Goal: Task Accomplishment & Management: Complete application form

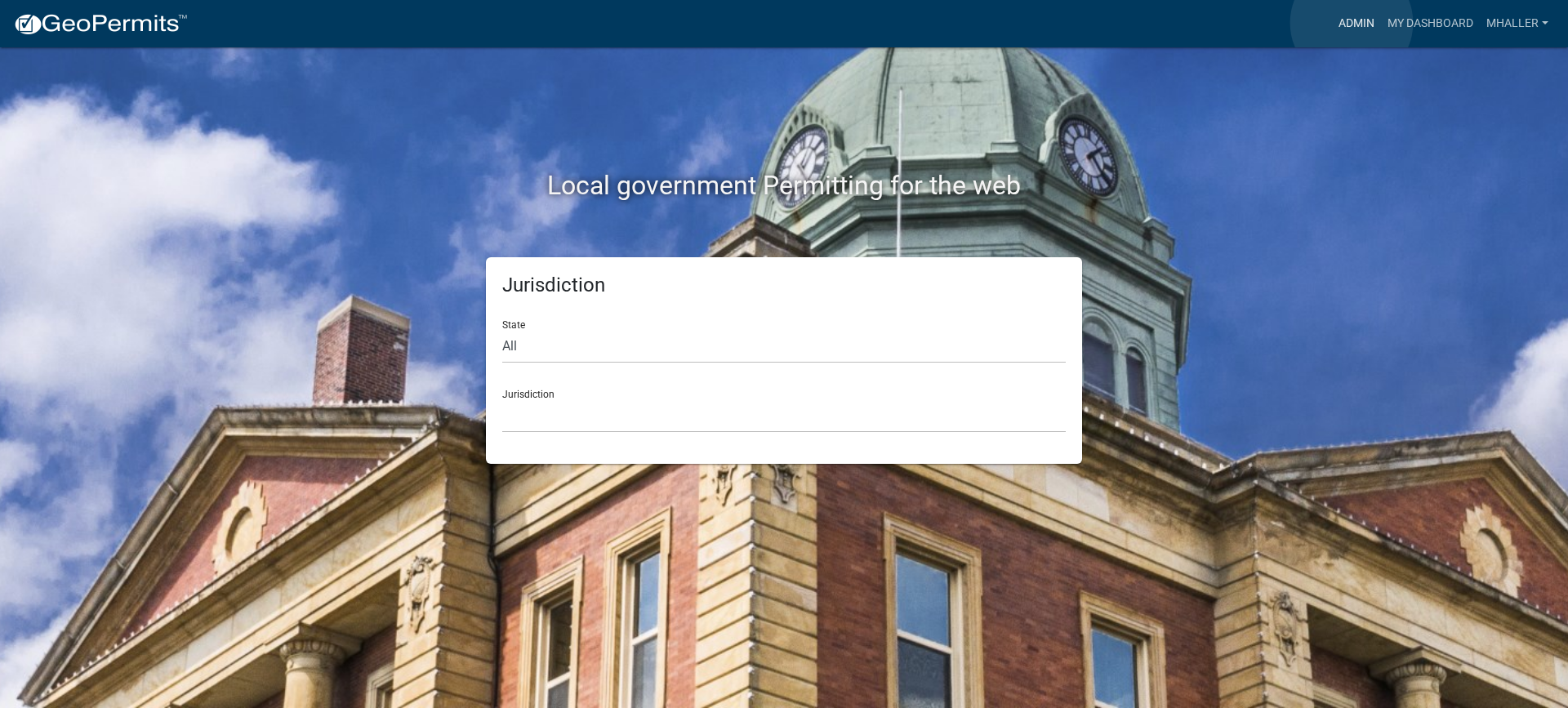
click at [1351, 23] on link "Admin" at bounding box center [1356, 23] width 49 height 31
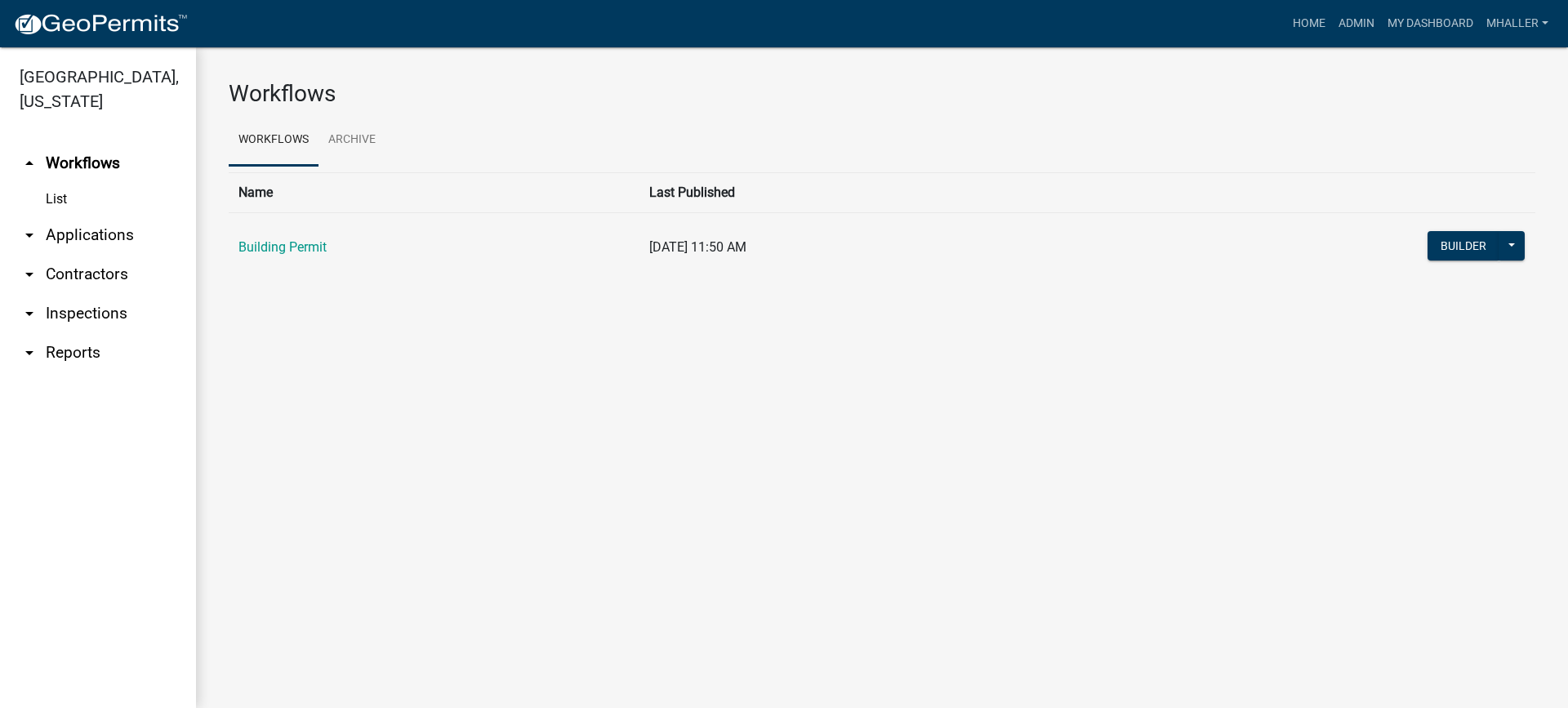
click at [90, 294] on link "arrow_drop_down Inspections" at bounding box center [97, 314] width 196 height 40
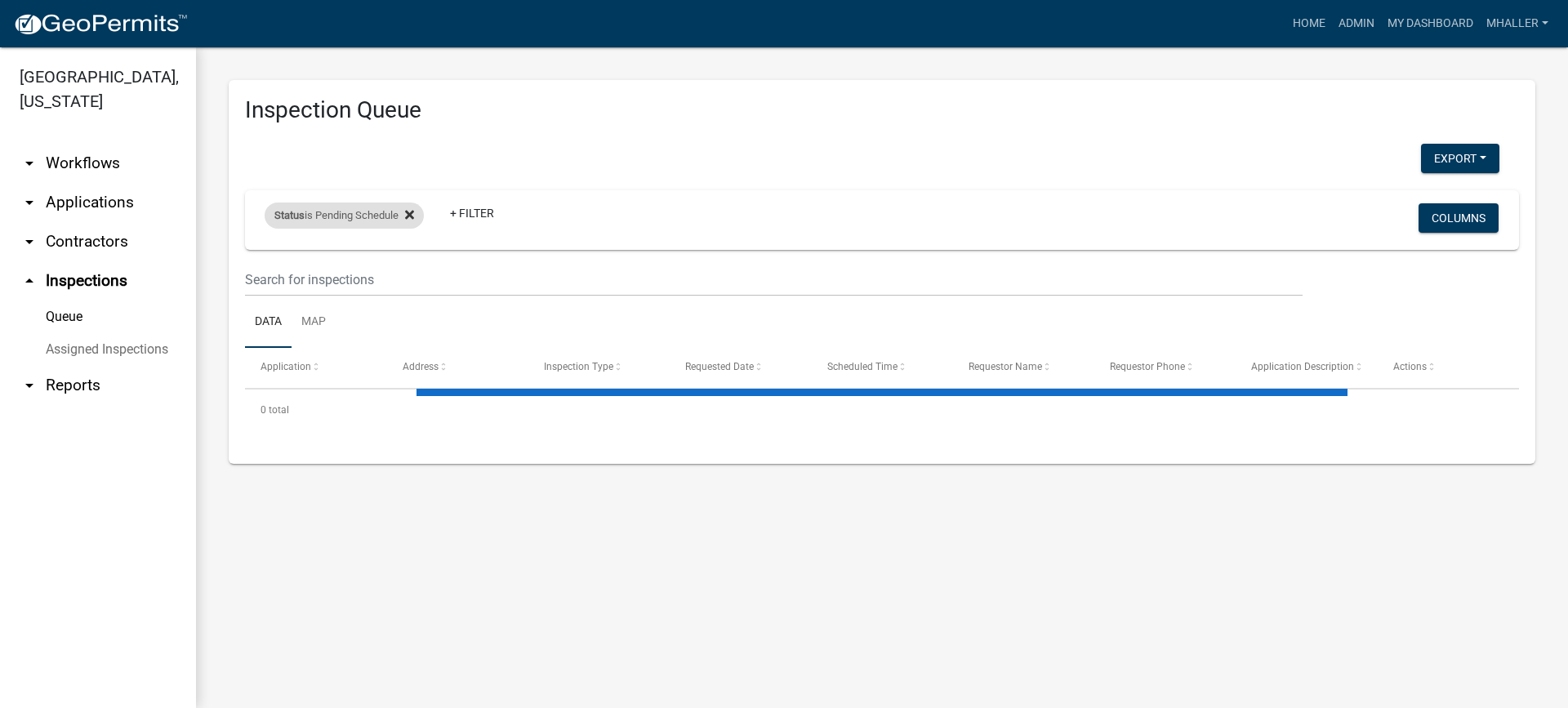
select select "1: 25"
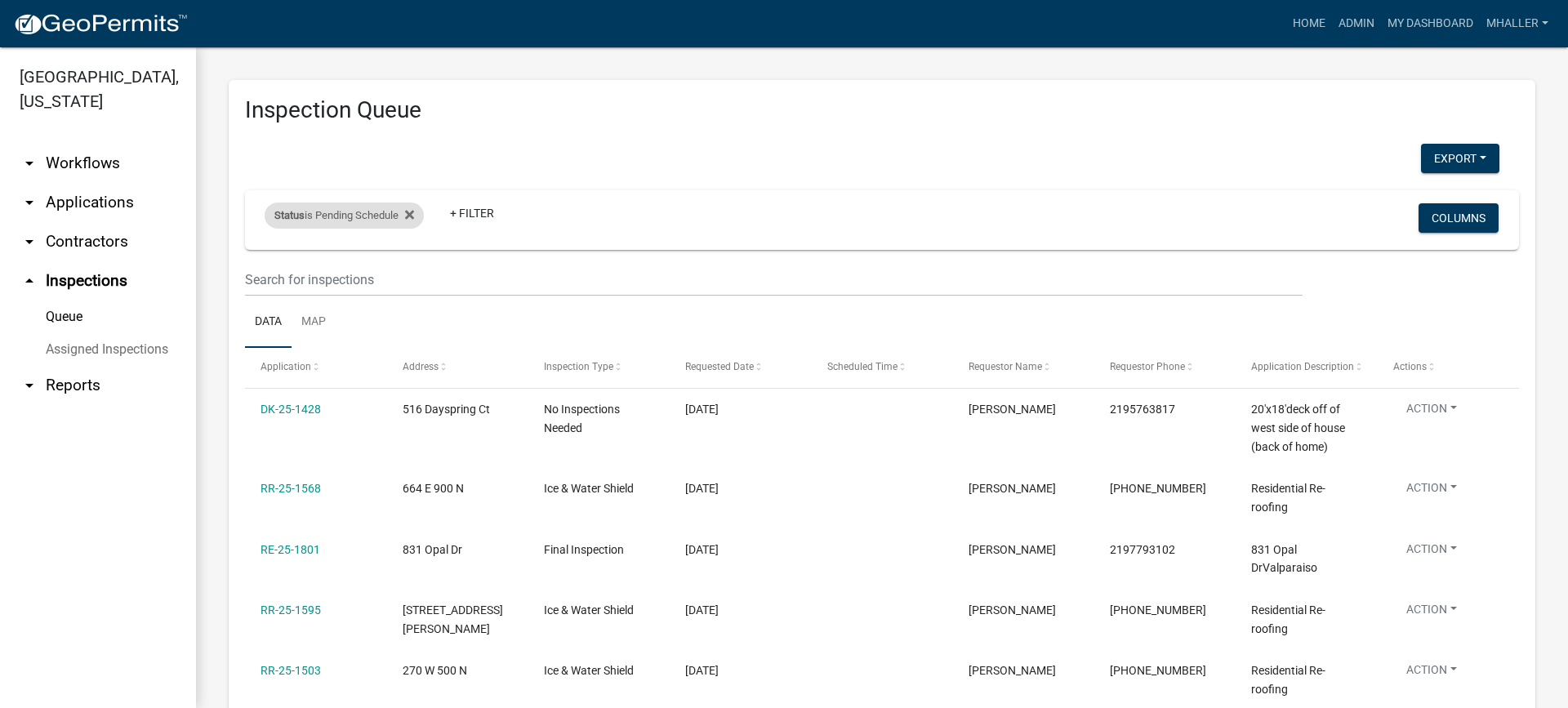
click at [390, 212] on div "Status is Pending Schedule Remove this filter" at bounding box center [343, 216] width 159 height 26
click at [347, 274] on select "Select an option Pending Schedule Pending Inspection Approved Denied Deleted Vo…" at bounding box center [346, 277] width 163 height 33
select select "1"
click at [268, 260] on select "Select an option Pending Schedule Pending Inspection Approved Denied Deleted Vo…" at bounding box center [346, 277] width 163 height 33
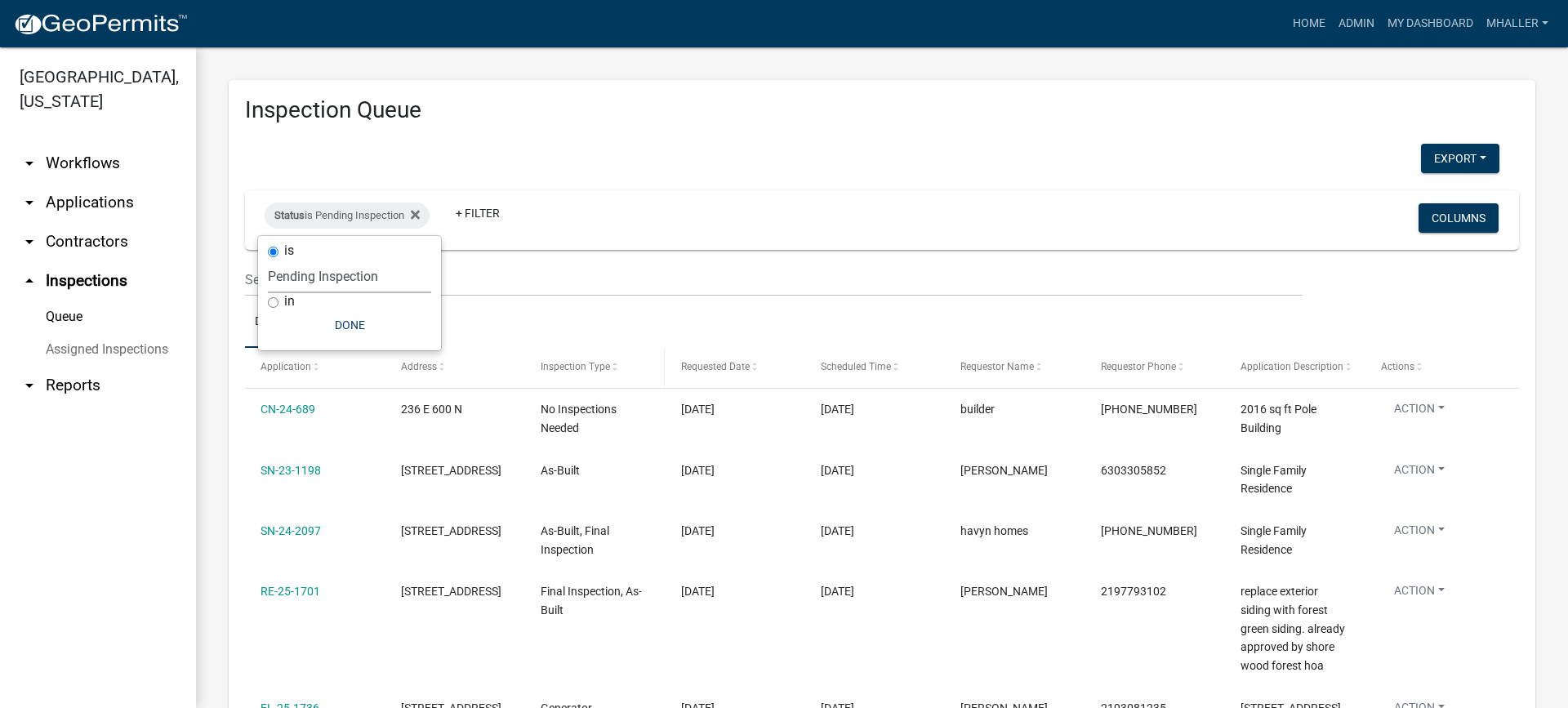
click at [568, 365] on span "Inspection Type" at bounding box center [575, 366] width 69 height 11
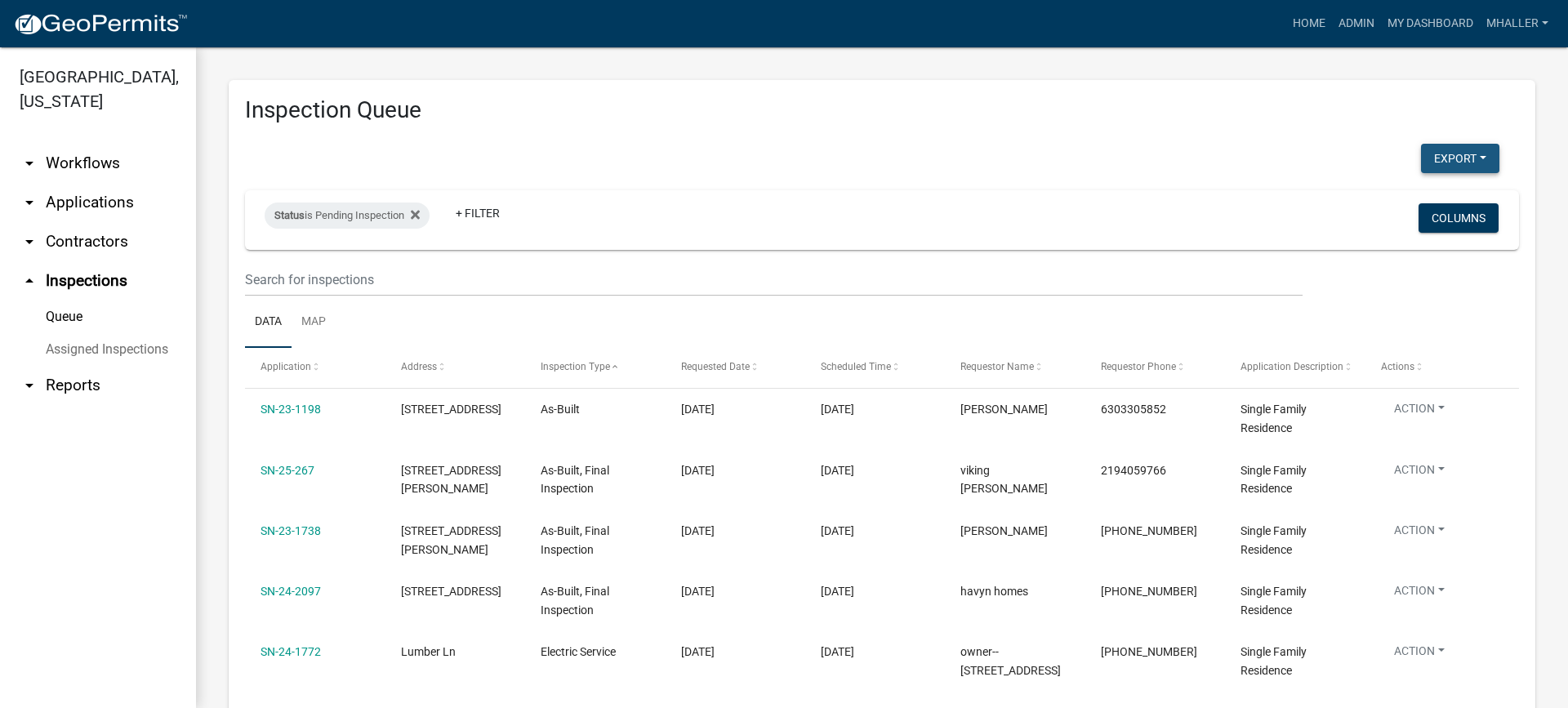
click at [1442, 157] on button "Export" at bounding box center [1459, 158] width 78 height 29
click at [1357, 205] on button "Excel Format (.xlsx)" at bounding box center [1423, 200] width 153 height 40
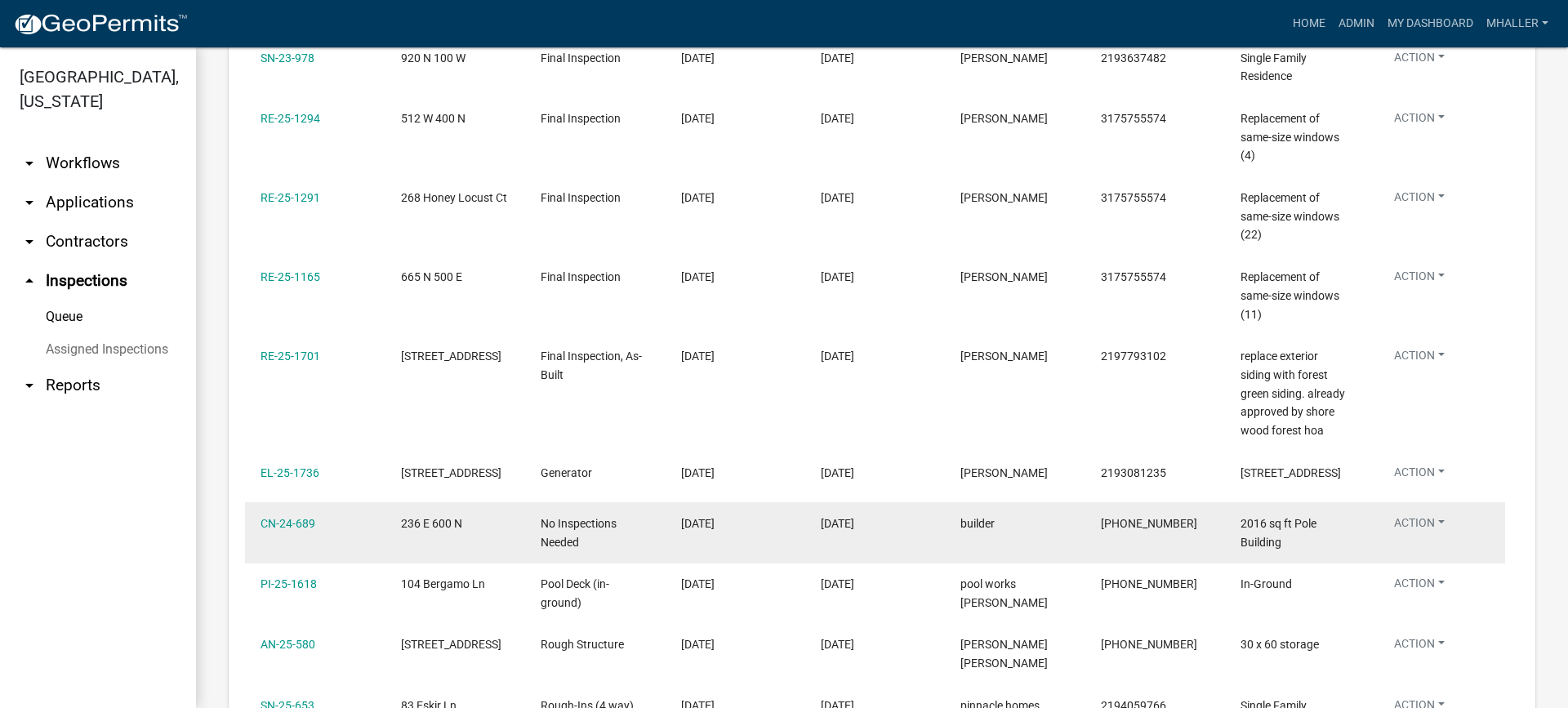
scroll to position [882, 0]
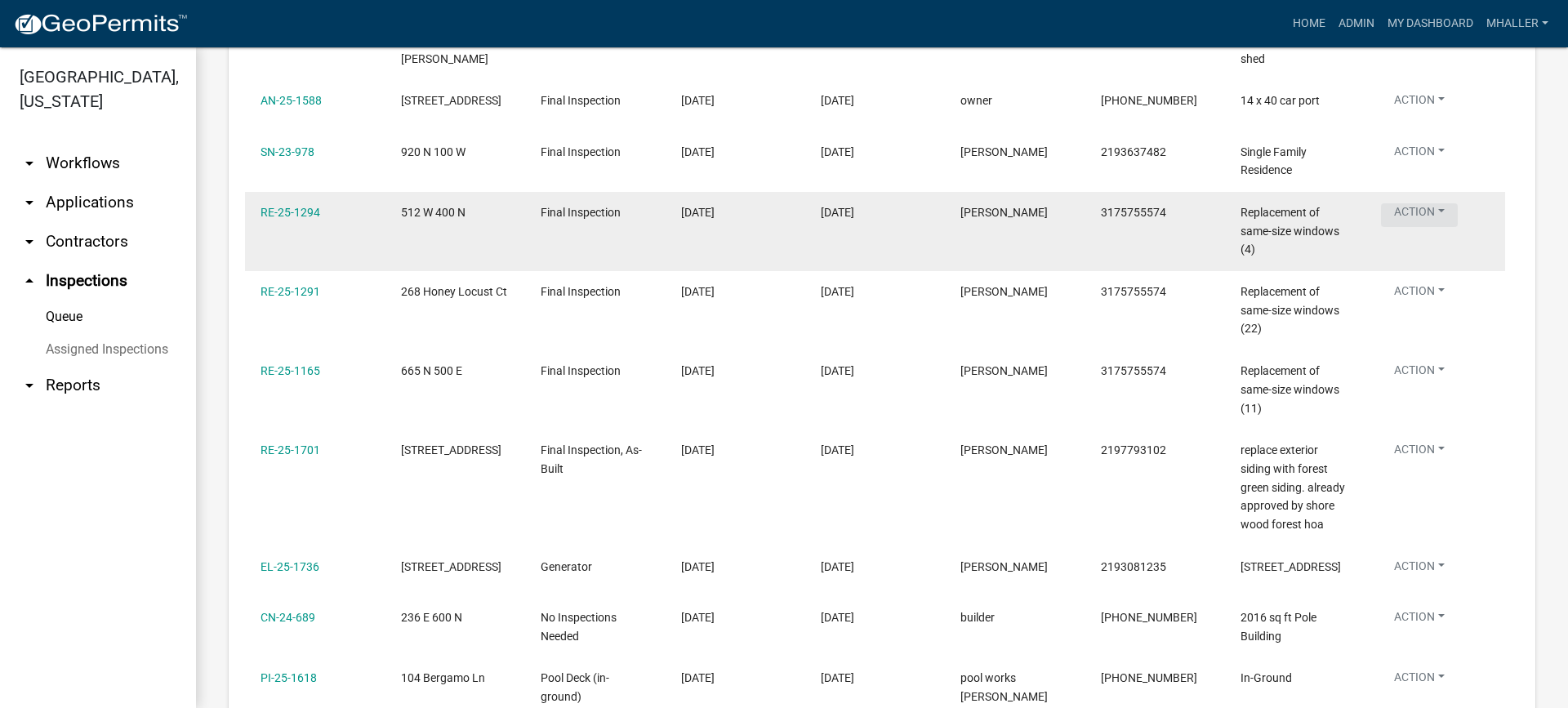
click at [1427, 204] on button "Action" at bounding box center [1419, 215] width 76 height 24
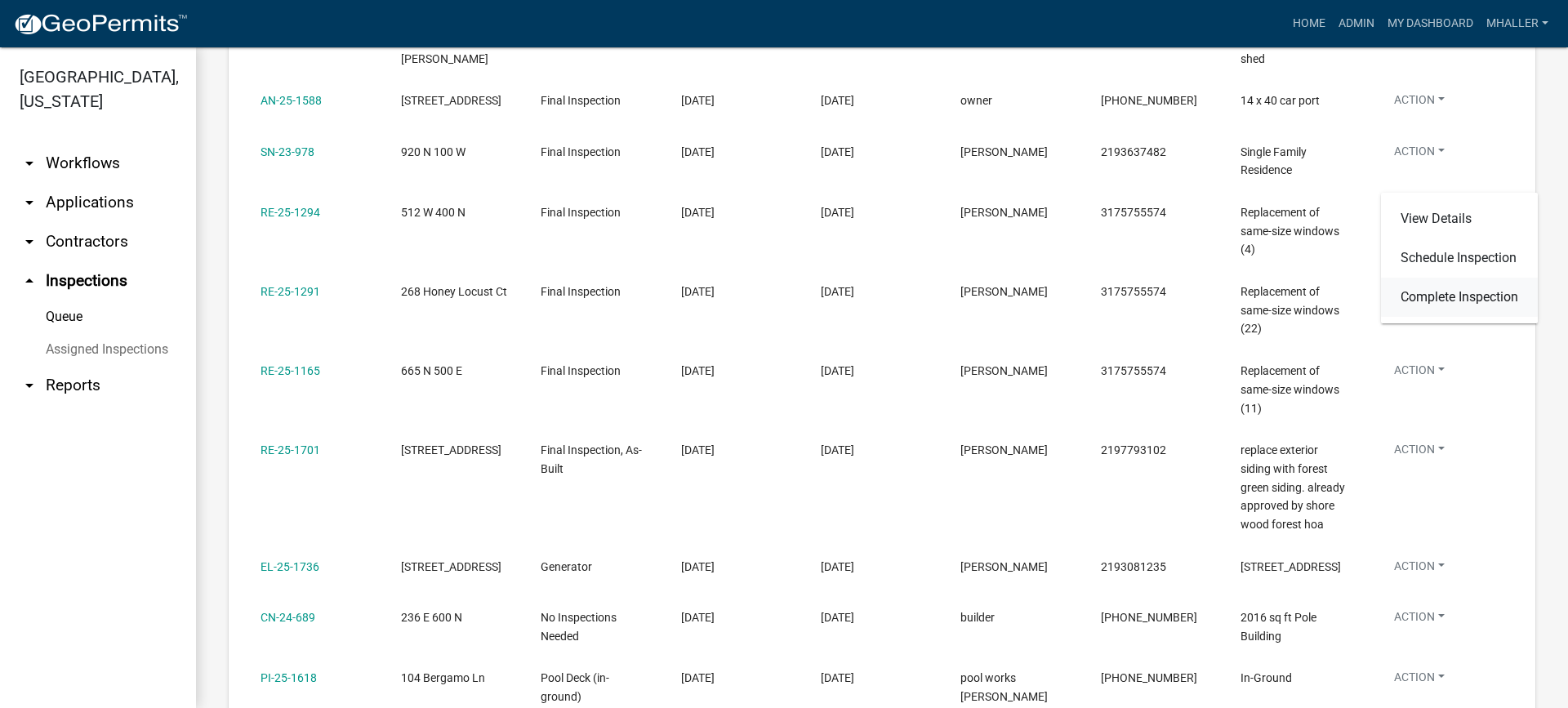
click at [1432, 295] on link "Complete Inspection" at bounding box center [1459, 297] width 157 height 40
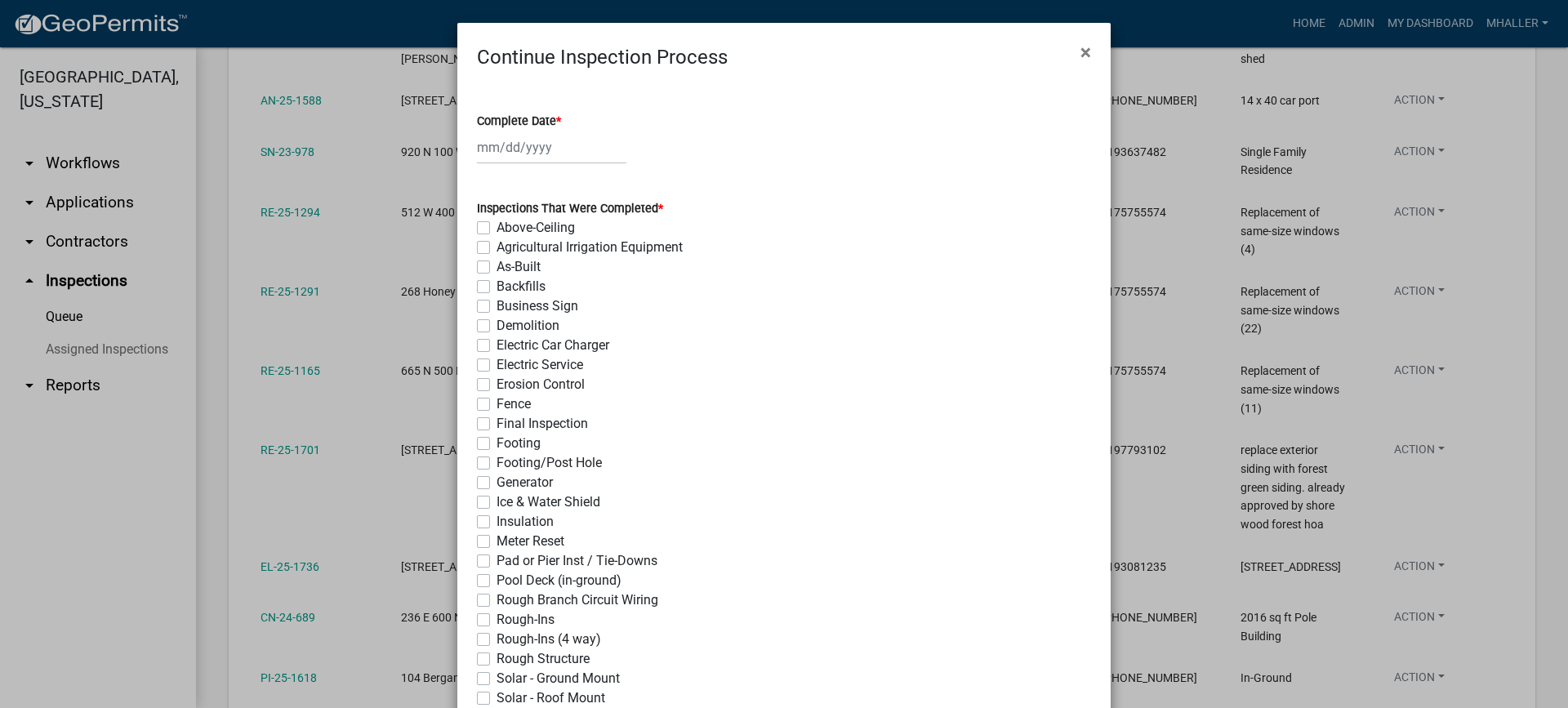
click at [492, 141] on div at bounding box center [551, 148] width 149 height 33
select select "9"
select select "2025"
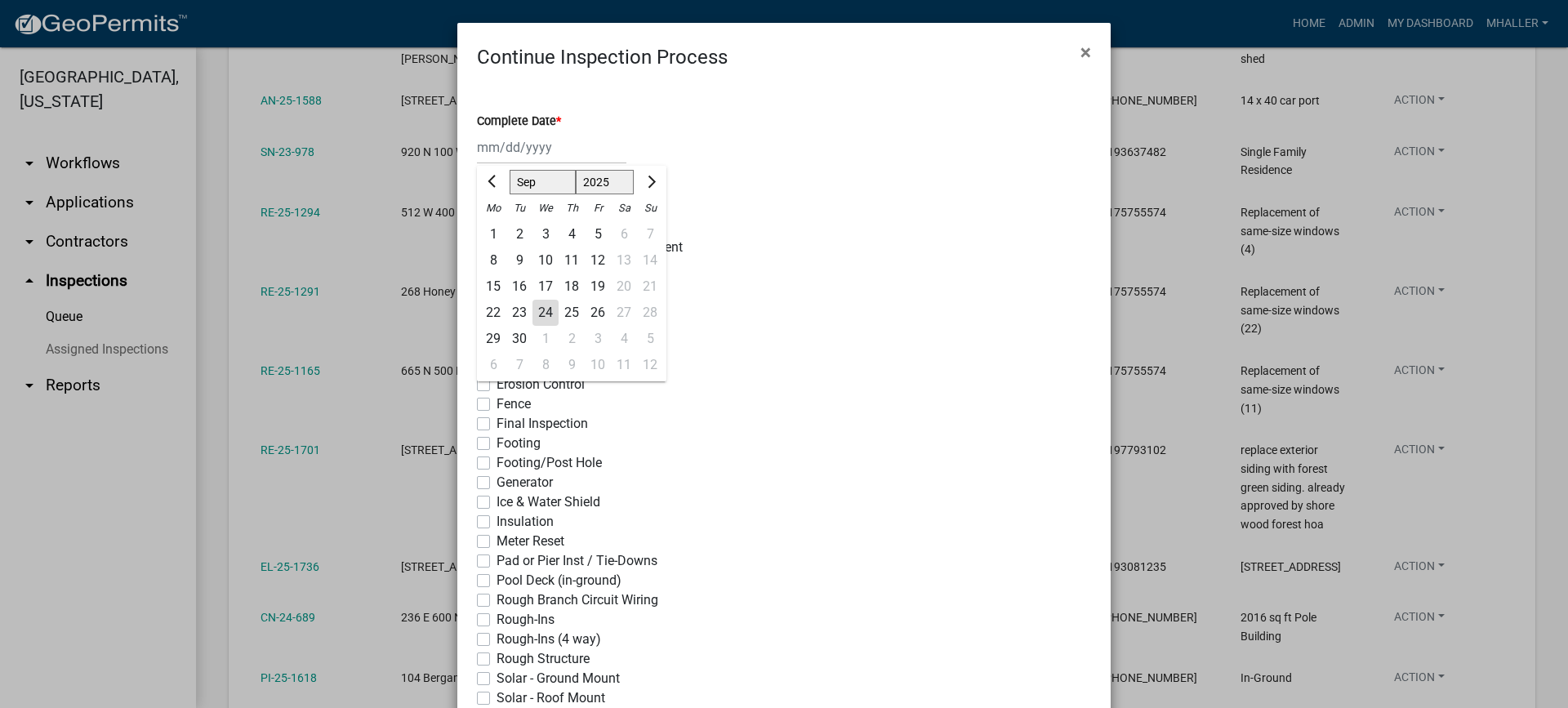
click at [543, 311] on div "24" at bounding box center [545, 313] width 26 height 26
type input "[DATE]"
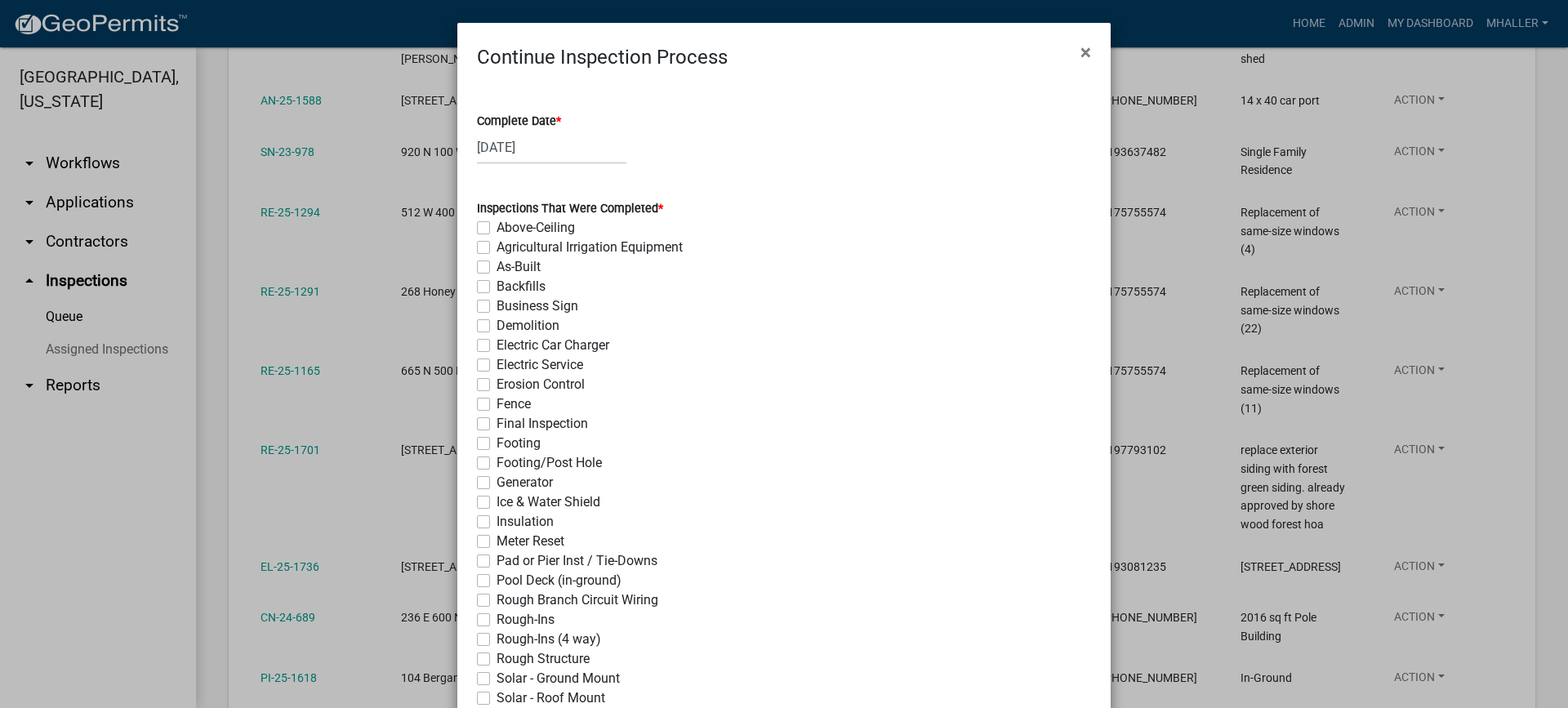
click at [496, 424] on label "Final Inspection" at bounding box center [542, 424] width 91 height 19
click at [496, 424] on input "Final Inspection" at bounding box center [501, 420] width 11 height 11
checkbox input "true"
checkbox input "false"
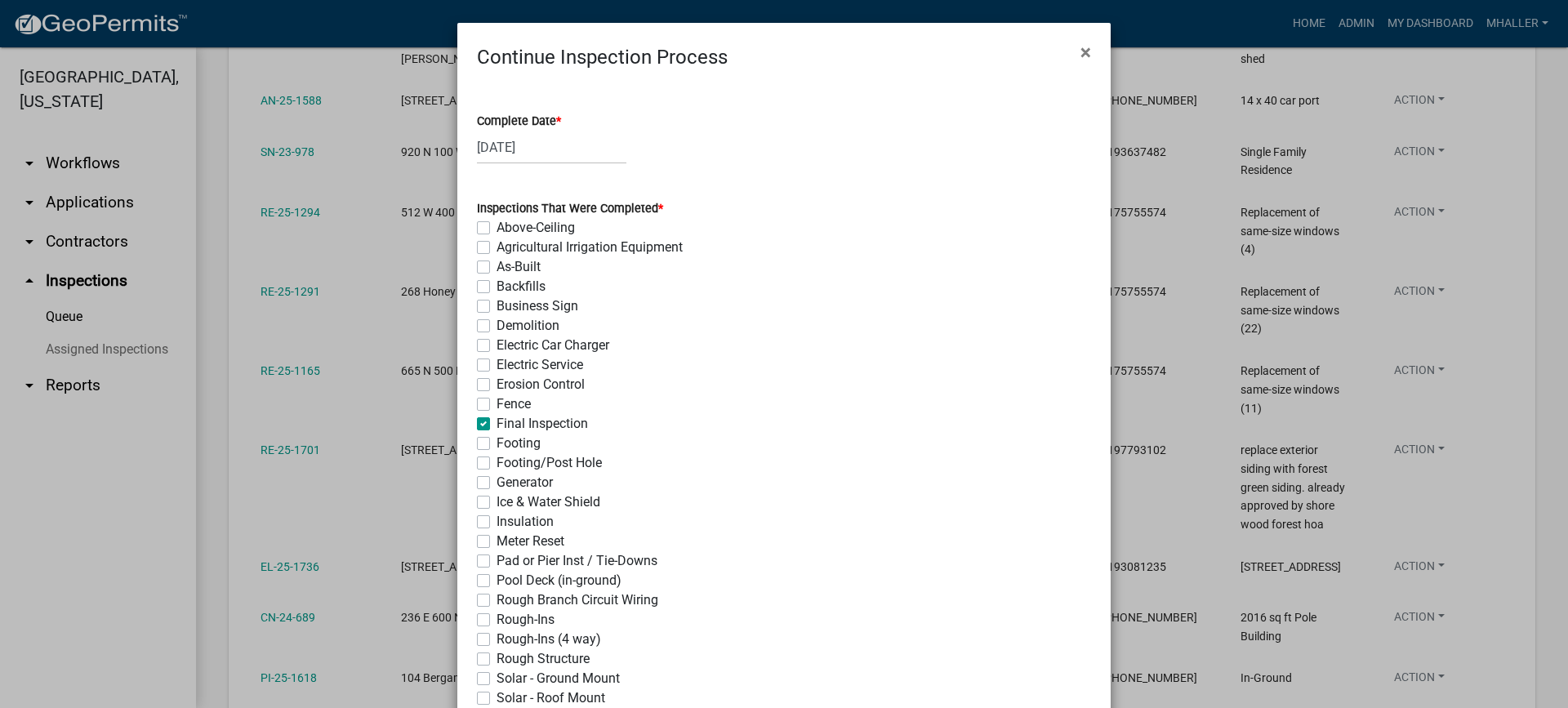
checkbox input "false"
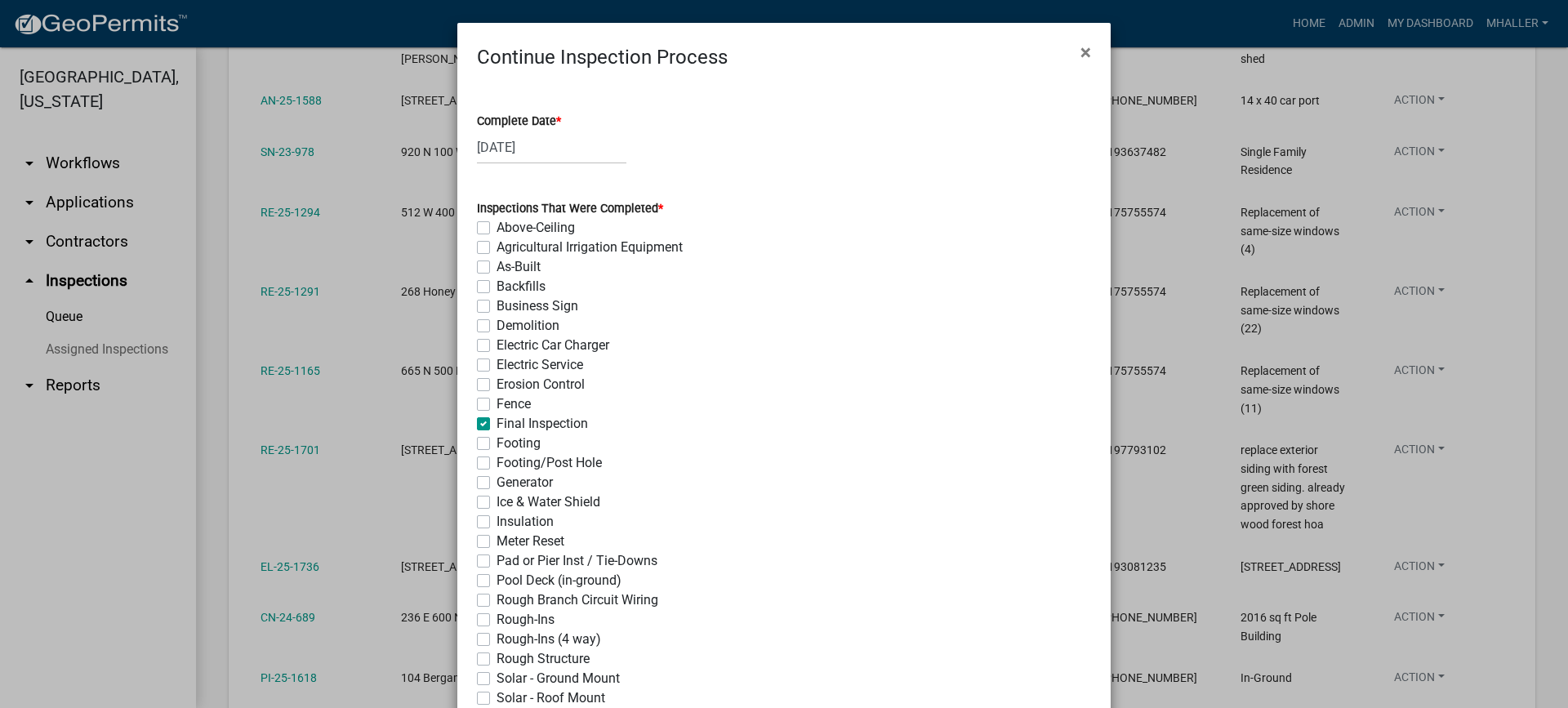
checkbox input "false"
checkbox input "true"
checkbox input "false"
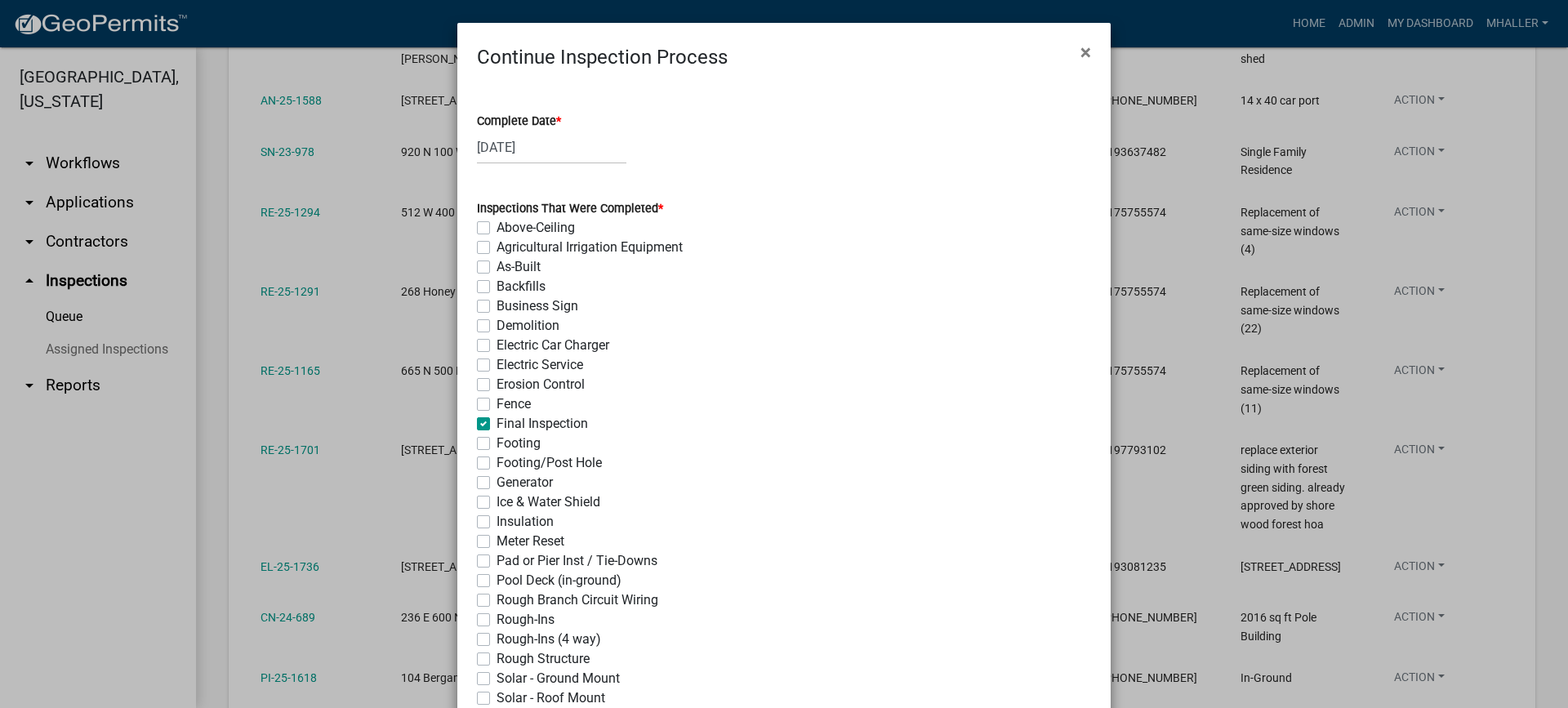
checkbox input "false"
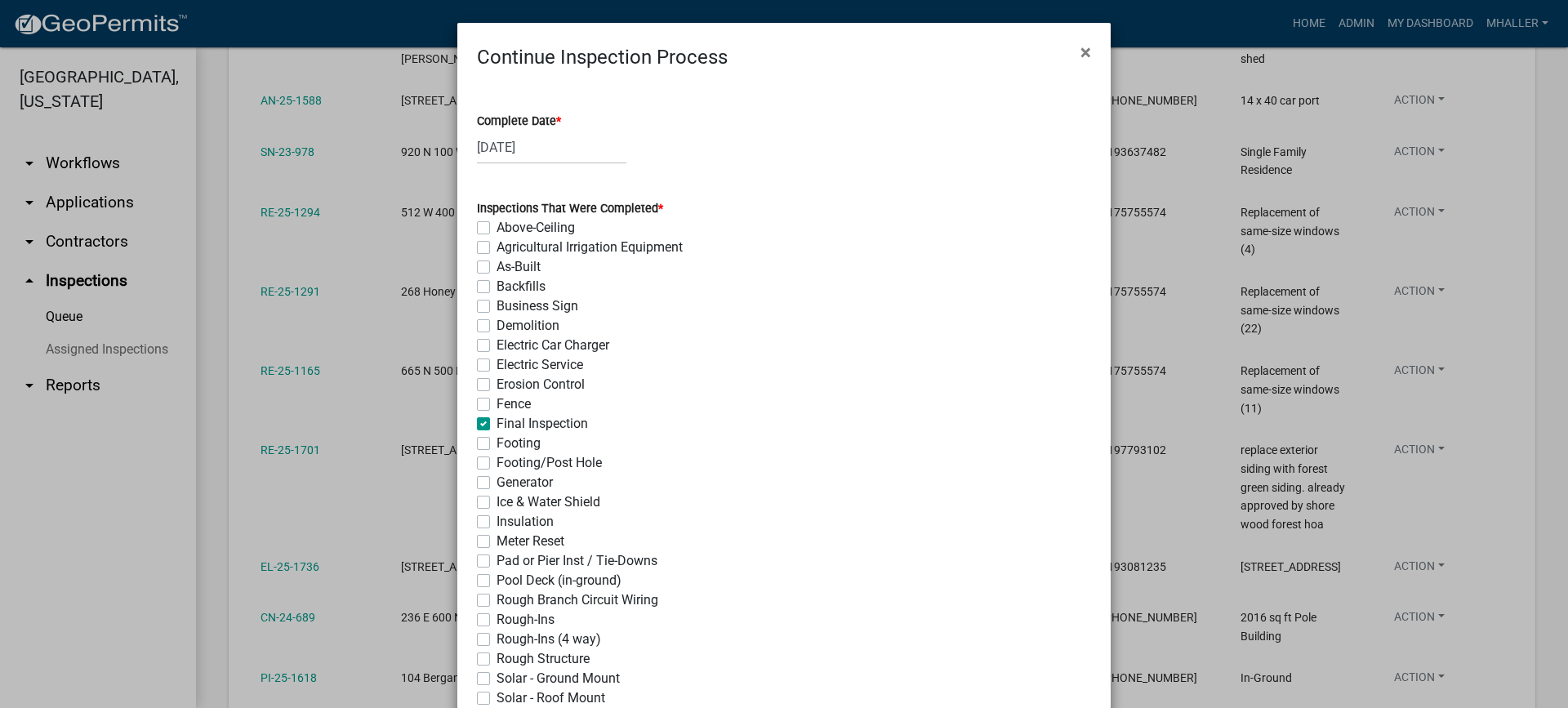
checkbox input "false"
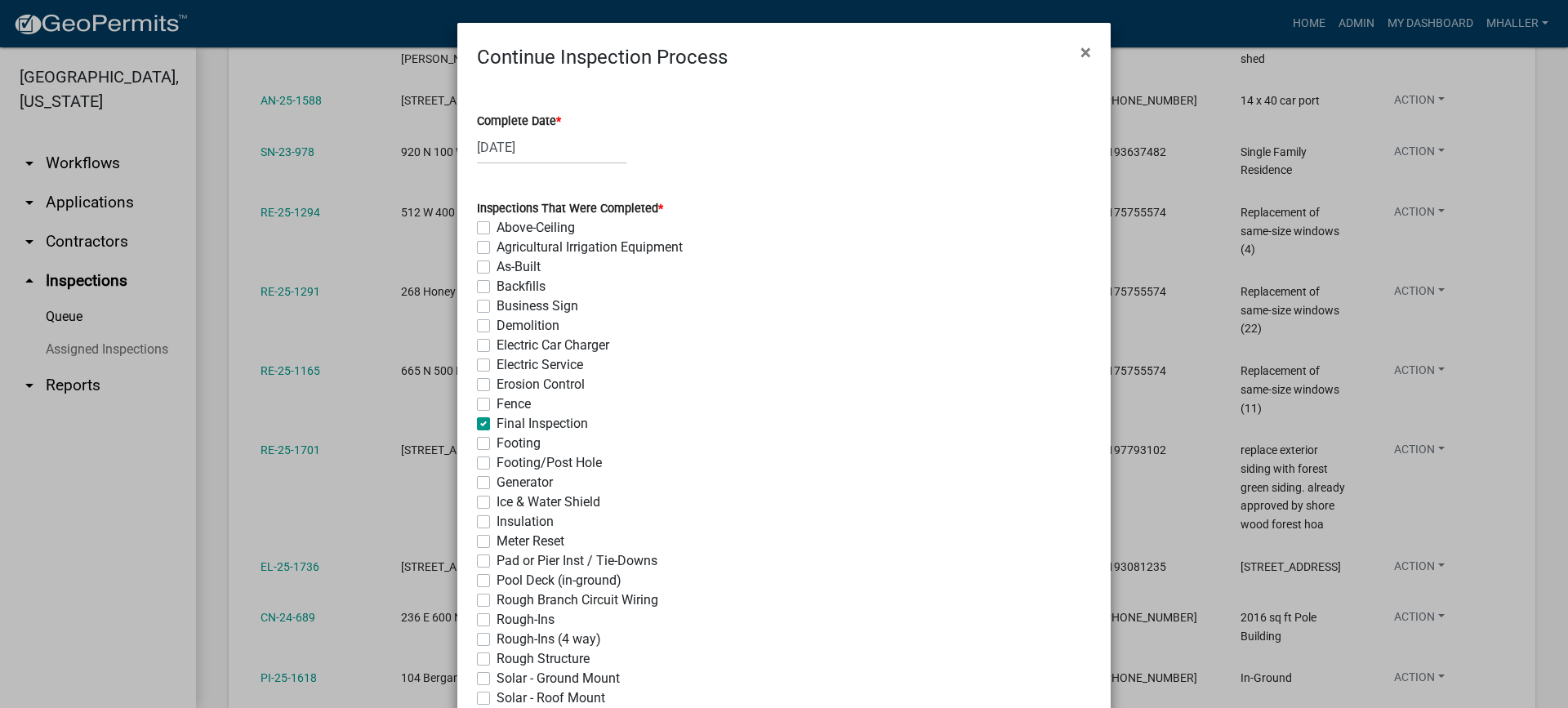
checkbox input "false"
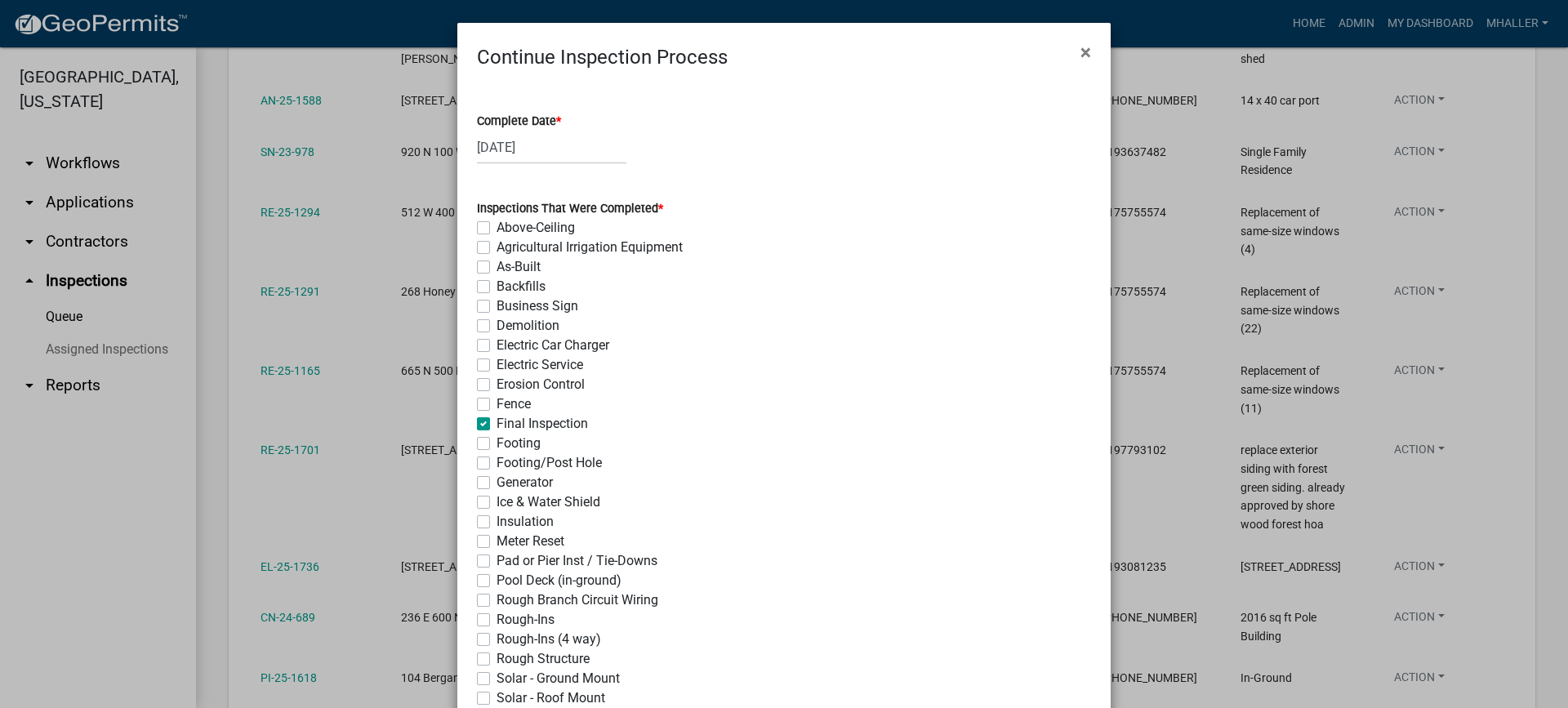
checkbox input "false"
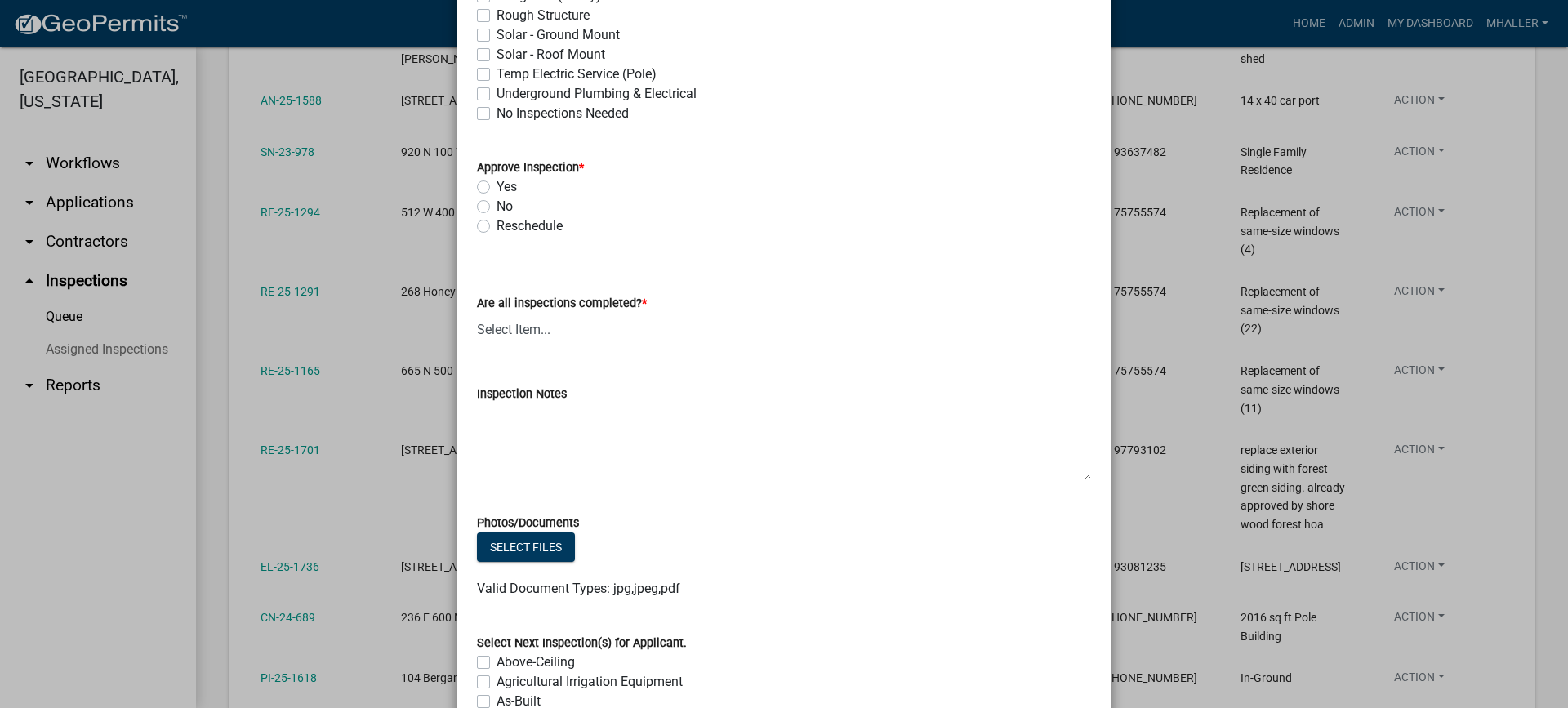
scroll to position [654, 0]
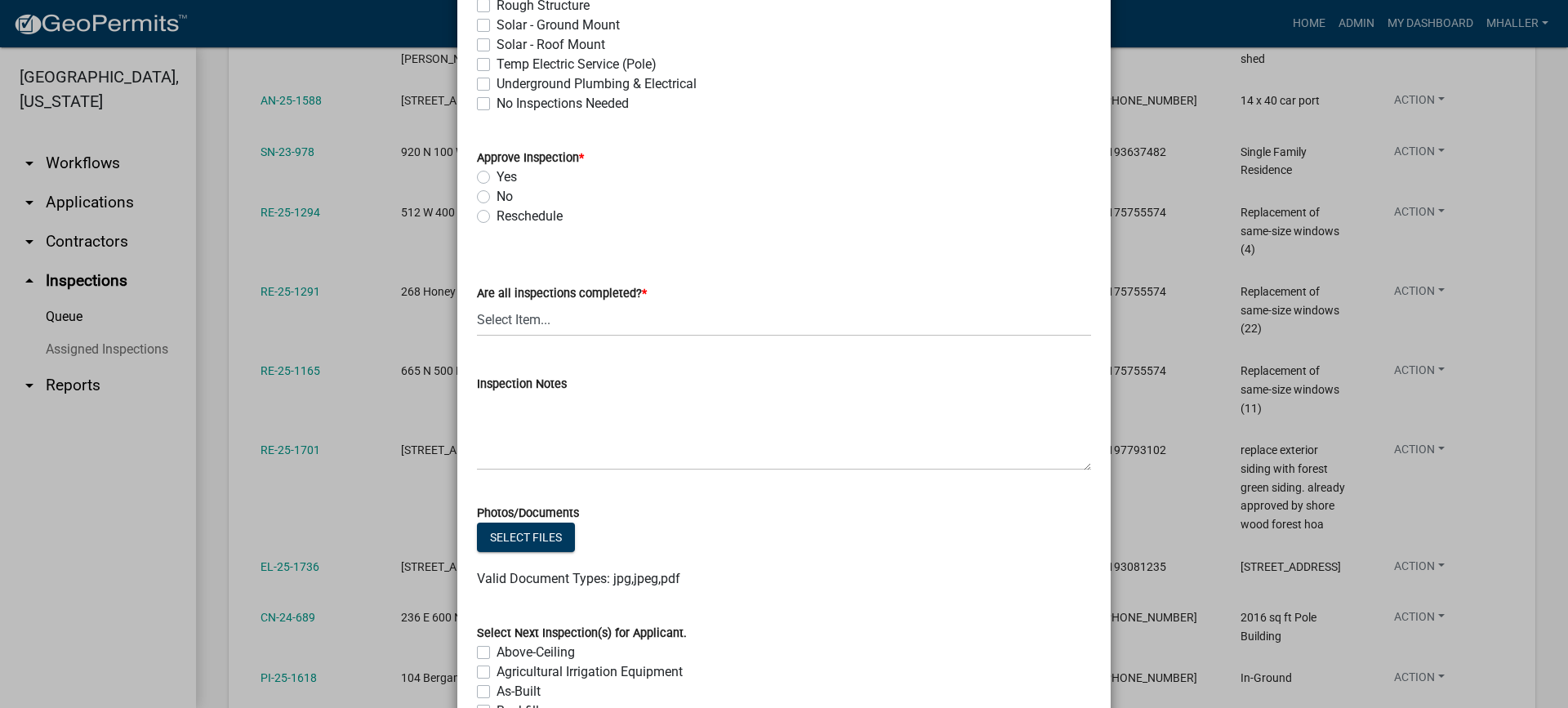
click at [496, 175] on label "Yes" at bounding box center [506, 177] width 20 height 19
click at [496, 175] on input "Yes" at bounding box center [501, 173] width 11 height 11
radio input "true"
click at [515, 318] on select "Select Item... Yes - All Inspections Have Been Completed No - More Inspections …" at bounding box center [783, 320] width 614 height 33
click at [477, 303] on select "Select Item... Yes - All Inspections Have Been Completed No - More Inspections …" at bounding box center [783, 320] width 614 height 33
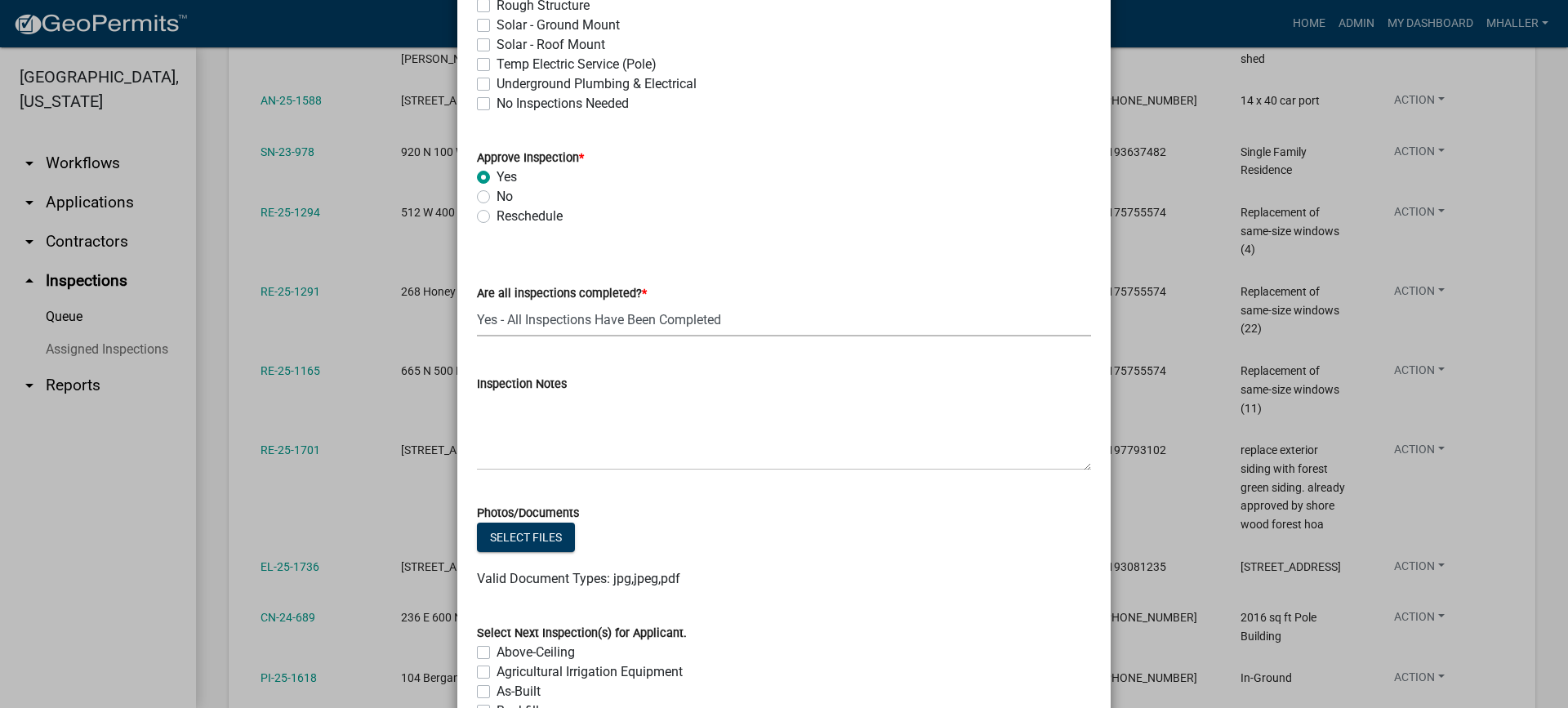
select select "9a8ccc90-dcd1-4d2c-ac64-5460e8d85408"
click at [551, 432] on textarea "Inspection Notes" at bounding box center [783, 431] width 614 height 76
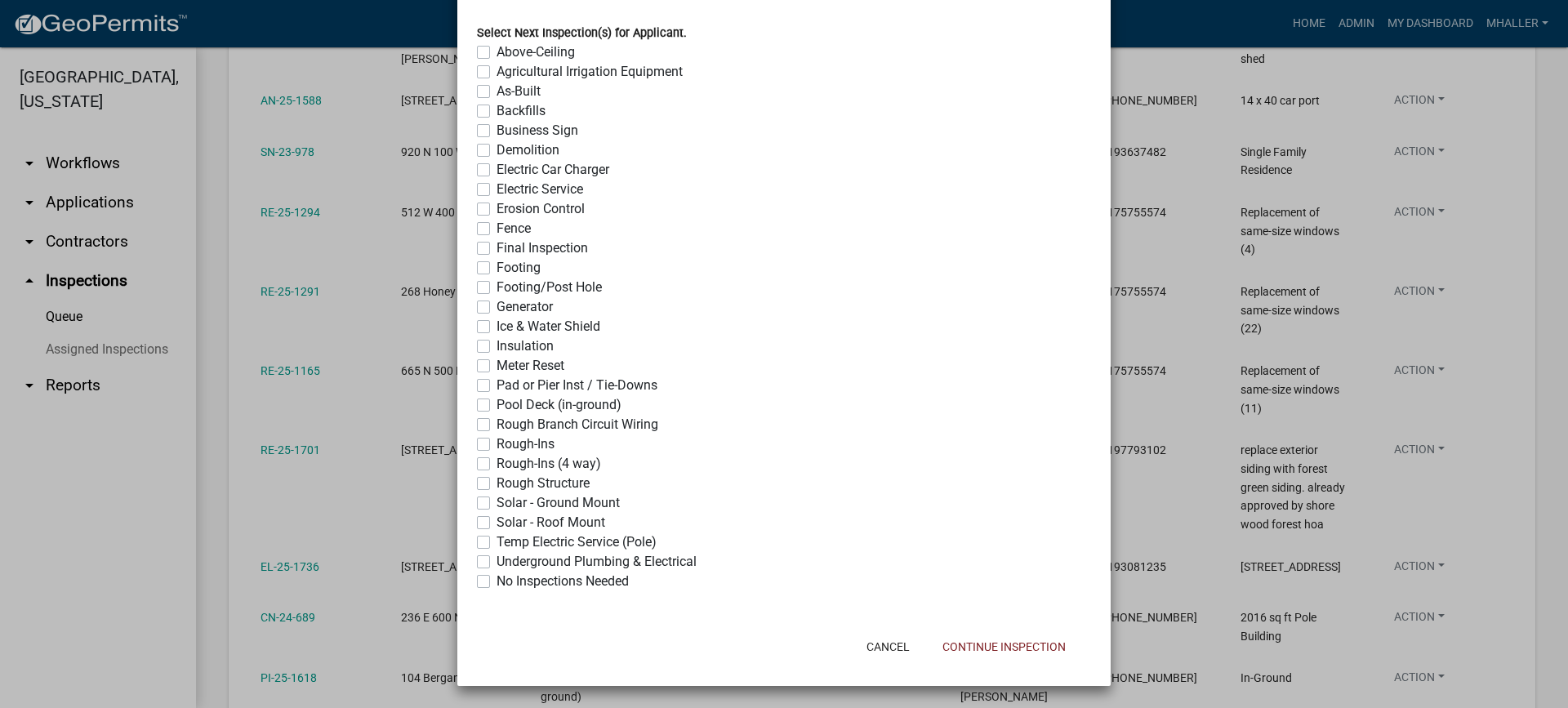
scroll to position [1254, 0]
type textarea "complete"
click at [496, 582] on label "No Inspections Needed" at bounding box center [562, 581] width 133 height 19
click at [496, 582] on input "No Inspections Needed" at bounding box center [501, 576] width 11 height 11
checkbox input "true"
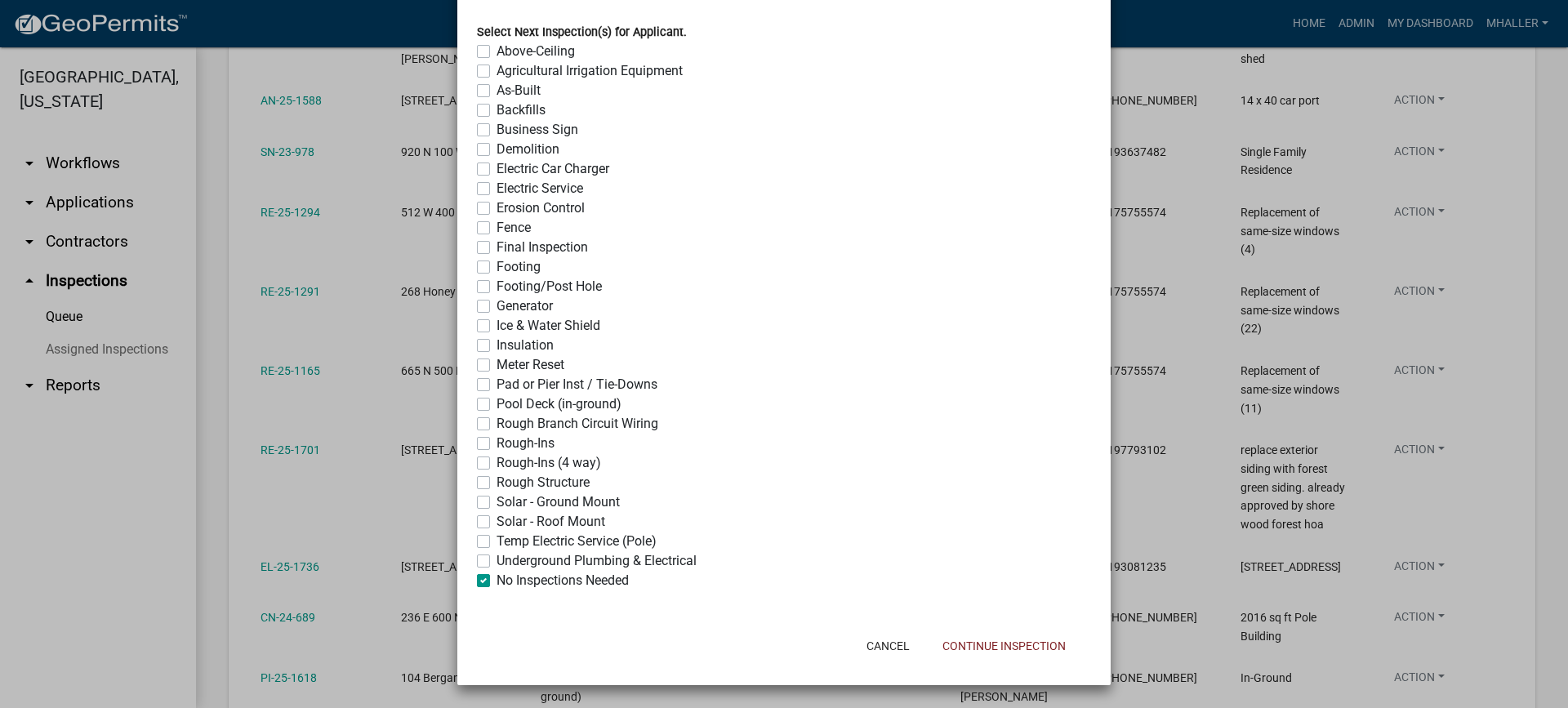
checkbox input "false"
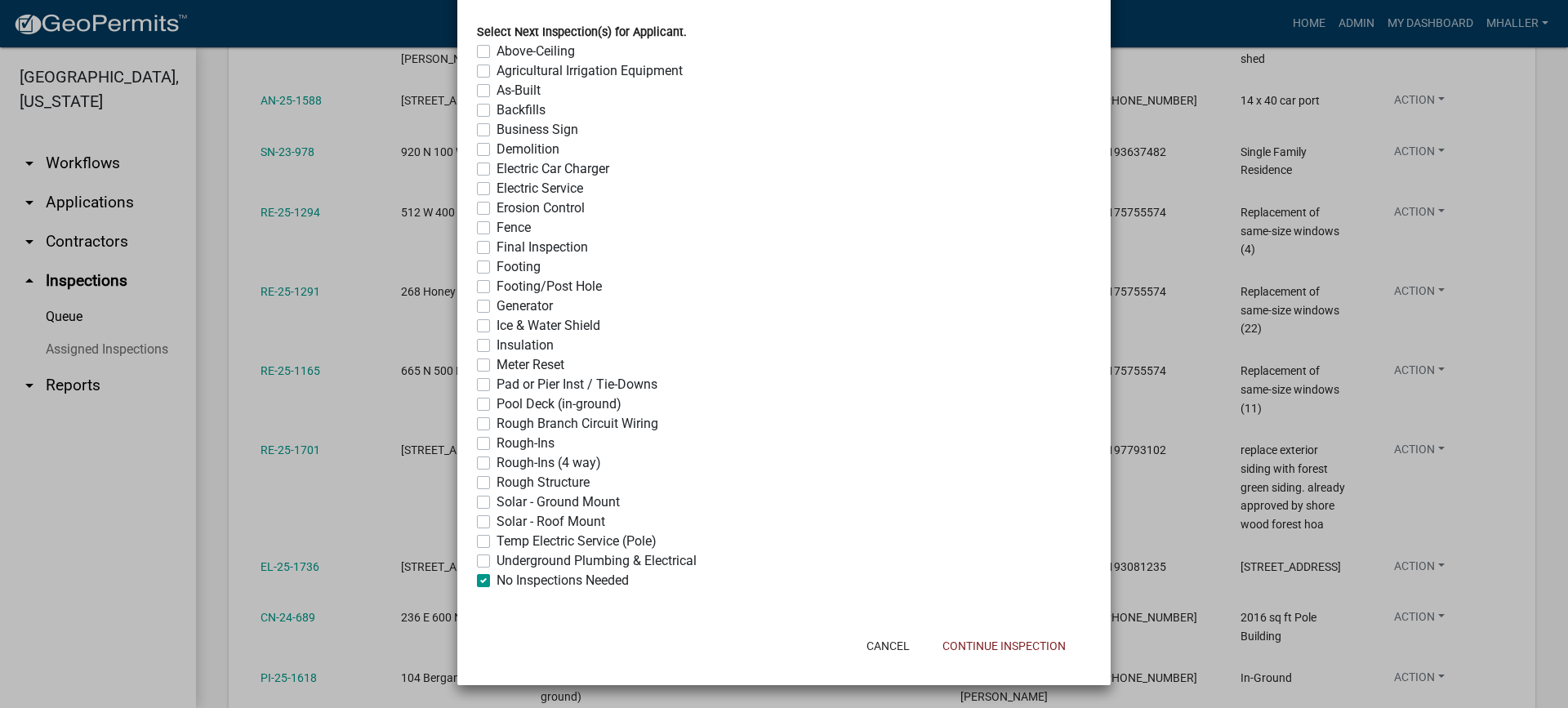
checkbox input "false"
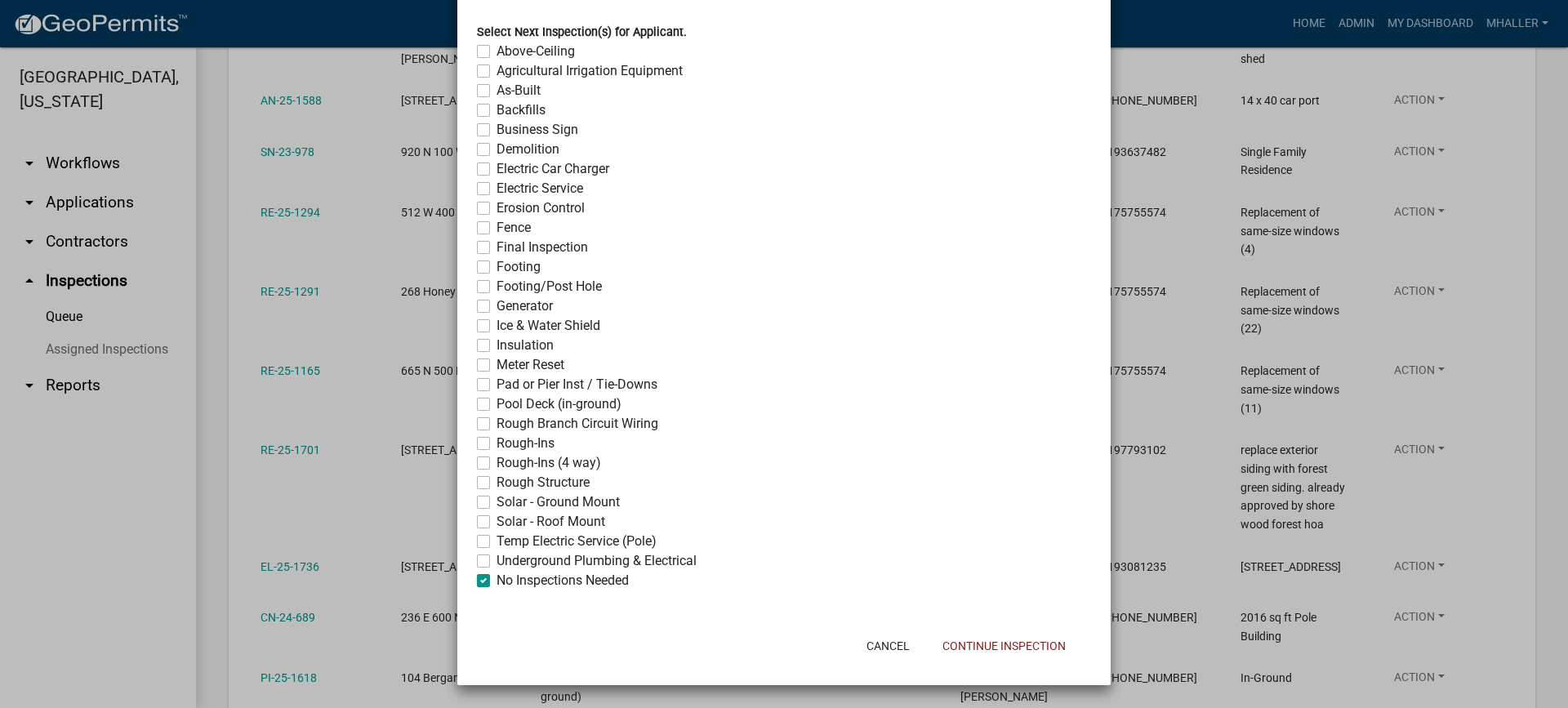
checkbox input "false"
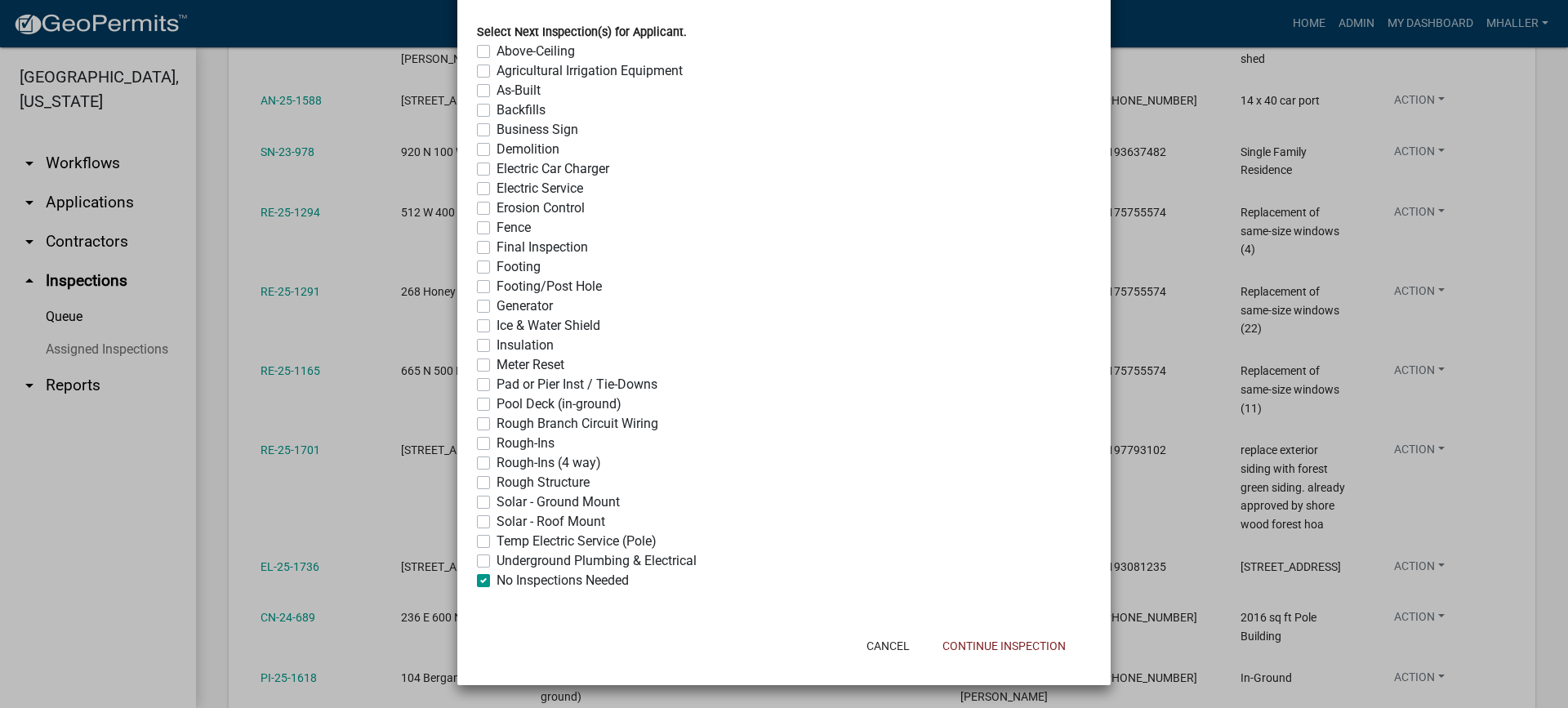
checkbox input "false"
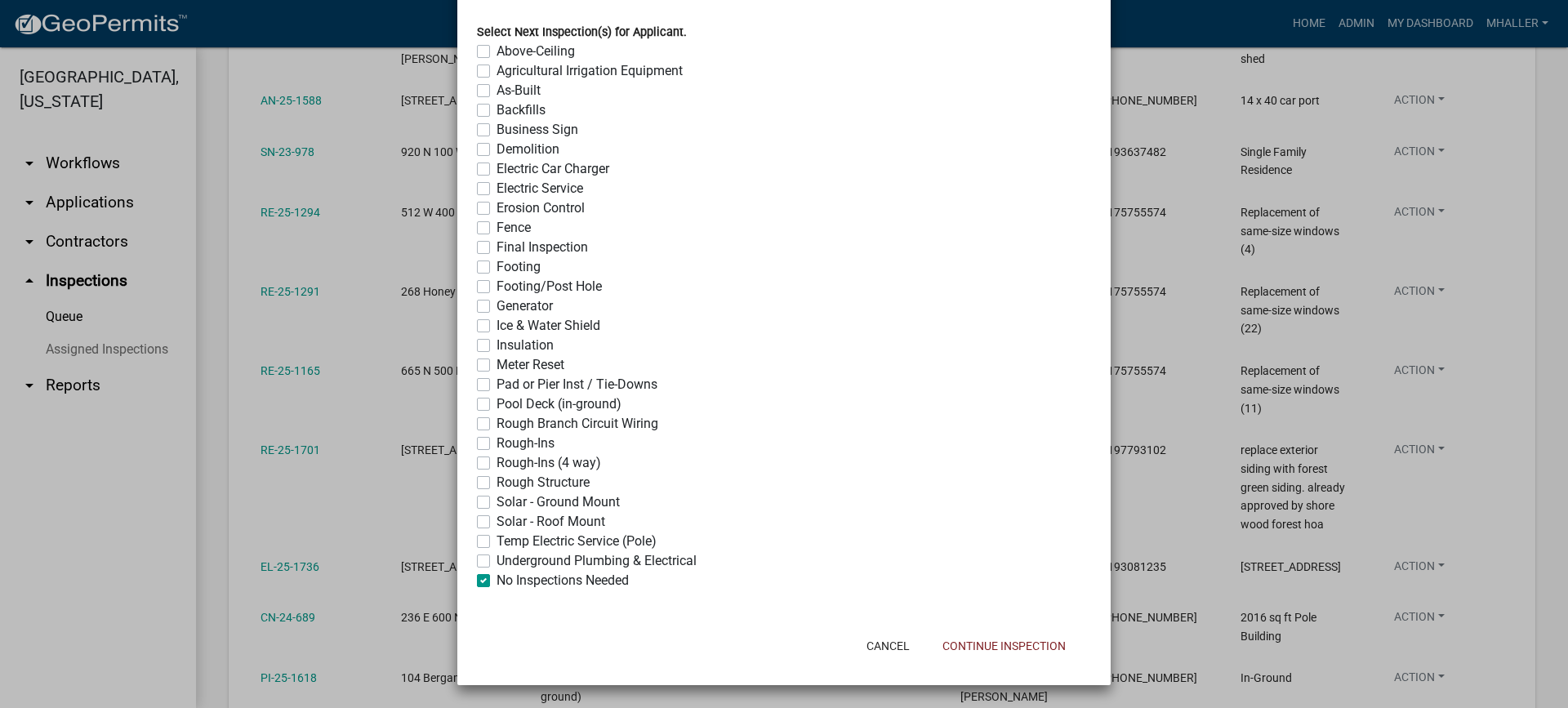
checkbox input "false"
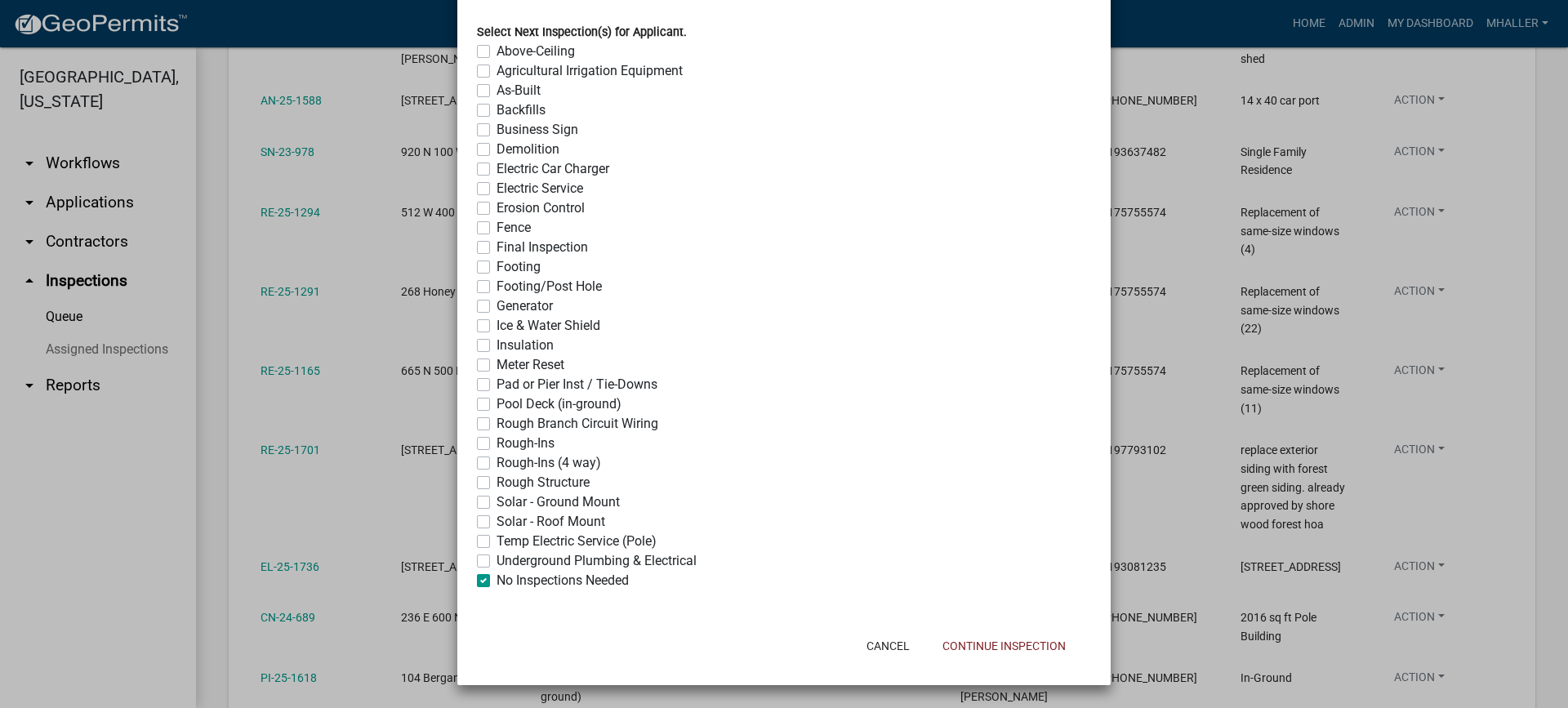
checkbox input "false"
checkbox input "true"
click at [982, 647] on button "Continue Inspection" at bounding box center [1003, 646] width 149 height 29
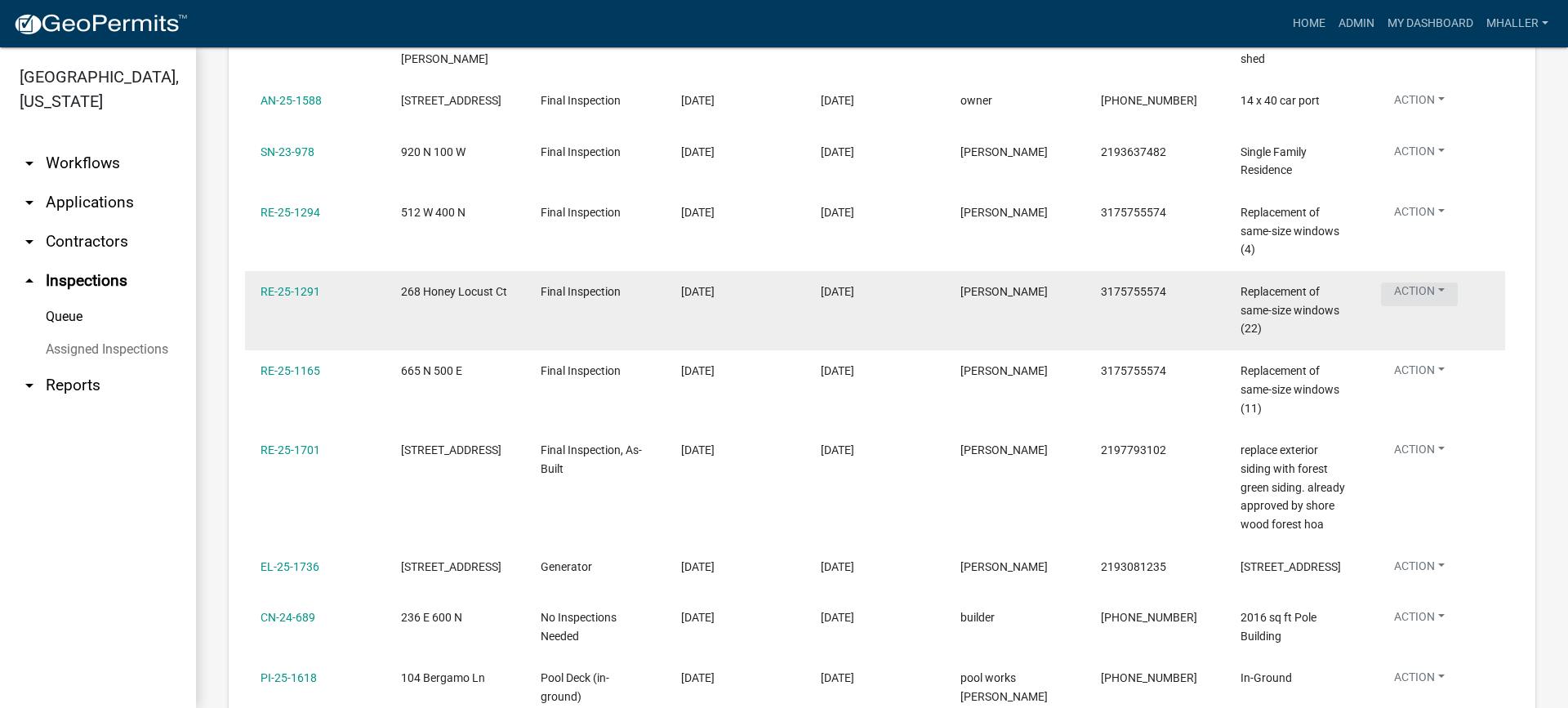
click at [1421, 283] on button "Action" at bounding box center [1419, 294] width 76 height 24
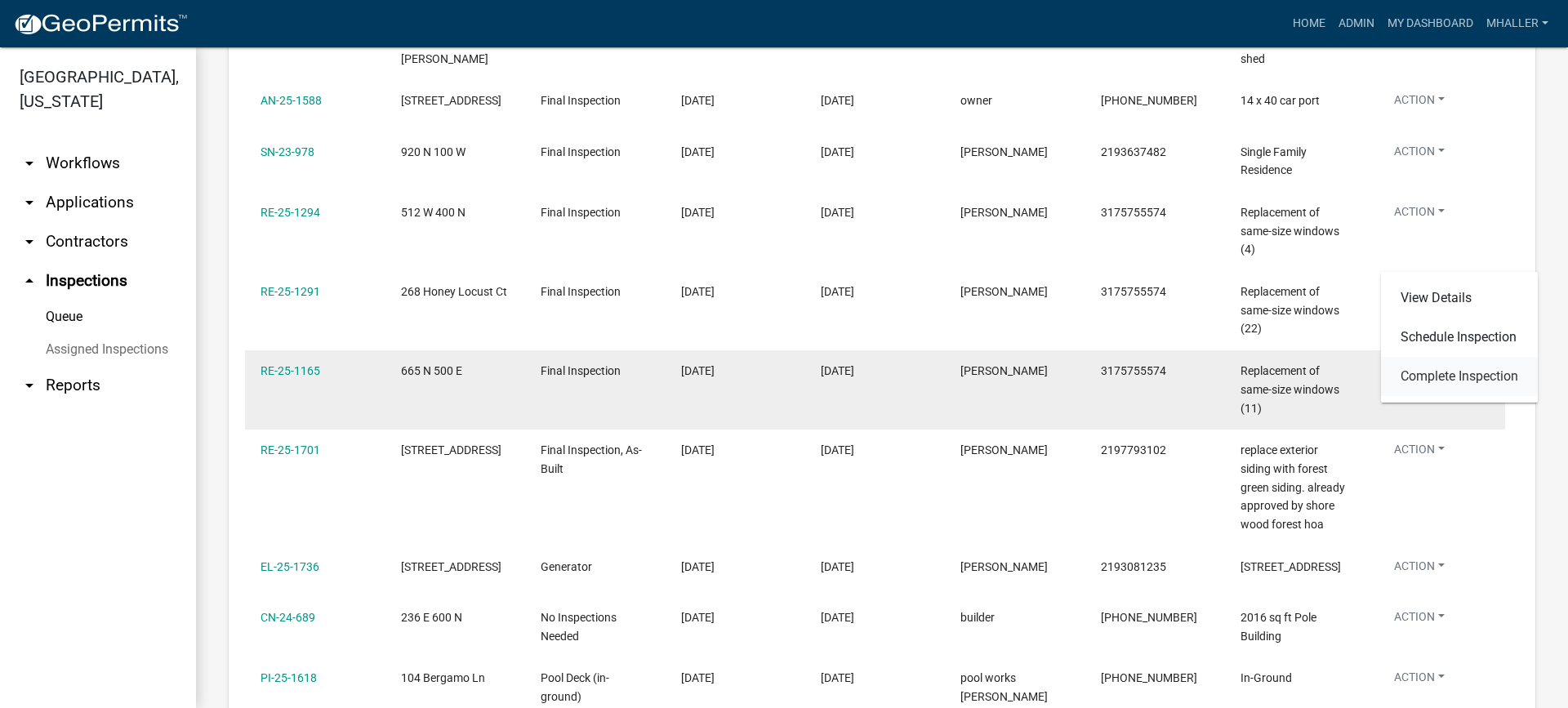
click at [1418, 379] on link "Complete Inspection" at bounding box center [1459, 376] width 157 height 40
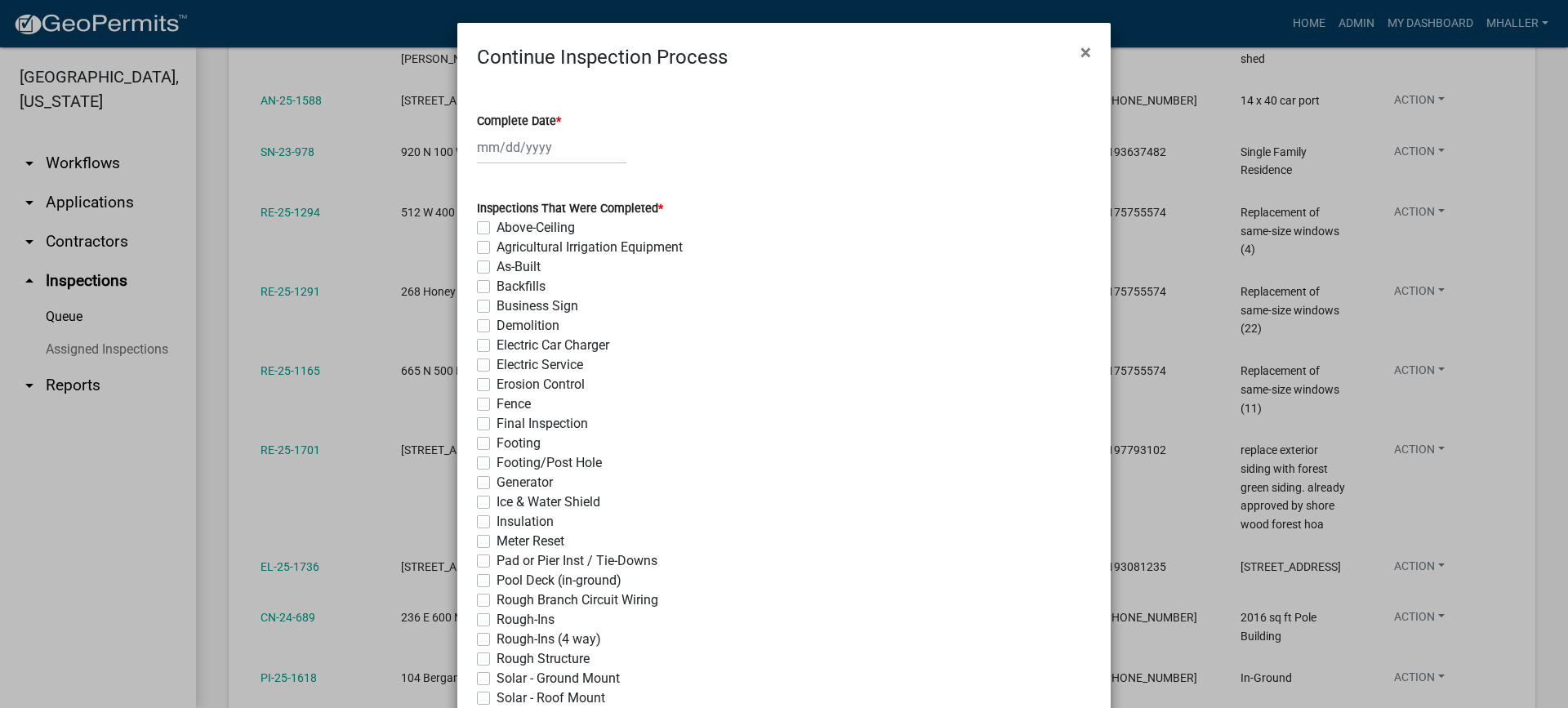
click at [532, 148] on div at bounding box center [551, 148] width 149 height 33
select select "9"
select select "2025"
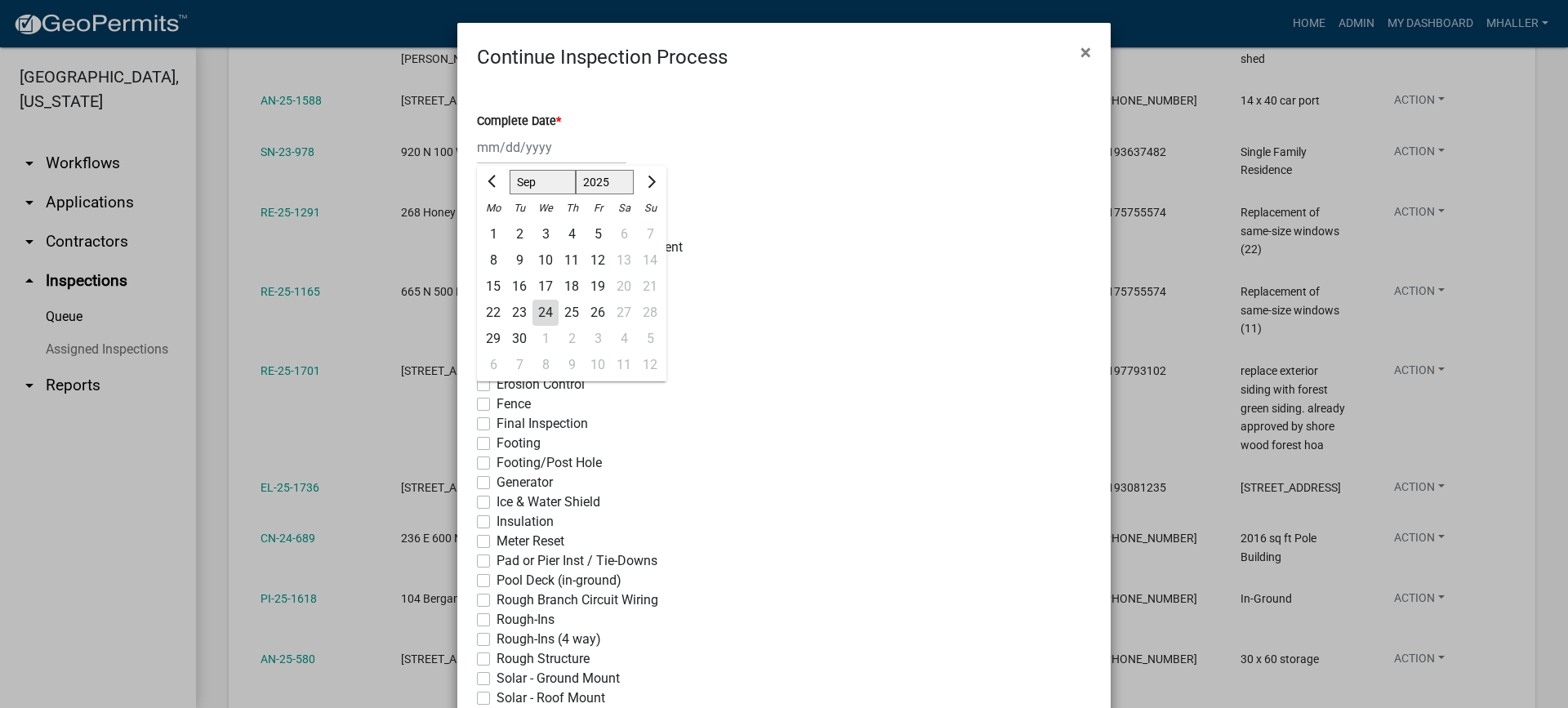
click at [533, 311] on div "24" at bounding box center [545, 313] width 26 height 26
type input "[DATE]"
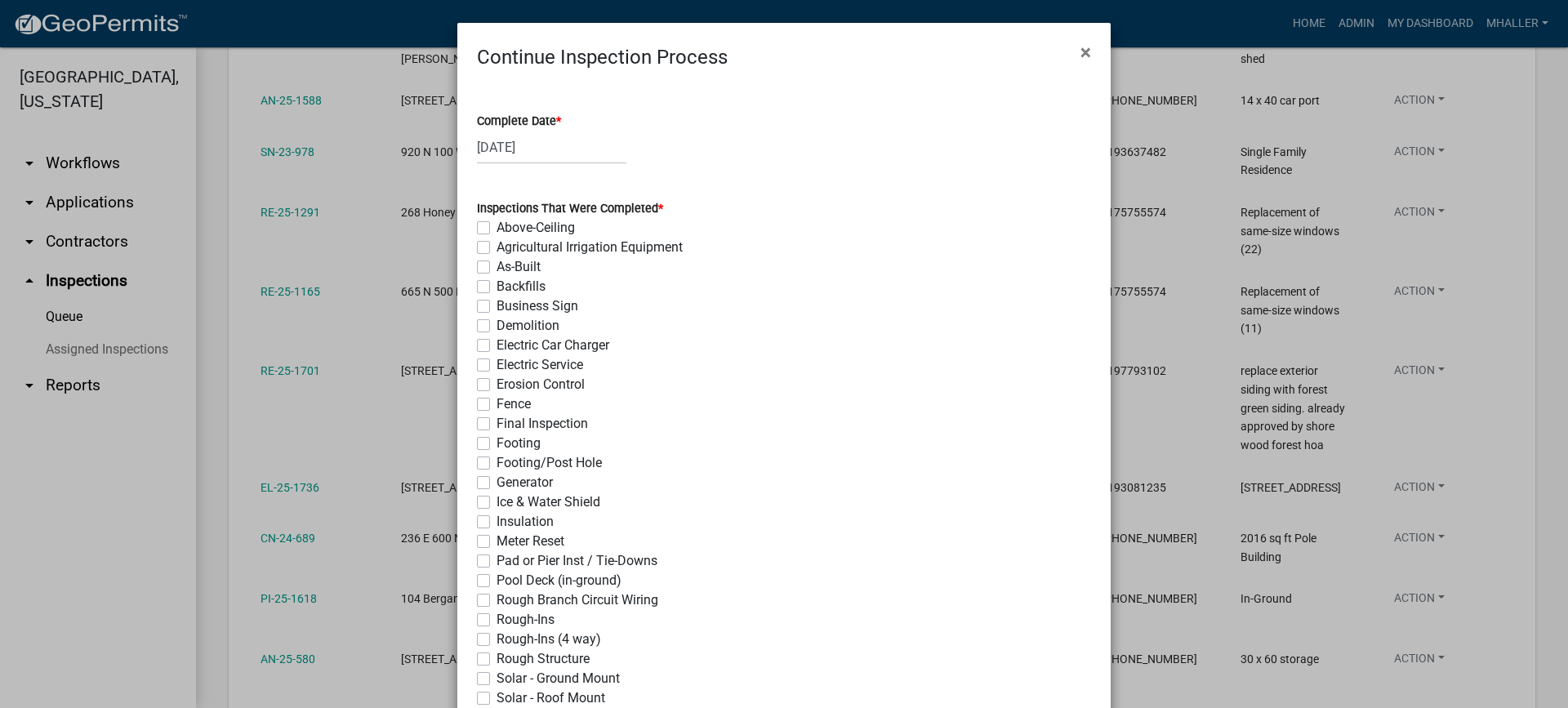
click at [496, 422] on label "Final Inspection" at bounding box center [542, 424] width 91 height 19
click at [496, 422] on input "Final Inspection" at bounding box center [501, 420] width 11 height 11
checkbox input "true"
checkbox input "false"
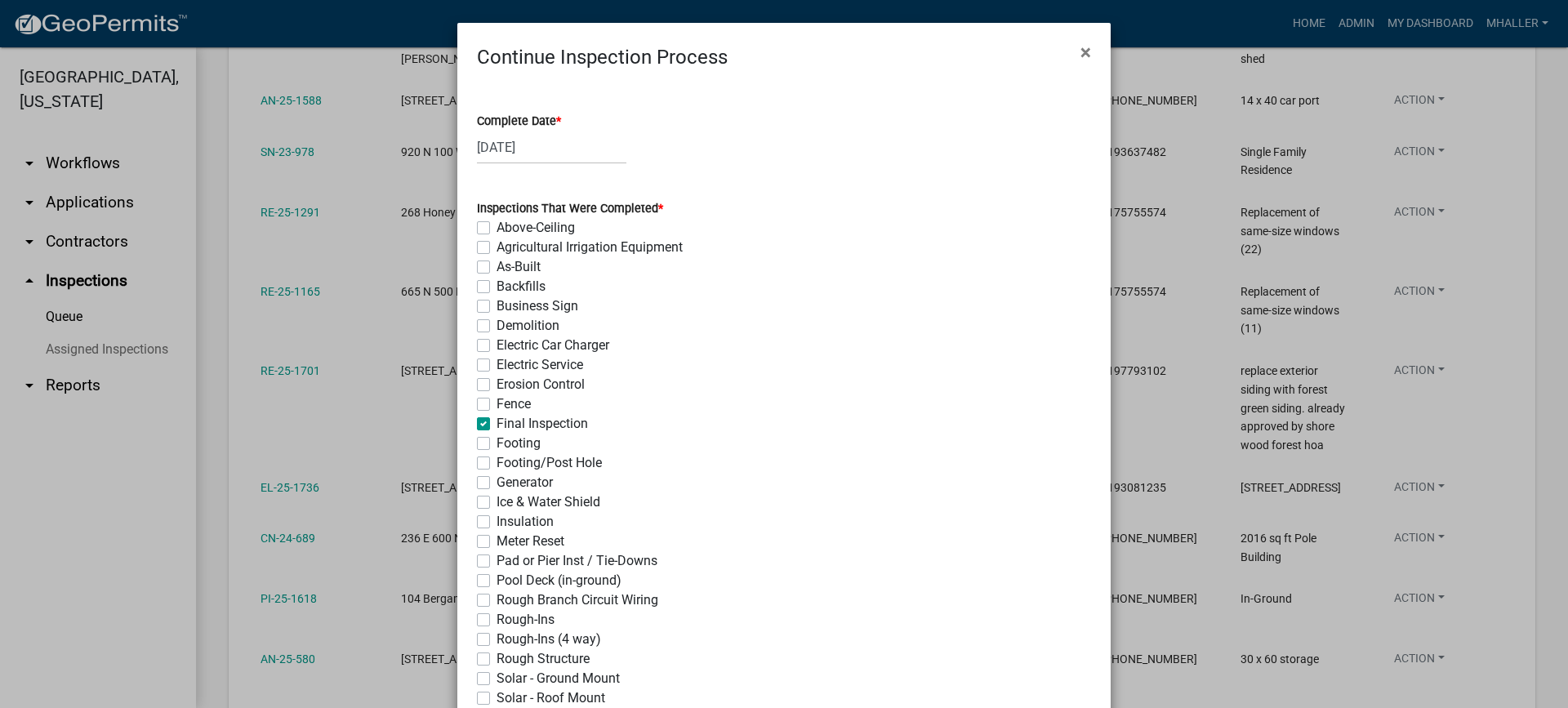
checkbox input "false"
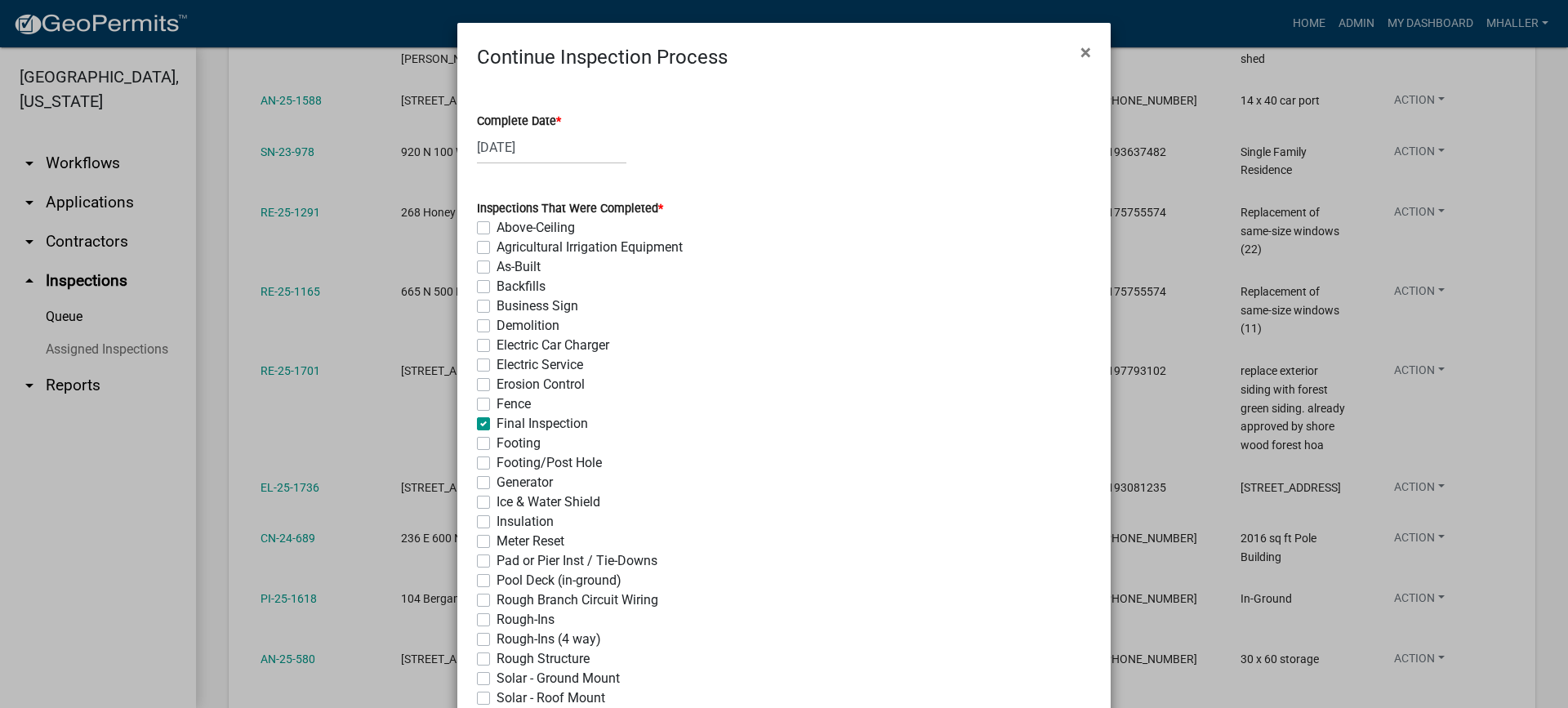
checkbox input "false"
checkbox input "true"
checkbox input "false"
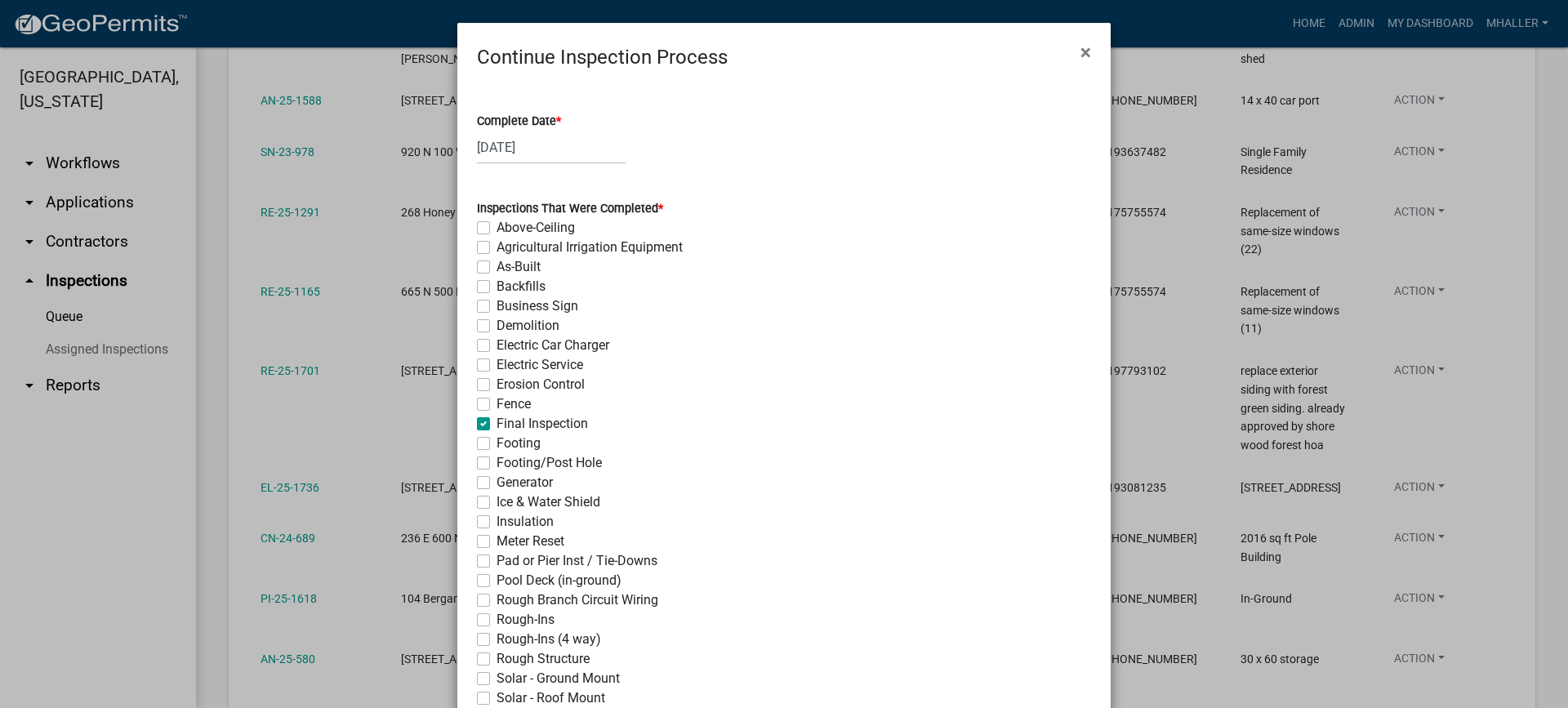
checkbox input "false"
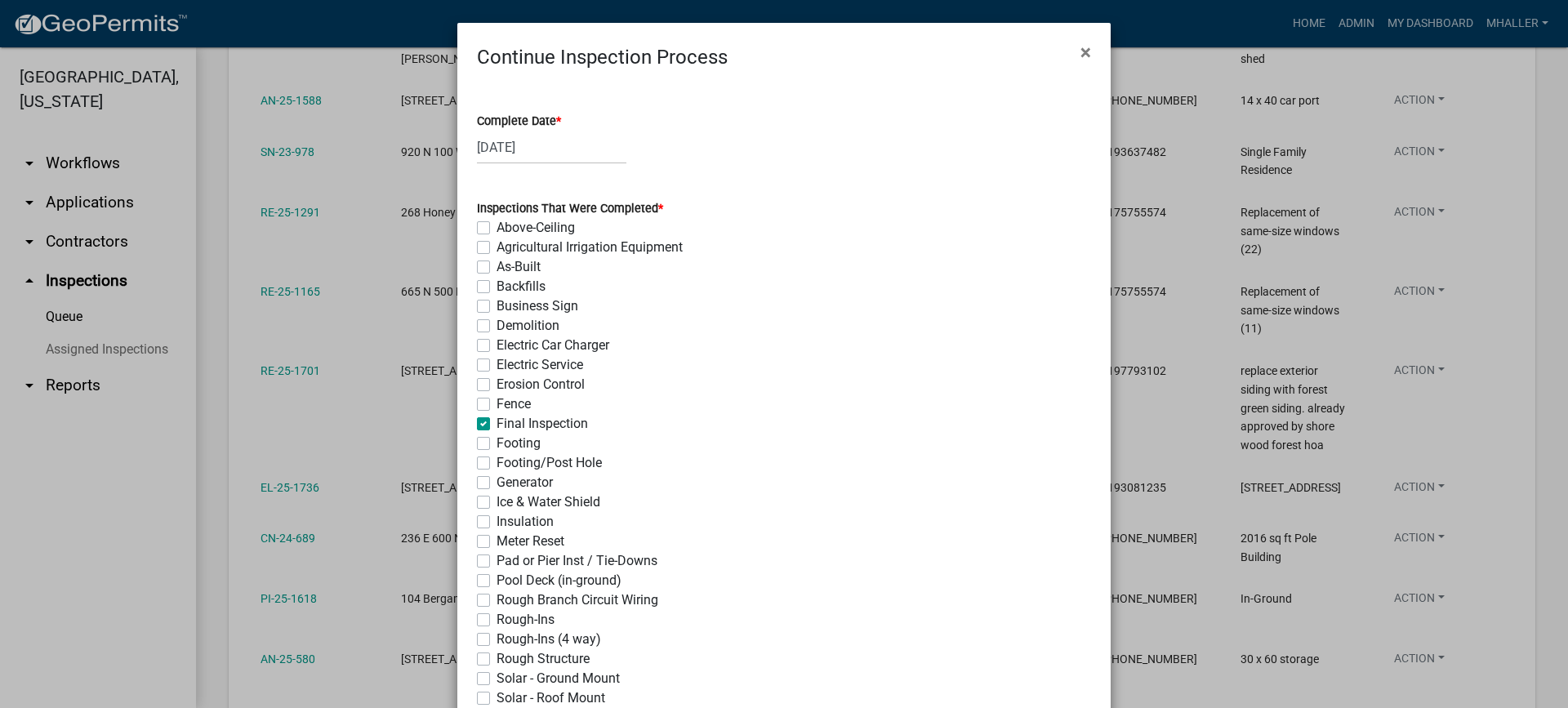
checkbox input "false"
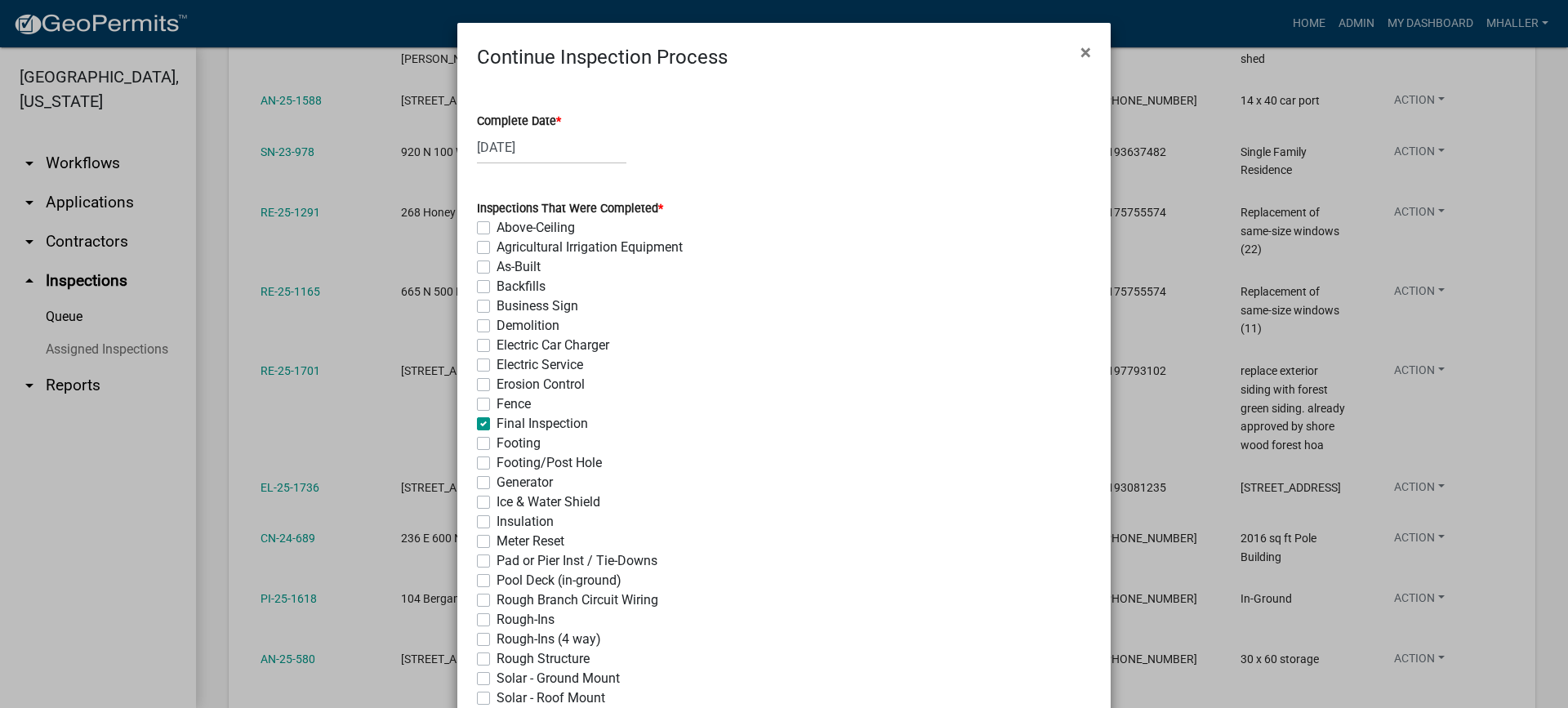
checkbox input "false"
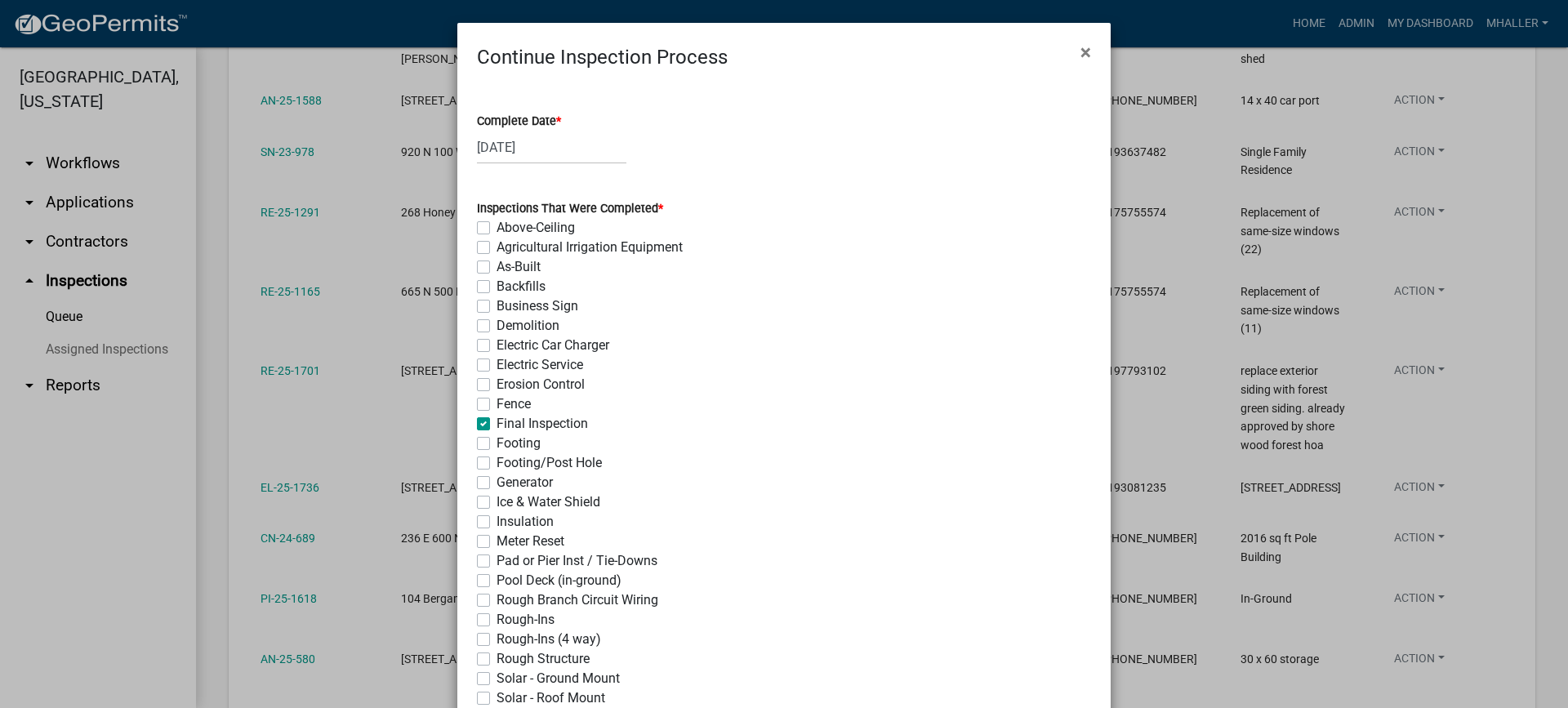
checkbox input "false"
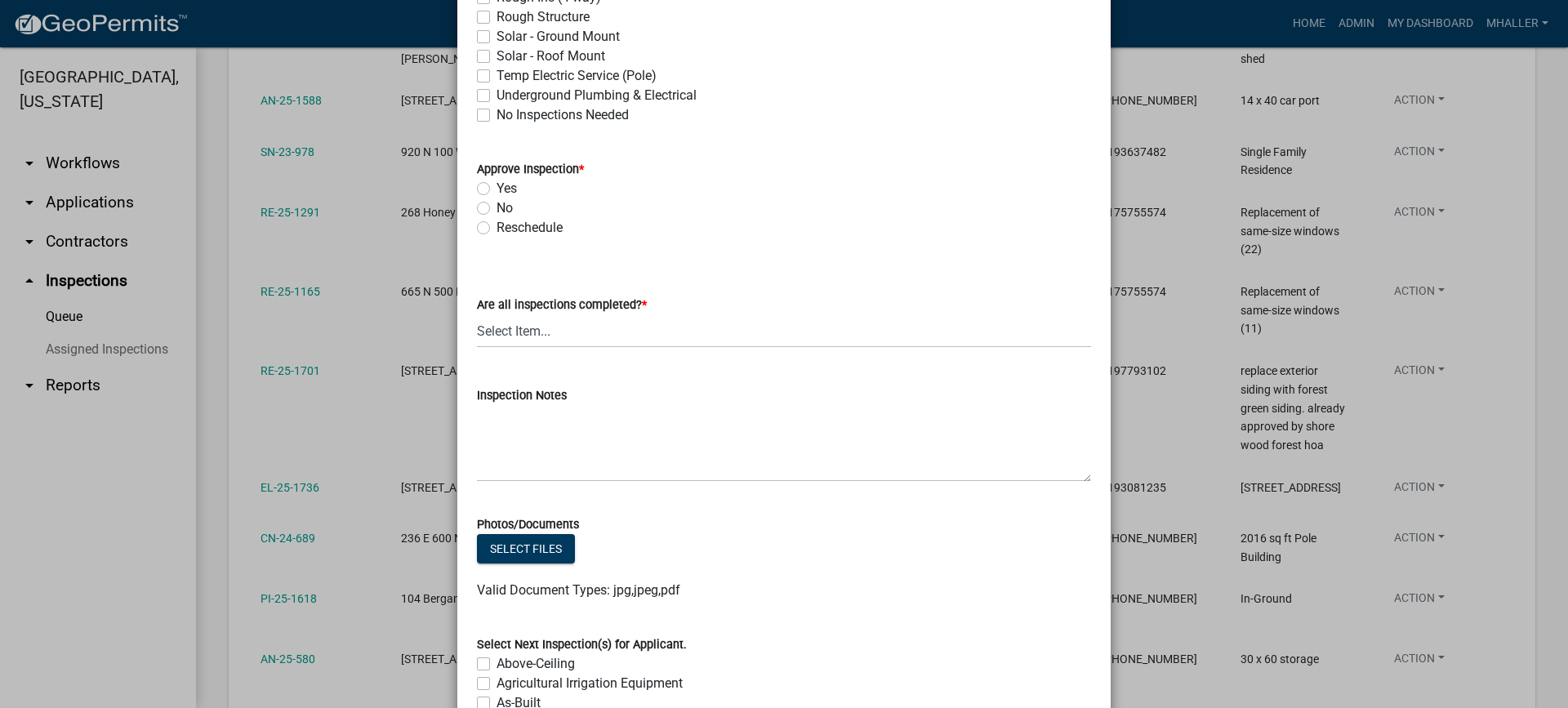
scroll to position [654, 0]
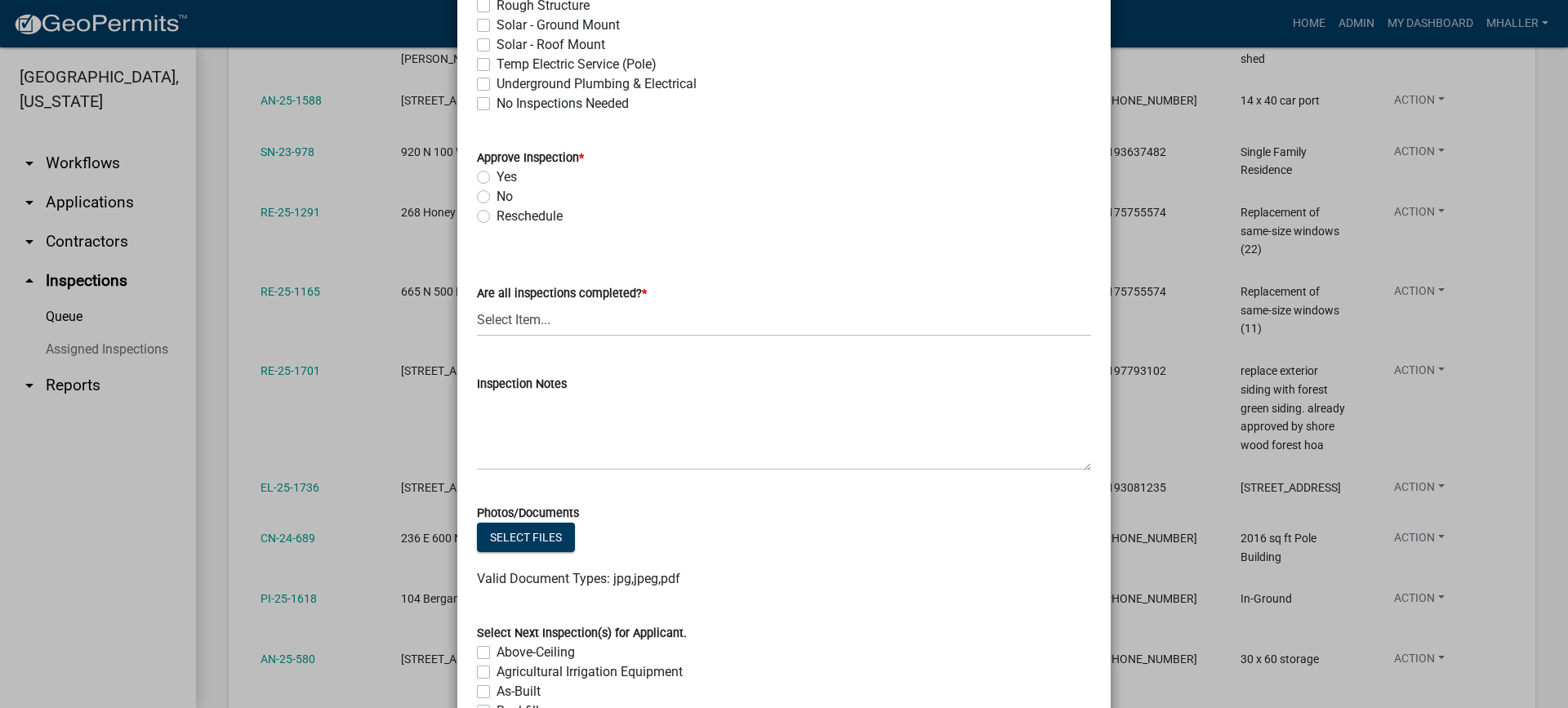
drag, startPoint x: 472, startPoint y: 177, endPoint x: 488, endPoint y: 189, distance: 20.0
click at [496, 177] on label "Yes" at bounding box center [506, 177] width 20 height 19
click at [496, 177] on input "Yes" at bounding box center [501, 173] width 11 height 11
radio input "true"
click at [578, 316] on select "Select Item... Yes - All Inspections Have Been Completed No - More Inspections …" at bounding box center [783, 320] width 614 height 33
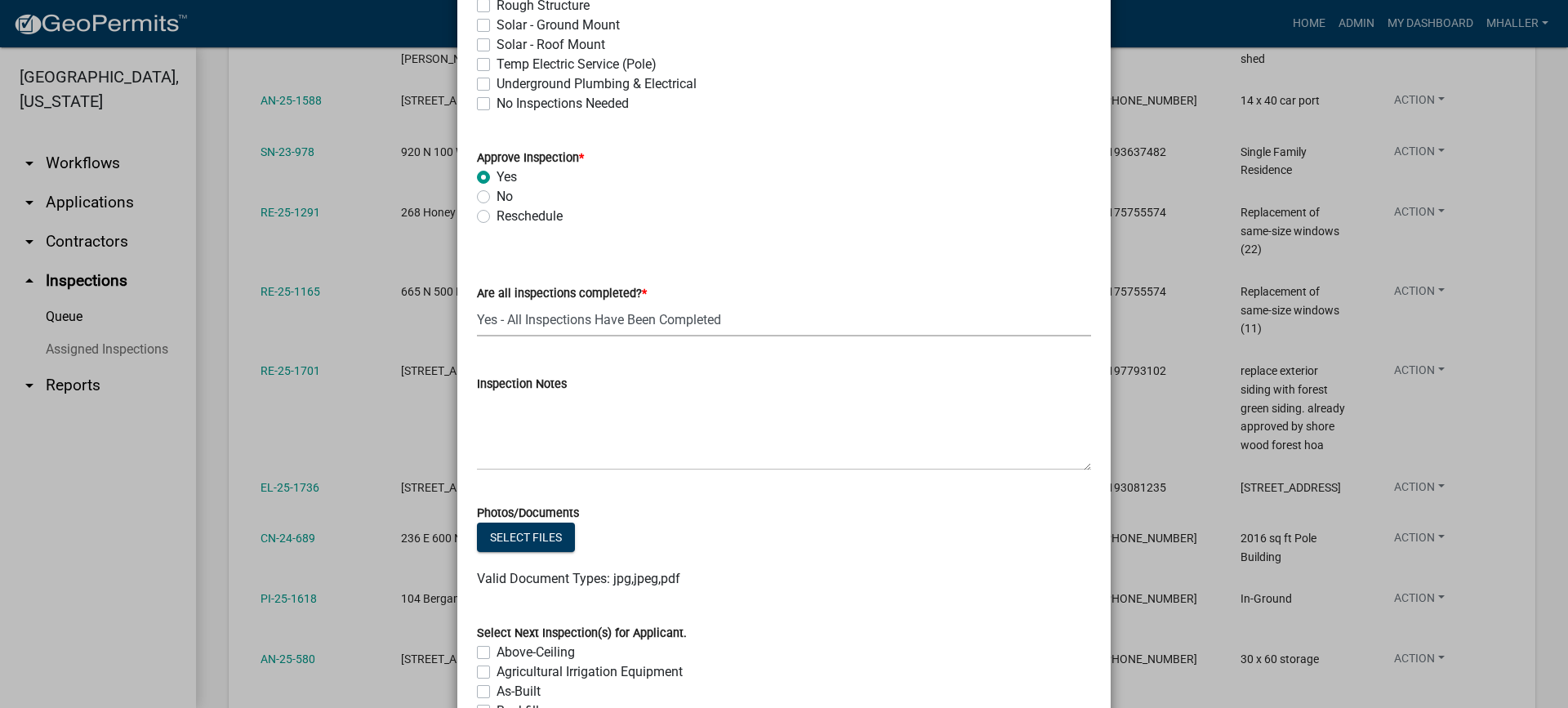
click at [477, 303] on select "Select Item... Yes - All Inspections Have Been Completed No - More Inspections …" at bounding box center [783, 320] width 614 height 33
select select "9a8ccc90-dcd1-4d2c-ac64-5460e8d85408"
click at [589, 437] on textarea "Inspection Notes" at bounding box center [783, 431] width 614 height 76
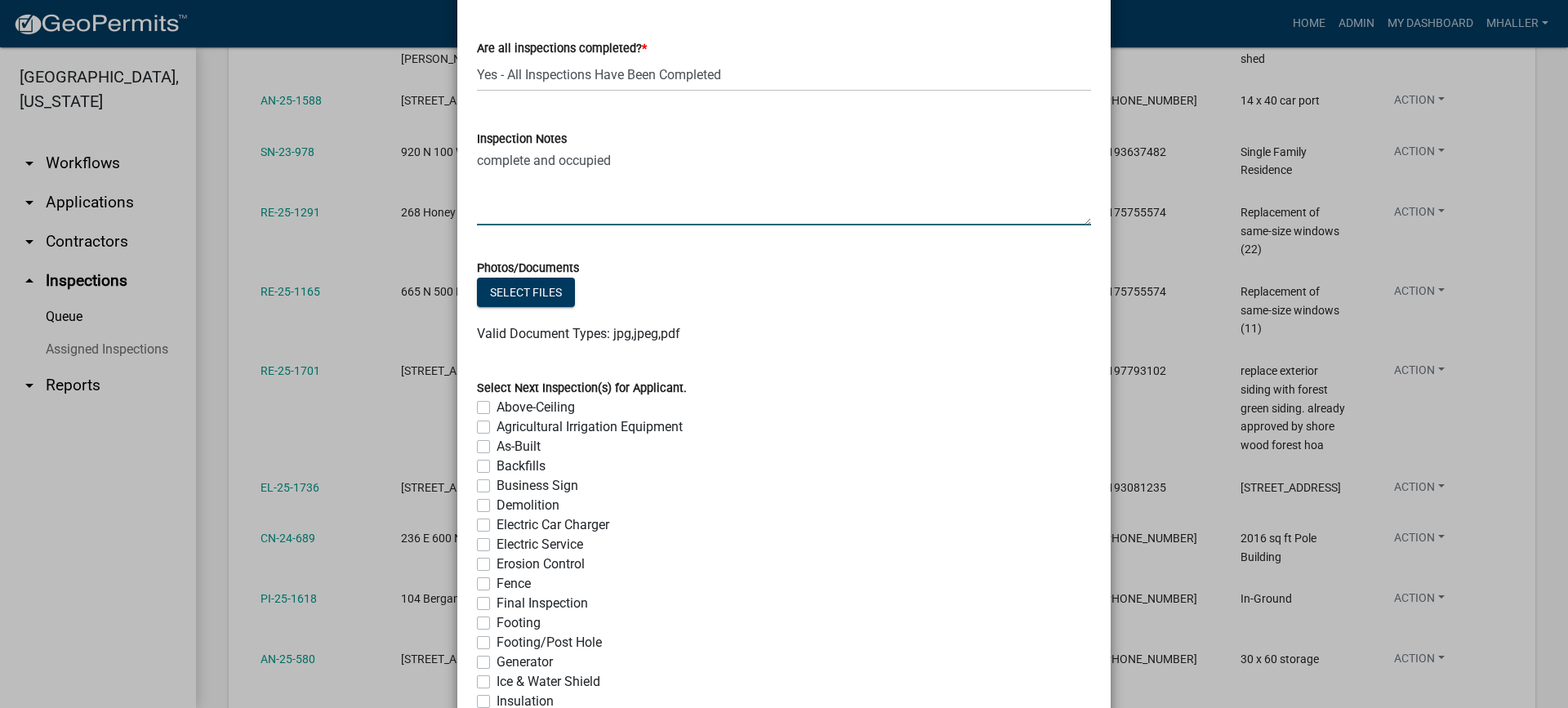
scroll to position [1254, 0]
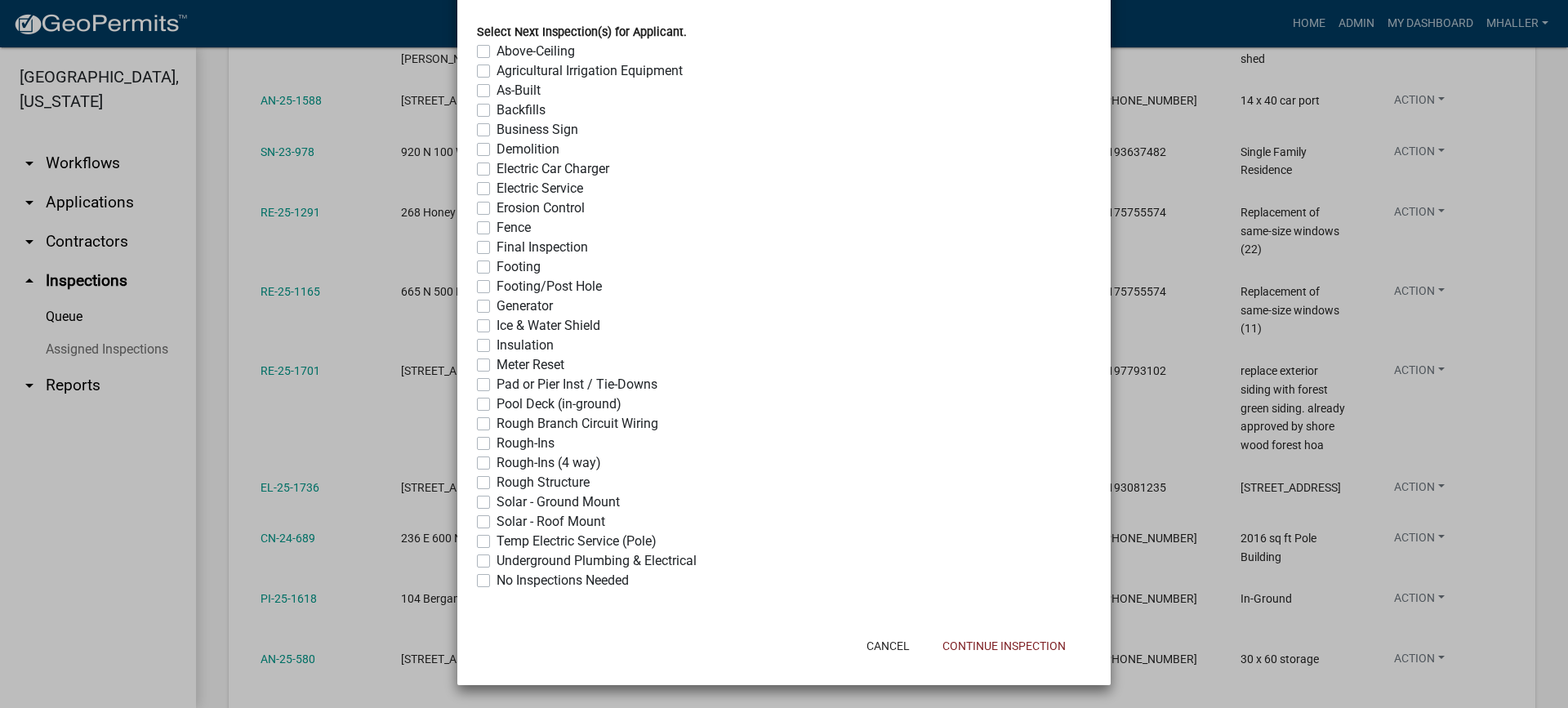
type textarea "complete and occupied"
click at [496, 582] on label "No Inspections Needed" at bounding box center [562, 581] width 133 height 19
click at [496, 582] on input "No Inspections Needed" at bounding box center [501, 576] width 11 height 11
checkbox input "true"
checkbox input "false"
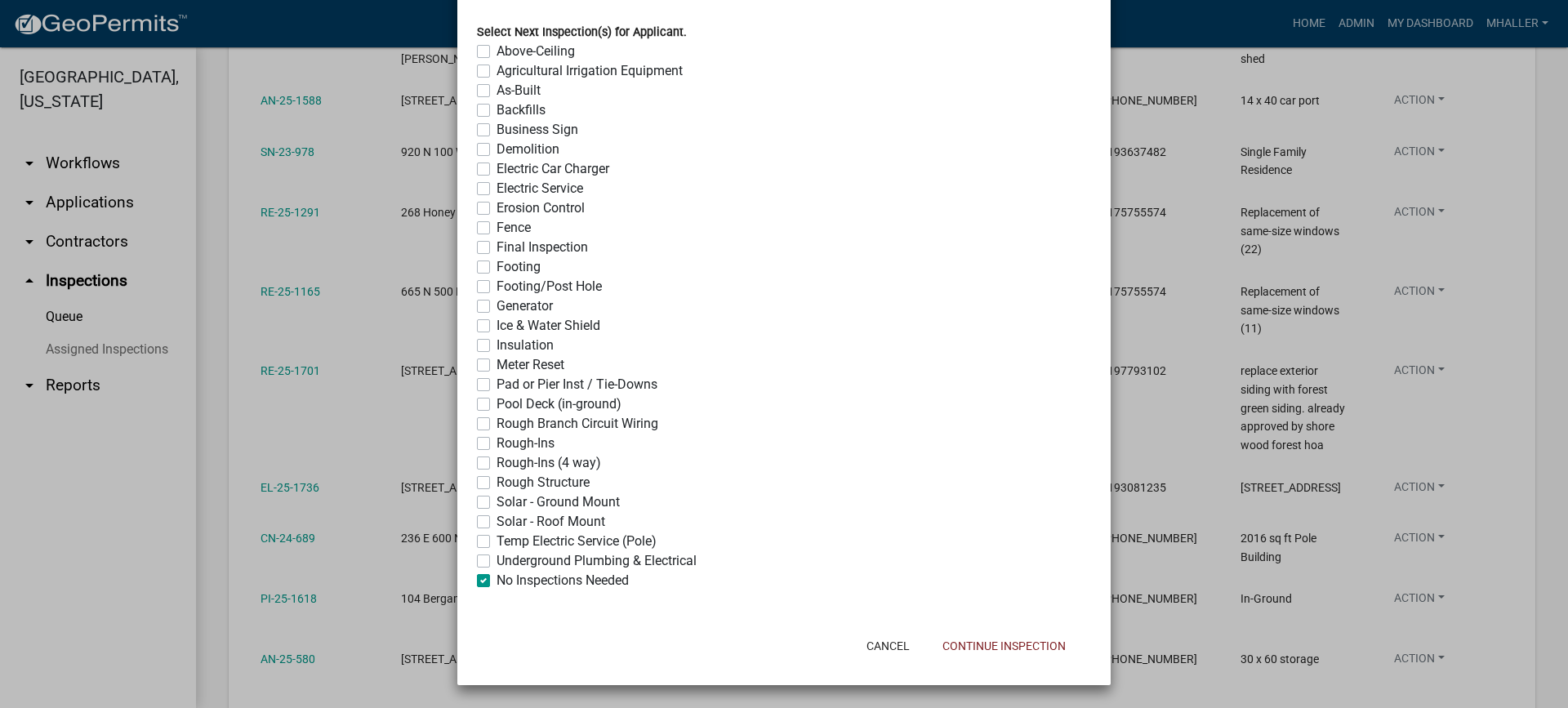
checkbox input "false"
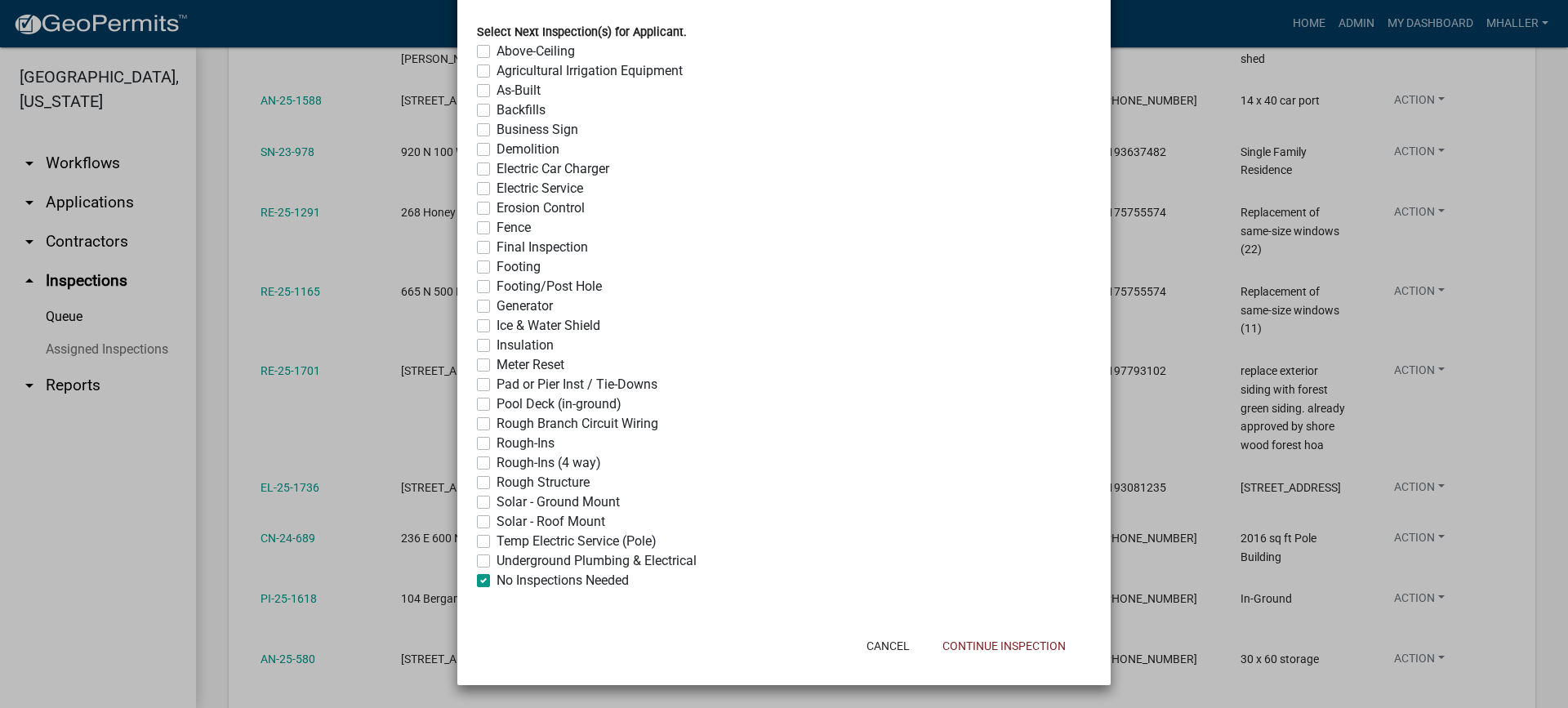
checkbox input "false"
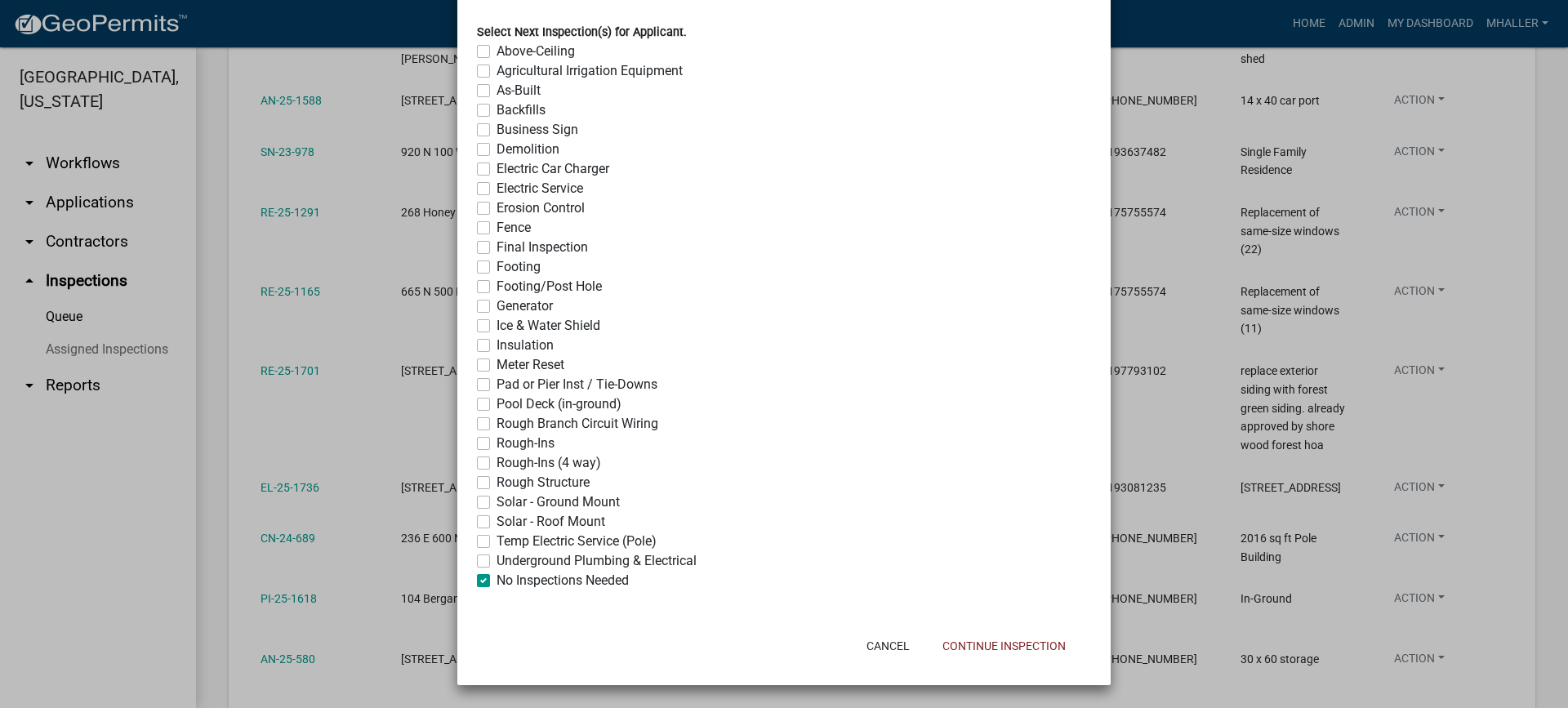
checkbox input "false"
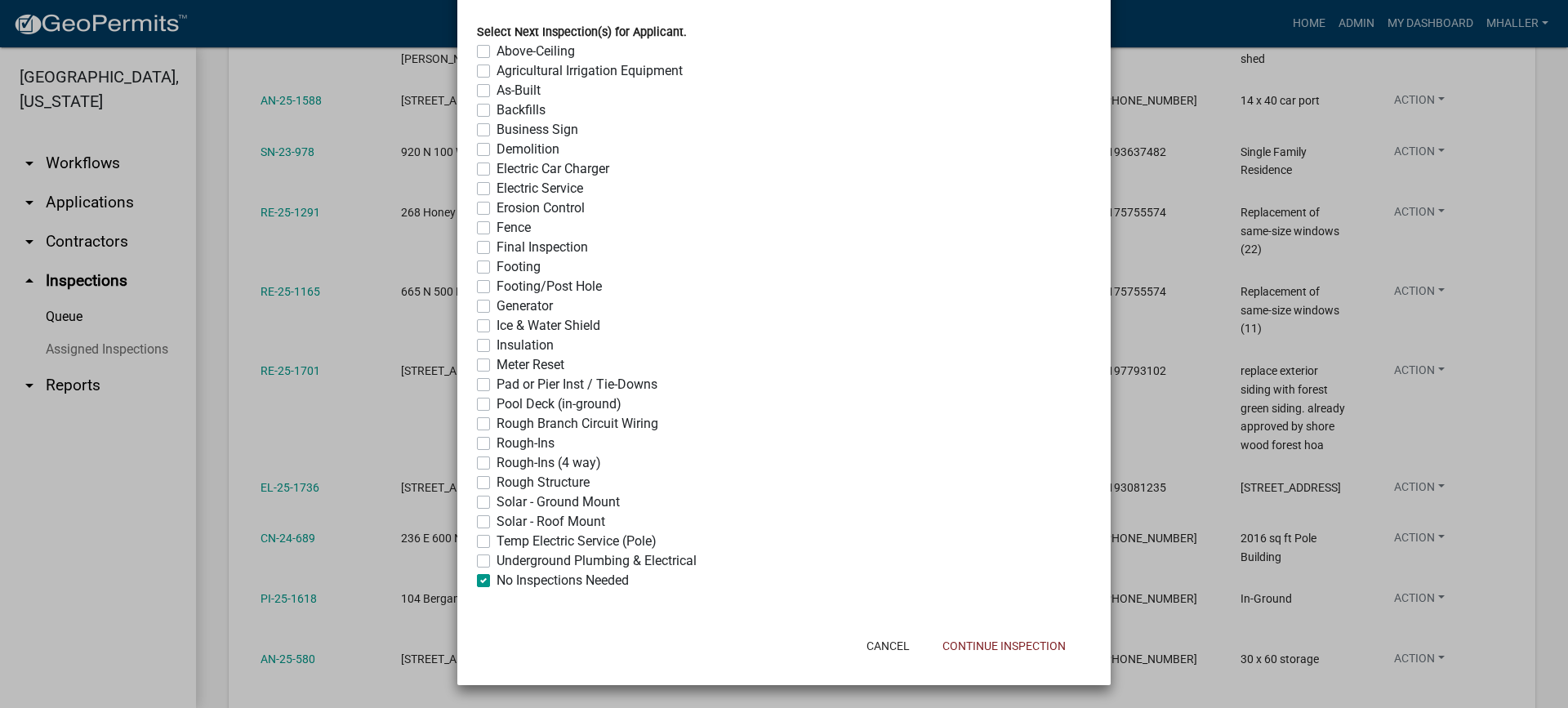
checkbox input "false"
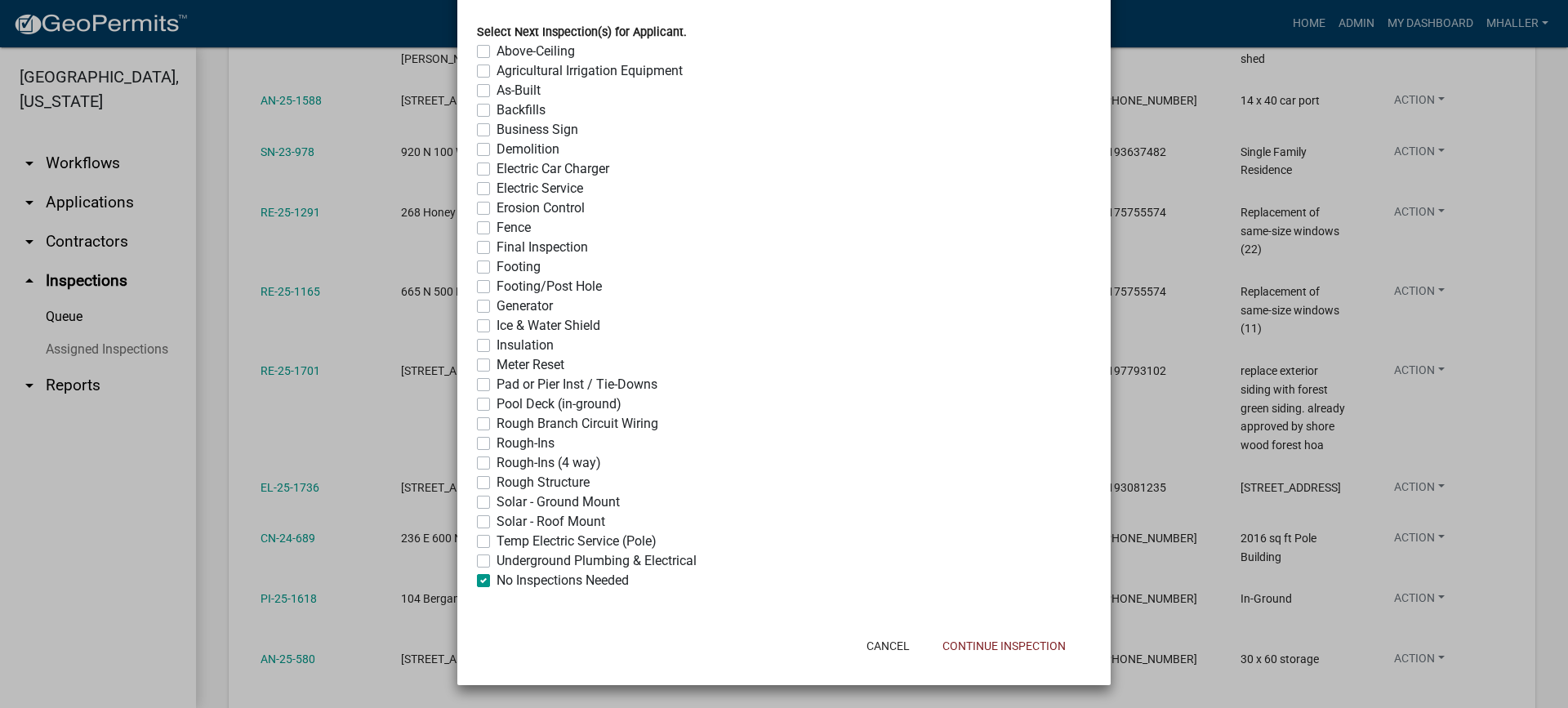
checkbox input "false"
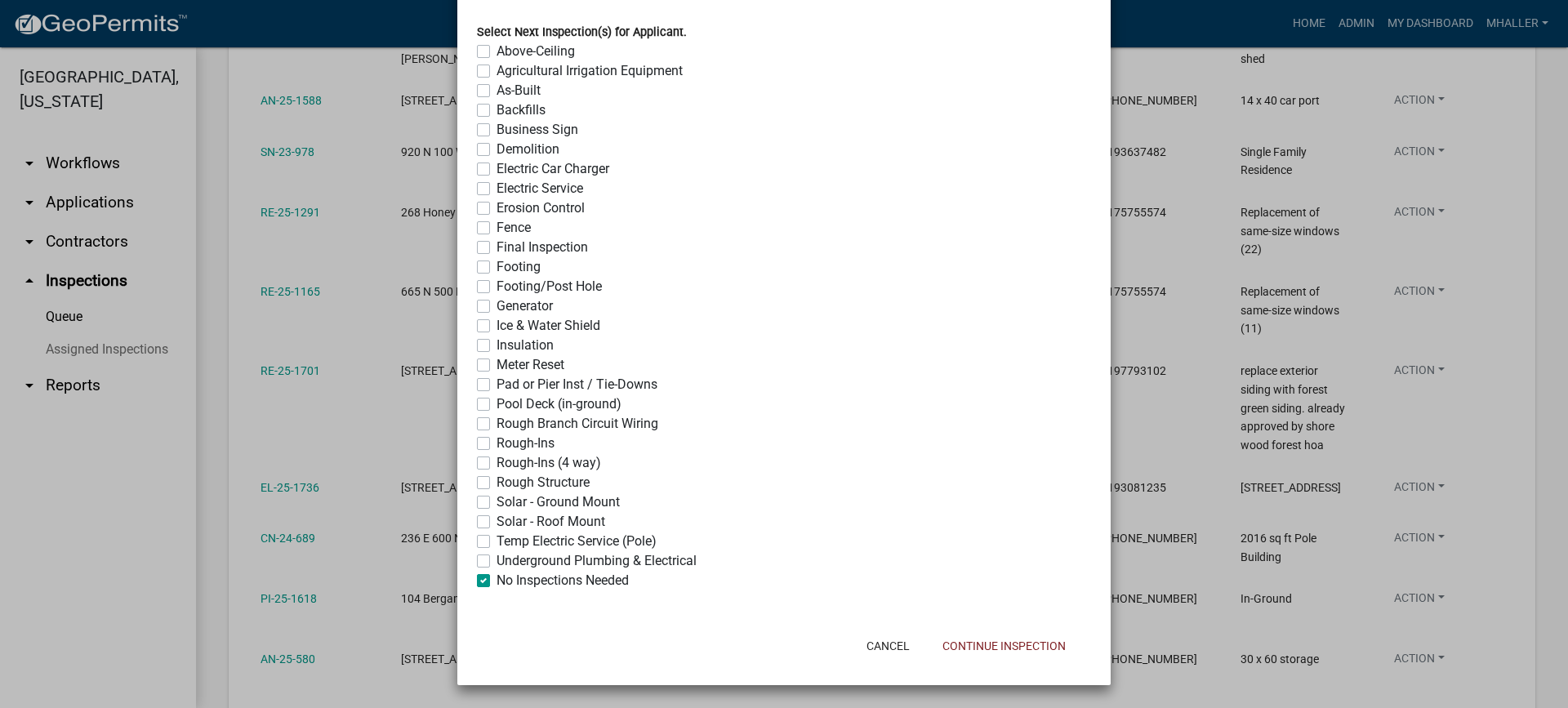
checkbox input "false"
checkbox input "true"
click at [951, 645] on button "Continue Inspection" at bounding box center [1003, 646] width 149 height 29
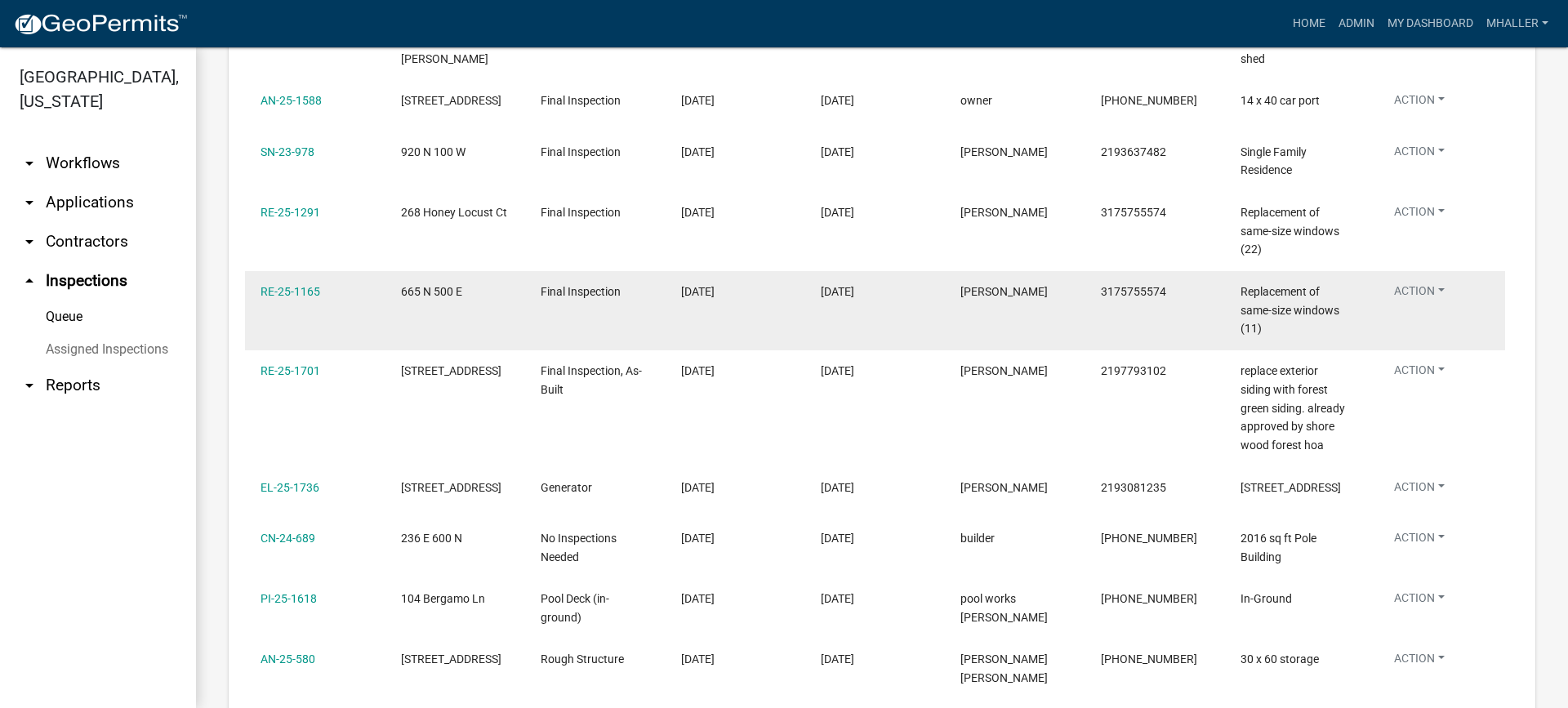
click at [1422, 283] on button "Action" at bounding box center [1419, 294] width 76 height 24
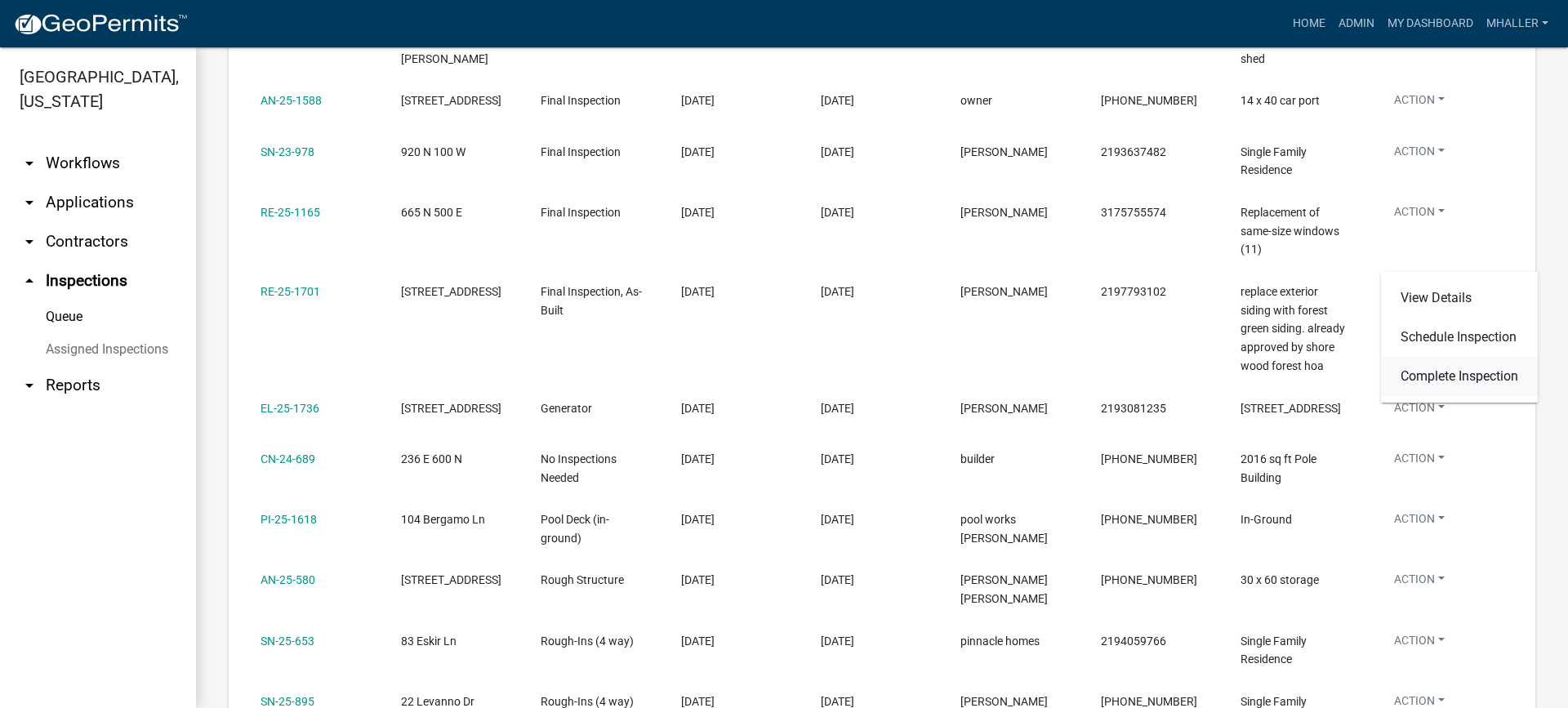
click at [1425, 378] on link "Complete Inspection" at bounding box center [1459, 376] width 157 height 40
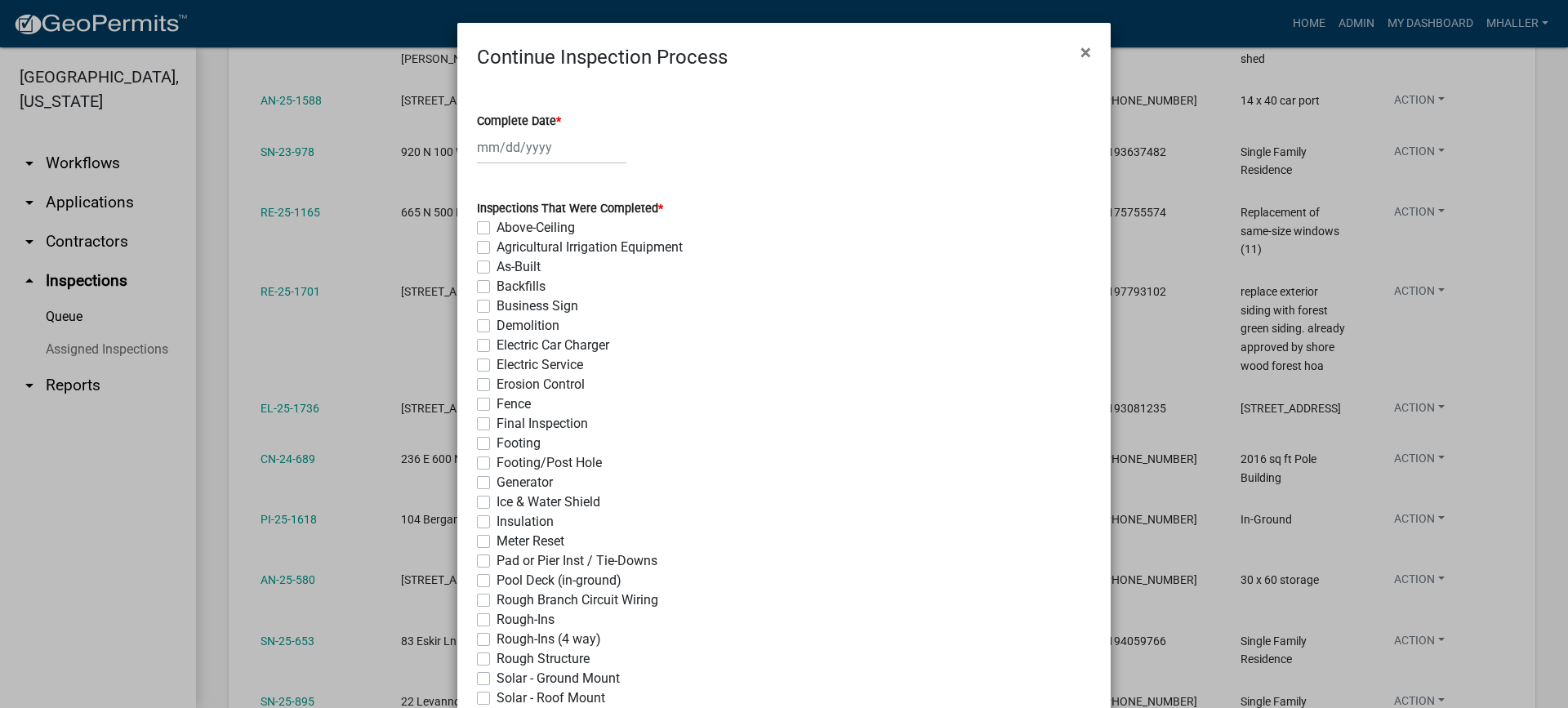
click at [534, 142] on div at bounding box center [551, 148] width 149 height 33
select select "9"
select select "2025"
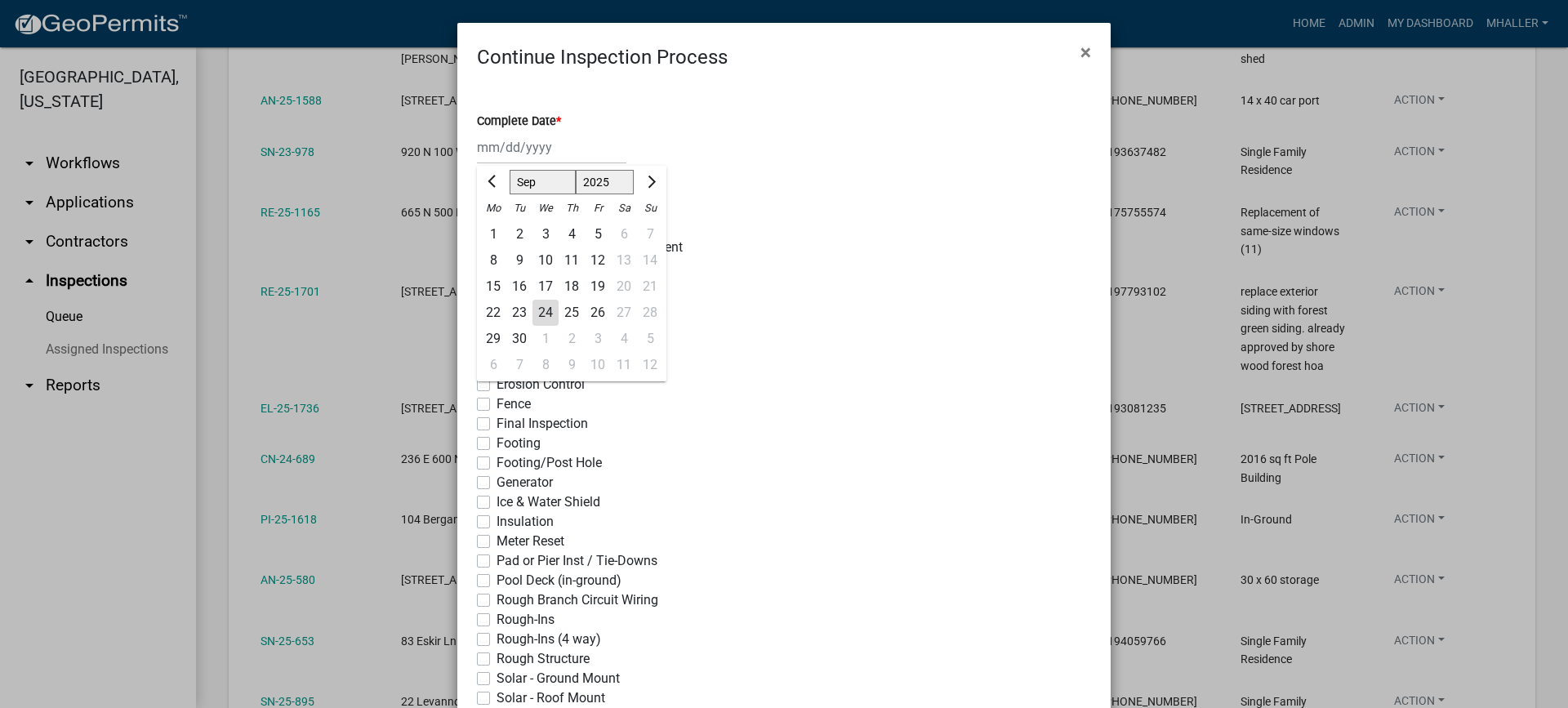
click at [540, 313] on div "24" at bounding box center [545, 313] width 26 height 26
type input "[DATE]"
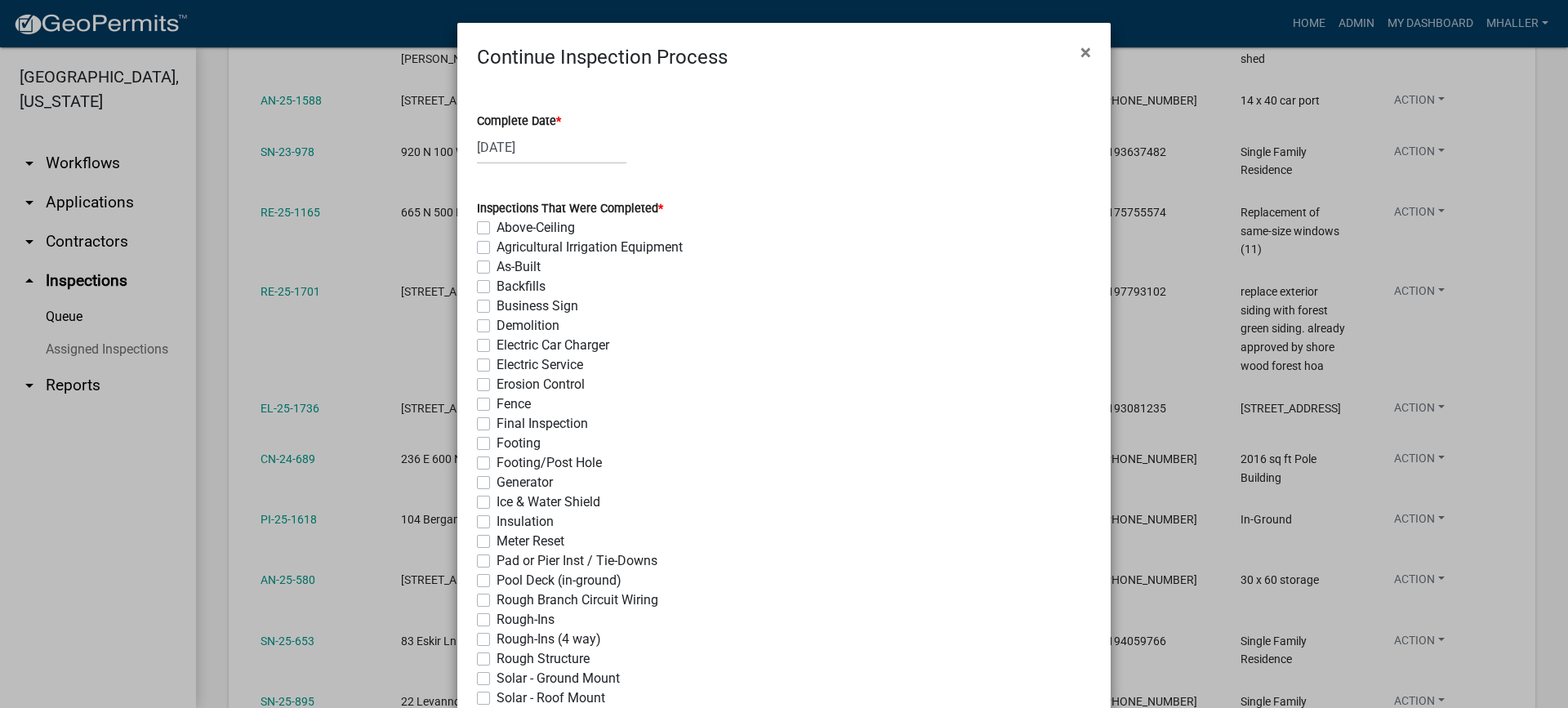
click at [496, 423] on label "Final Inspection" at bounding box center [542, 424] width 91 height 19
click at [496, 423] on input "Final Inspection" at bounding box center [501, 420] width 11 height 11
checkbox input "true"
checkbox input "false"
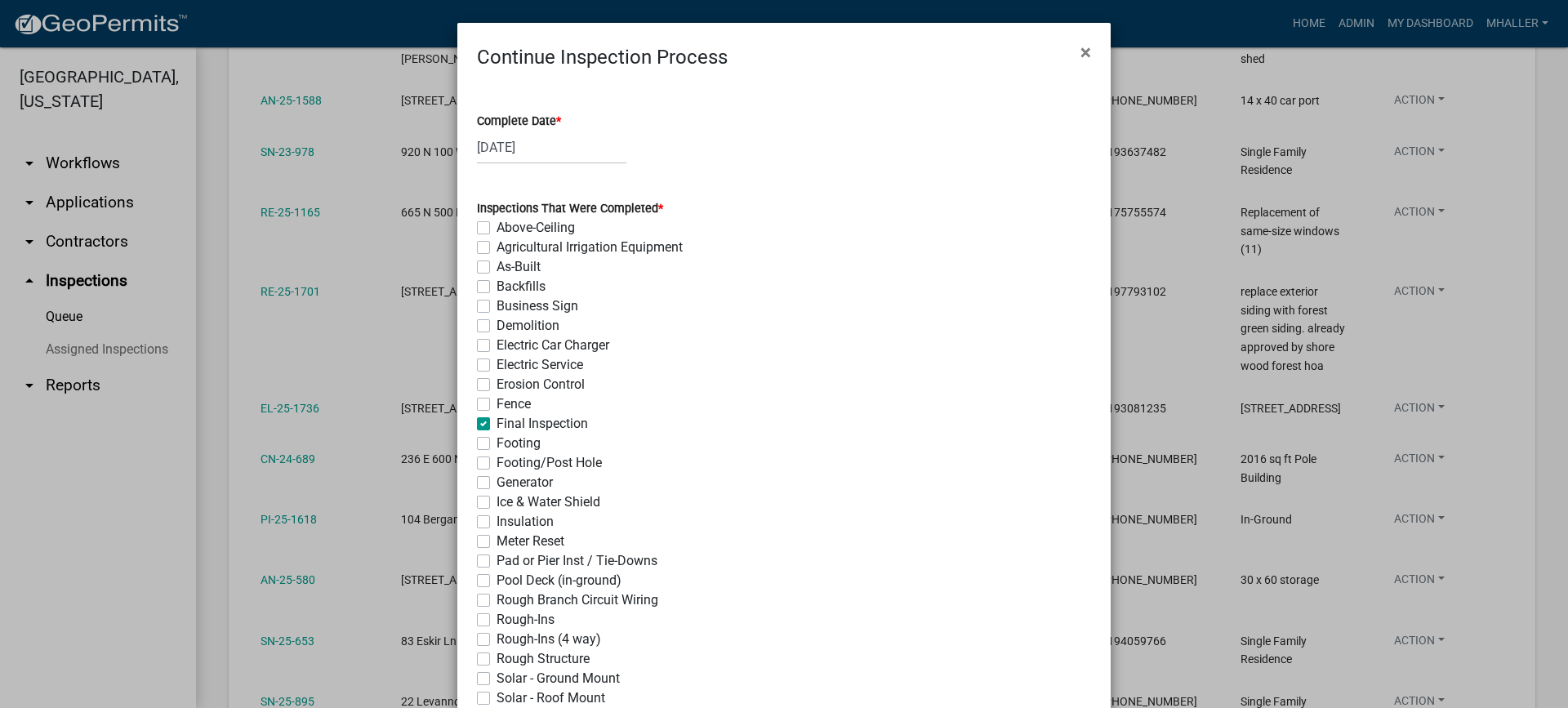
checkbox input "false"
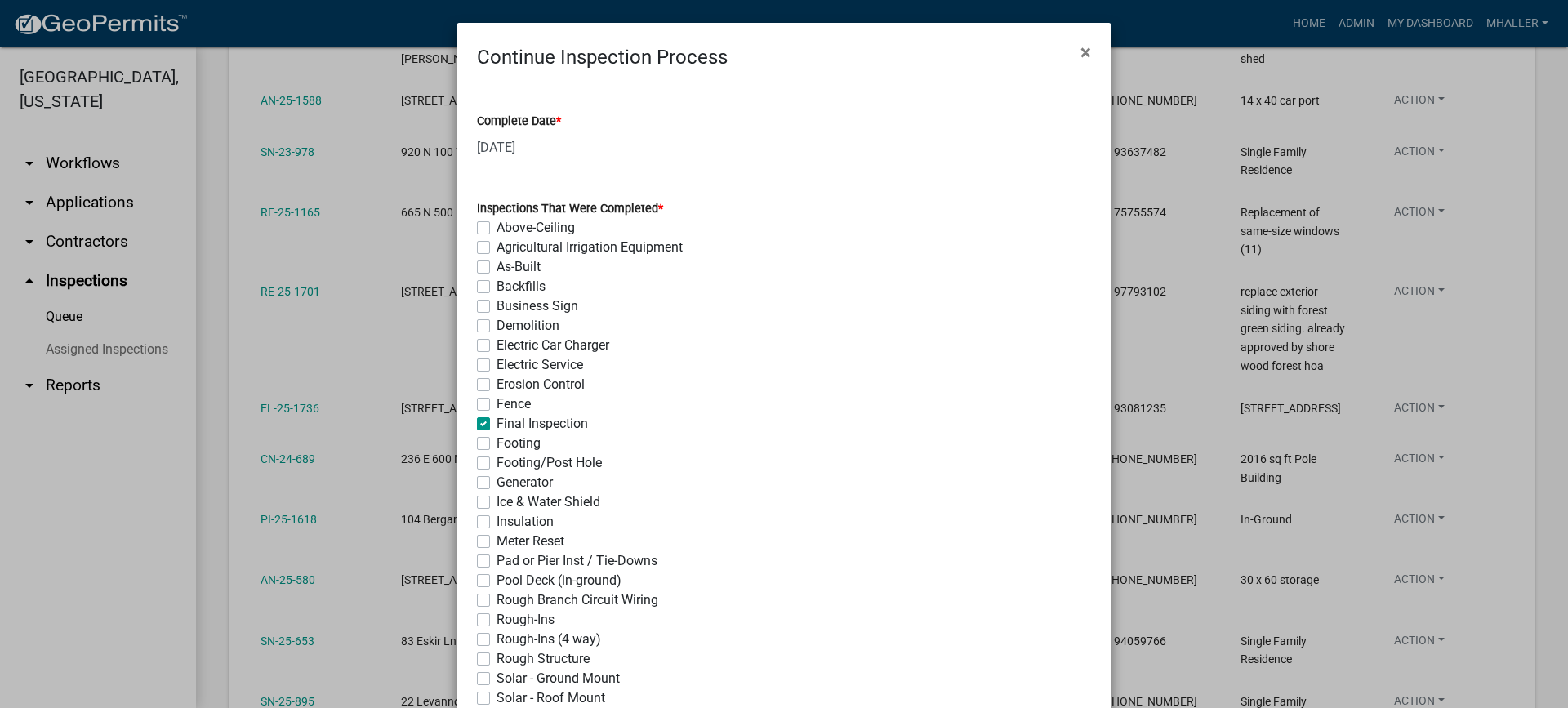
checkbox input "false"
checkbox input "true"
checkbox input "false"
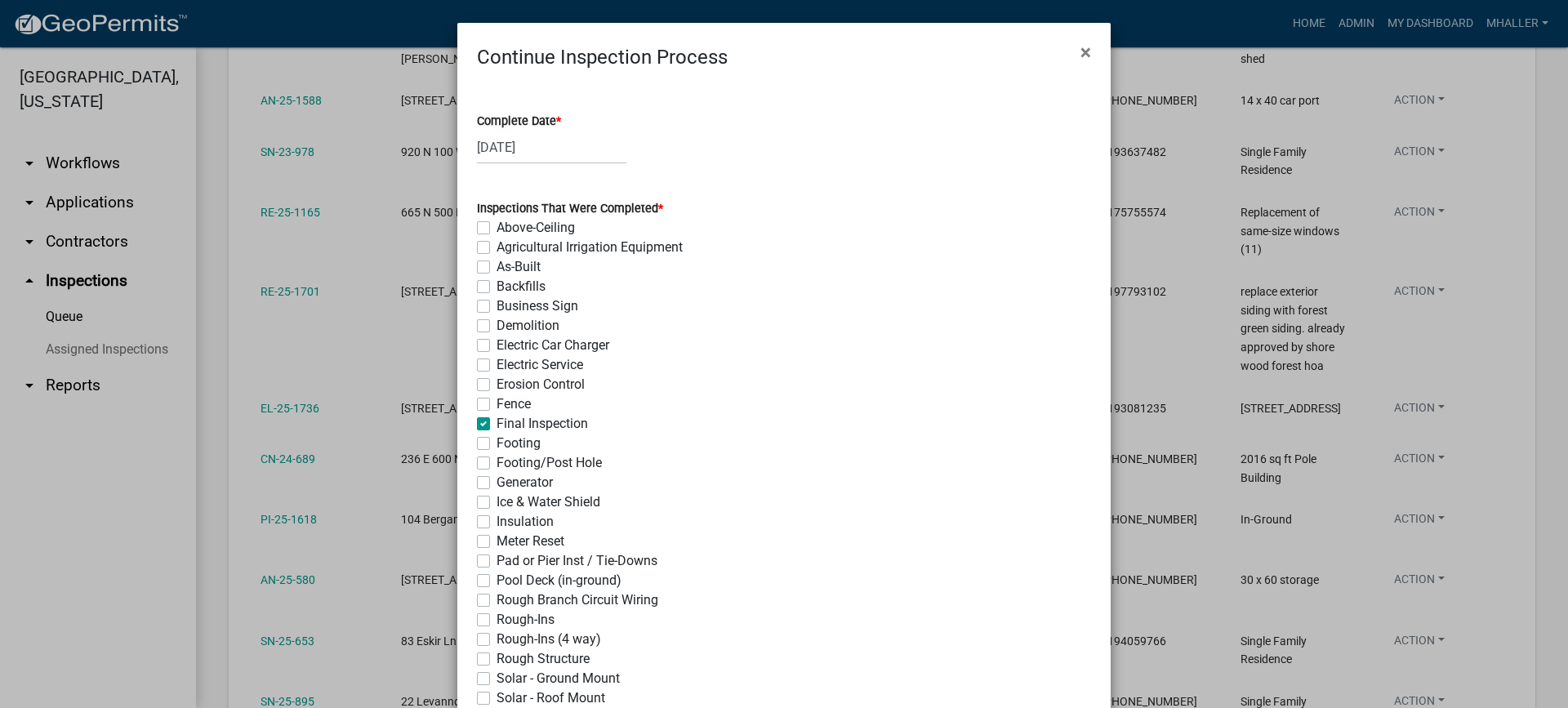
checkbox input "false"
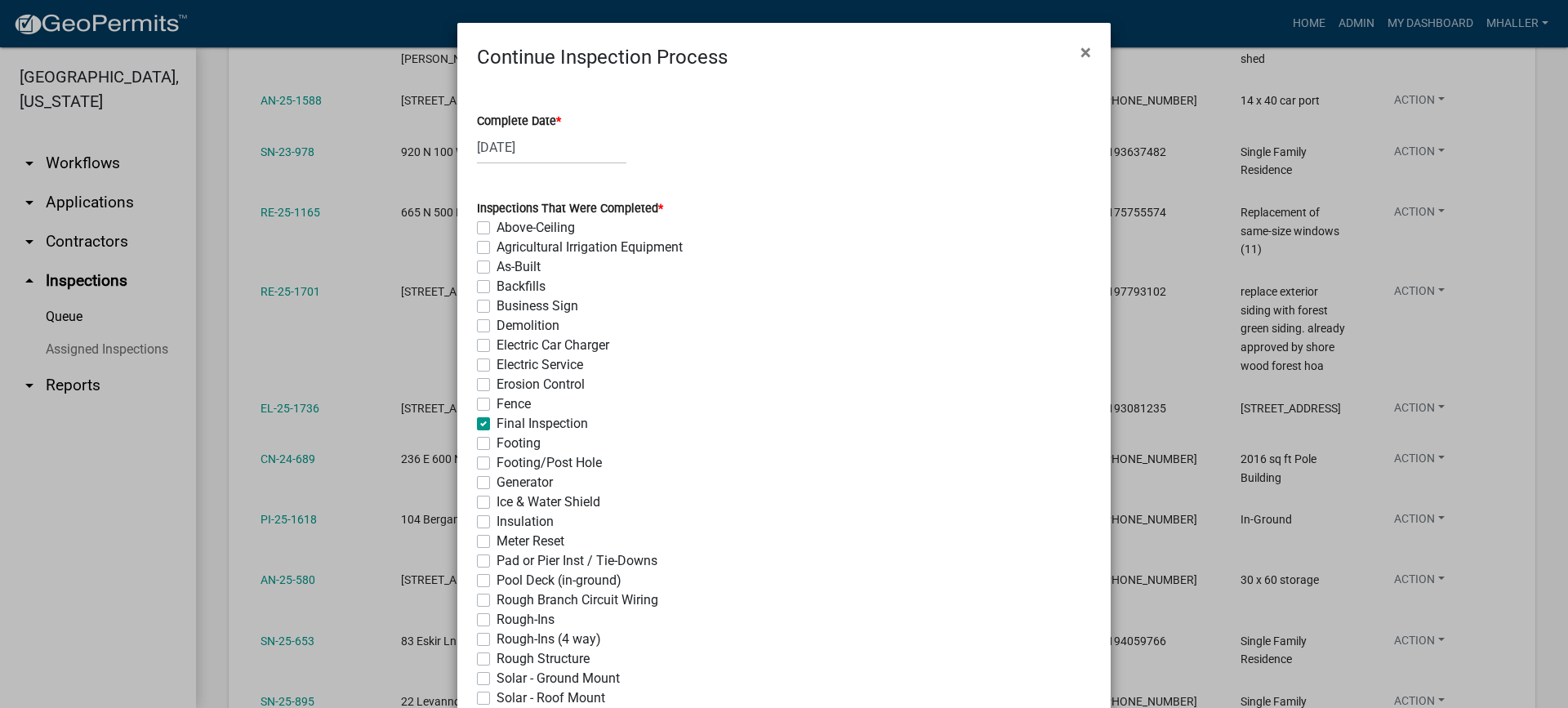
checkbox input "false"
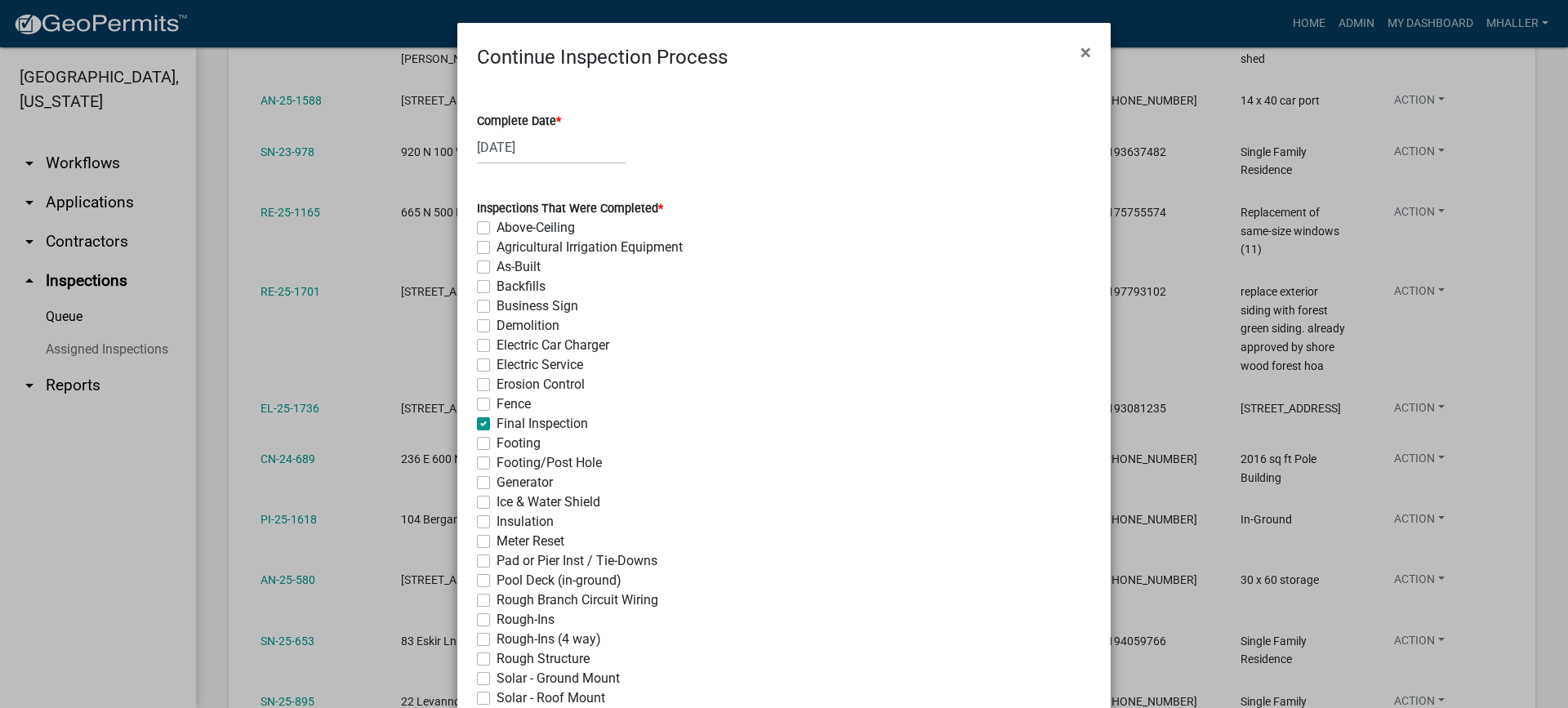
checkbox input "false"
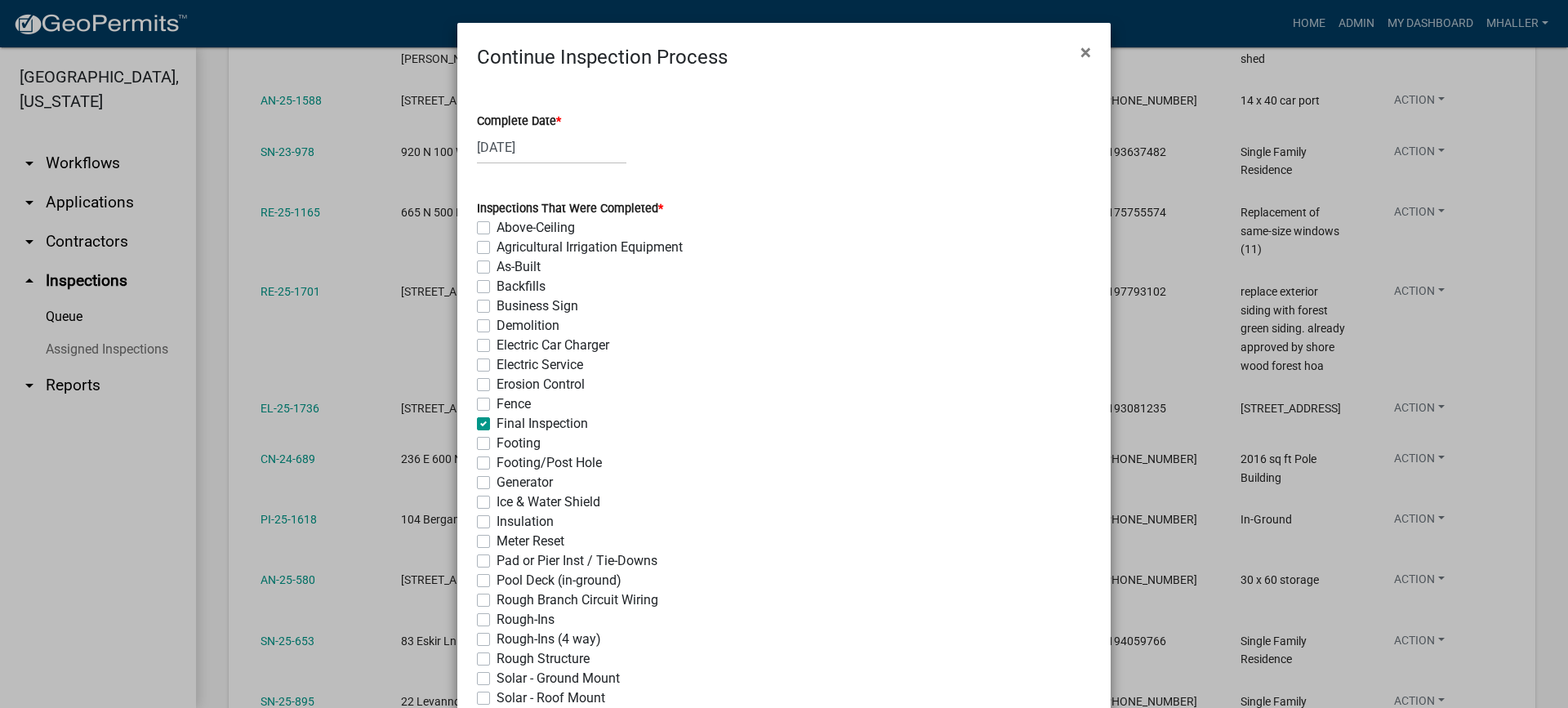
checkbox input "false"
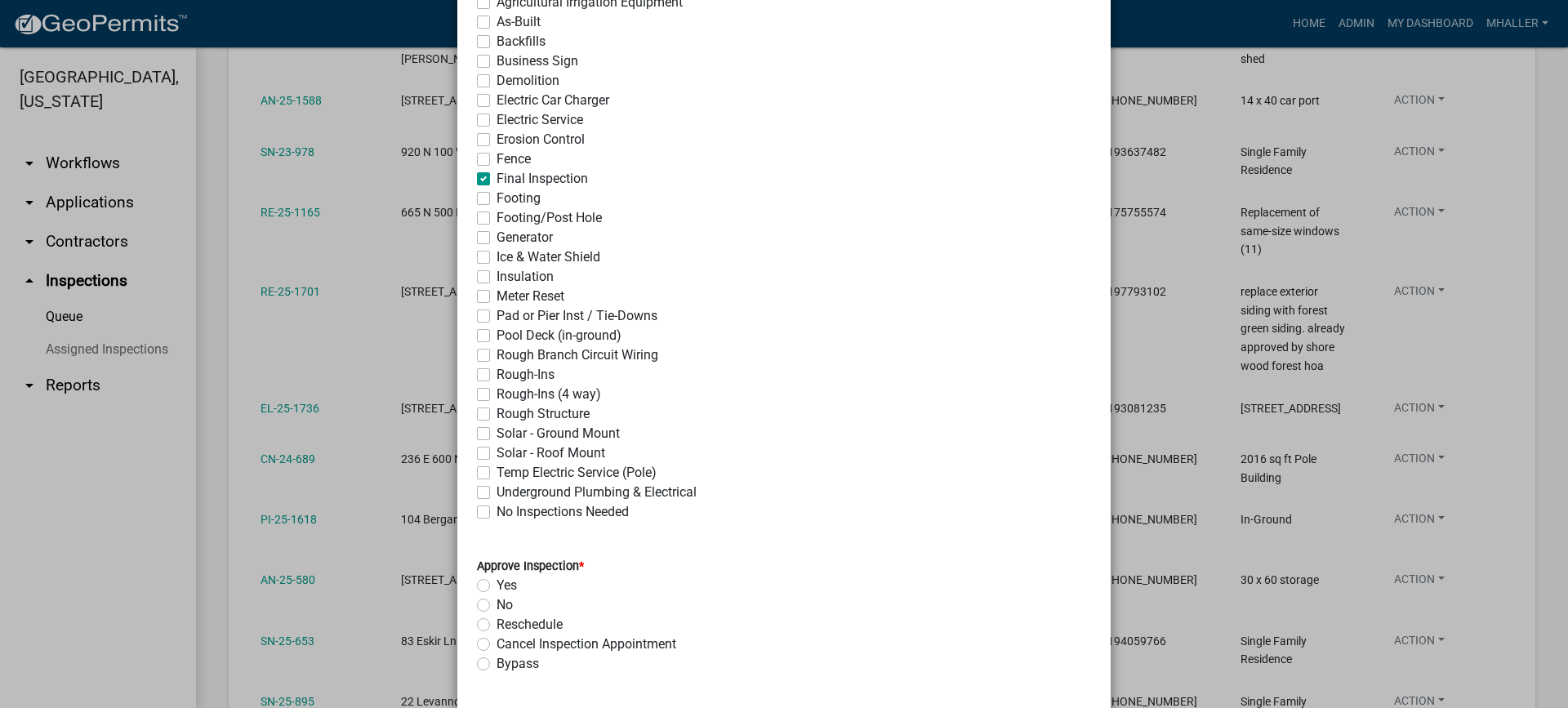
scroll to position [490, 0]
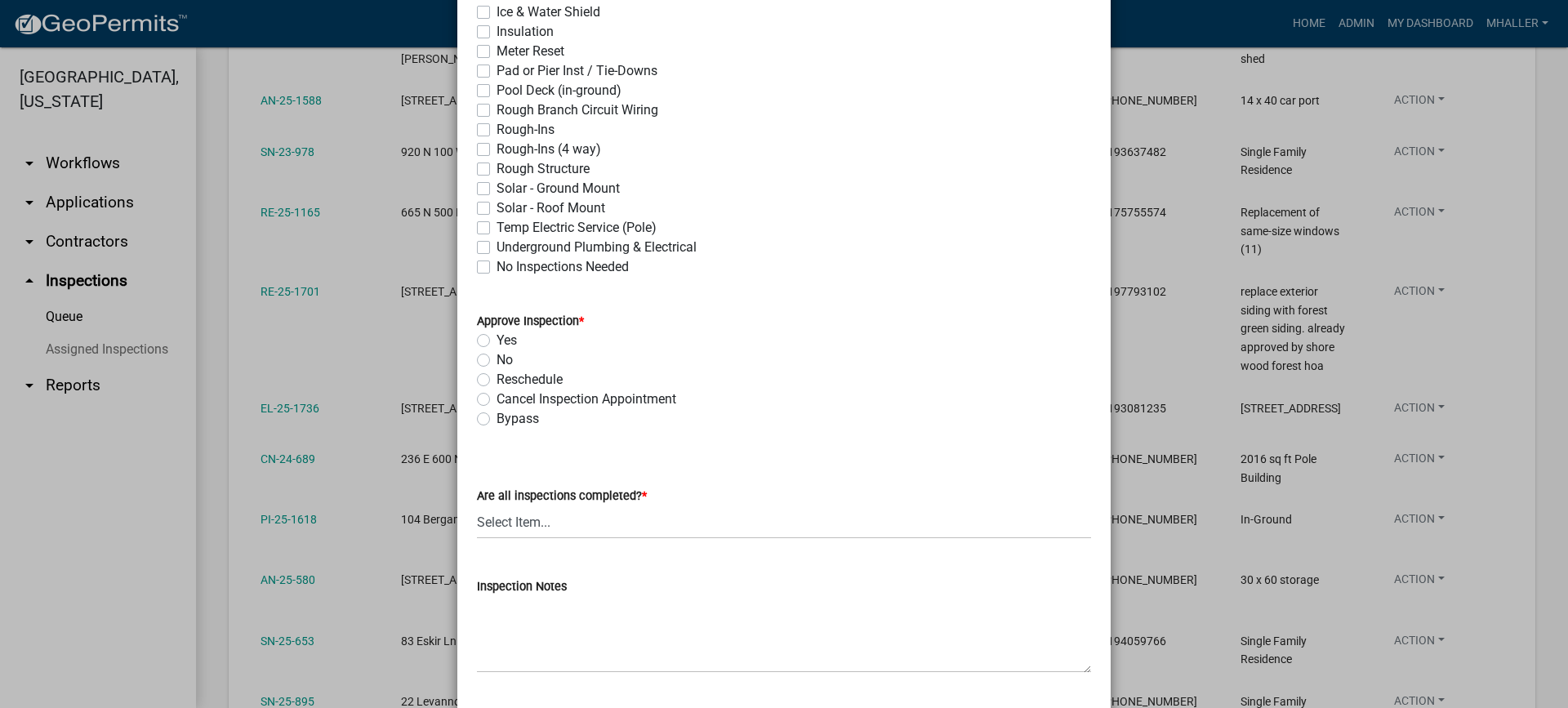
drag, startPoint x: 477, startPoint y: 337, endPoint x: 542, endPoint y: 401, distance: 91.2
click at [496, 339] on label "Yes" at bounding box center [506, 341] width 20 height 19
click at [496, 339] on input "Yes" at bounding box center [501, 336] width 11 height 11
radio input "true"
click at [588, 524] on select "Select Item... Yes - All Inspections Have Been Completed No - More Inspections …" at bounding box center [783, 523] width 614 height 33
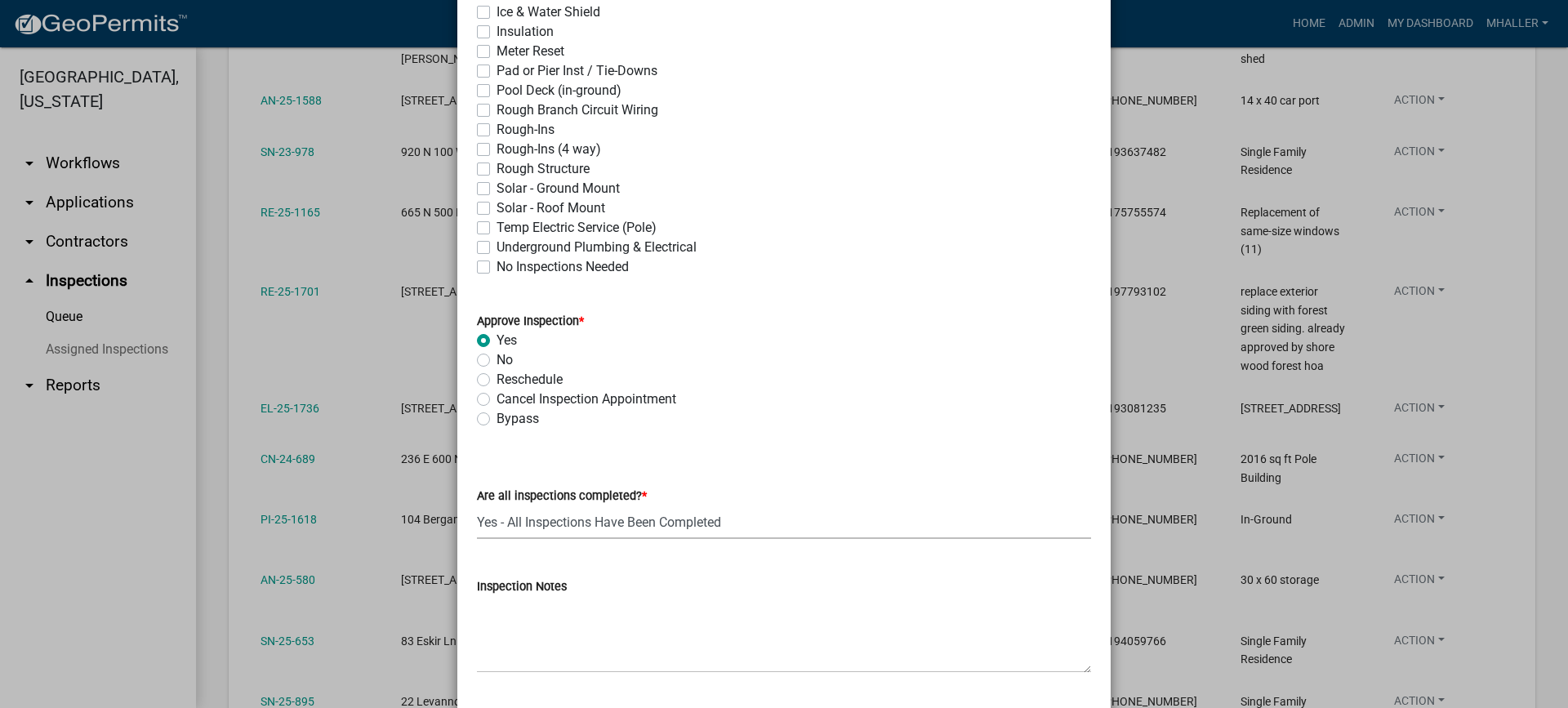
click at [477, 506] on select "Select Item... Yes - All Inspections Have Been Completed No - More Inspections …" at bounding box center [783, 523] width 614 height 33
select select "9a8ccc90-dcd1-4d2c-ac64-5460e8d85408"
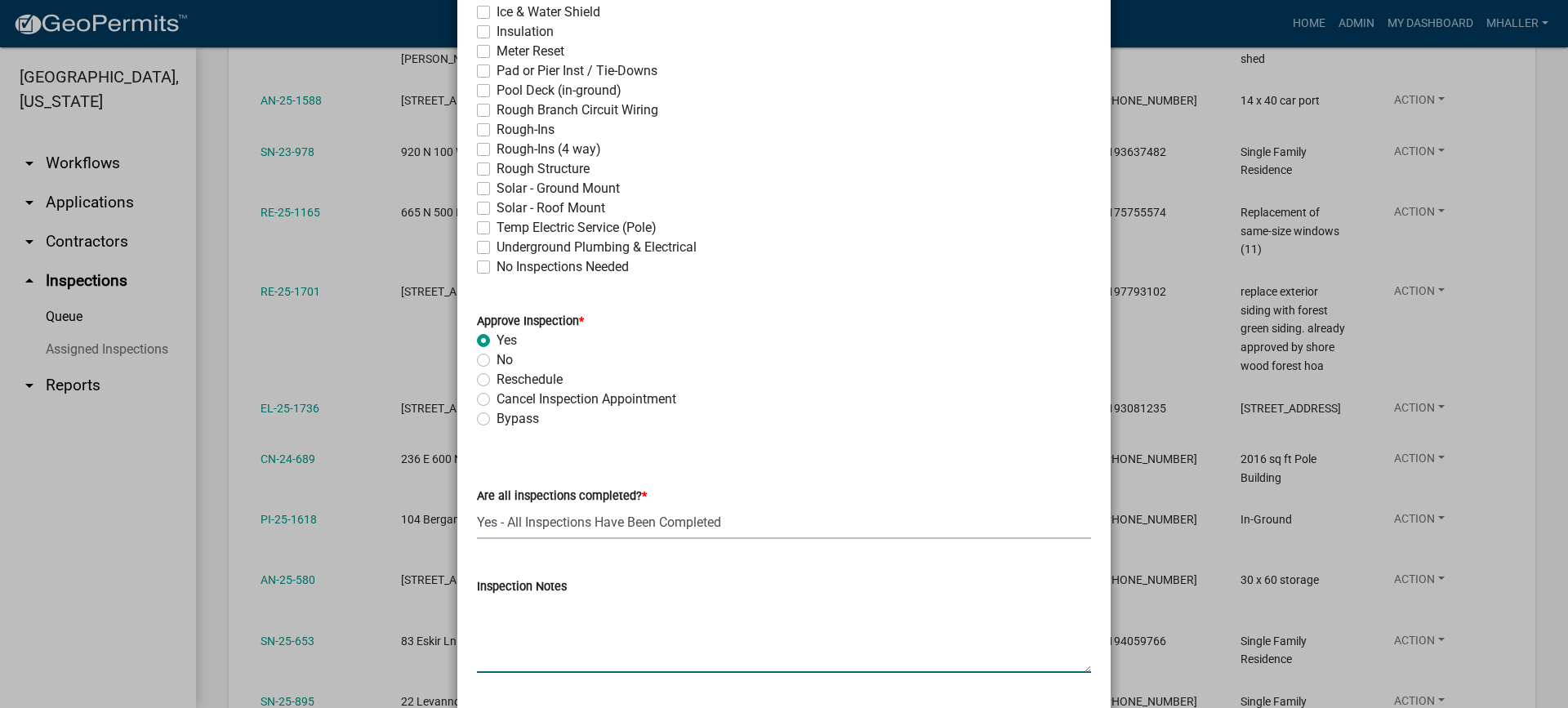
click at [536, 618] on textarea "Inspection Notes" at bounding box center [783, 634] width 614 height 76
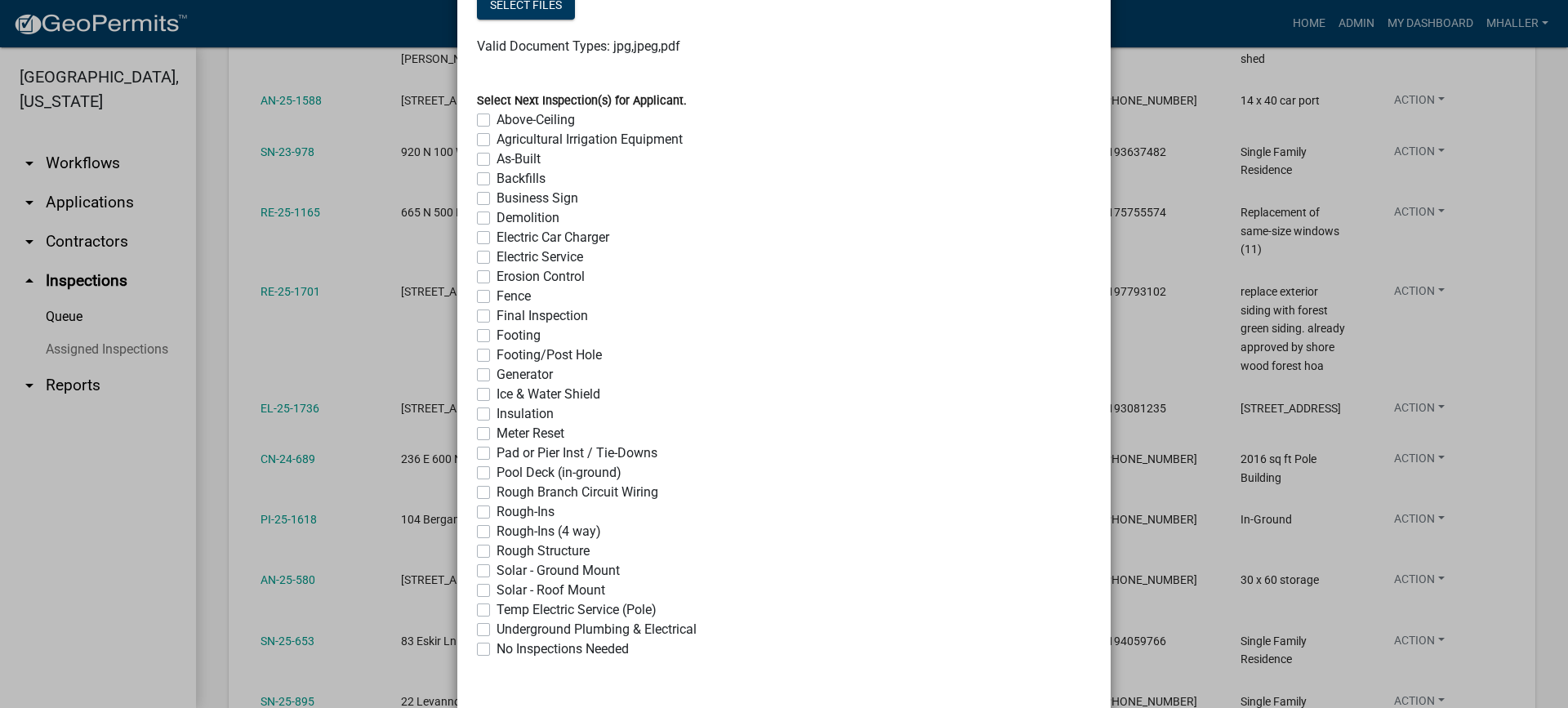
scroll to position [1294, 0]
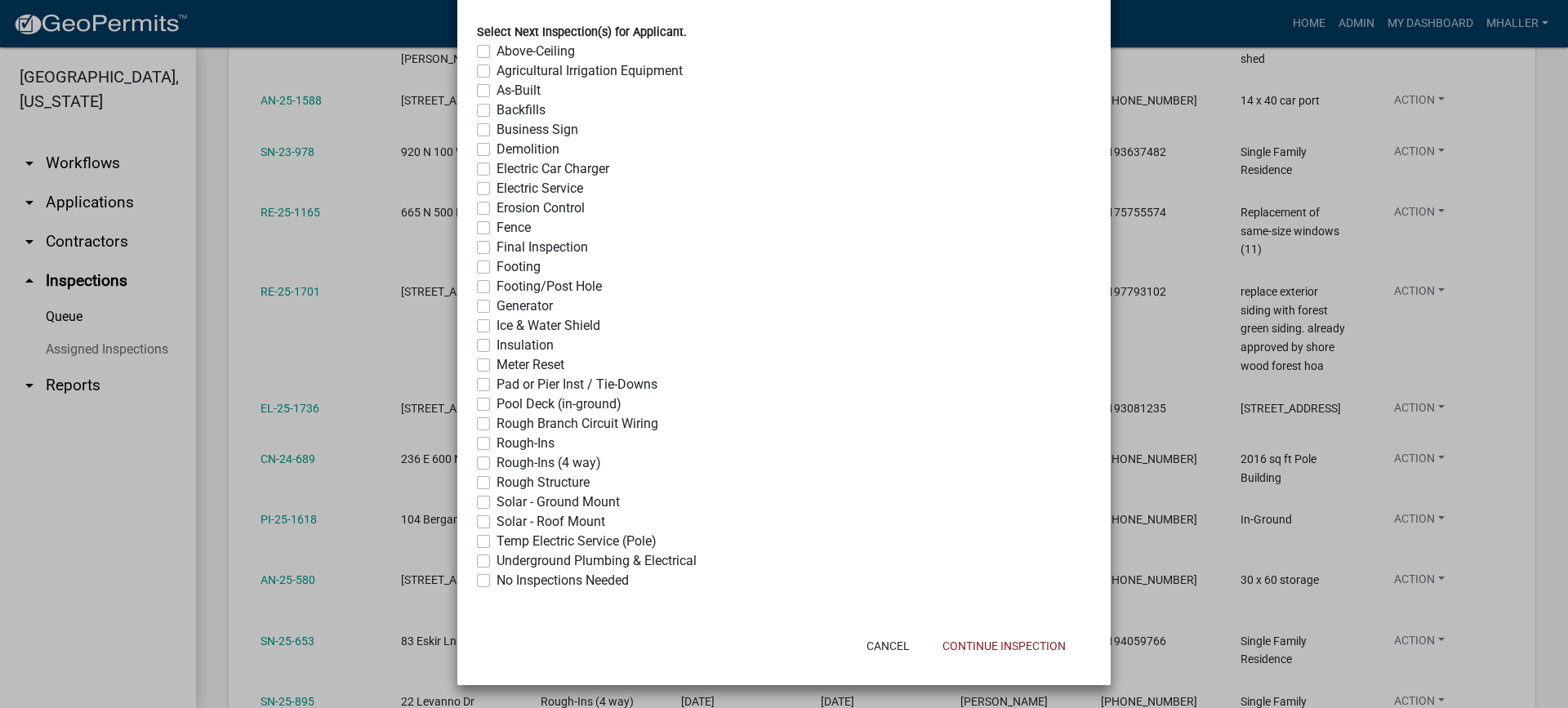
type textarea "complete and occupied"
drag, startPoint x: 476, startPoint y: 580, endPoint x: 692, endPoint y: 625, distance: 220.6
click at [496, 581] on label "No Inspections Needed" at bounding box center [562, 581] width 133 height 19
click at [496, 581] on input "No Inspections Needed" at bounding box center [501, 576] width 11 height 11
checkbox input "true"
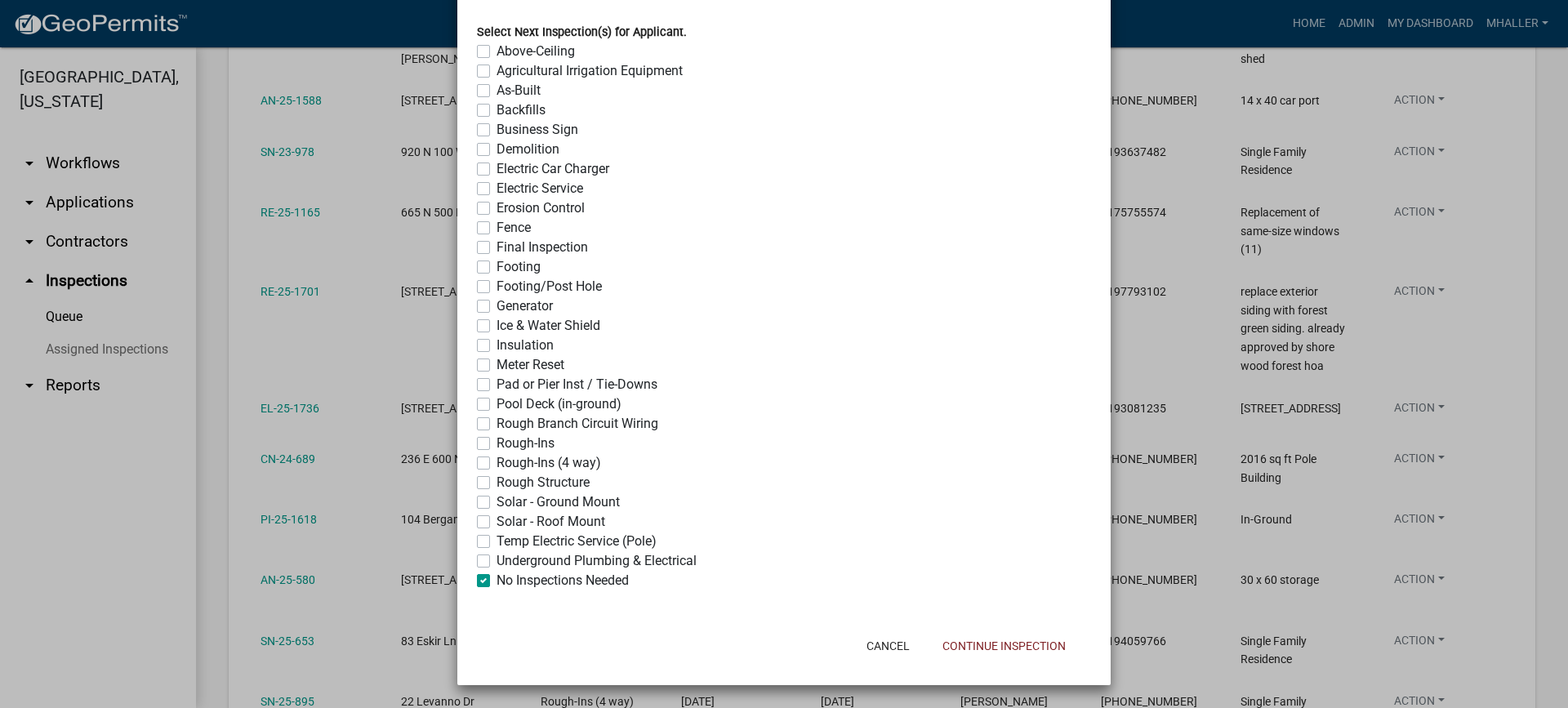
checkbox input "false"
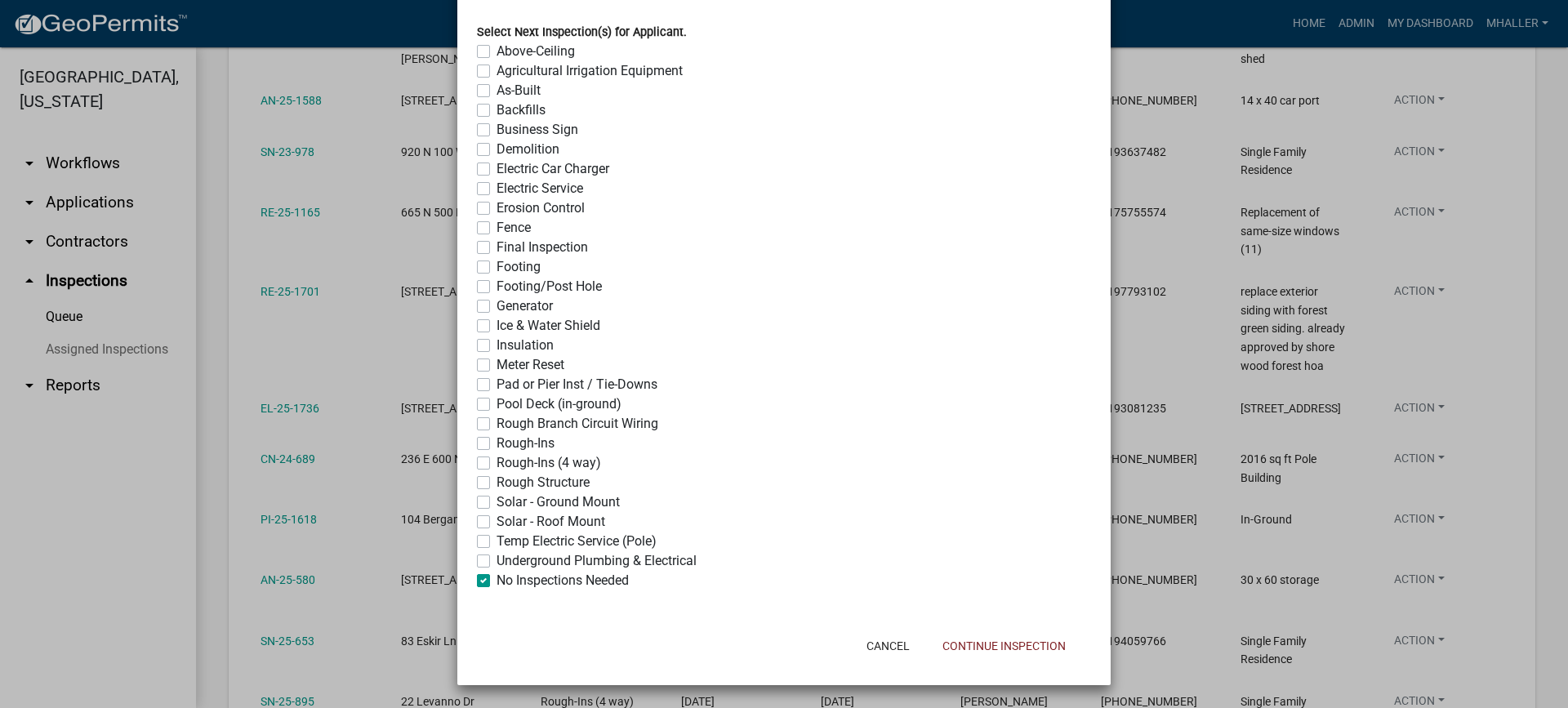
checkbox input "false"
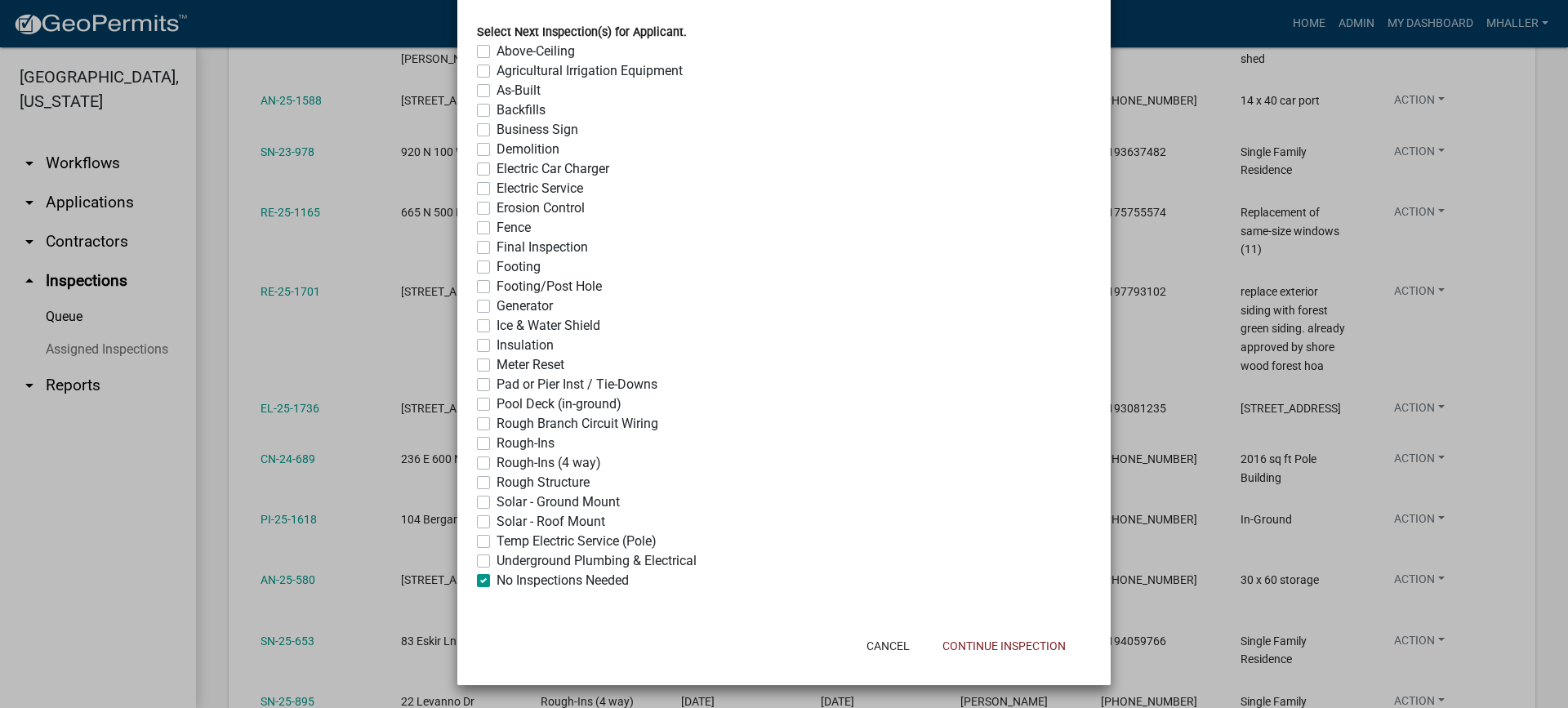
checkbox input "false"
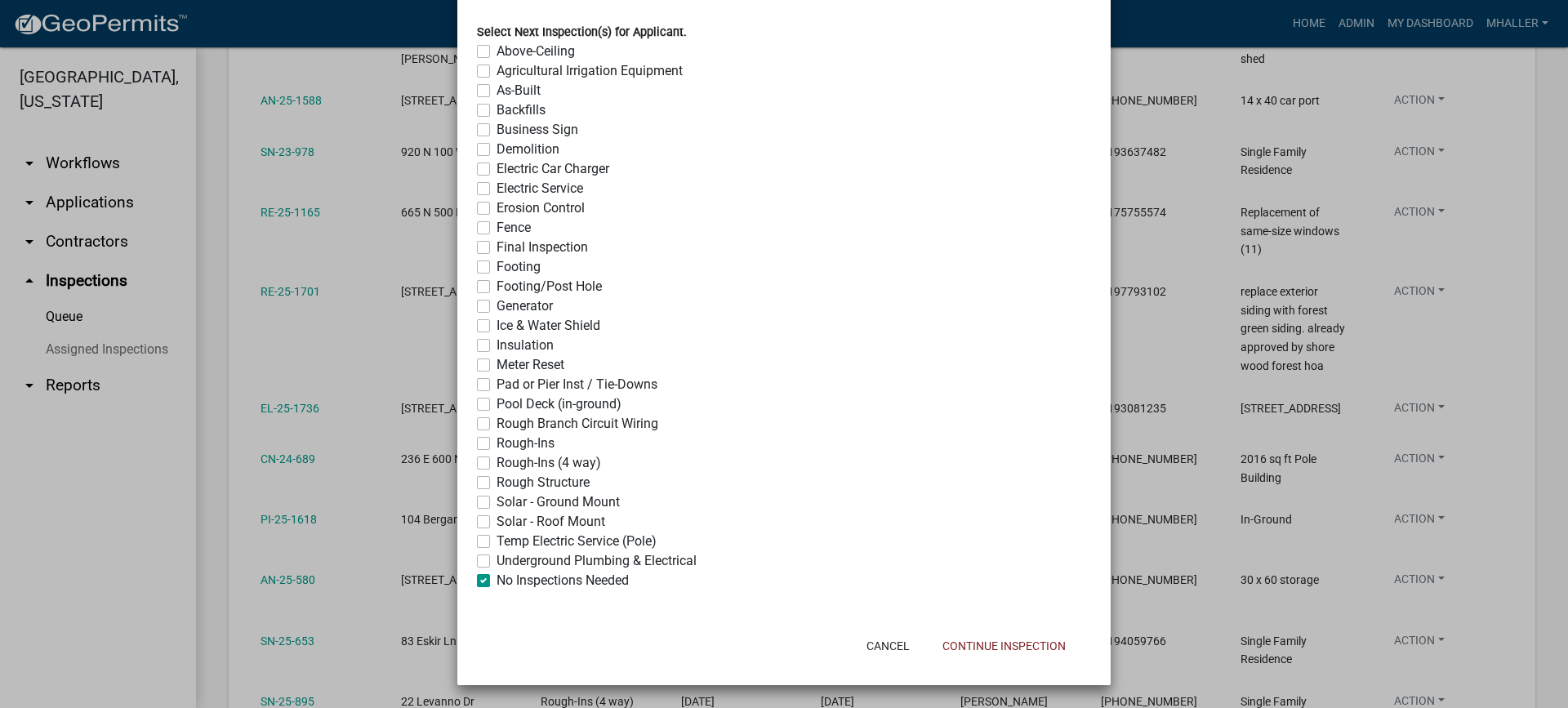
checkbox input "false"
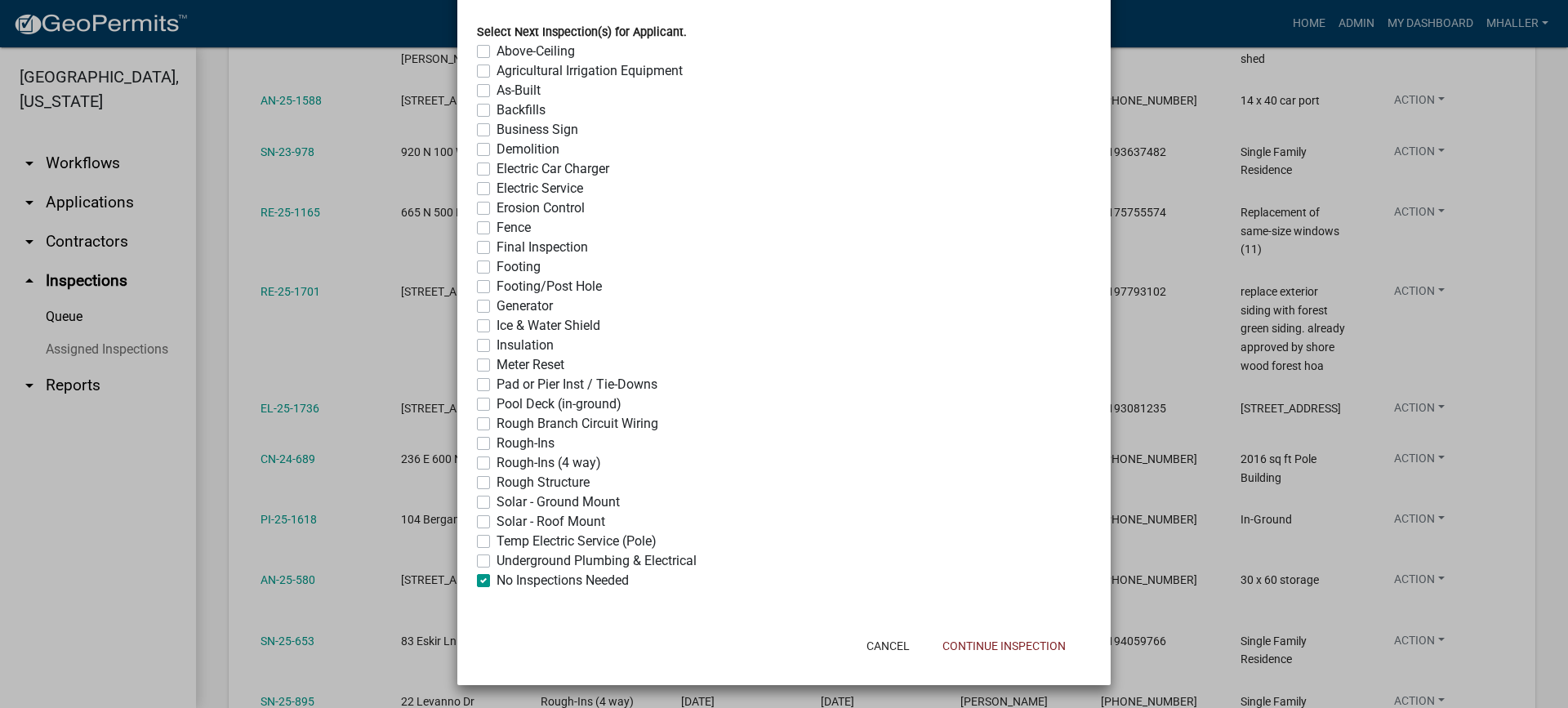
checkbox input "false"
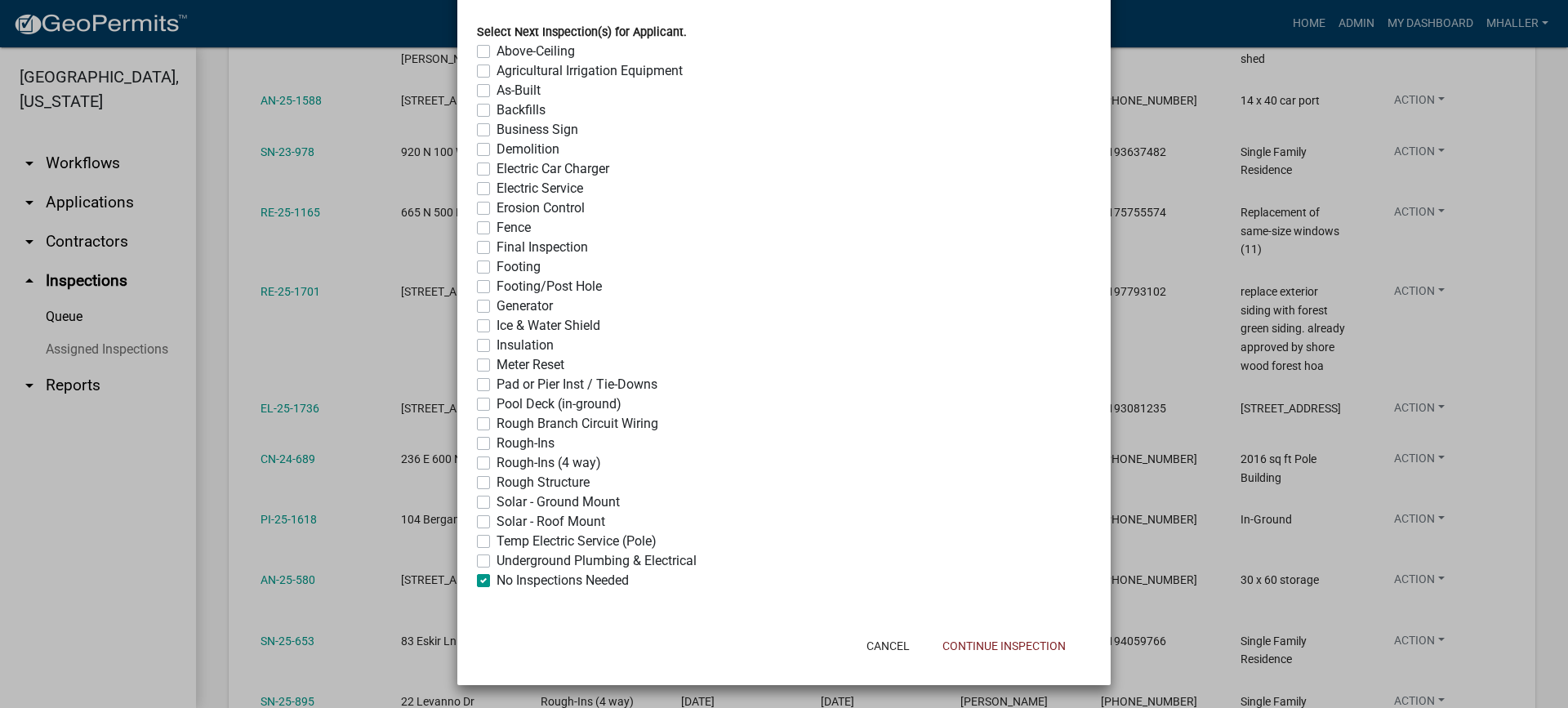
checkbox input "false"
checkbox input "true"
click at [974, 649] on button "Continue Inspection" at bounding box center [1003, 646] width 149 height 29
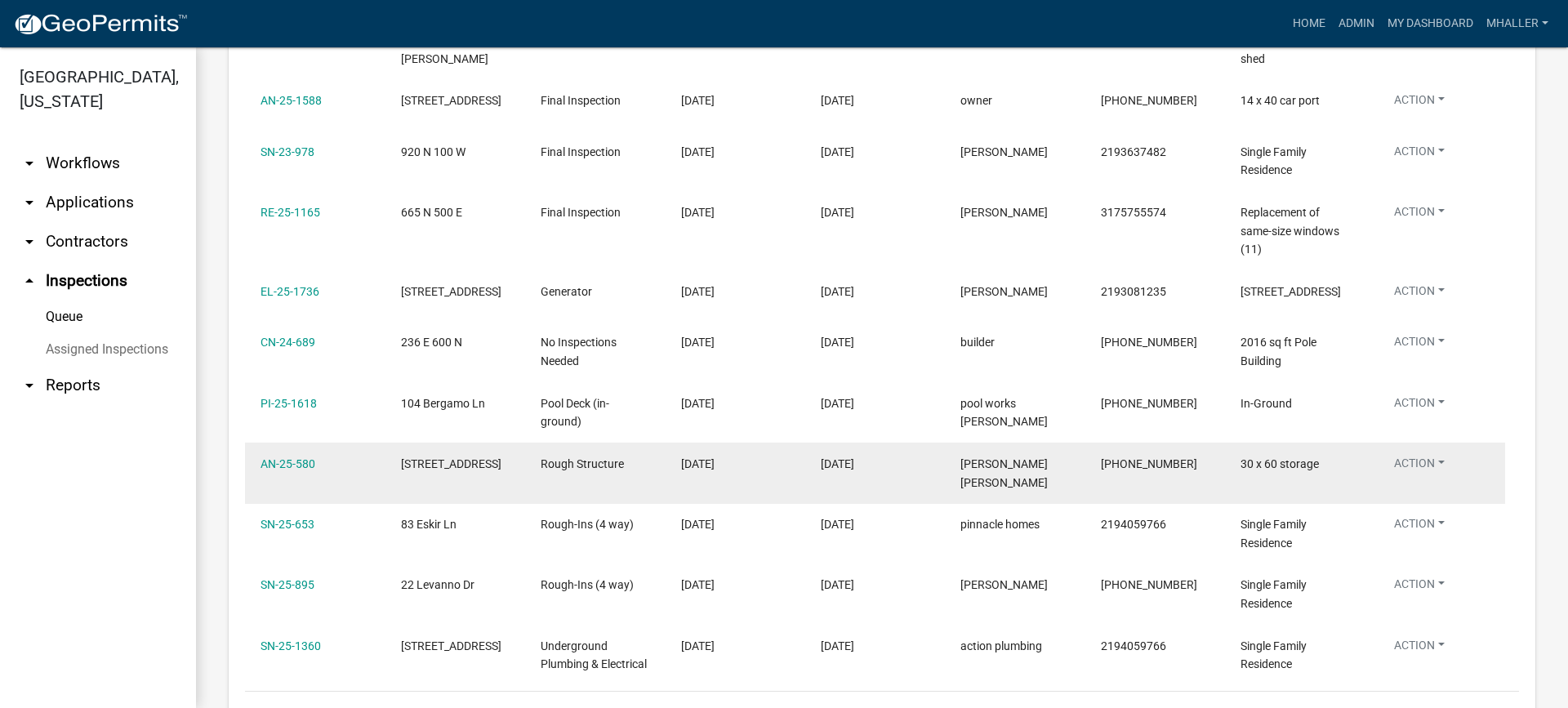
click at [1417, 455] on button "Action" at bounding box center [1419, 466] width 76 height 24
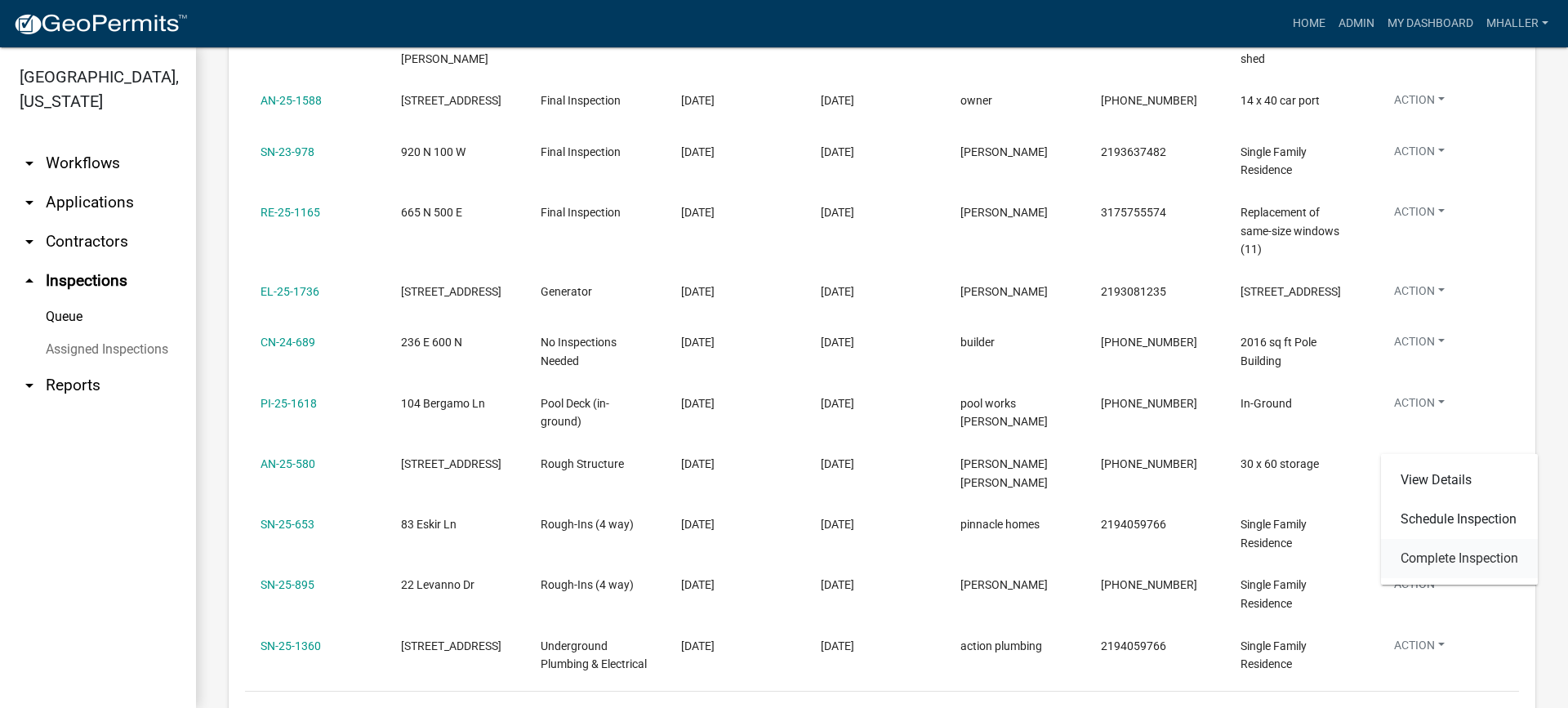
click at [1423, 559] on link "Complete Inspection" at bounding box center [1459, 559] width 157 height 40
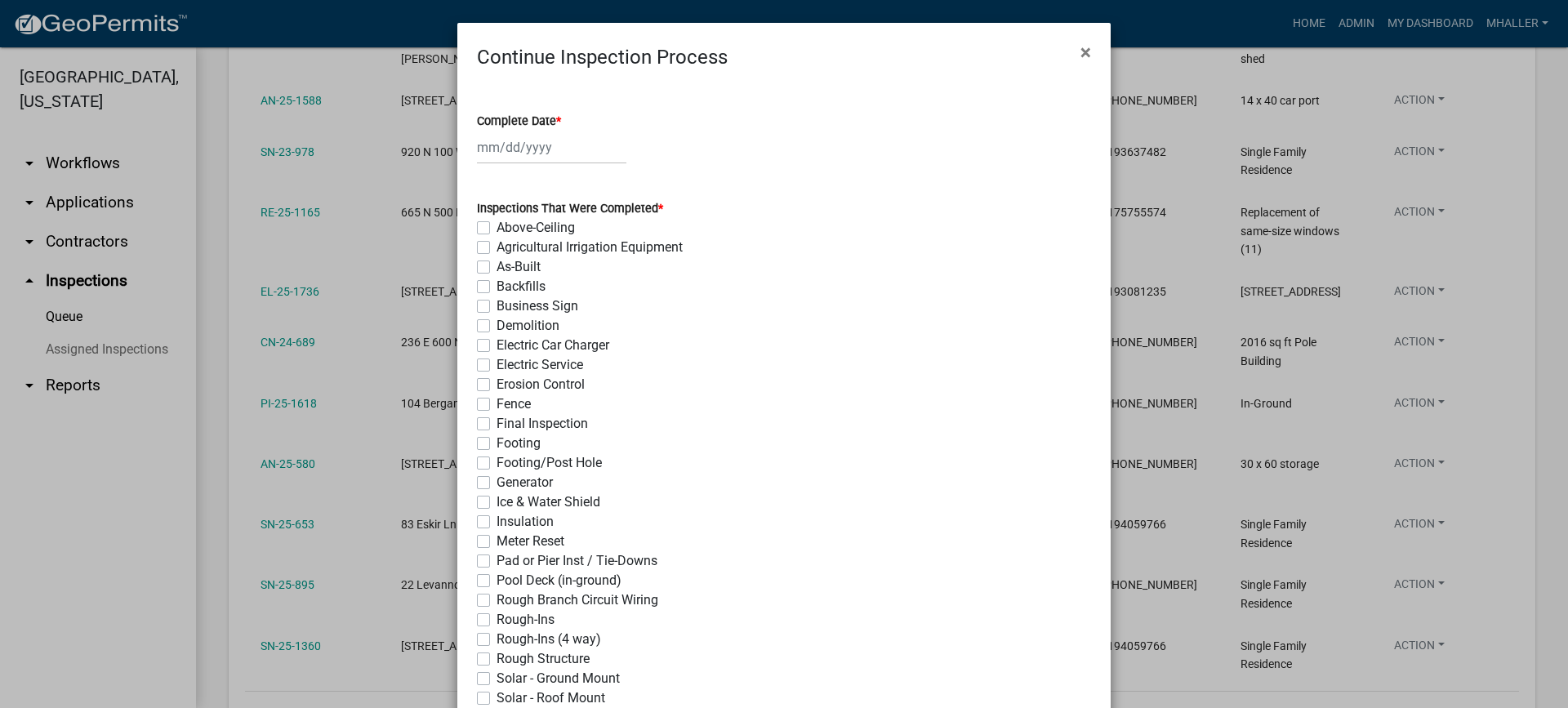
click at [533, 143] on div at bounding box center [551, 148] width 149 height 33
select select "9"
select select "2025"
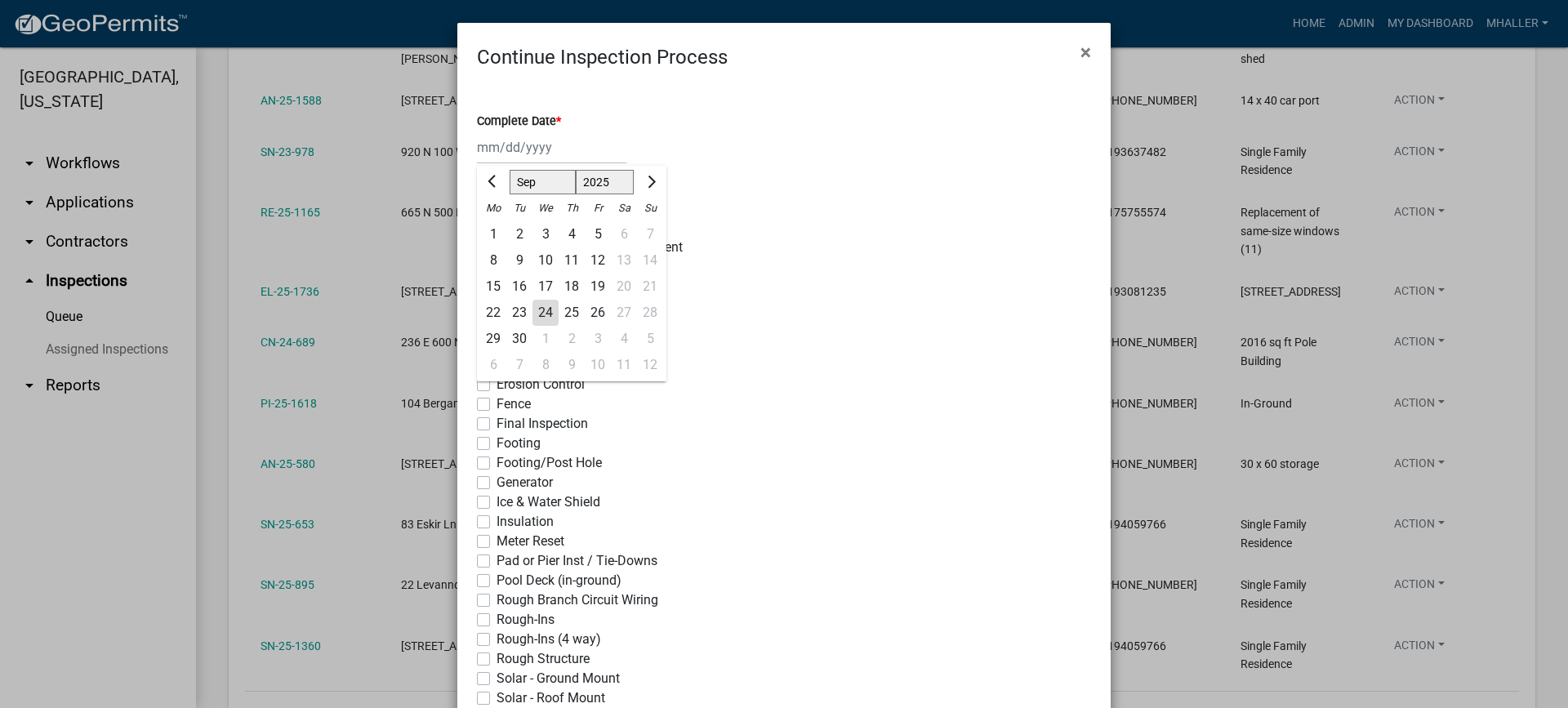
click at [532, 315] on div "24" at bounding box center [545, 313] width 26 height 26
type input "[DATE]"
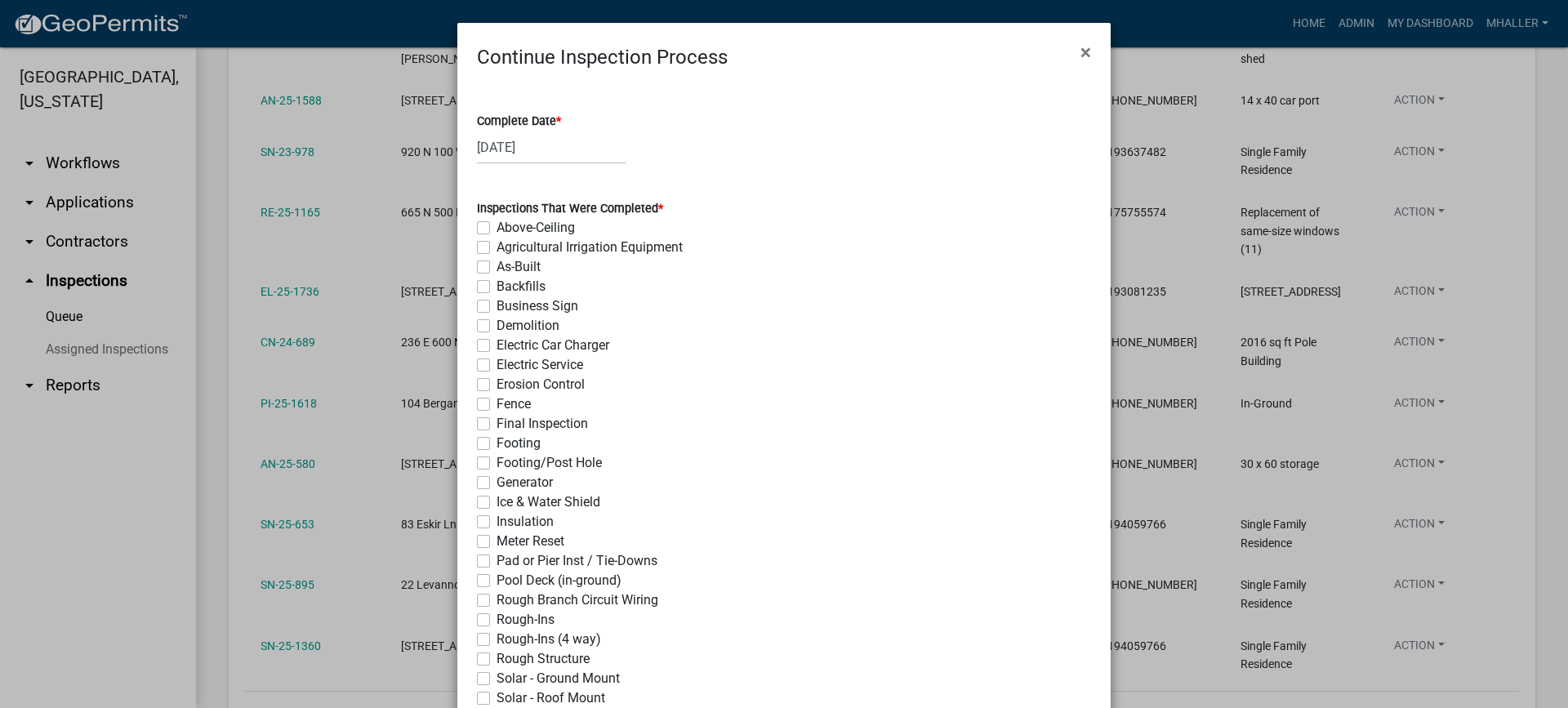
click at [496, 660] on label "Rough Structure" at bounding box center [543, 659] width 93 height 19
click at [496, 660] on input "Rough Structure" at bounding box center [501, 654] width 11 height 11
checkbox input "true"
checkbox input "false"
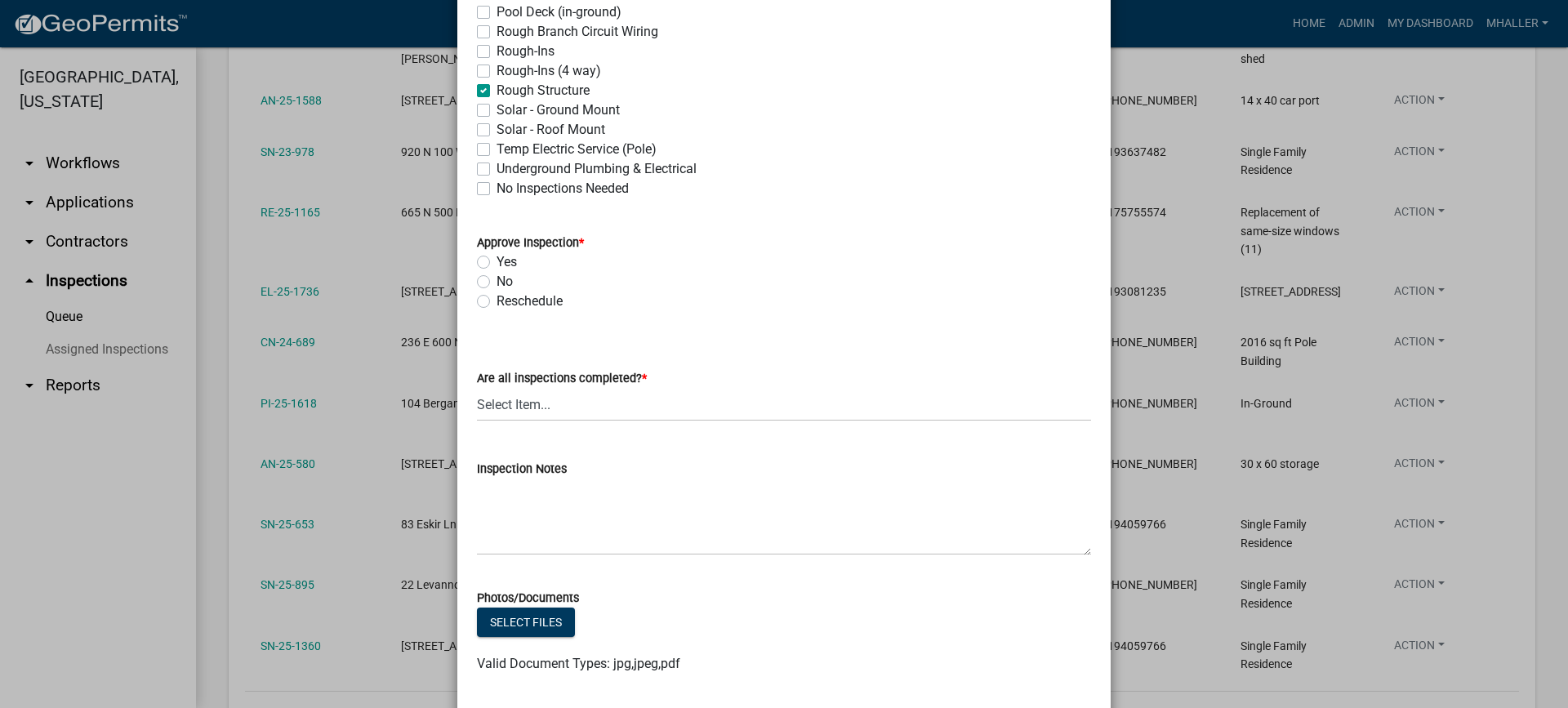
scroll to position [572, 0]
drag, startPoint x: 473, startPoint y: 261, endPoint x: 490, endPoint y: 277, distance: 23.3
click at [496, 260] on label "Yes" at bounding box center [506, 259] width 20 height 19
click at [496, 260] on input "Yes" at bounding box center [501, 255] width 11 height 11
click at [580, 407] on select "Select Item... Yes - All Inspections Have Been Completed No - More Inspections …" at bounding box center [783, 401] width 614 height 33
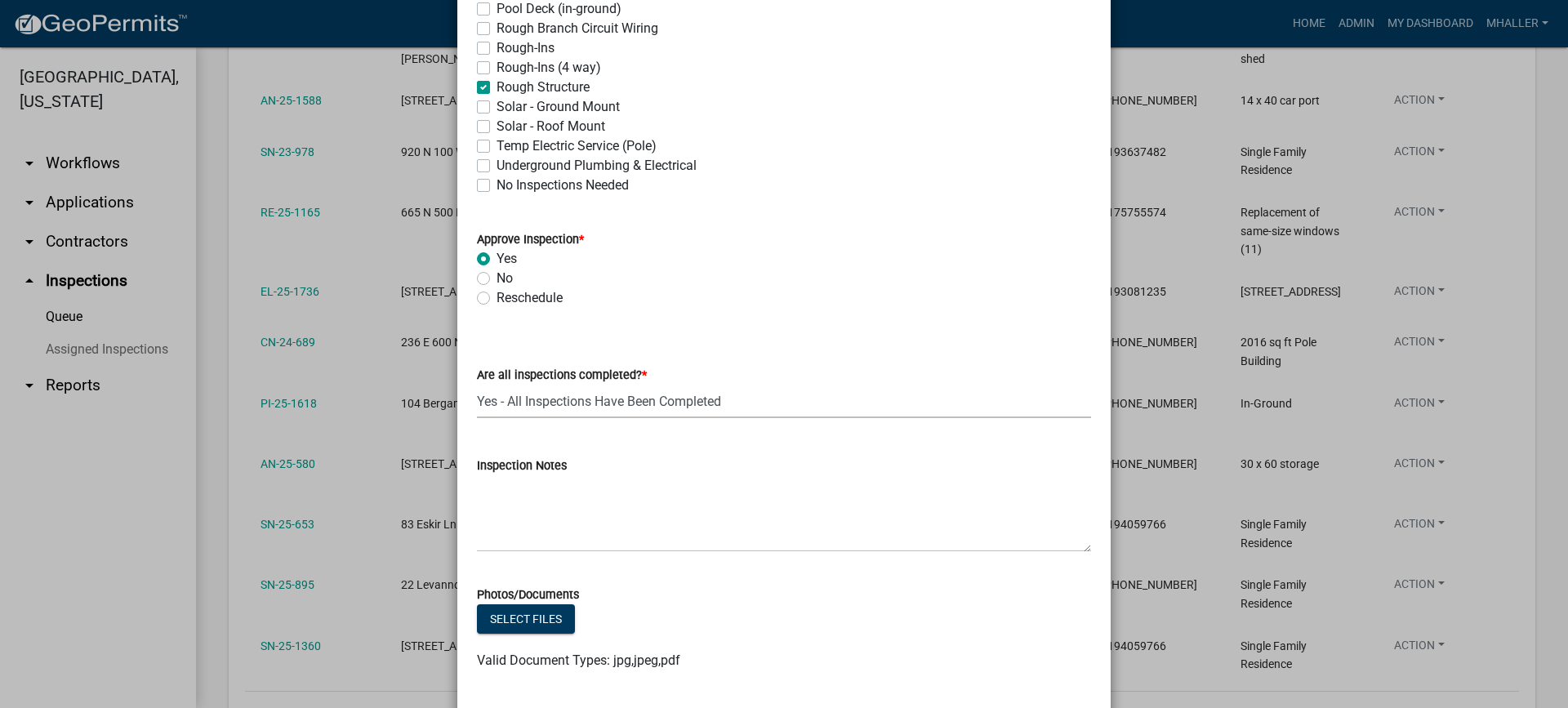
click at [477, 385] on select "Select Item... Yes - All Inspections Have Been Completed No - More Inspections …" at bounding box center [783, 401] width 614 height 33
click at [597, 402] on select "Select Item... Yes - All Inspections Have Been Completed No - More Inspections …" at bounding box center [783, 401] width 614 height 33
click at [477, 385] on select "Select Item... Yes - All Inspections Have Been Completed No - More Inspections …" at bounding box center [783, 401] width 614 height 33
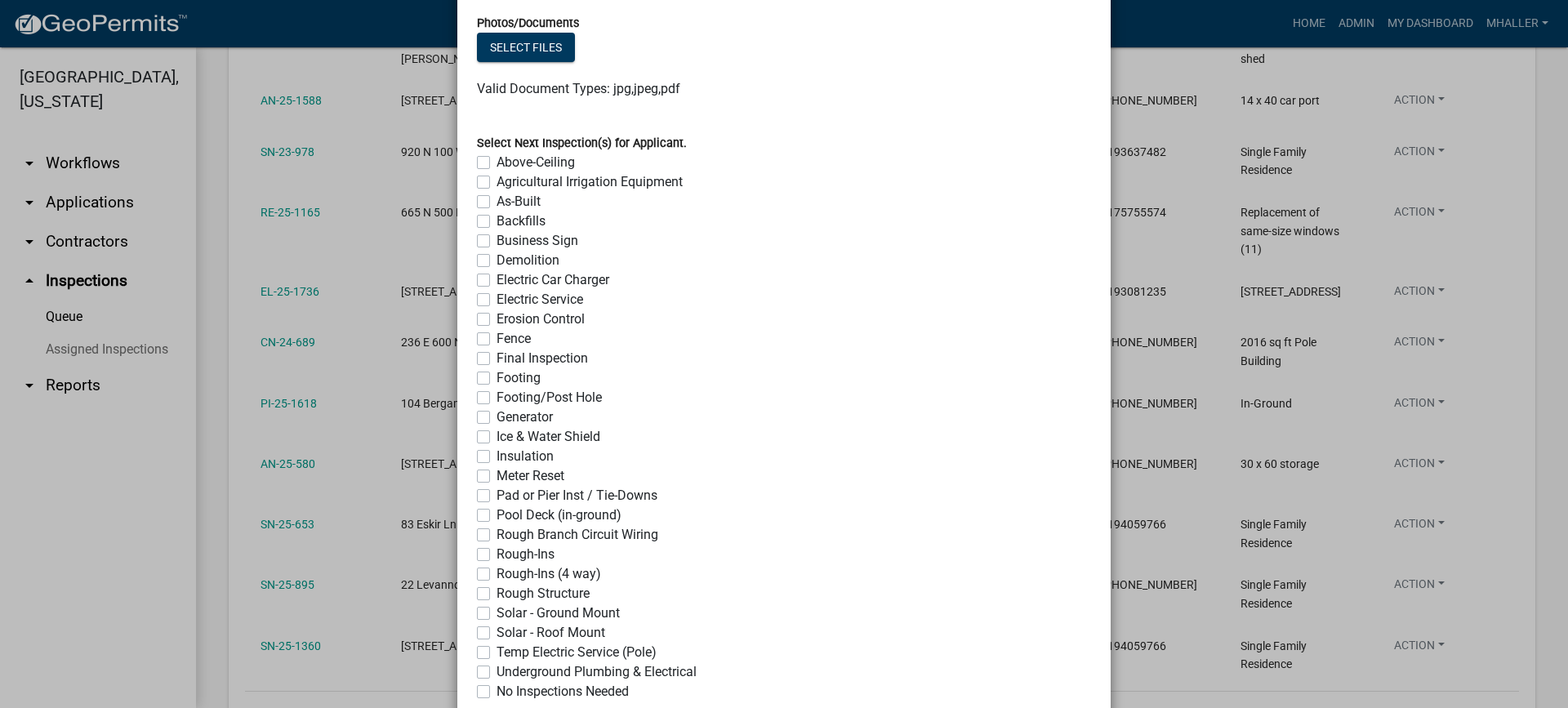
scroll to position [1254, 0]
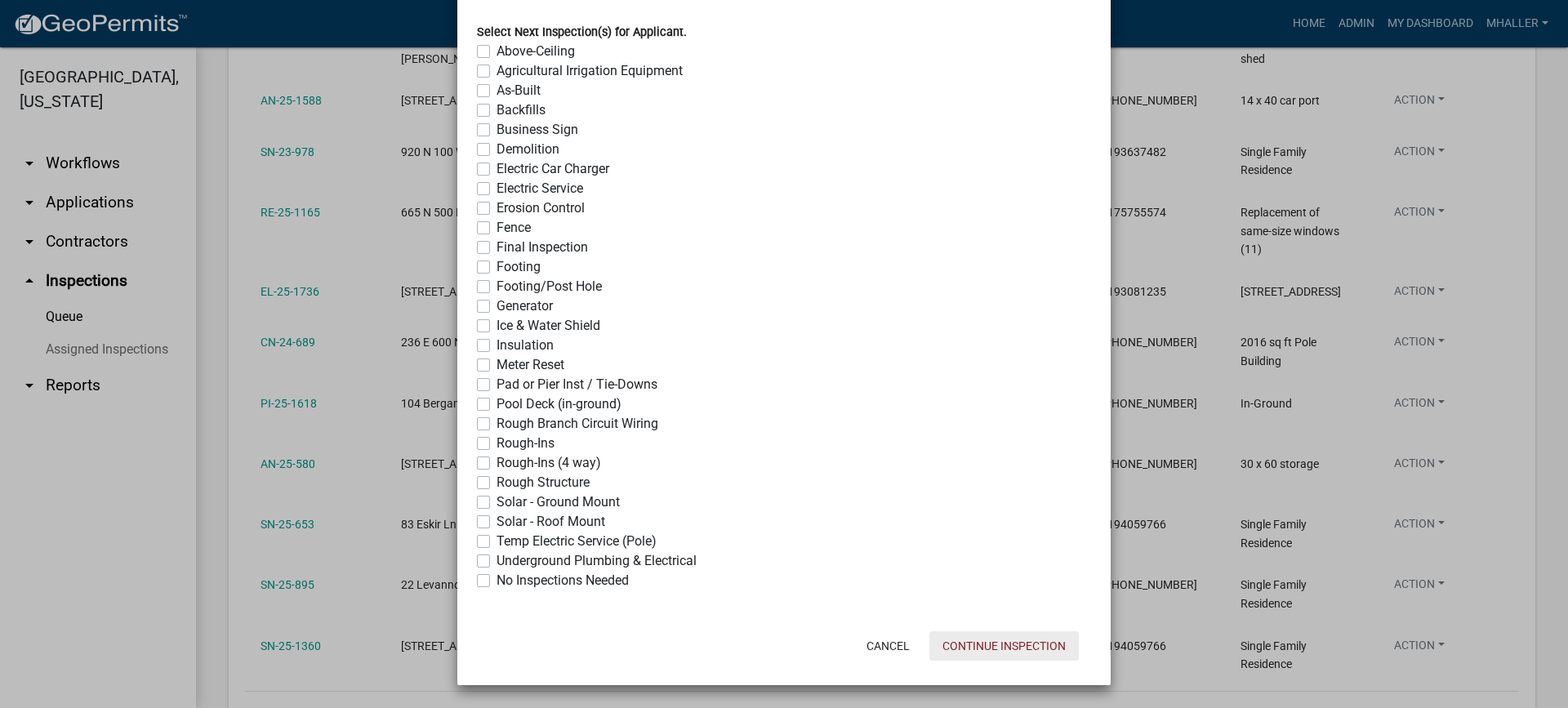
click at [960, 647] on button "Continue Inspection" at bounding box center [1003, 646] width 149 height 29
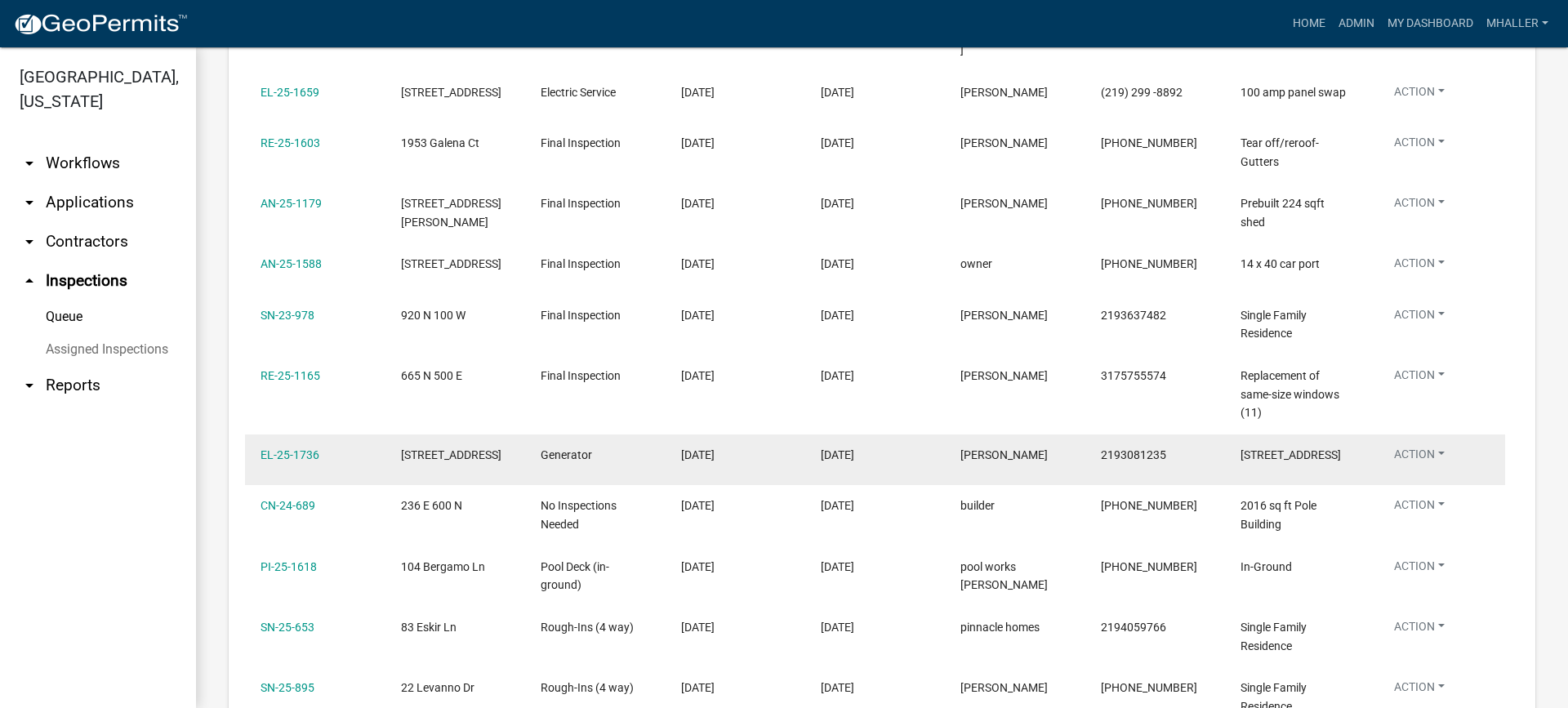
scroll to position [637, 0]
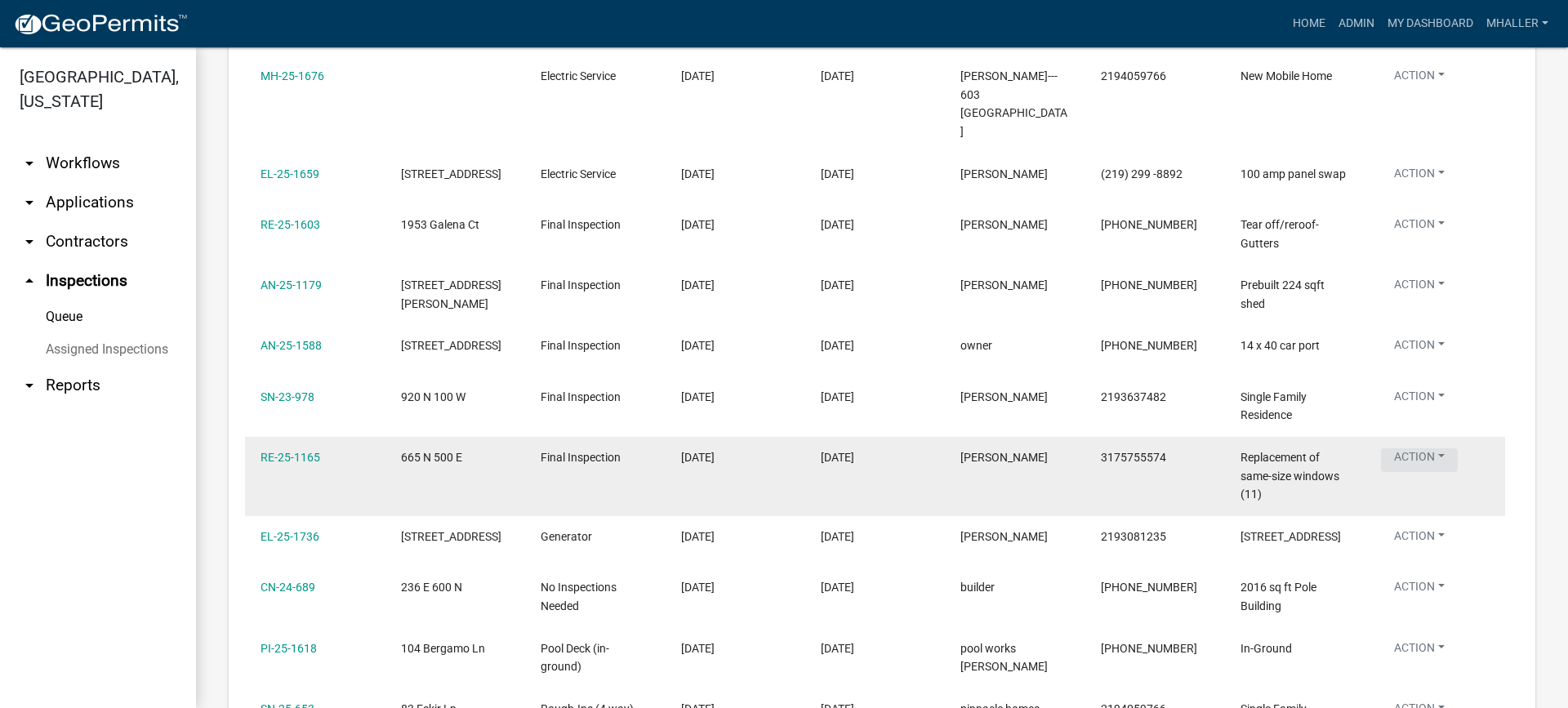
click at [1418, 449] on button "Action" at bounding box center [1419, 460] width 76 height 24
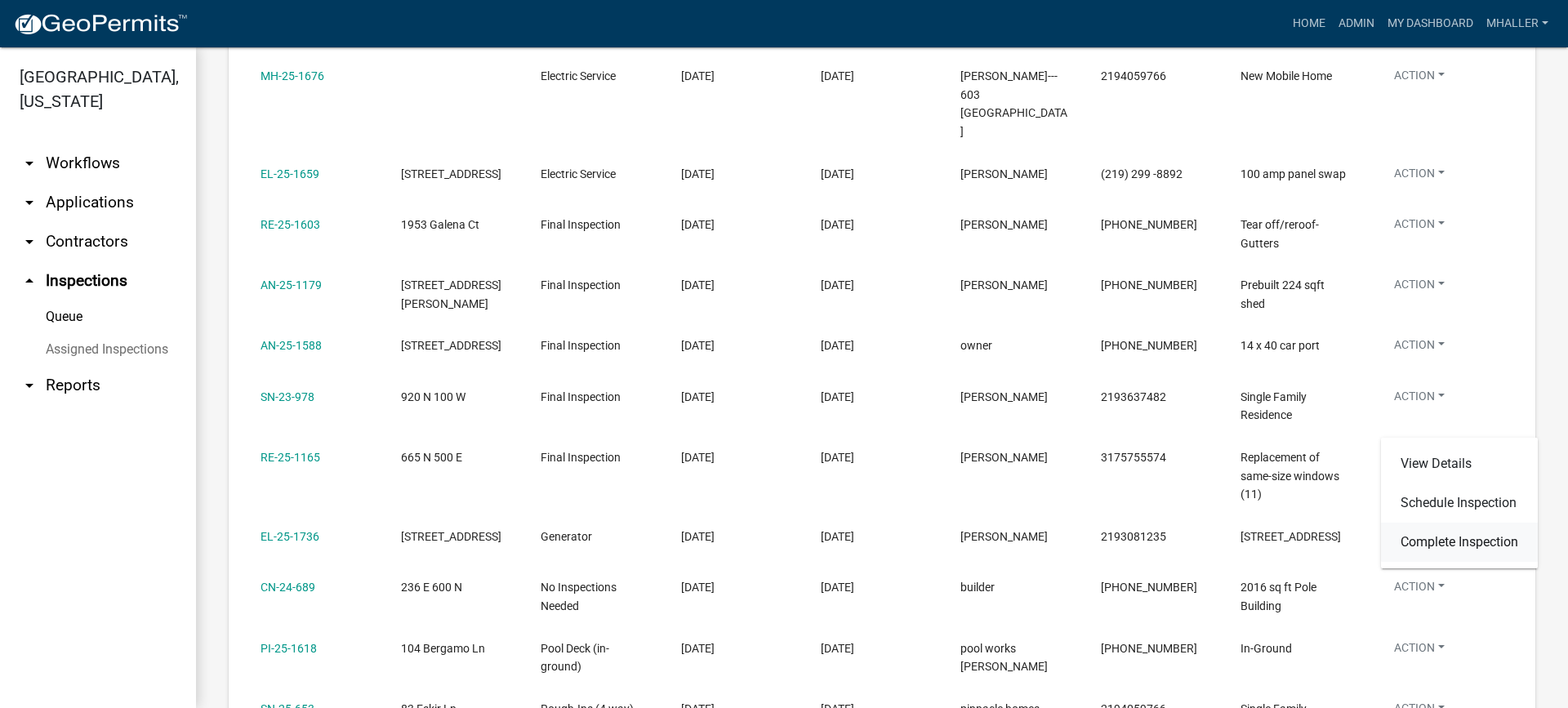
click at [1431, 538] on link "Complete Inspection" at bounding box center [1459, 542] width 157 height 40
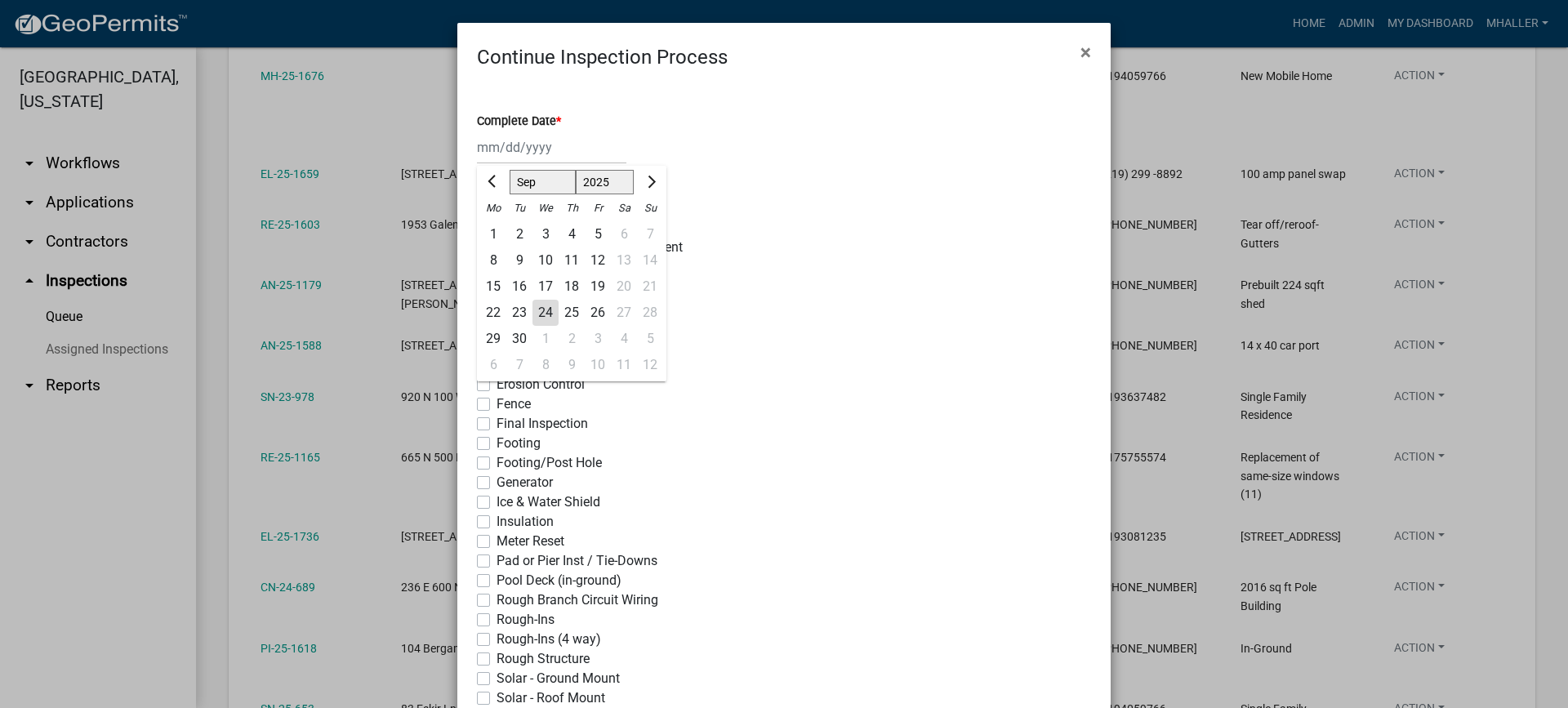
drag, startPoint x: 496, startPoint y: 142, endPoint x: 509, endPoint y: 170, distance: 30.9
click at [496, 142] on div "[PERSON_NAME] Feb Mar Apr [PERSON_NAME][DATE] Oct Nov [DATE] 1526 1527 1528 152…" at bounding box center [551, 148] width 149 height 33
click at [541, 314] on div "24" at bounding box center [545, 313] width 26 height 26
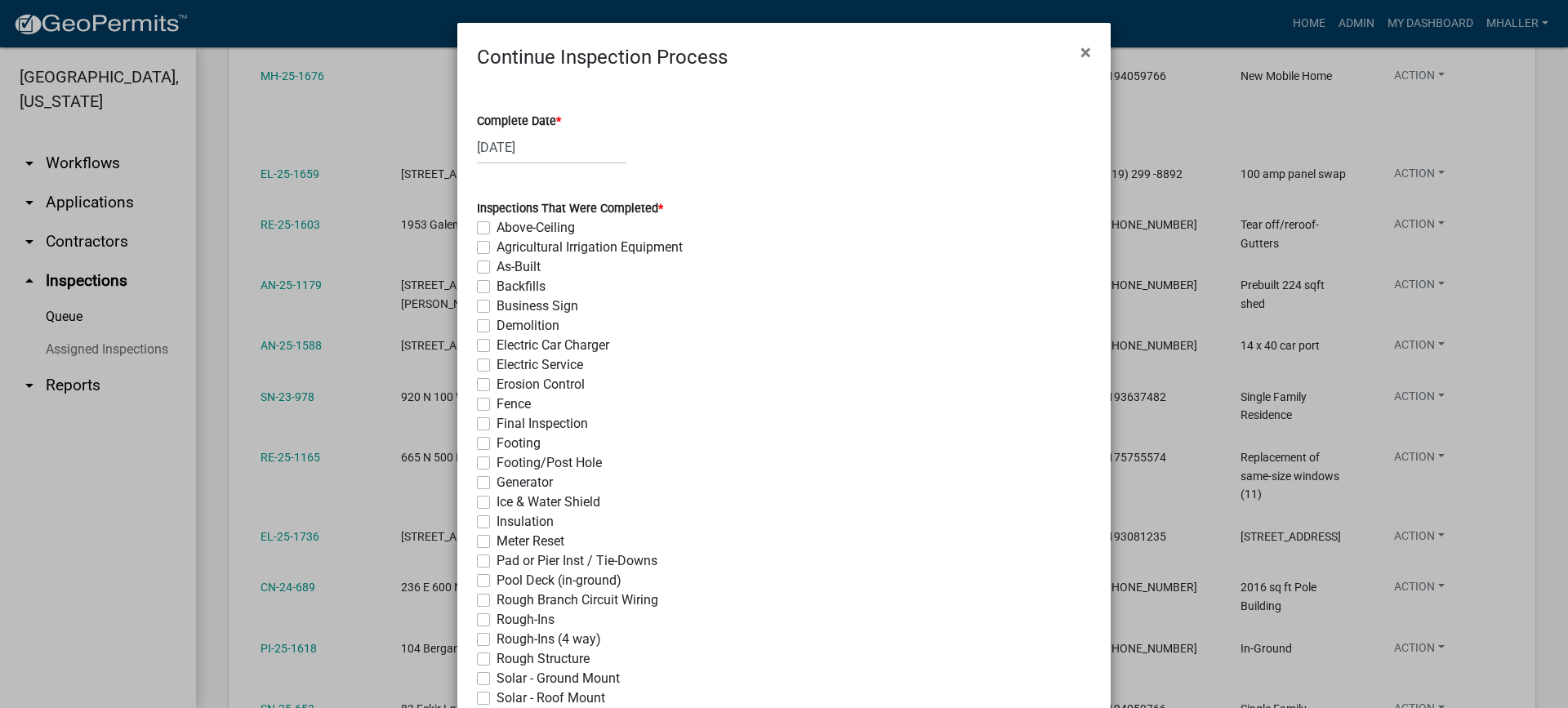
click at [496, 424] on label "Final Inspection" at bounding box center [542, 424] width 91 height 19
click at [496, 424] on input "Final Inspection" at bounding box center [501, 420] width 11 height 11
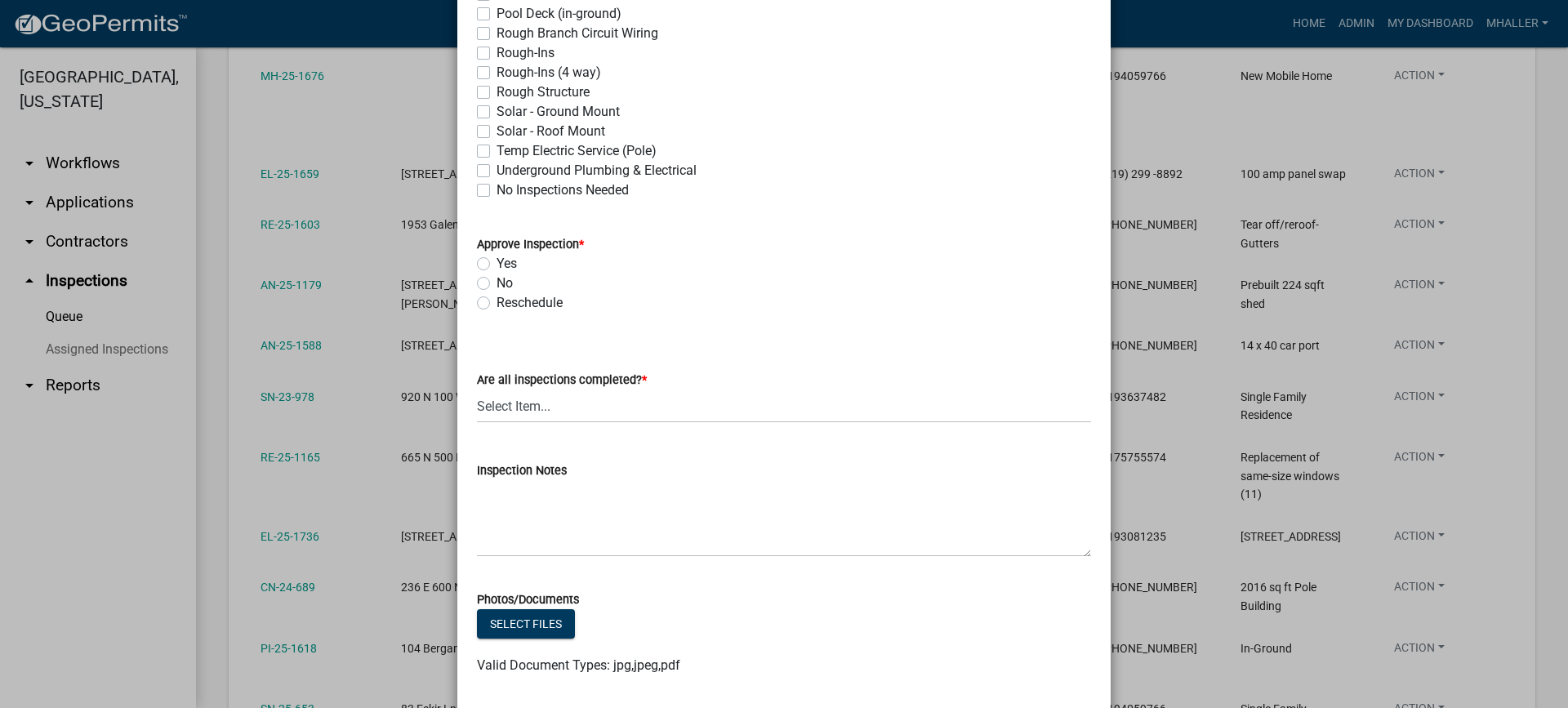
scroll to position [572, 0]
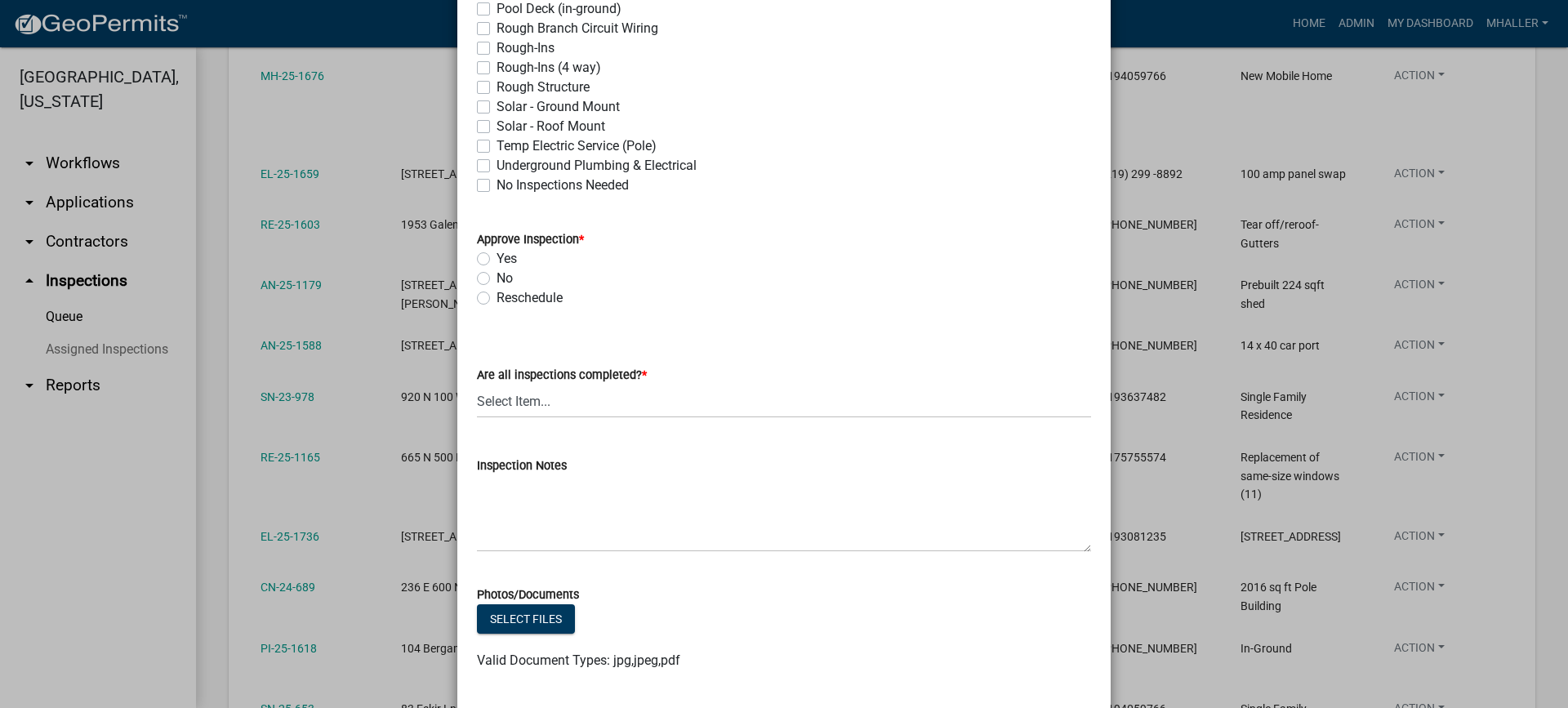
click at [496, 260] on label "Yes" at bounding box center [506, 259] width 20 height 19
click at [496, 260] on input "Yes" at bounding box center [501, 255] width 11 height 11
click at [550, 401] on select "Select Item... Yes - All Inspections Have Been Completed No - More Inspections …" at bounding box center [783, 401] width 614 height 33
click at [477, 385] on select "Select Item... Yes - All Inspections Have Been Completed No - More Inspections …" at bounding box center [783, 401] width 614 height 33
click at [594, 529] on textarea "Inspection Notes" at bounding box center [783, 513] width 614 height 76
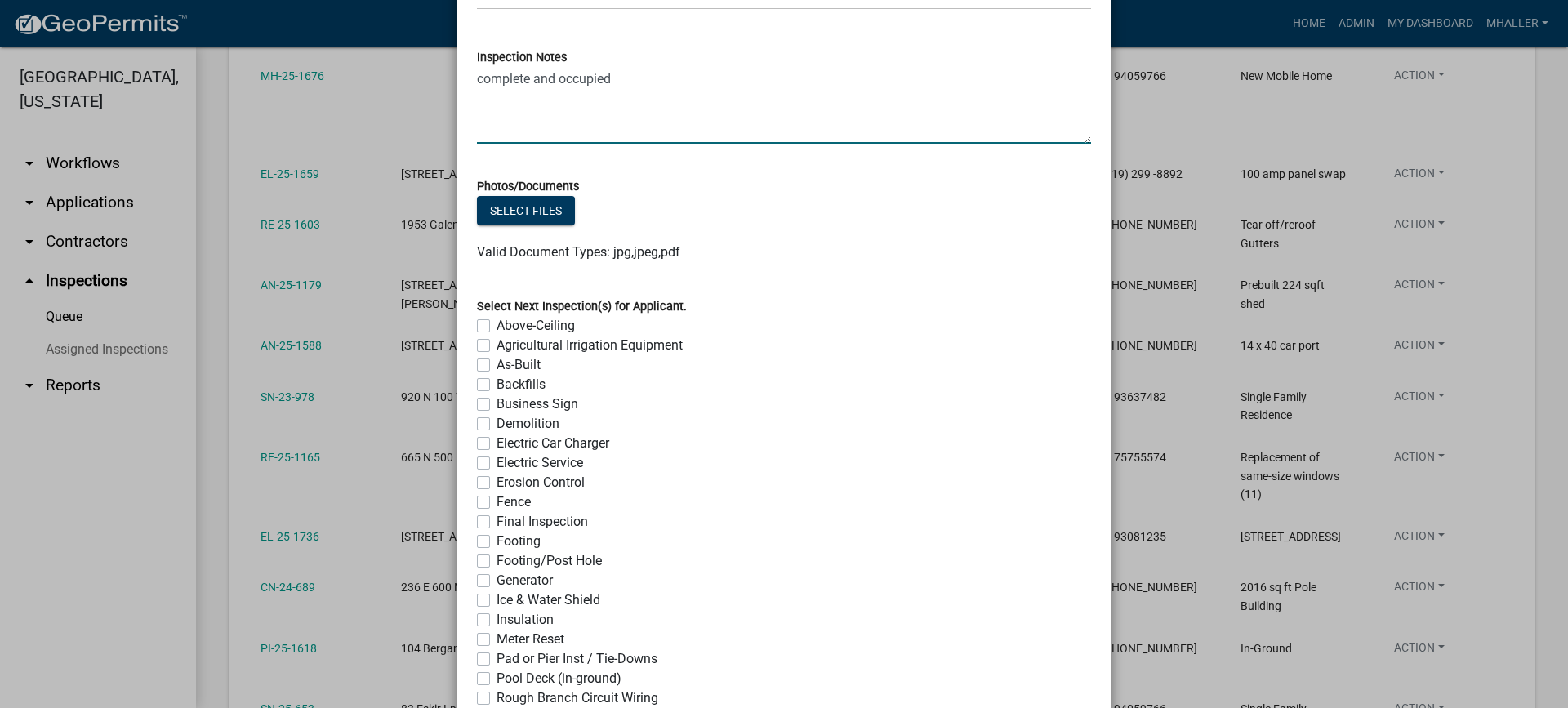
scroll to position [1225, 0]
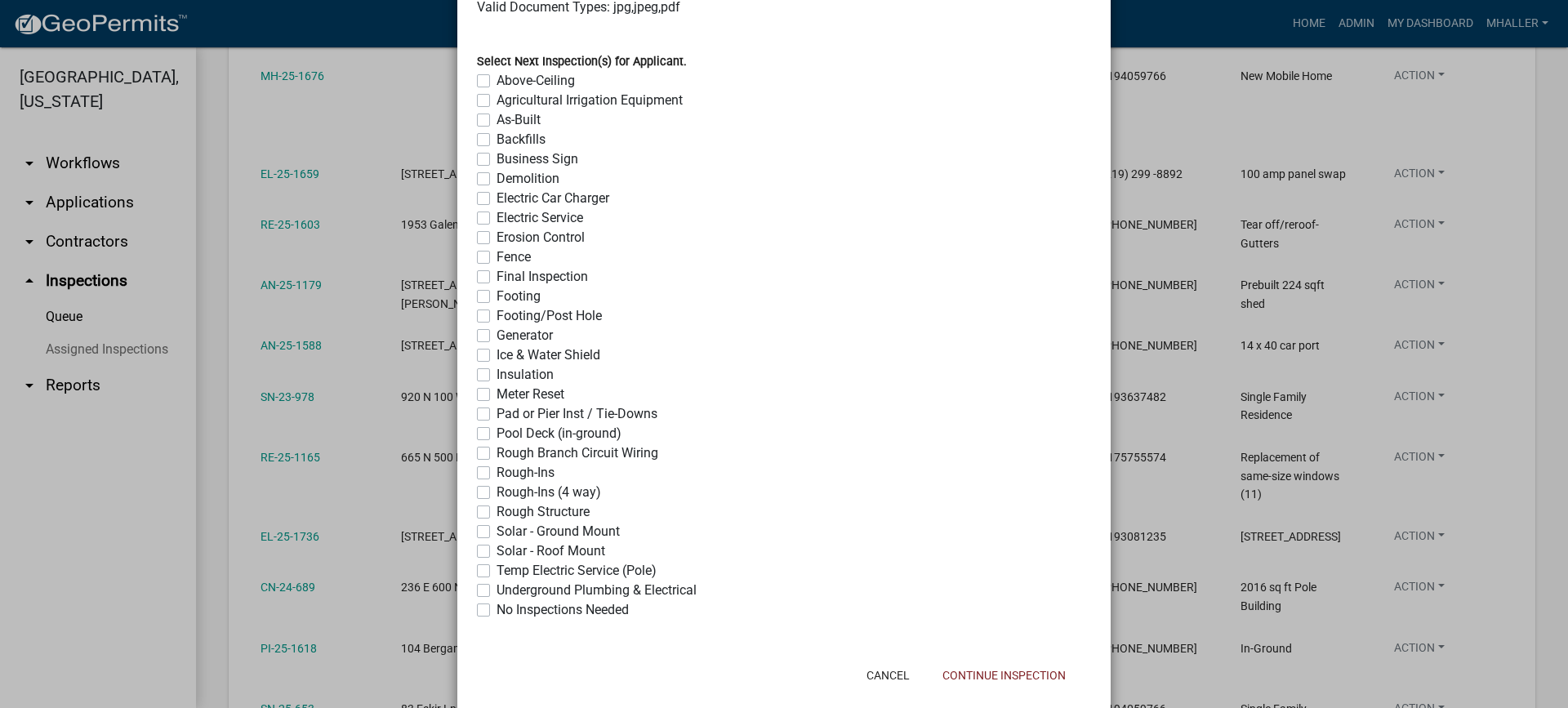
drag, startPoint x: 478, startPoint y: 604, endPoint x: 782, endPoint y: 639, distance: 306.0
click at [484, 609] on div "No Inspections Needed" at bounding box center [783, 610] width 614 height 19
click at [496, 610] on label "No Inspections Needed" at bounding box center [562, 610] width 133 height 19
click at [496, 610] on input "No Inspections Needed" at bounding box center [501, 606] width 11 height 11
click at [950, 678] on button "Continue Inspection" at bounding box center [1003, 675] width 149 height 29
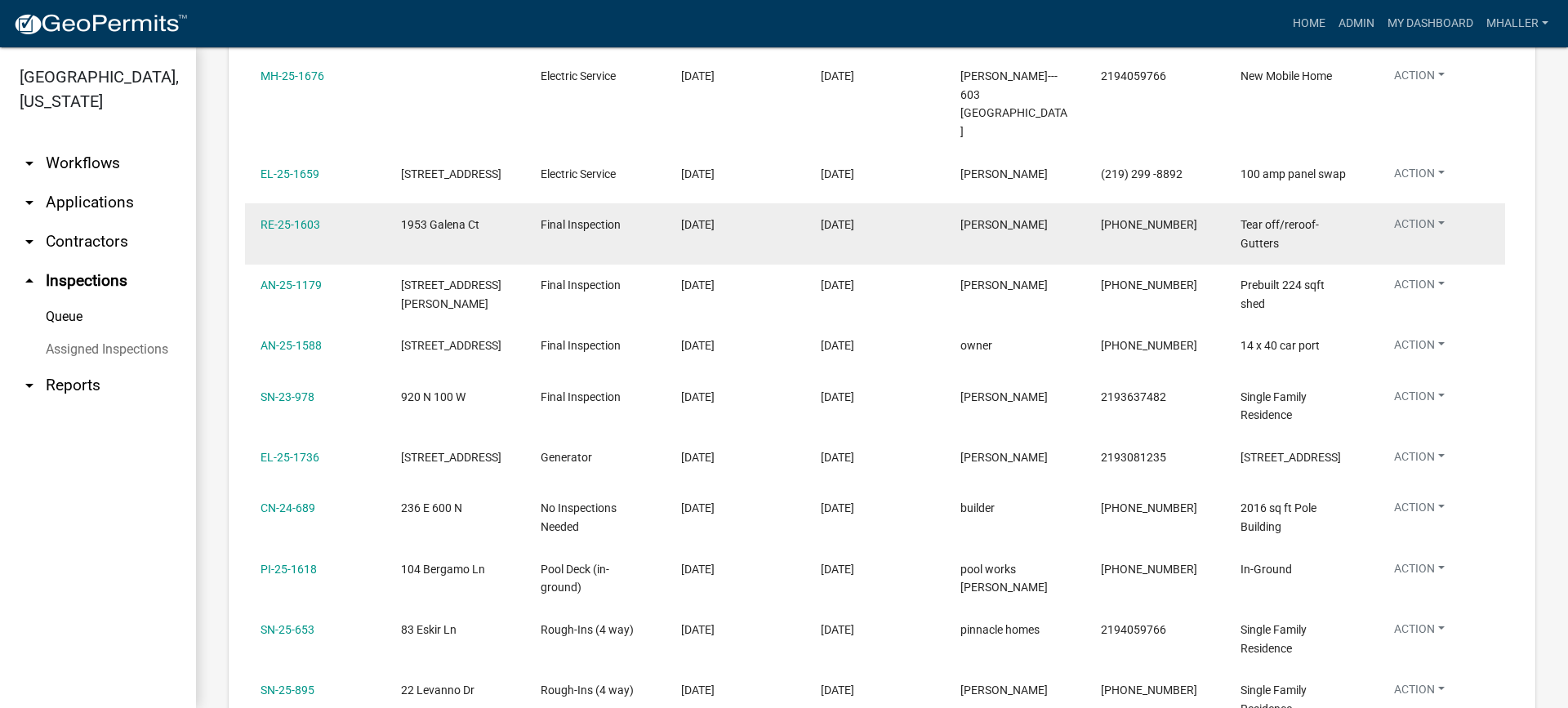
click at [1414, 216] on button "Action" at bounding box center [1419, 228] width 76 height 24
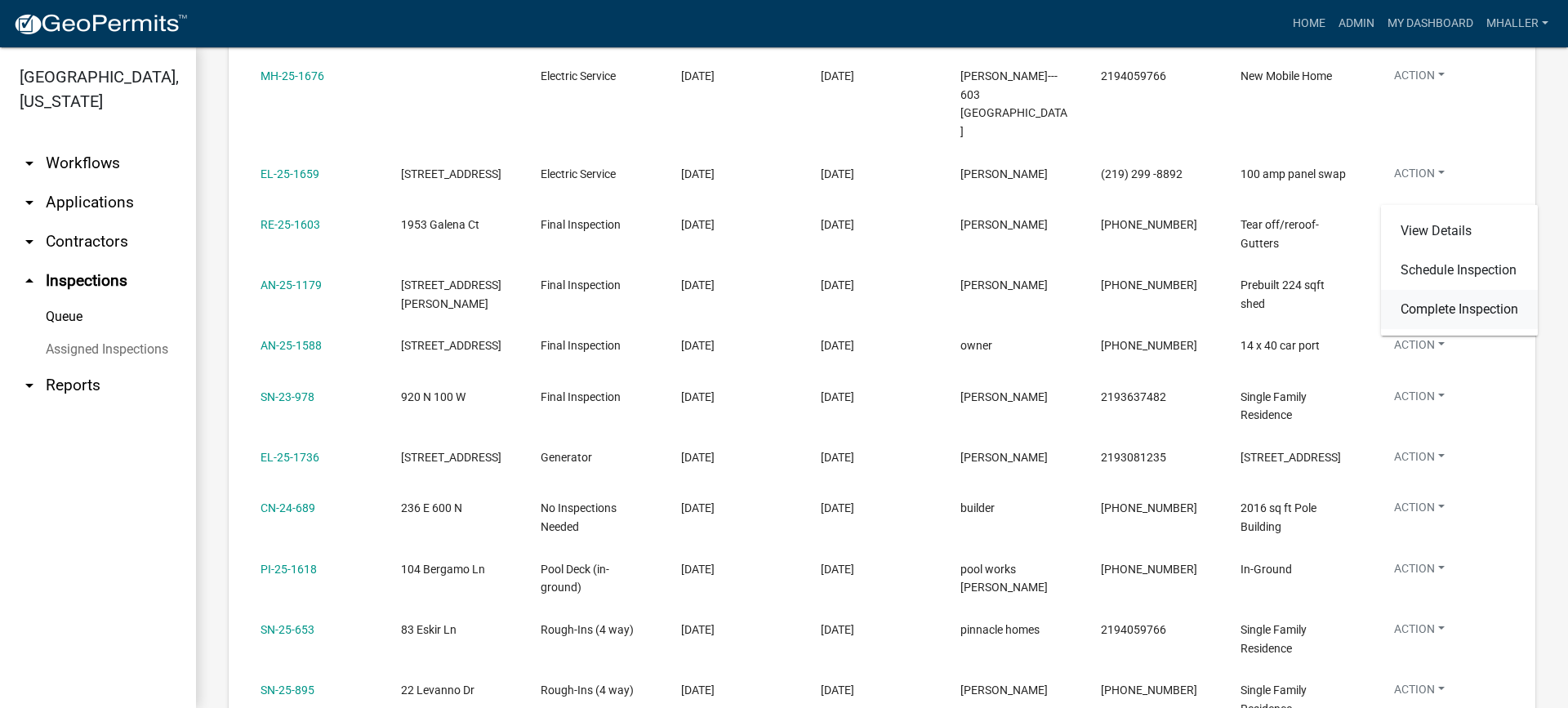
click at [1444, 309] on link "Complete Inspection" at bounding box center [1459, 309] width 157 height 40
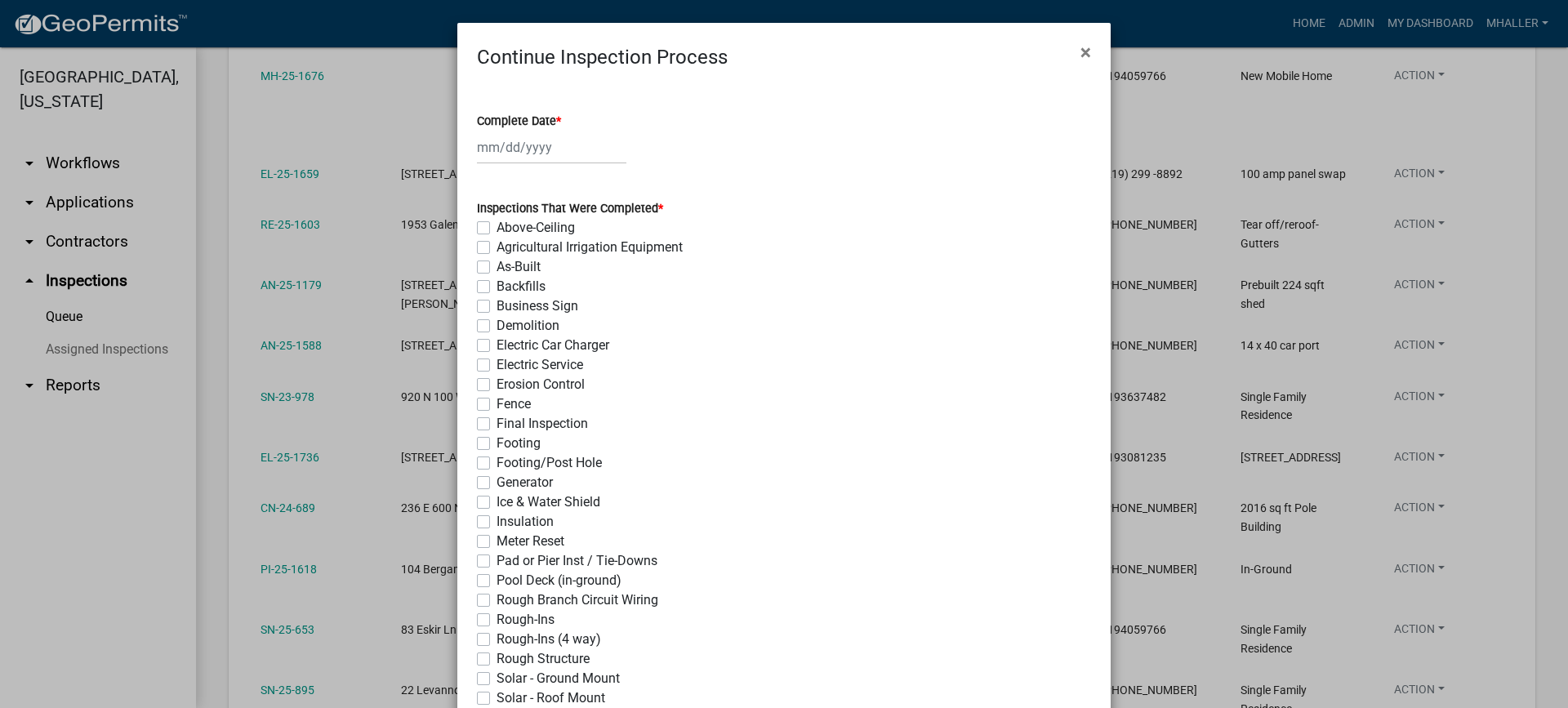
click at [494, 143] on div at bounding box center [551, 148] width 149 height 33
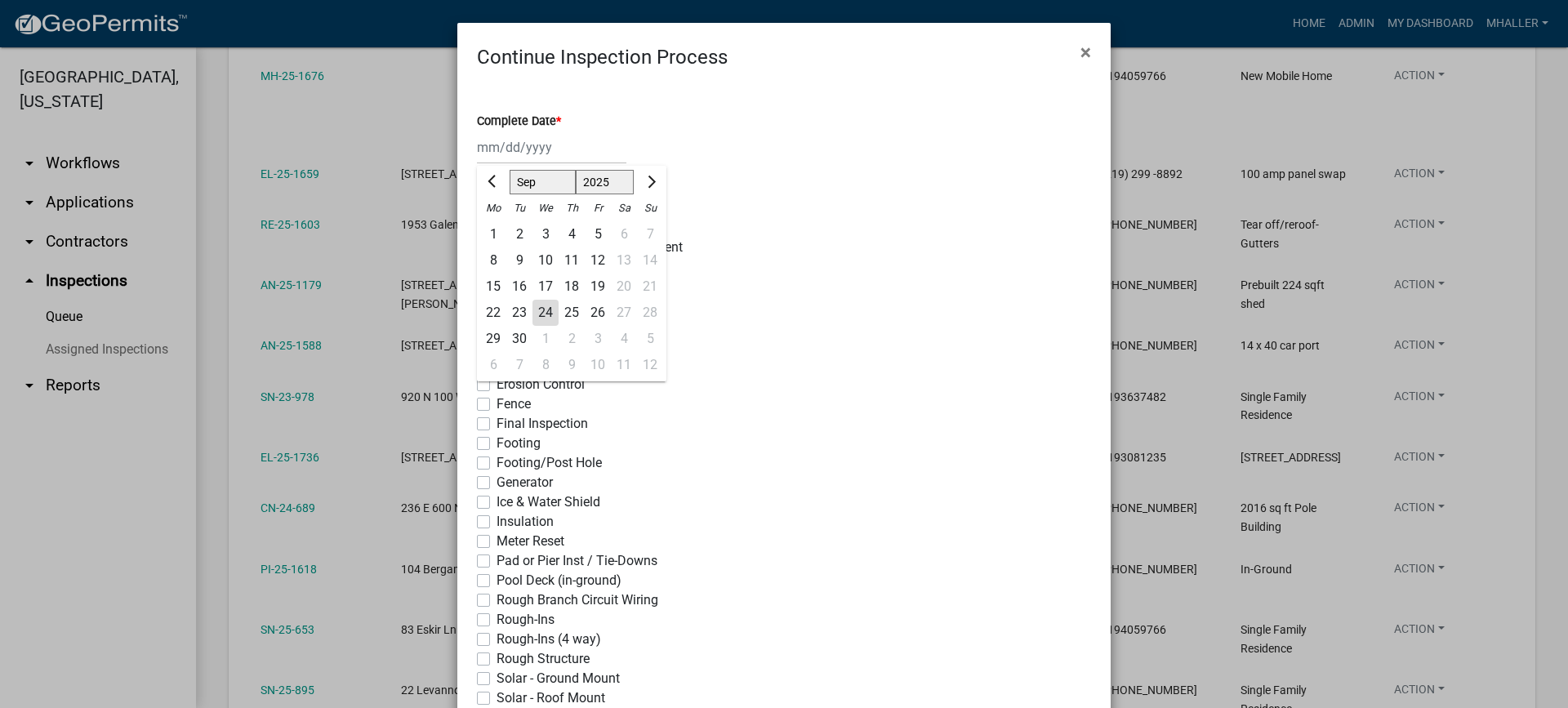
click at [538, 305] on div "24" at bounding box center [545, 313] width 26 height 26
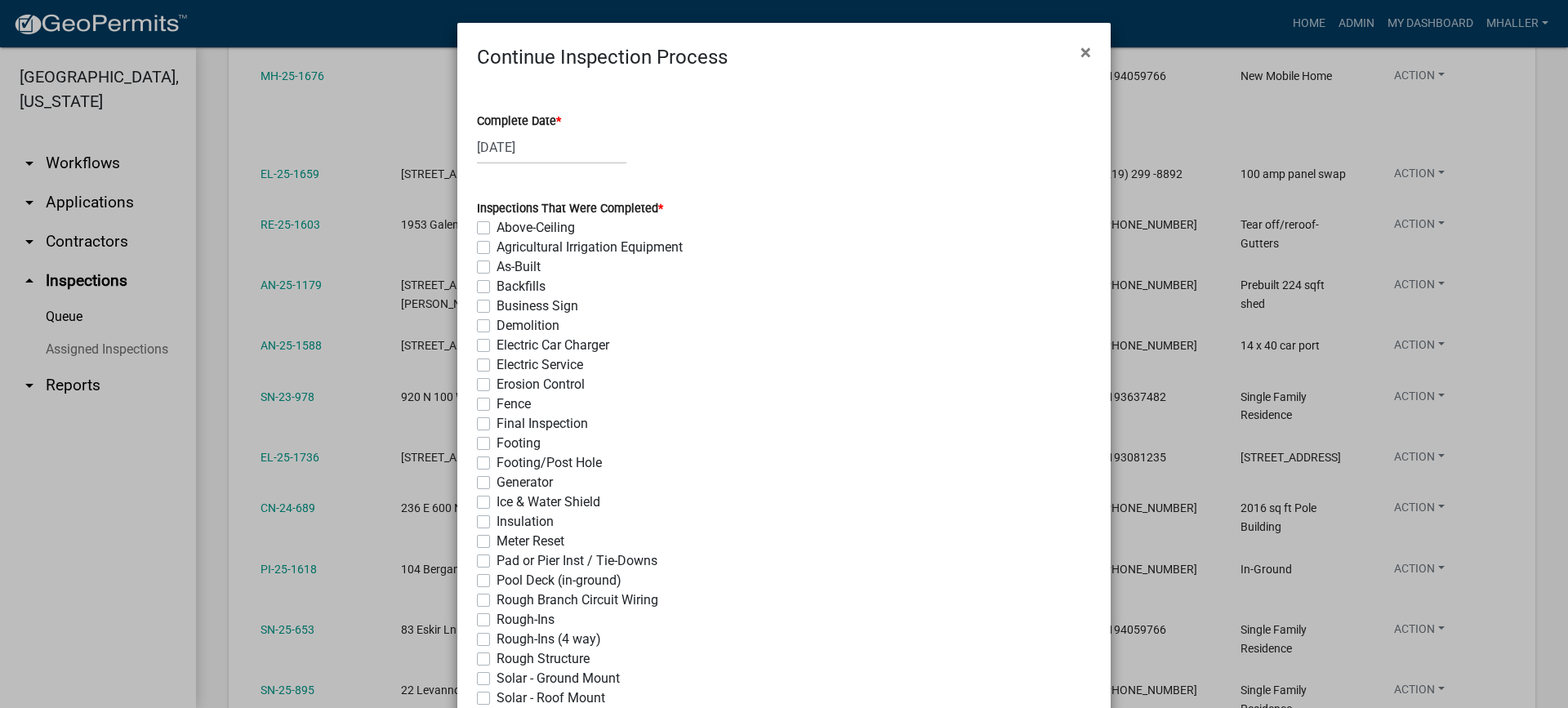
click at [496, 423] on label "Final Inspection" at bounding box center [542, 424] width 91 height 19
click at [496, 423] on input "Final Inspection" at bounding box center [501, 420] width 11 height 11
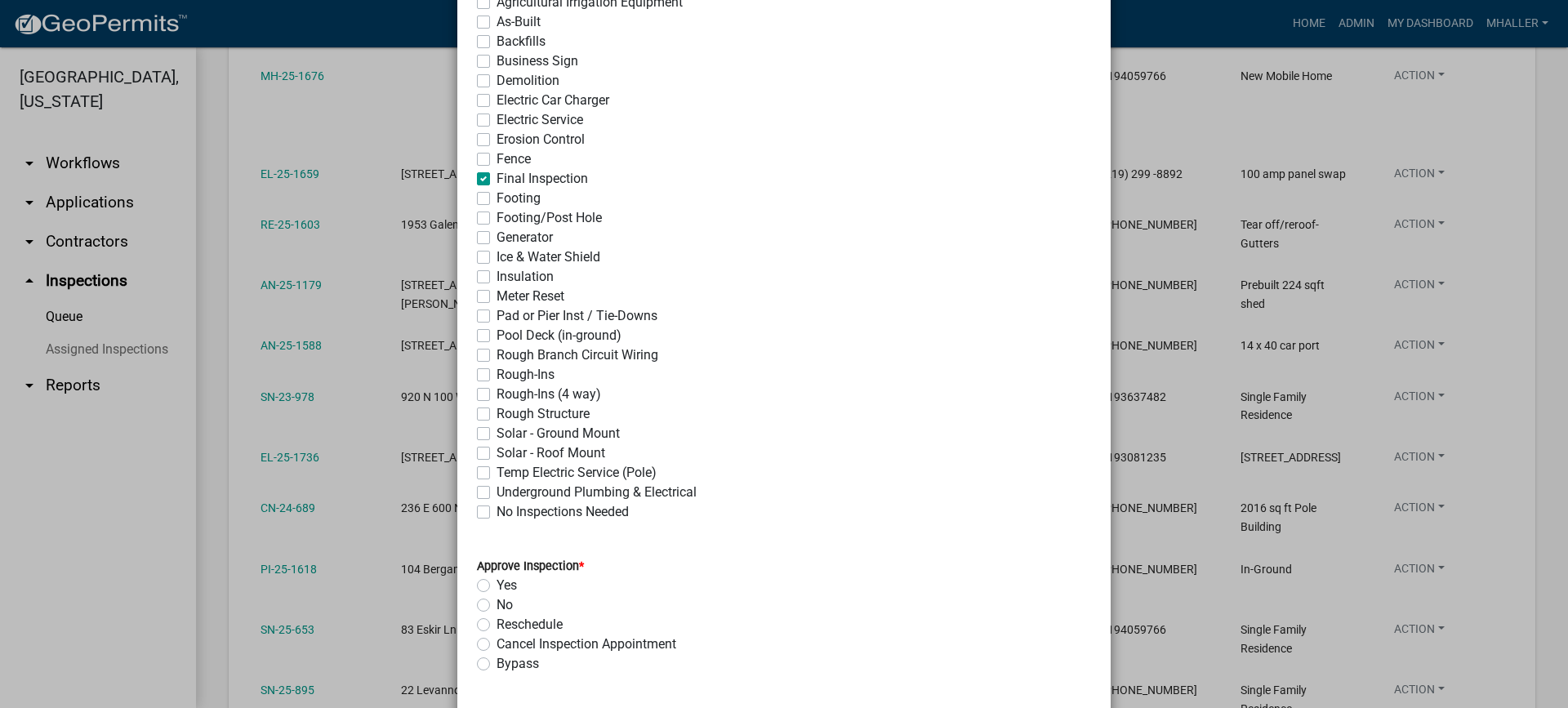
scroll to position [572, 0]
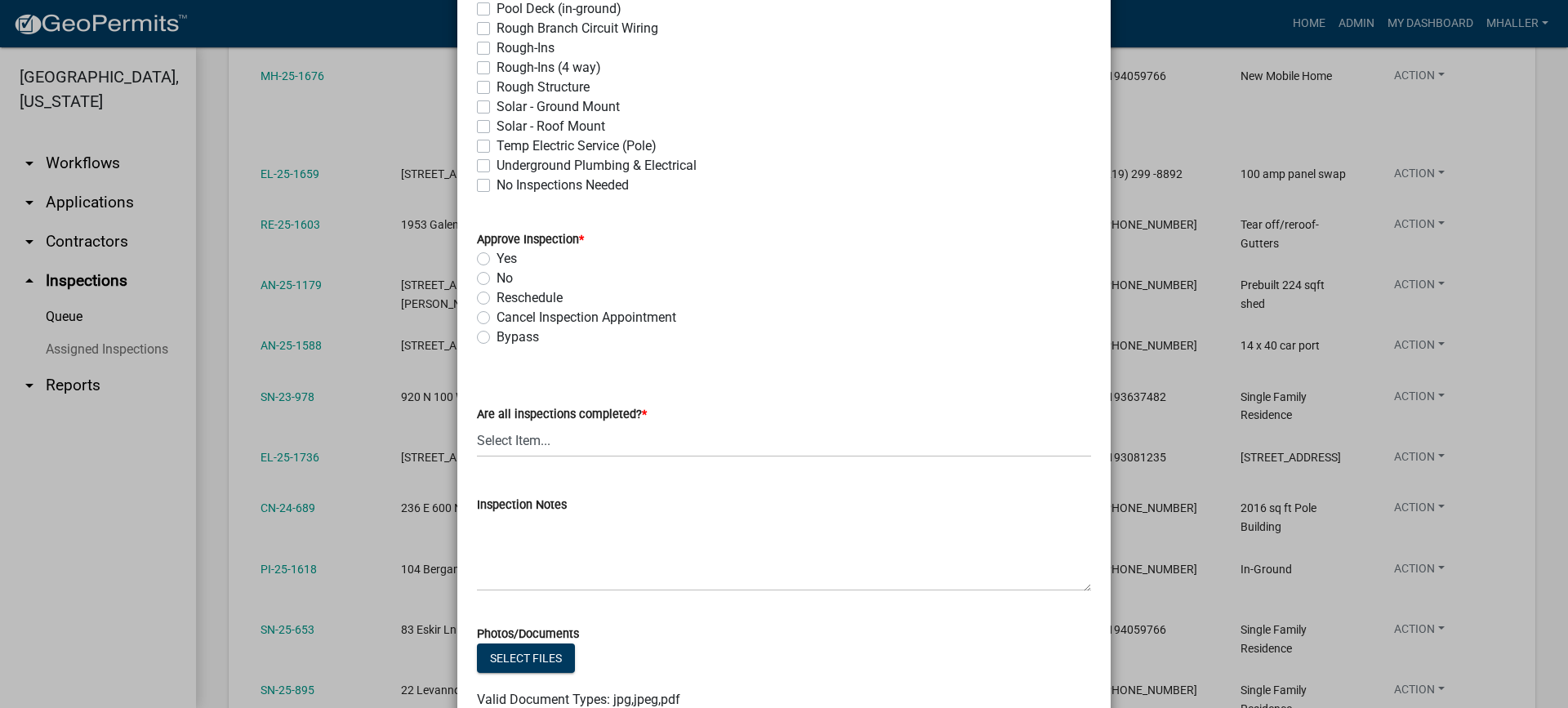
click at [496, 261] on label "Yes" at bounding box center [506, 259] width 20 height 19
click at [496, 260] on input "Yes" at bounding box center [501, 255] width 11 height 11
click at [612, 448] on select "Select Item... Yes - All Inspections Have Been Completed No - More Inspections …" at bounding box center [783, 441] width 614 height 33
click at [477, 424] on select "Select Item... Yes - All Inspections Have Been Completed No - More Inspections …" at bounding box center [783, 441] width 614 height 33
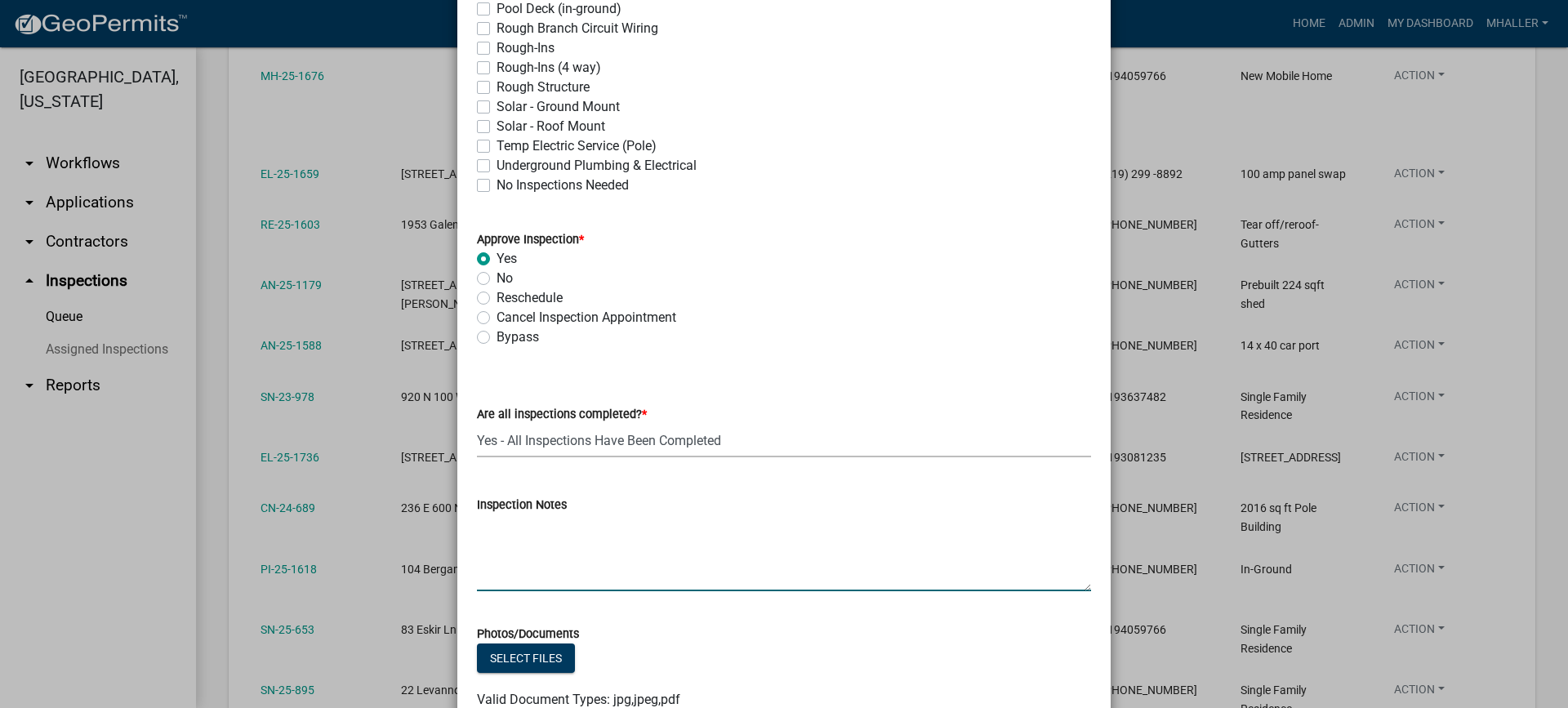
click at [592, 543] on textarea "Inspection Notes" at bounding box center [783, 553] width 614 height 76
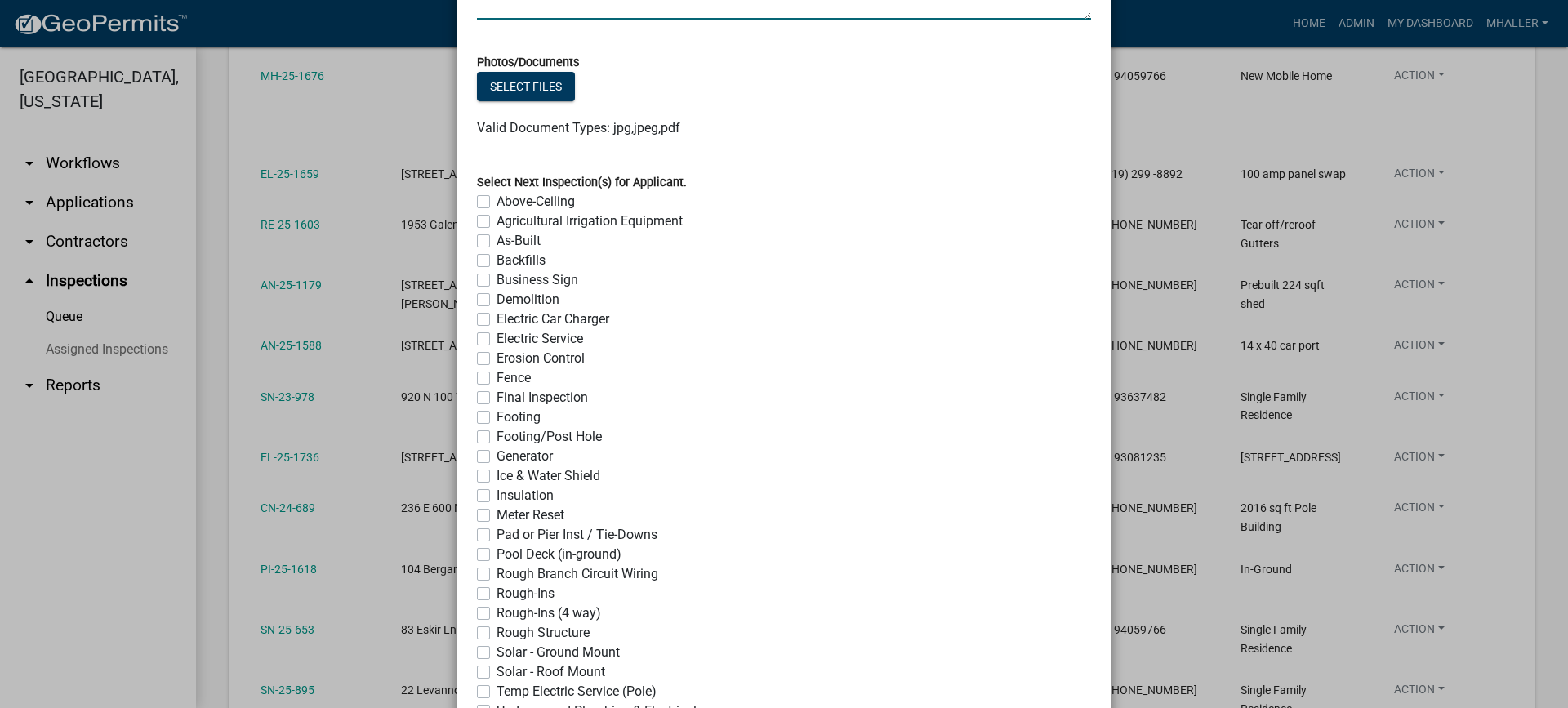
scroll to position [1294, 0]
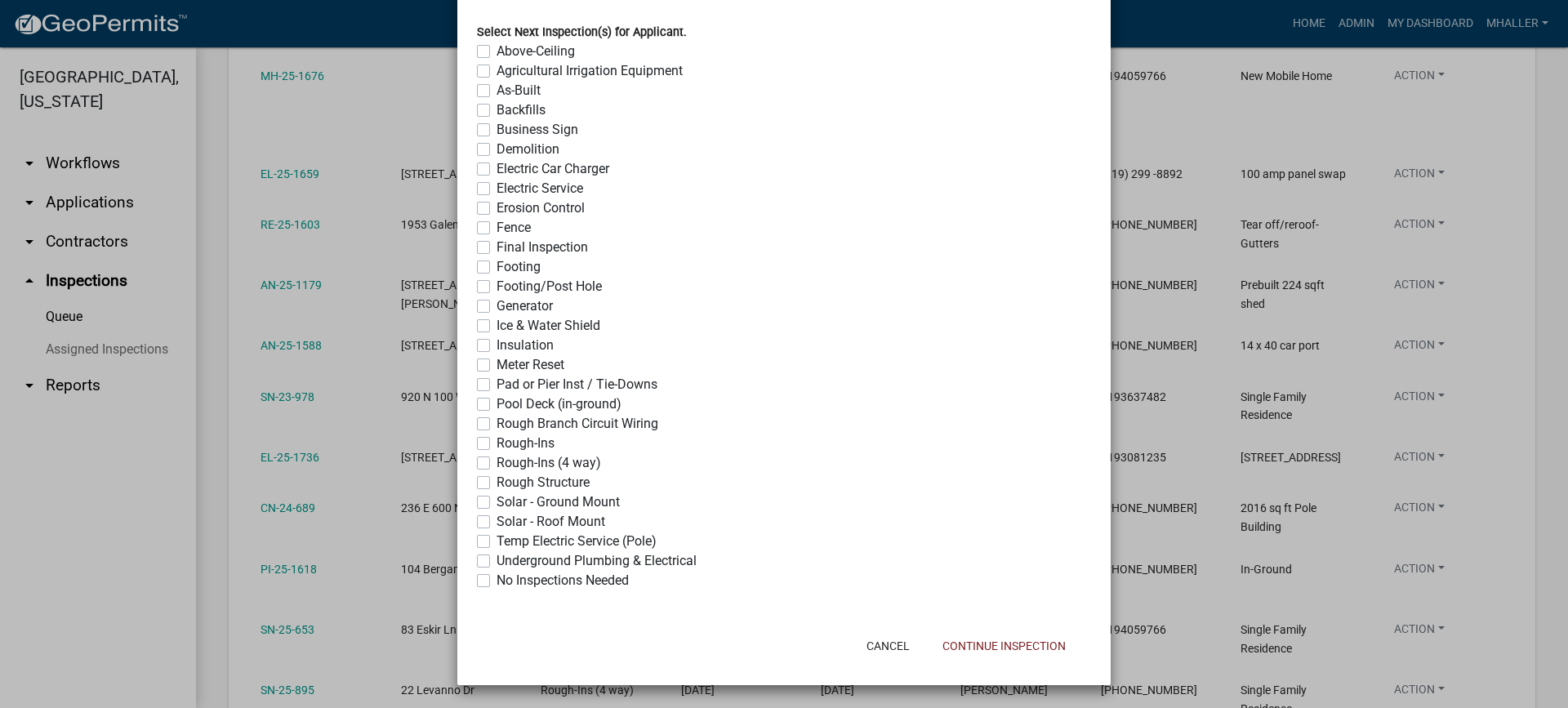
click at [496, 582] on label "No Inspections Needed" at bounding box center [562, 581] width 133 height 19
click at [496, 582] on input "No Inspections Needed" at bounding box center [501, 576] width 11 height 11
click at [1003, 649] on button "Continue Inspection" at bounding box center [1003, 646] width 149 height 29
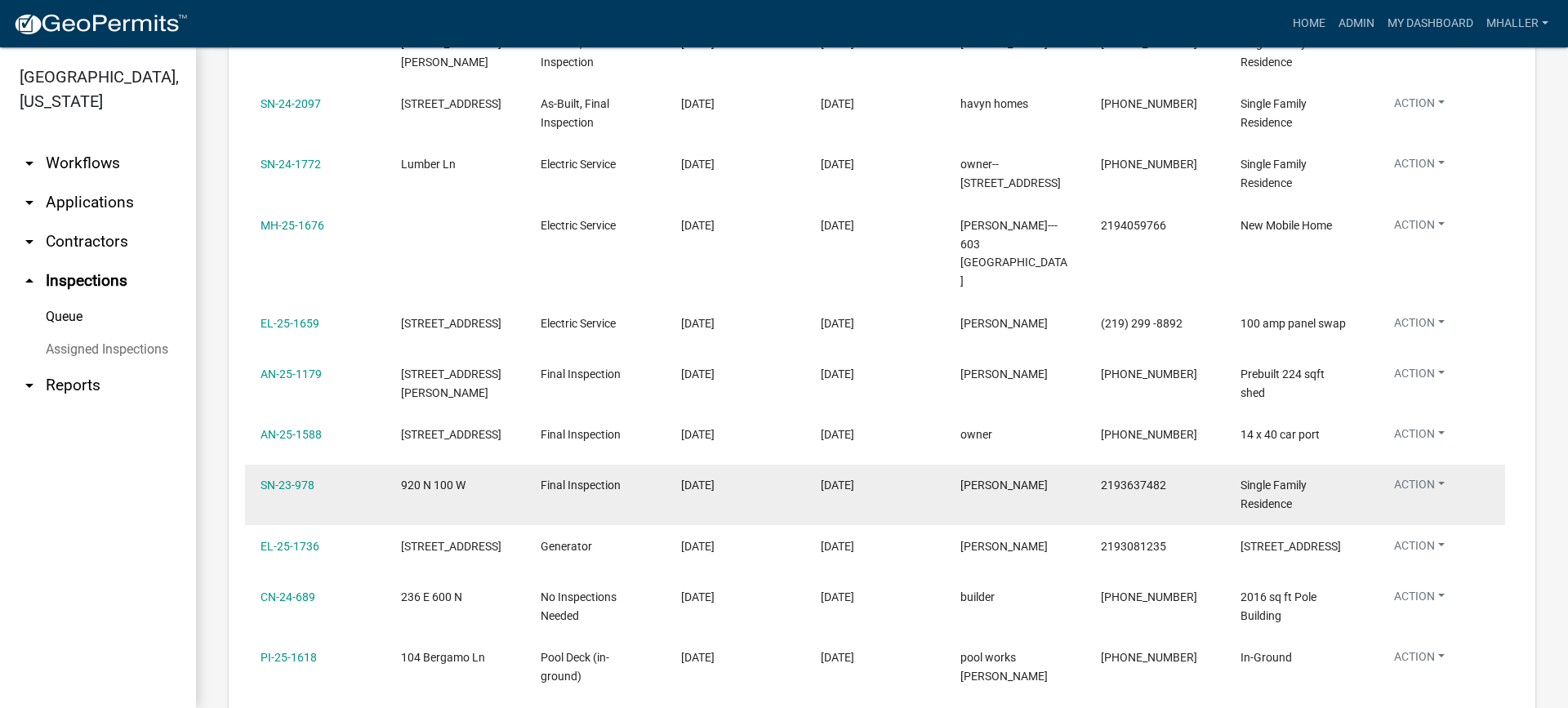
scroll to position [473, 0]
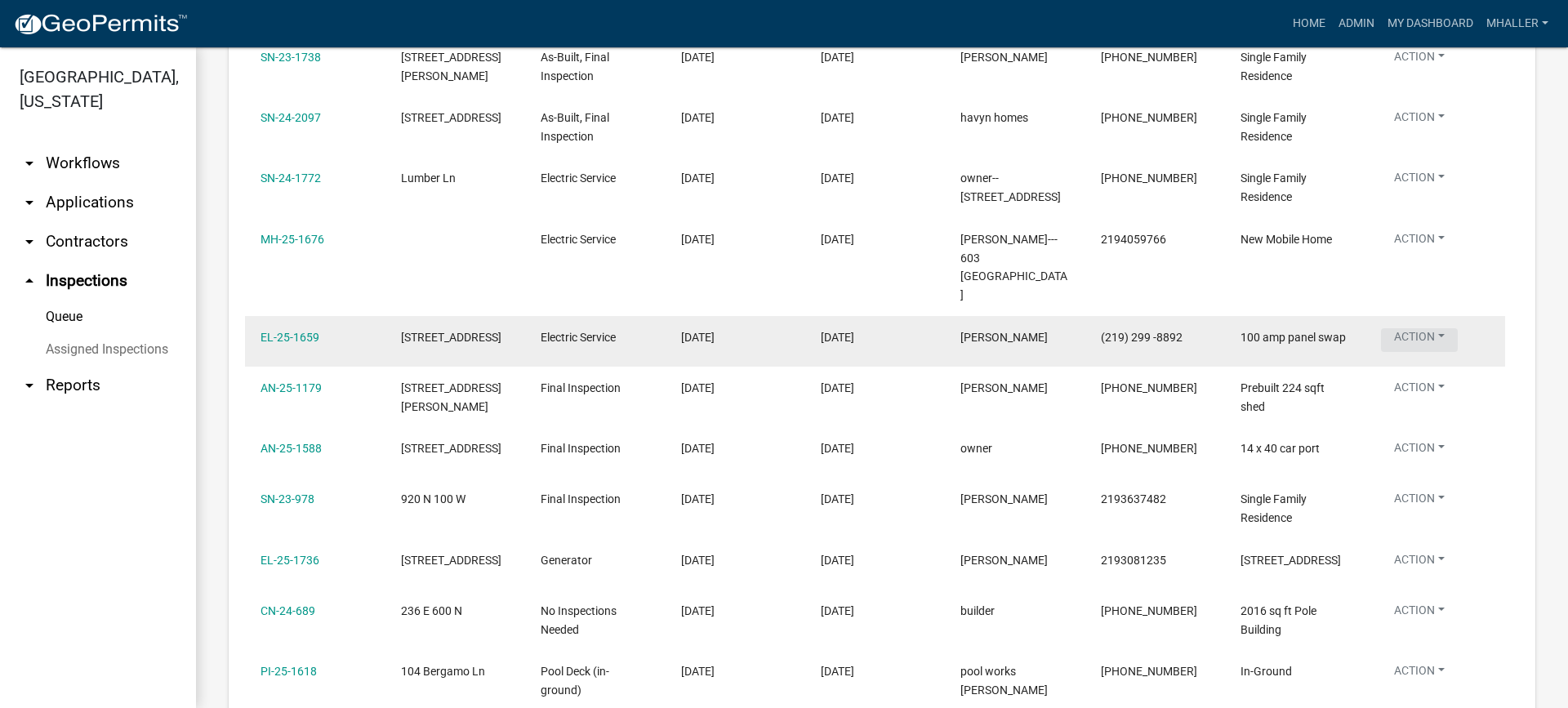
click at [1423, 329] on button "Action" at bounding box center [1419, 340] width 76 height 24
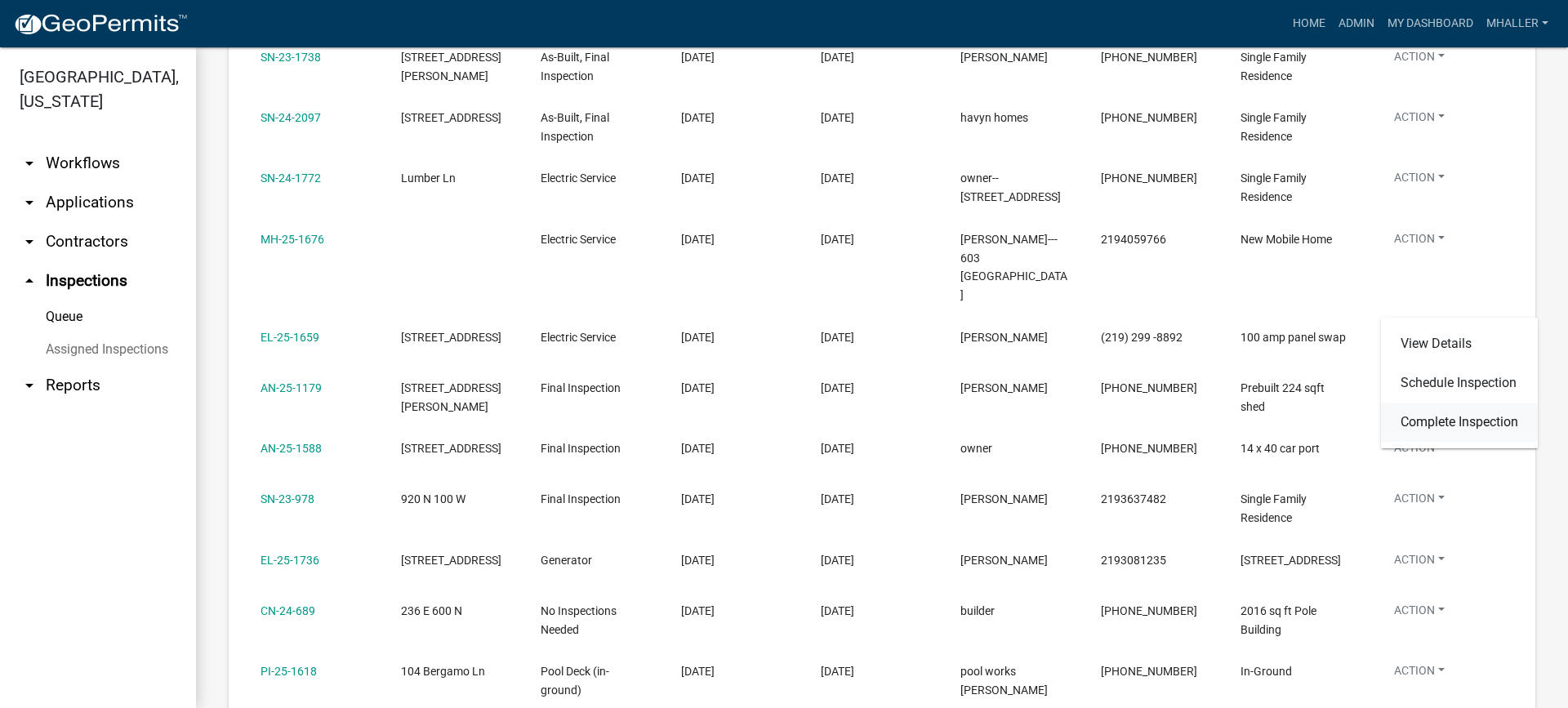
click at [1426, 417] on link "Complete Inspection" at bounding box center [1459, 422] width 157 height 40
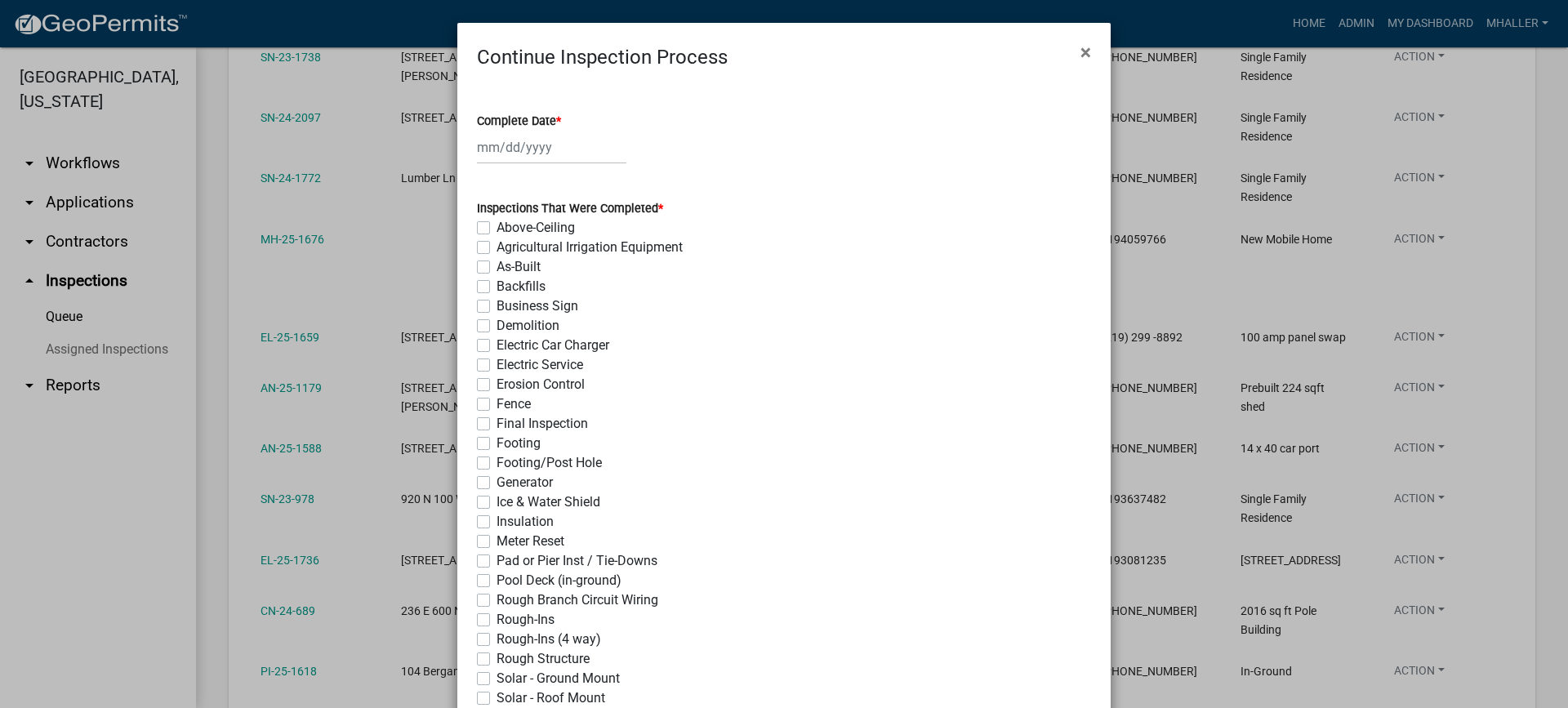
click at [508, 149] on div at bounding box center [551, 148] width 149 height 33
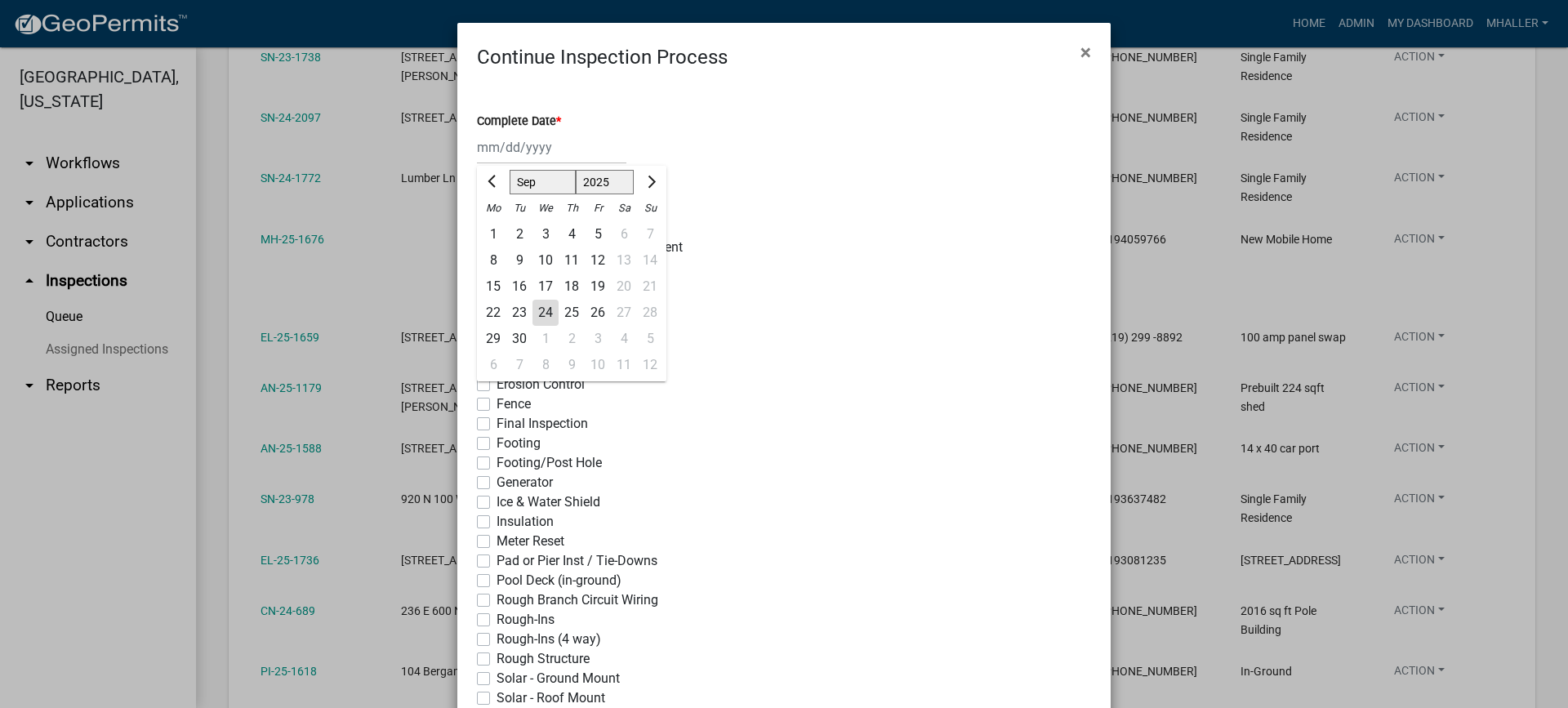
click at [543, 316] on div "24" at bounding box center [545, 313] width 26 height 26
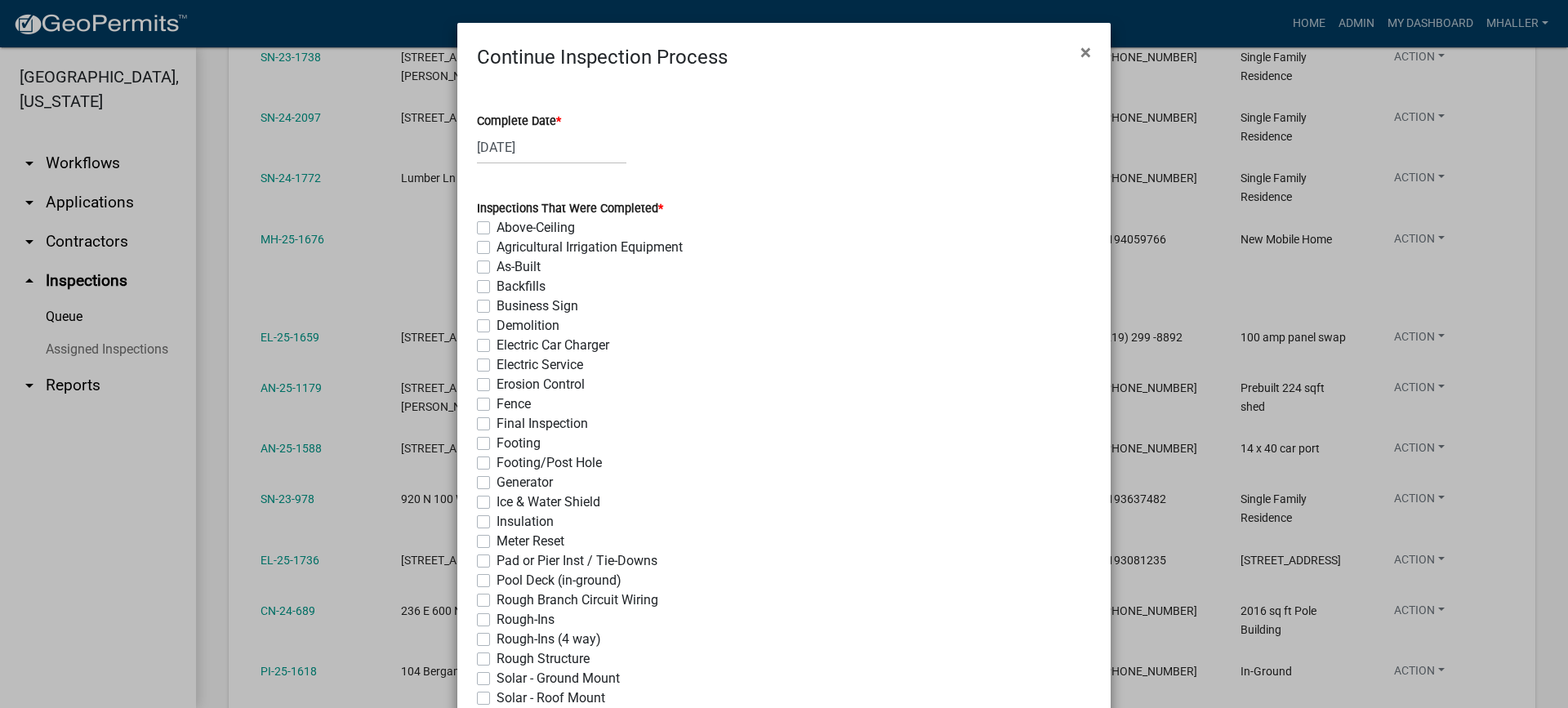
drag, startPoint x: 476, startPoint y: 365, endPoint x: 480, endPoint y: 384, distance: 19.4
click at [496, 365] on label "Electric Service" at bounding box center [539, 365] width 87 height 19
click at [496, 365] on input "Electric Service" at bounding box center [501, 361] width 11 height 11
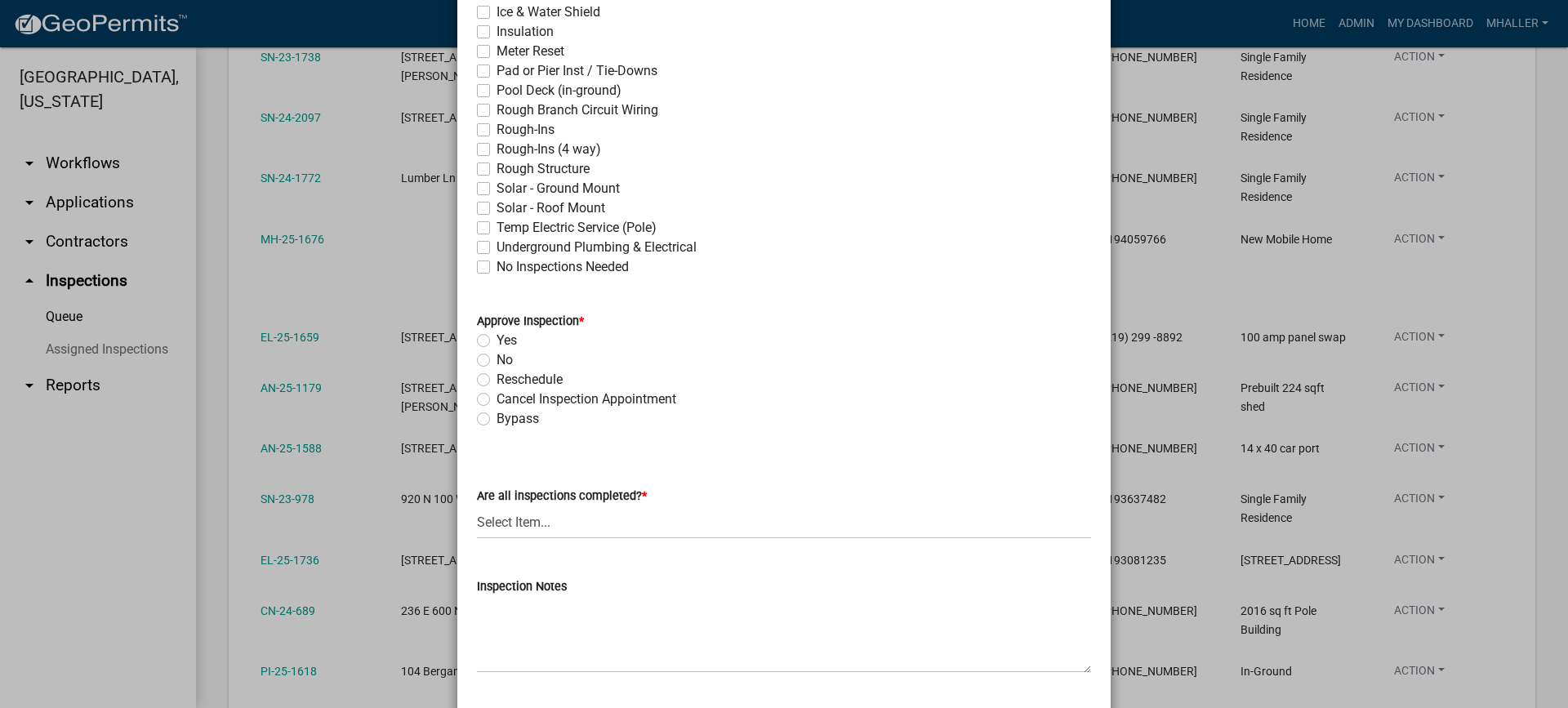
scroll to position [572, 0]
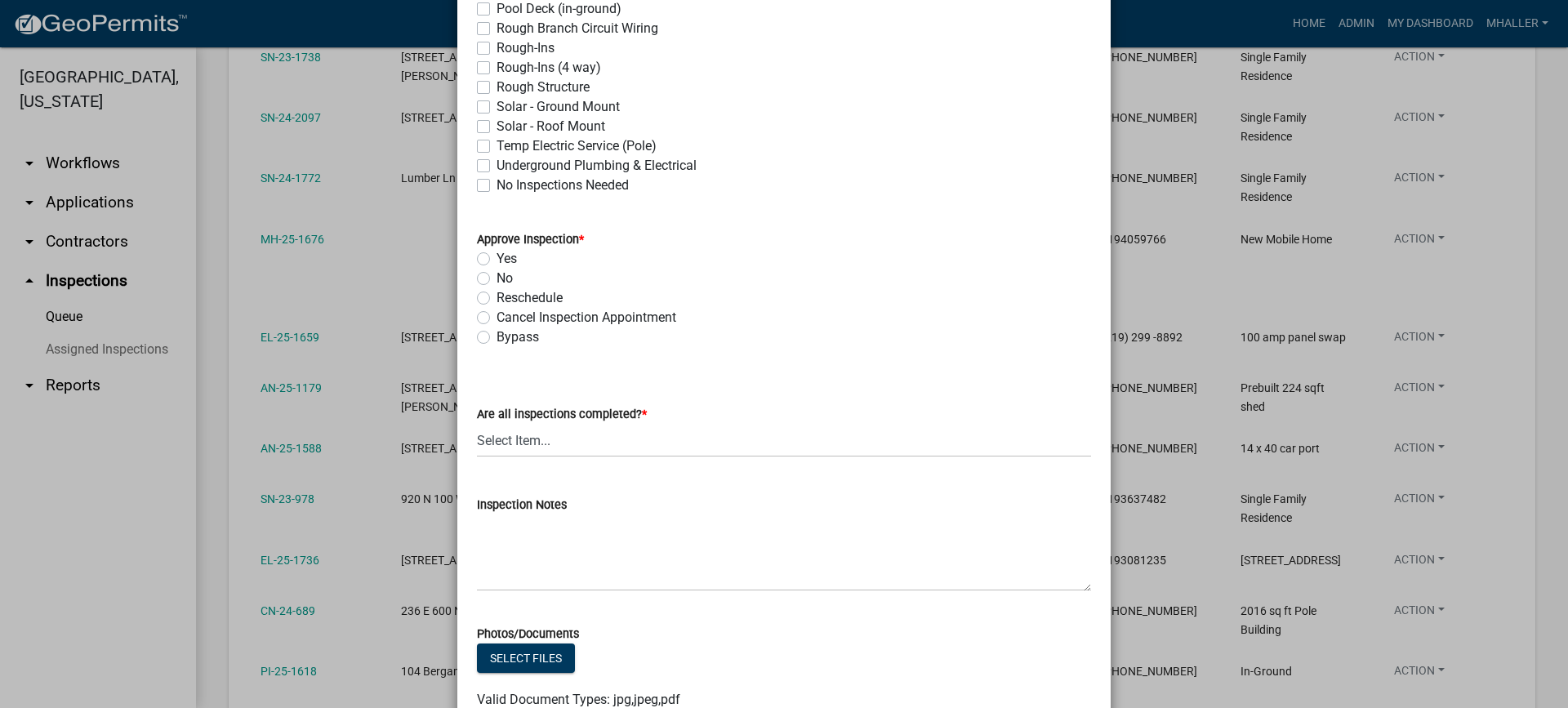
click at [496, 256] on label "Yes" at bounding box center [506, 259] width 20 height 19
click at [496, 256] on input "Yes" at bounding box center [501, 255] width 11 height 11
click at [550, 437] on select "Select Item... Yes - All Inspections Have Been Completed No - More Inspections …" at bounding box center [783, 441] width 614 height 33
click at [477, 424] on select "Select Item... Yes - All Inspections Have Been Completed No - More Inspections …" at bounding box center [783, 441] width 614 height 33
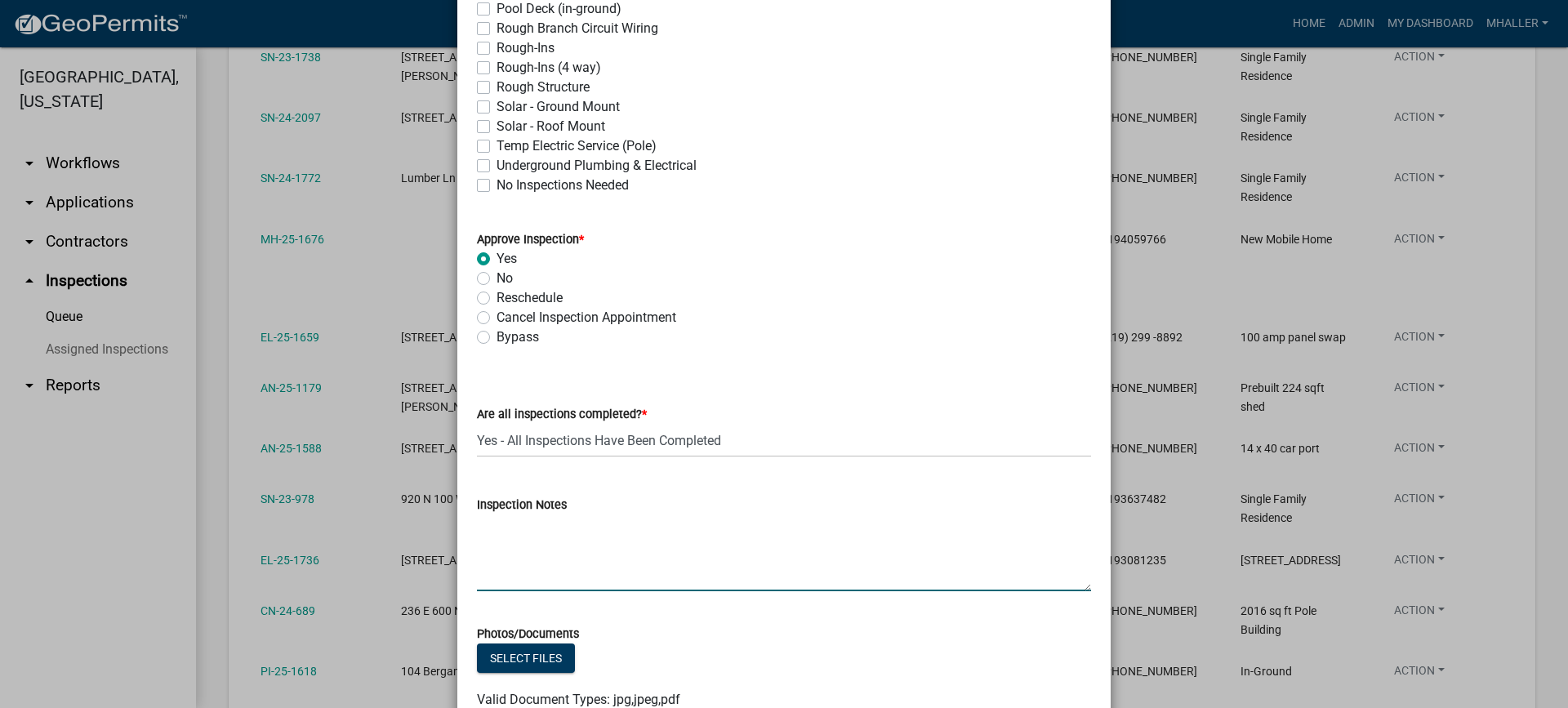
click at [559, 532] on textarea "Inspection Notes" at bounding box center [783, 553] width 614 height 76
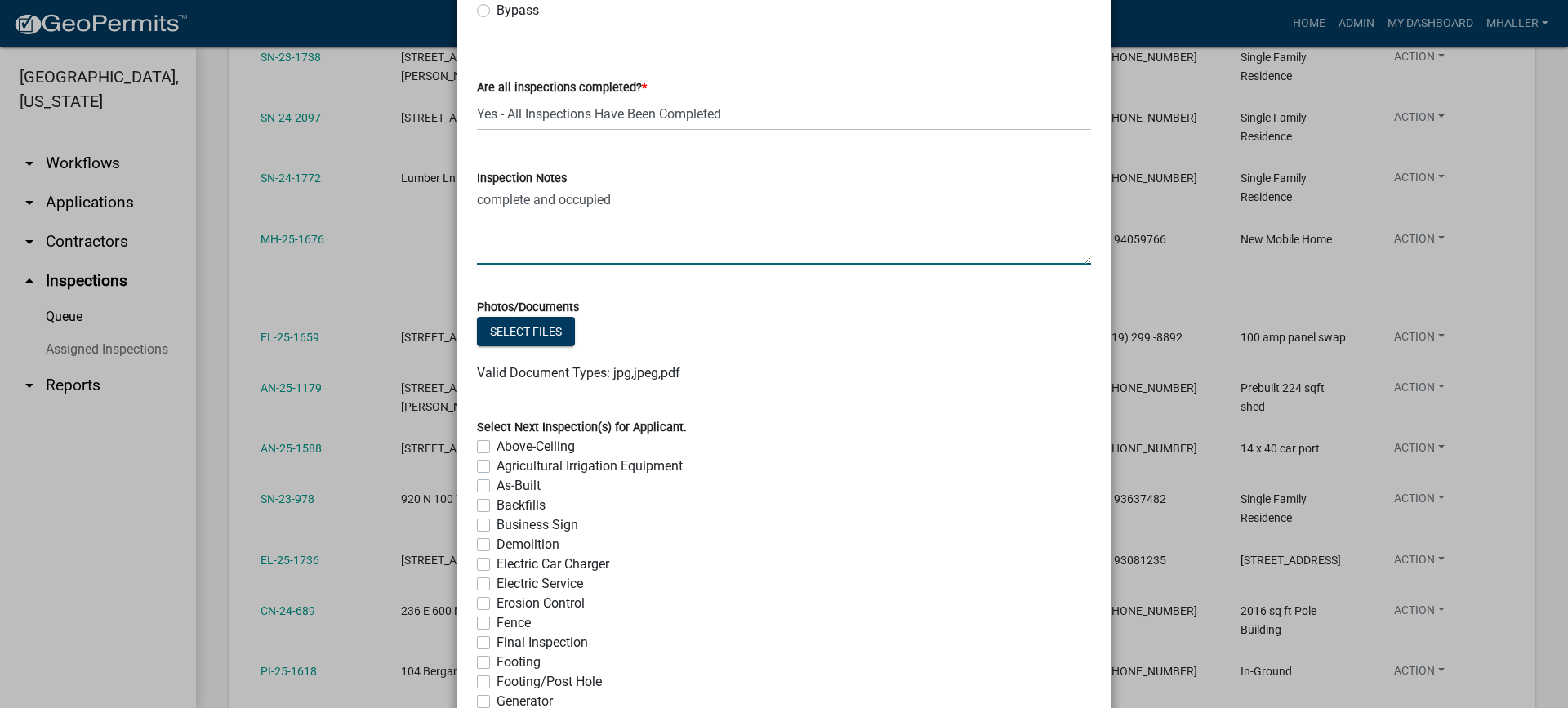
scroll to position [1225, 0]
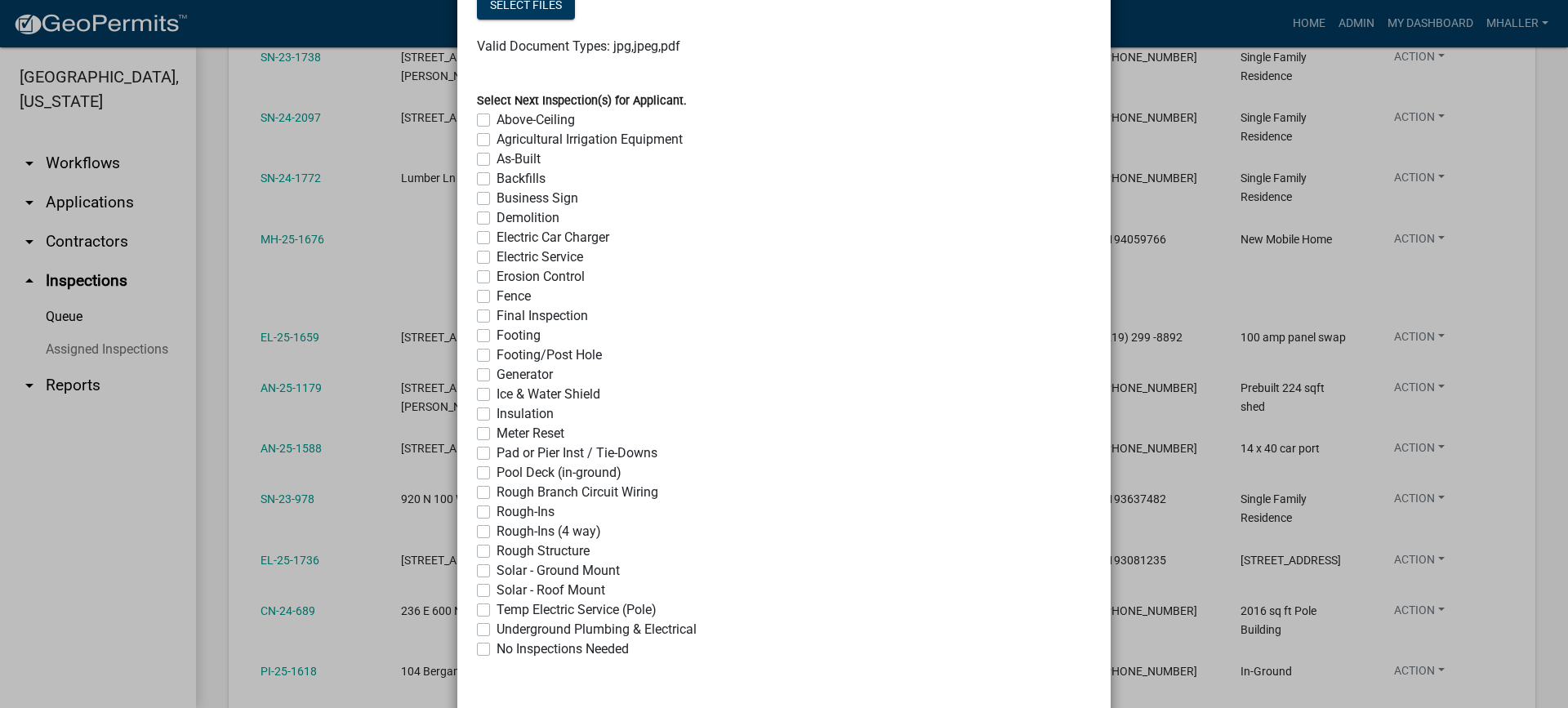
click at [496, 652] on label "No Inspections Needed" at bounding box center [562, 649] width 133 height 19
click at [496, 650] on input "No Inspections Needed" at bounding box center [501, 645] width 11 height 11
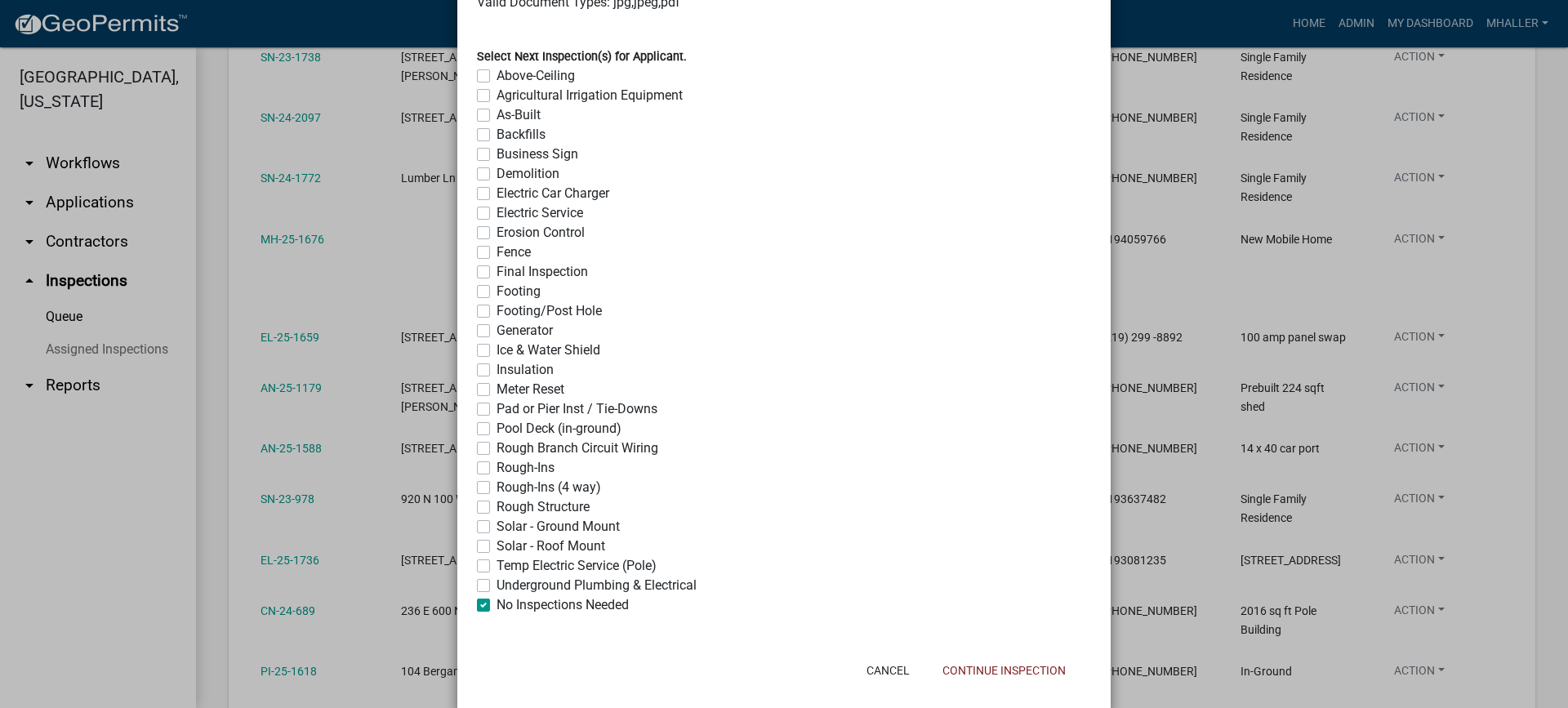
scroll to position [1294, 0]
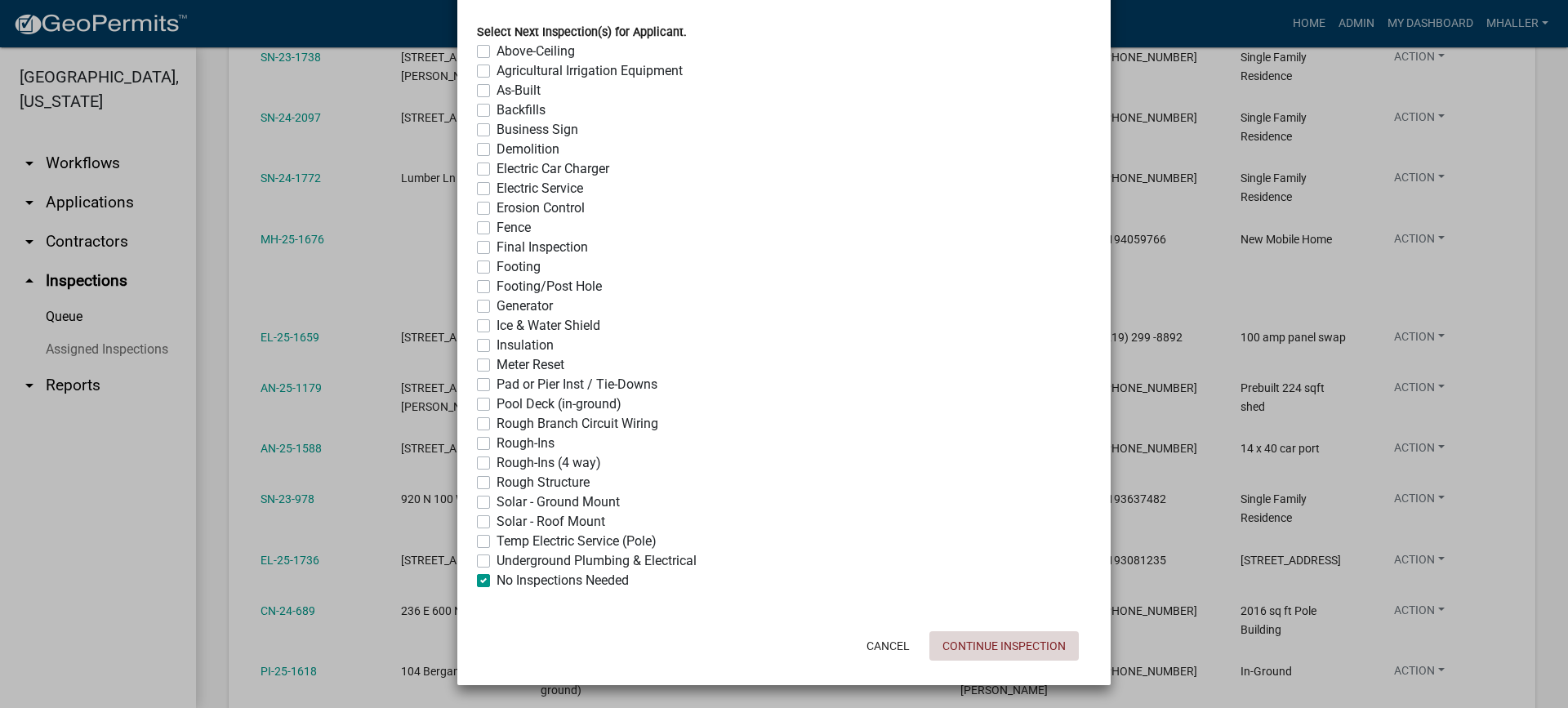
click at [972, 647] on button "Continue Inspection" at bounding box center [1003, 646] width 149 height 29
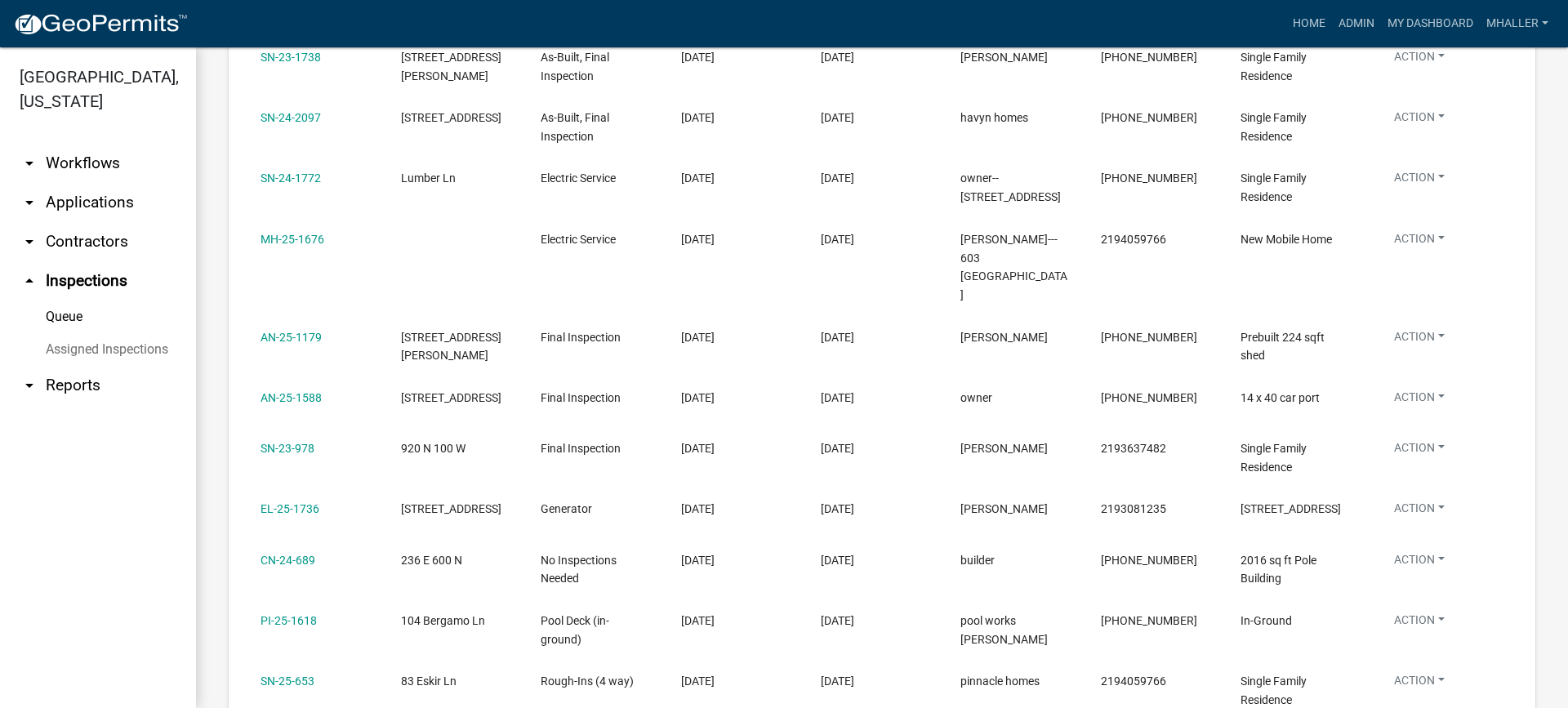
click at [84, 183] on link "arrow_drop_down Applications" at bounding box center [97, 202] width 196 height 40
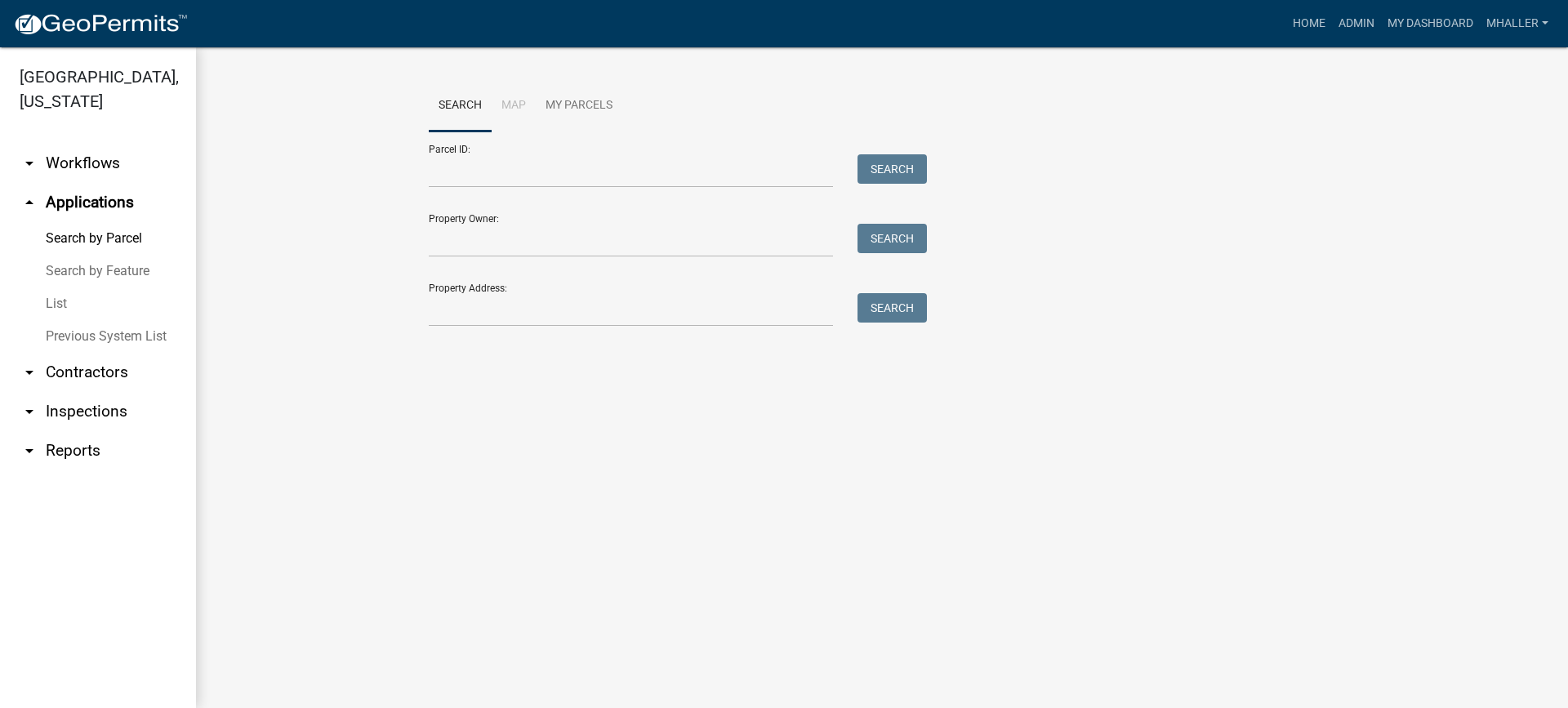
click at [56, 287] on link "List" at bounding box center [97, 303] width 196 height 33
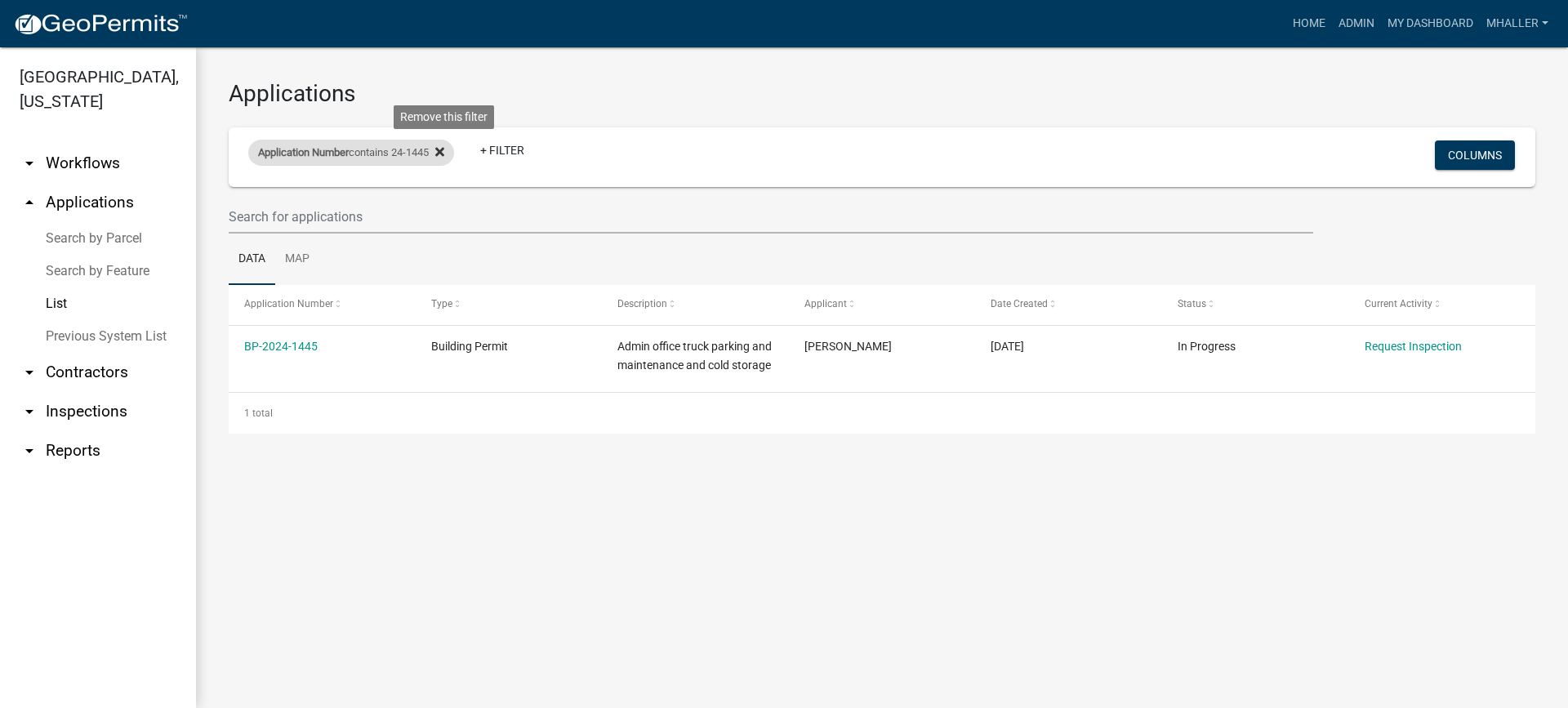
click at [444, 153] on icon at bounding box center [440, 151] width 9 height 9
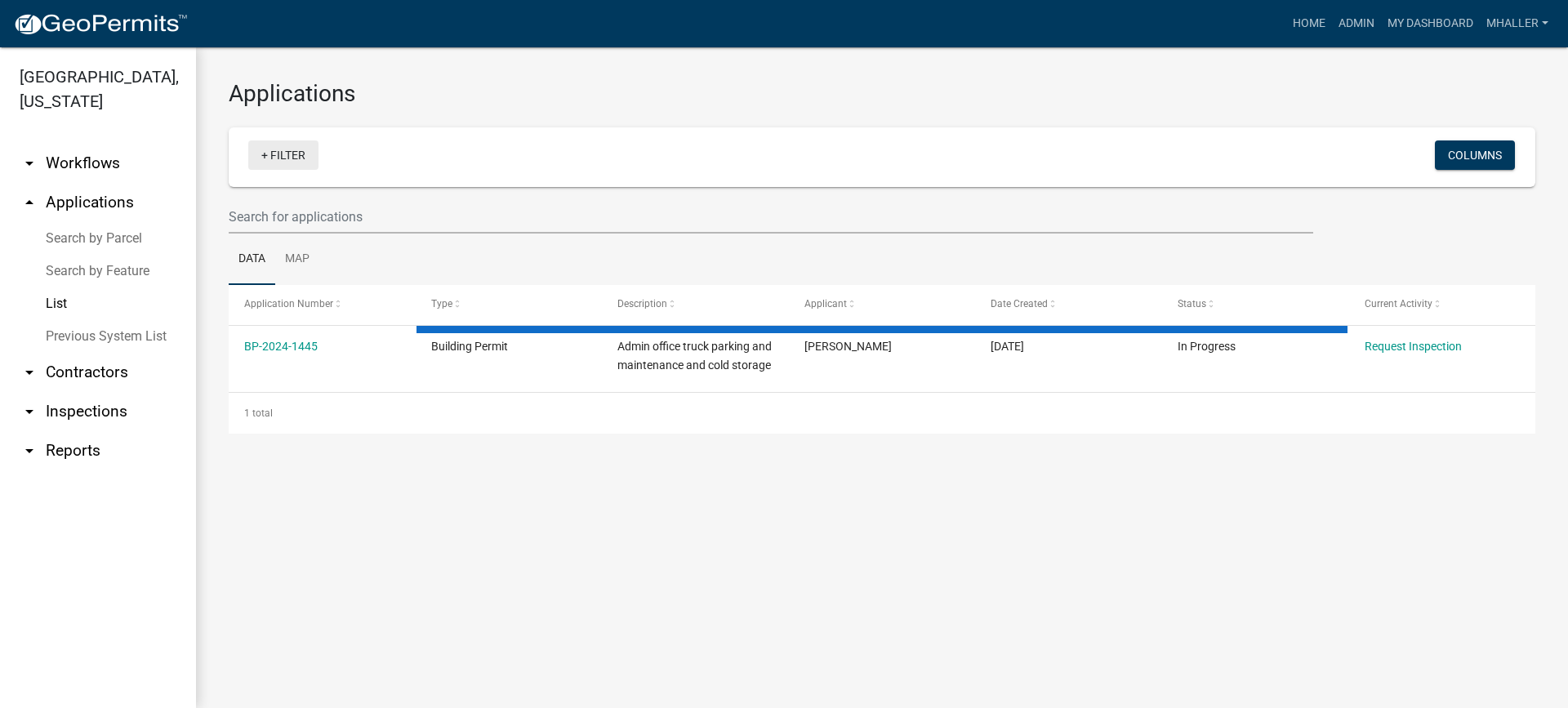
click at [291, 152] on link "+ Filter" at bounding box center [284, 155] width 70 height 29
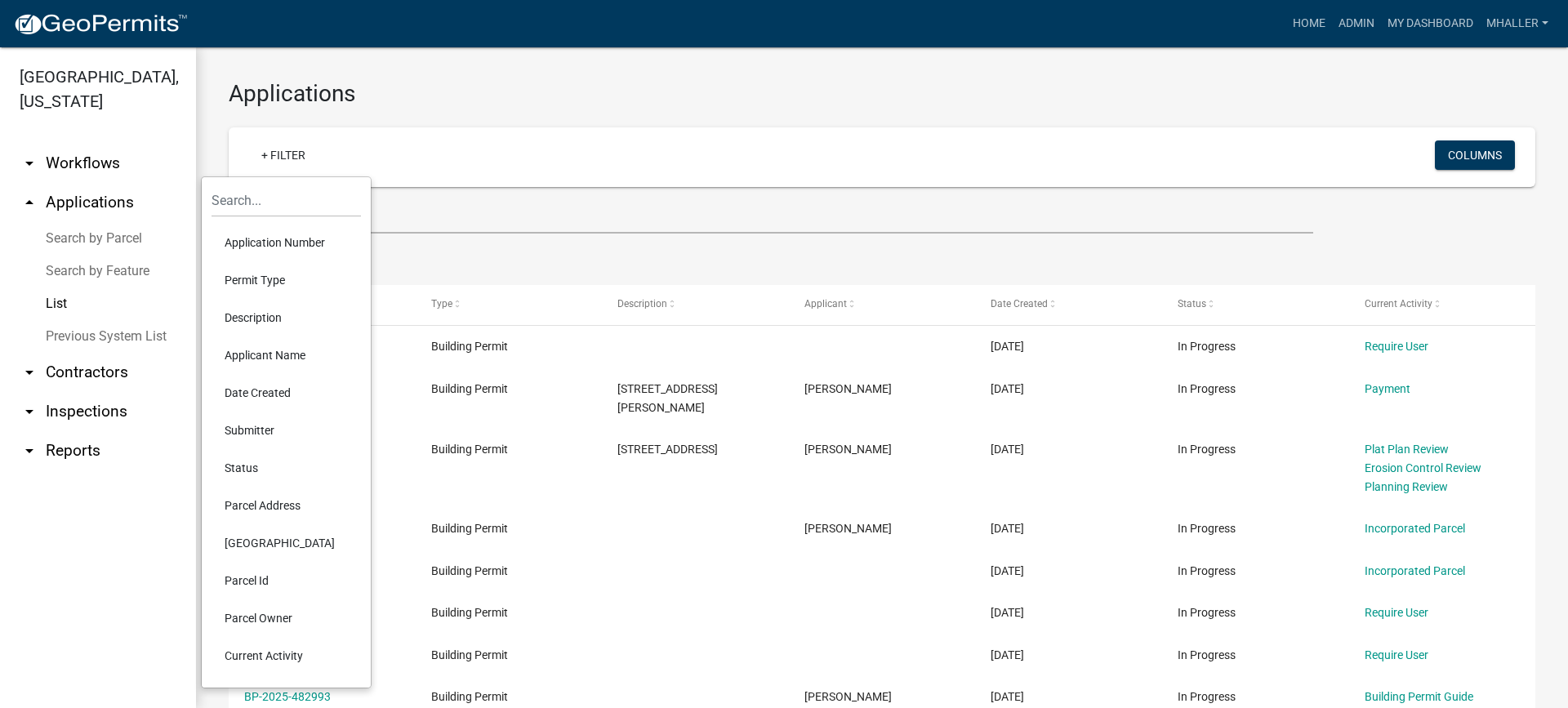
click at [283, 241] on li "Application Number" at bounding box center [286, 242] width 149 height 38
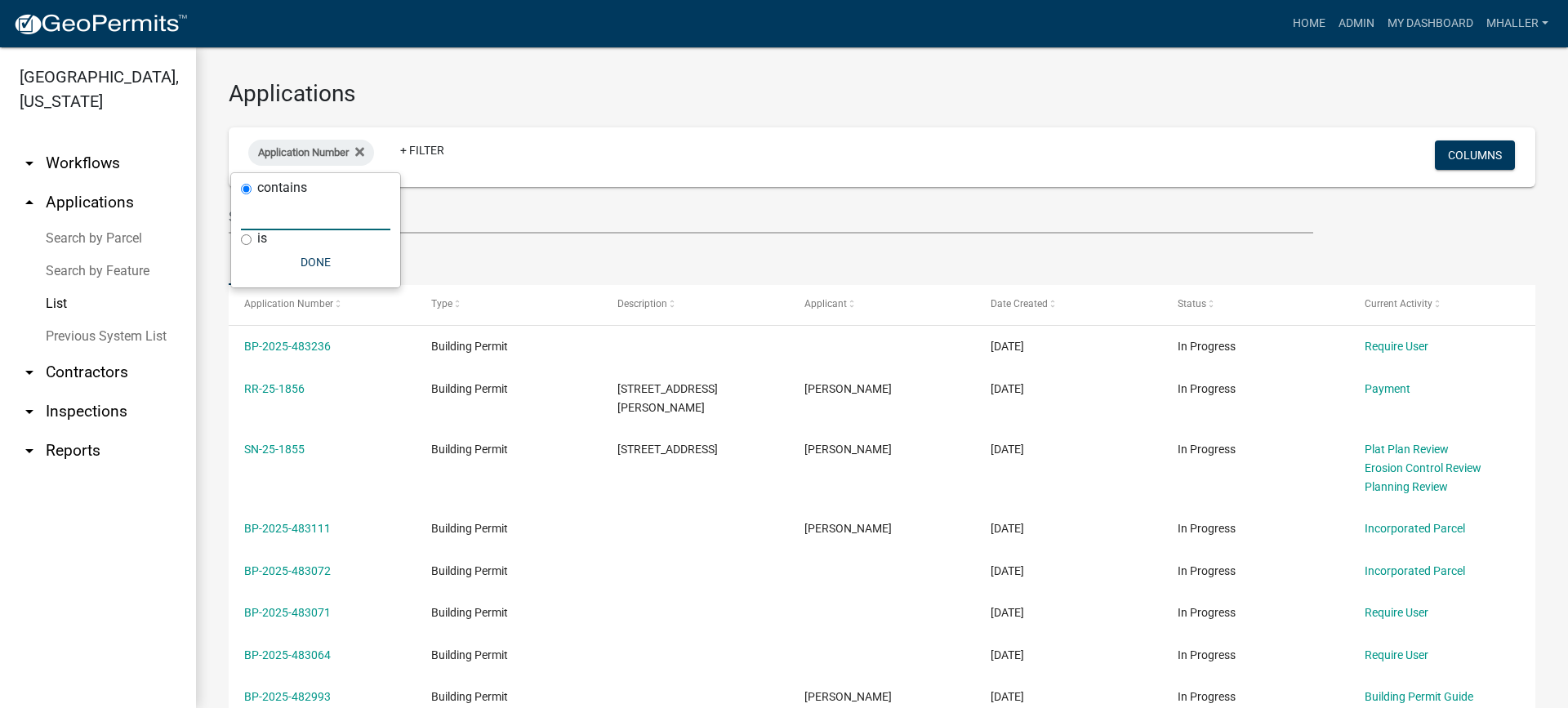
click at [286, 206] on input "text" at bounding box center [315, 213] width 149 height 33
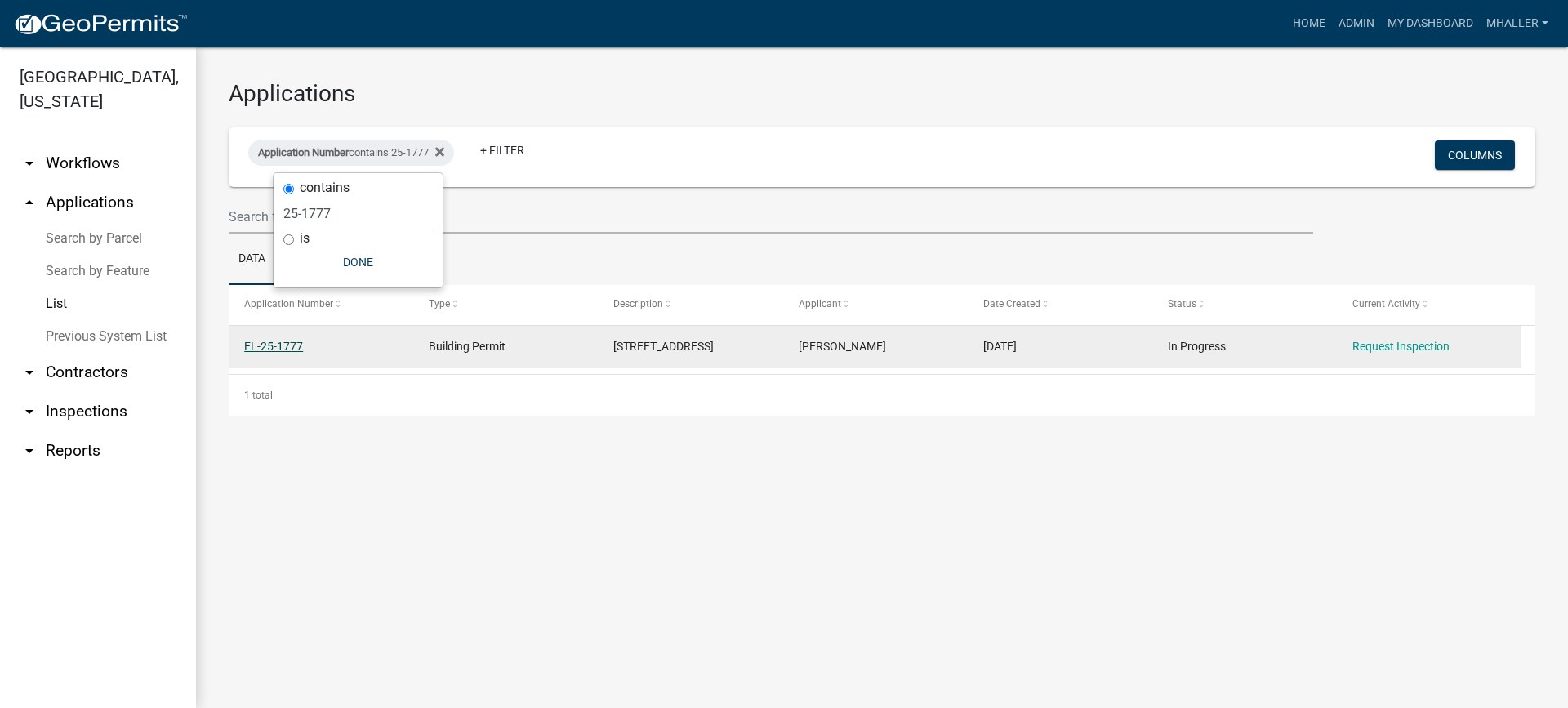
click at [274, 345] on link "EL-25-1777" at bounding box center [273, 346] width 59 height 13
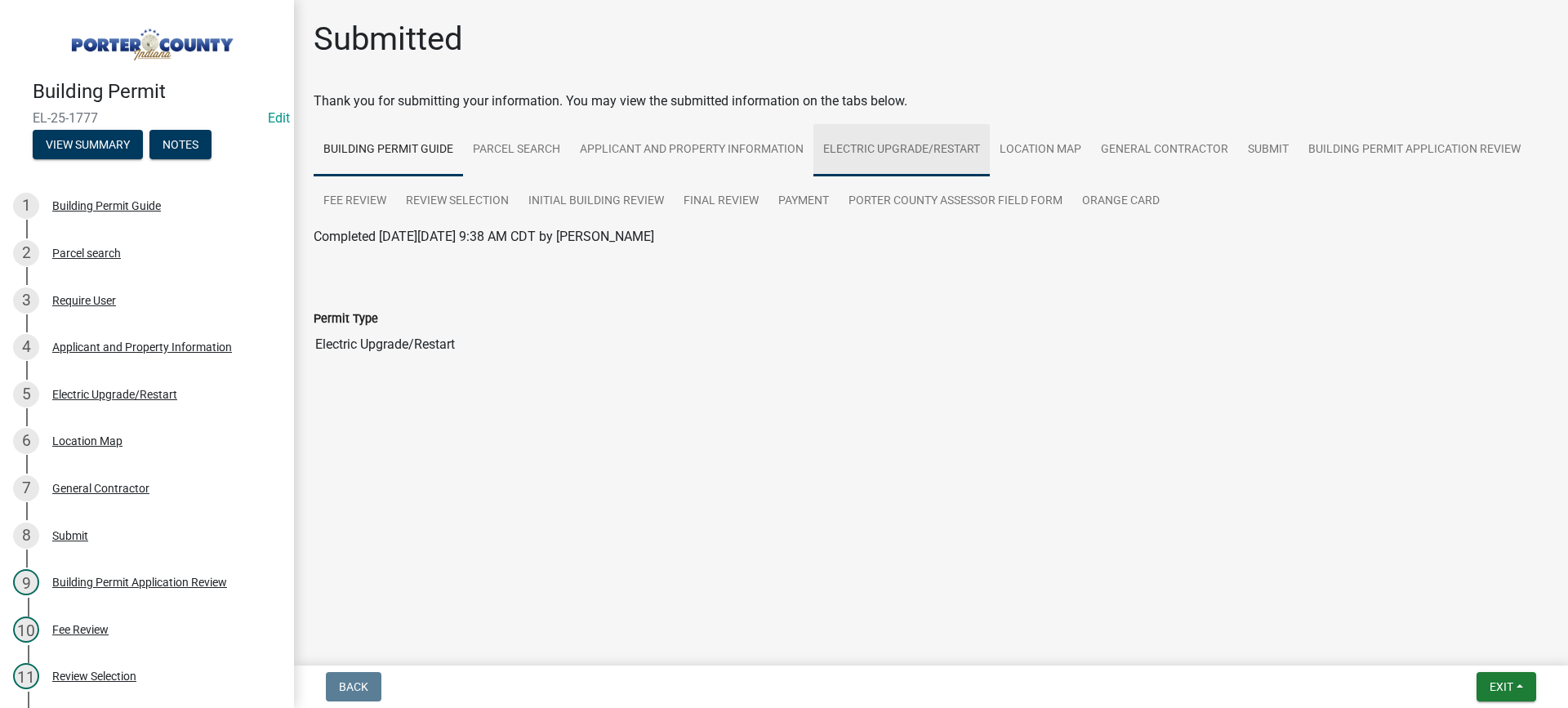
click at [881, 146] on link "Electric Upgrade/Restart" at bounding box center [901, 150] width 176 height 53
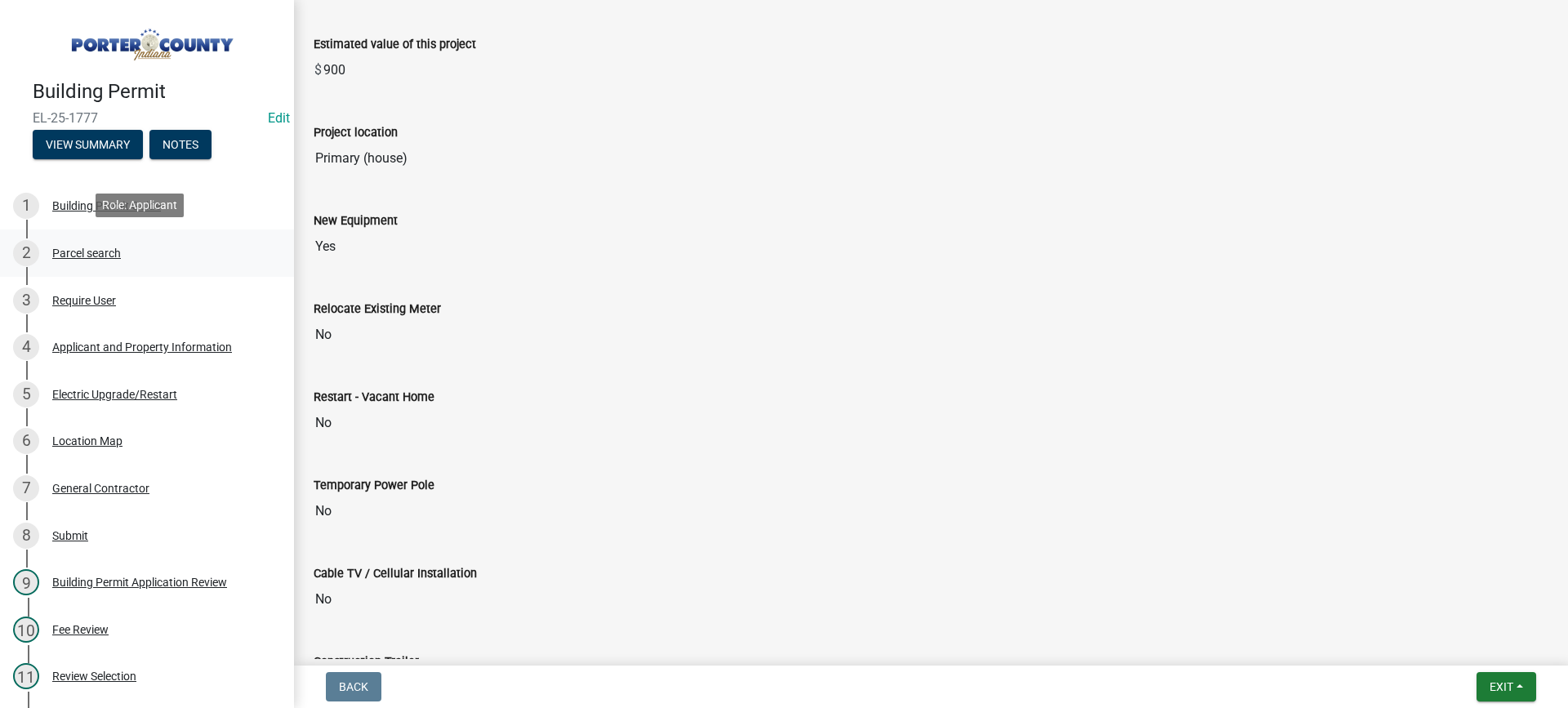
click at [94, 249] on div "Parcel search" at bounding box center [87, 253] width 68 height 11
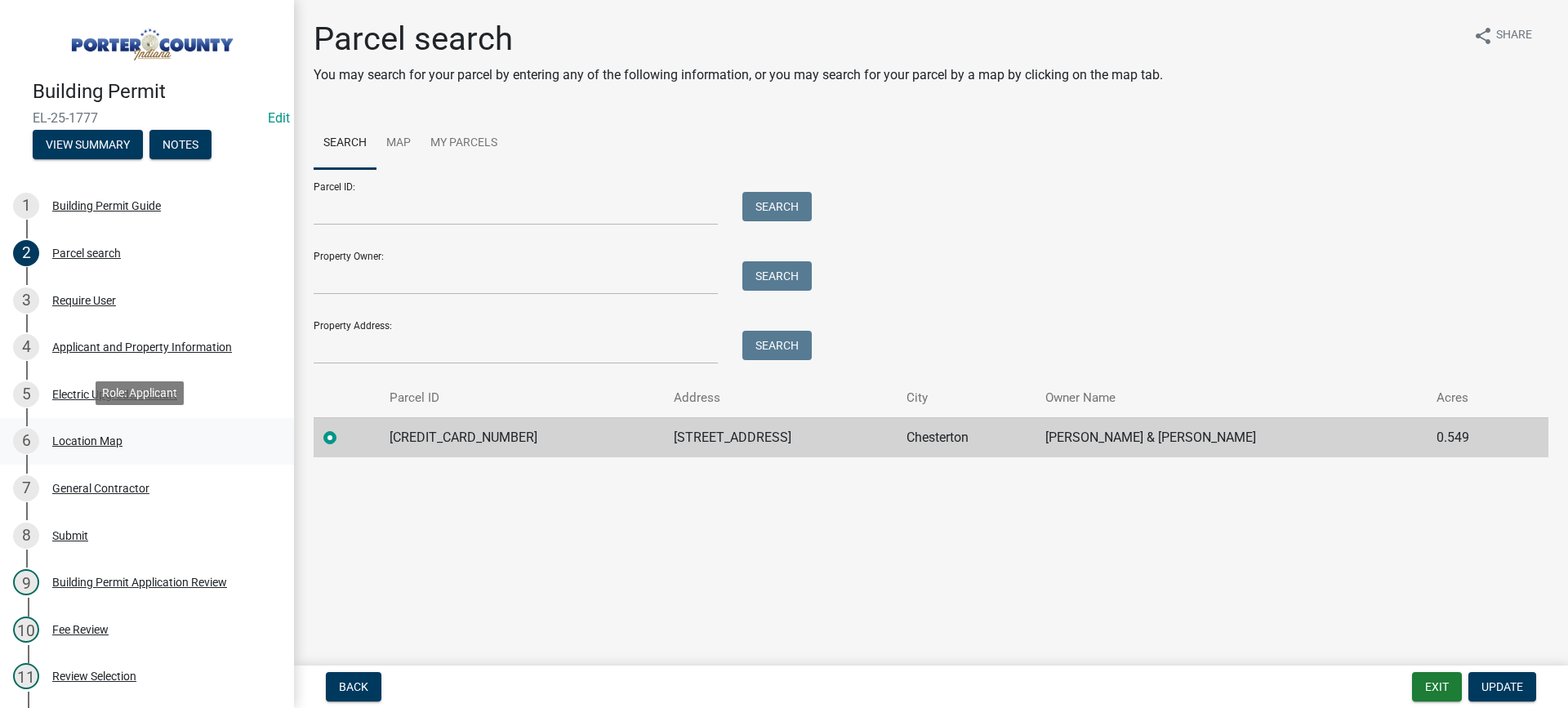
click at [81, 437] on div "Location Map" at bounding box center [88, 441] width 70 height 11
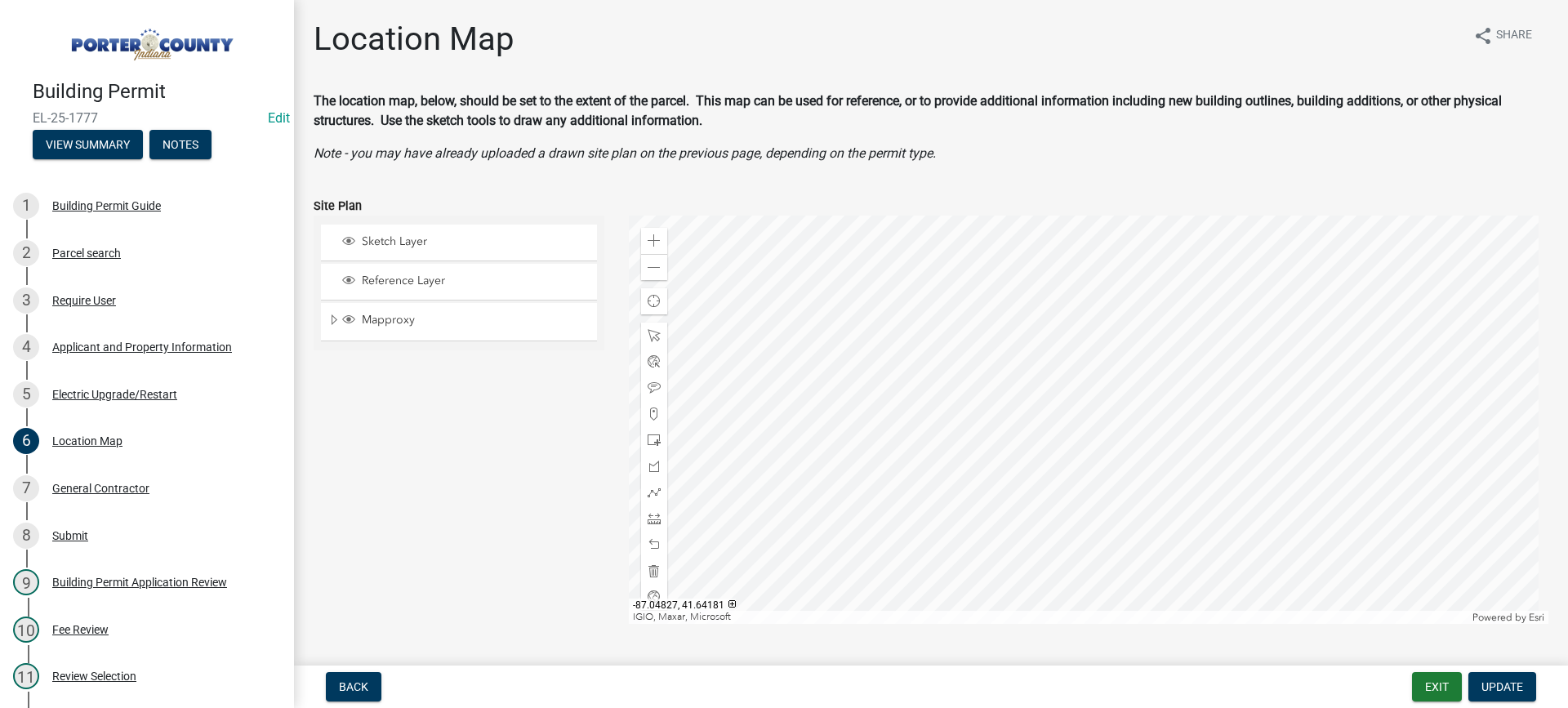
scroll to position [82, 0]
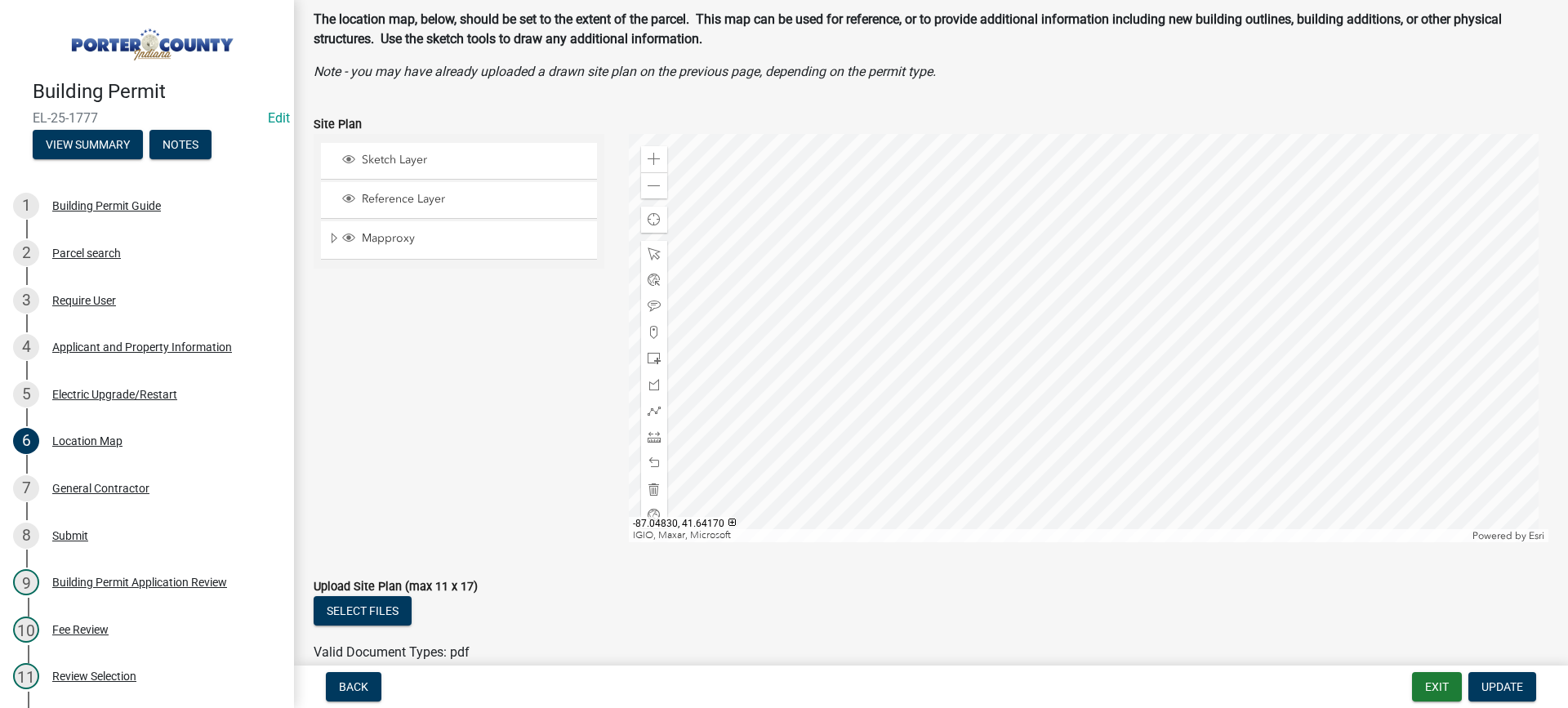
click at [932, 416] on div at bounding box center [1089, 338] width 920 height 408
click at [932, 239] on div at bounding box center [1089, 338] width 920 height 408
click at [960, 254] on div at bounding box center [1089, 338] width 920 height 408
click at [1130, 332] on div at bounding box center [1089, 338] width 920 height 408
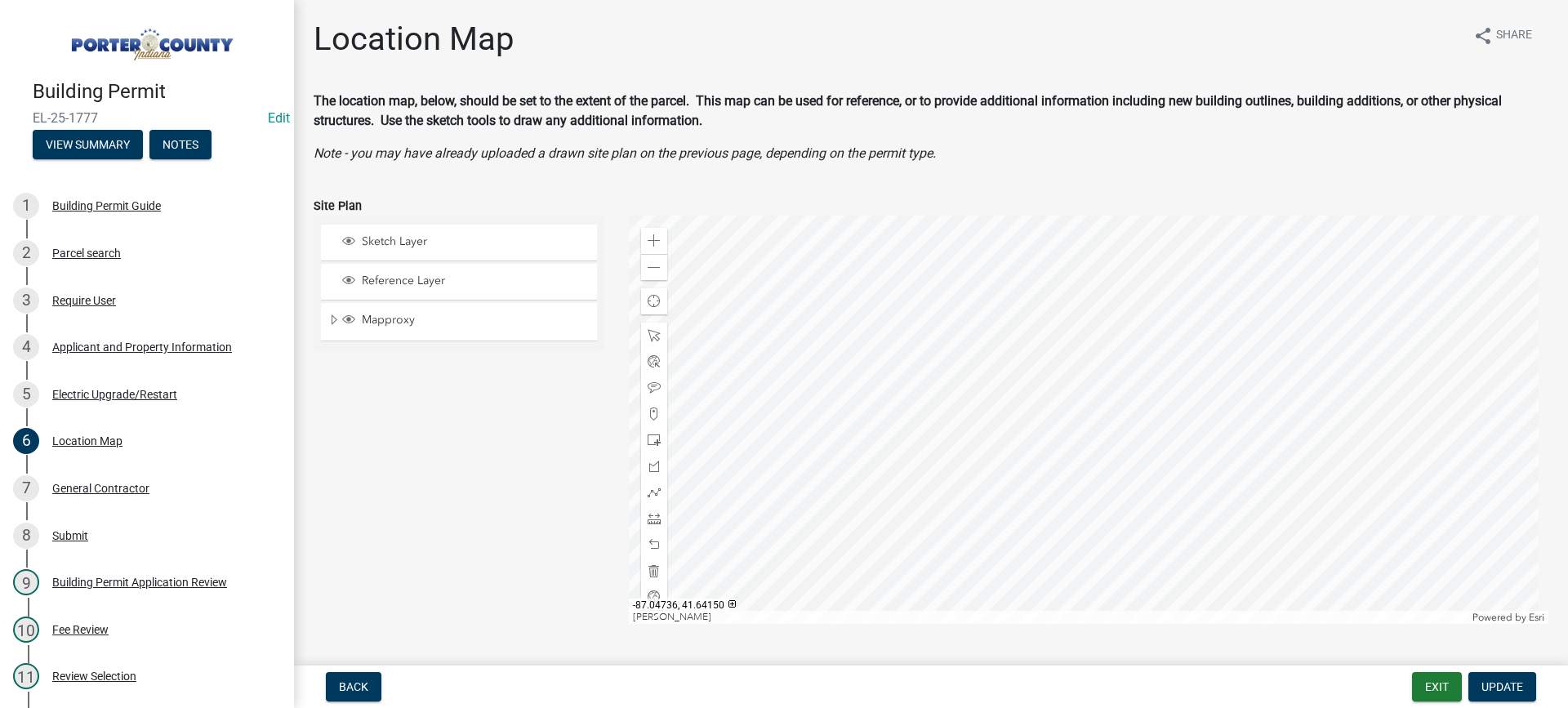
click at [1126, 275] on div at bounding box center [1089, 420] width 920 height 408
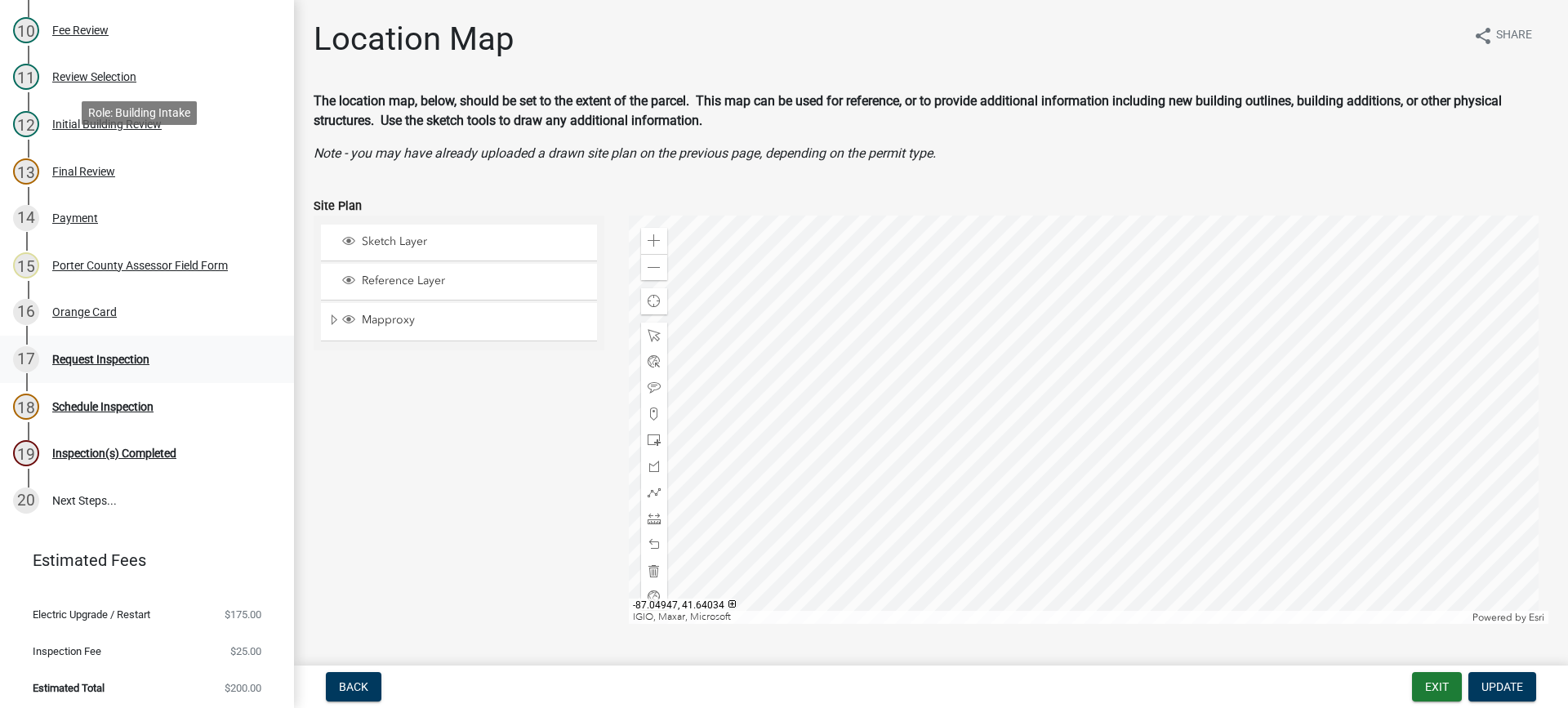
scroll to position [601, 0]
click at [105, 359] on div "Request Inspection" at bounding box center [101, 358] width 97 height 11
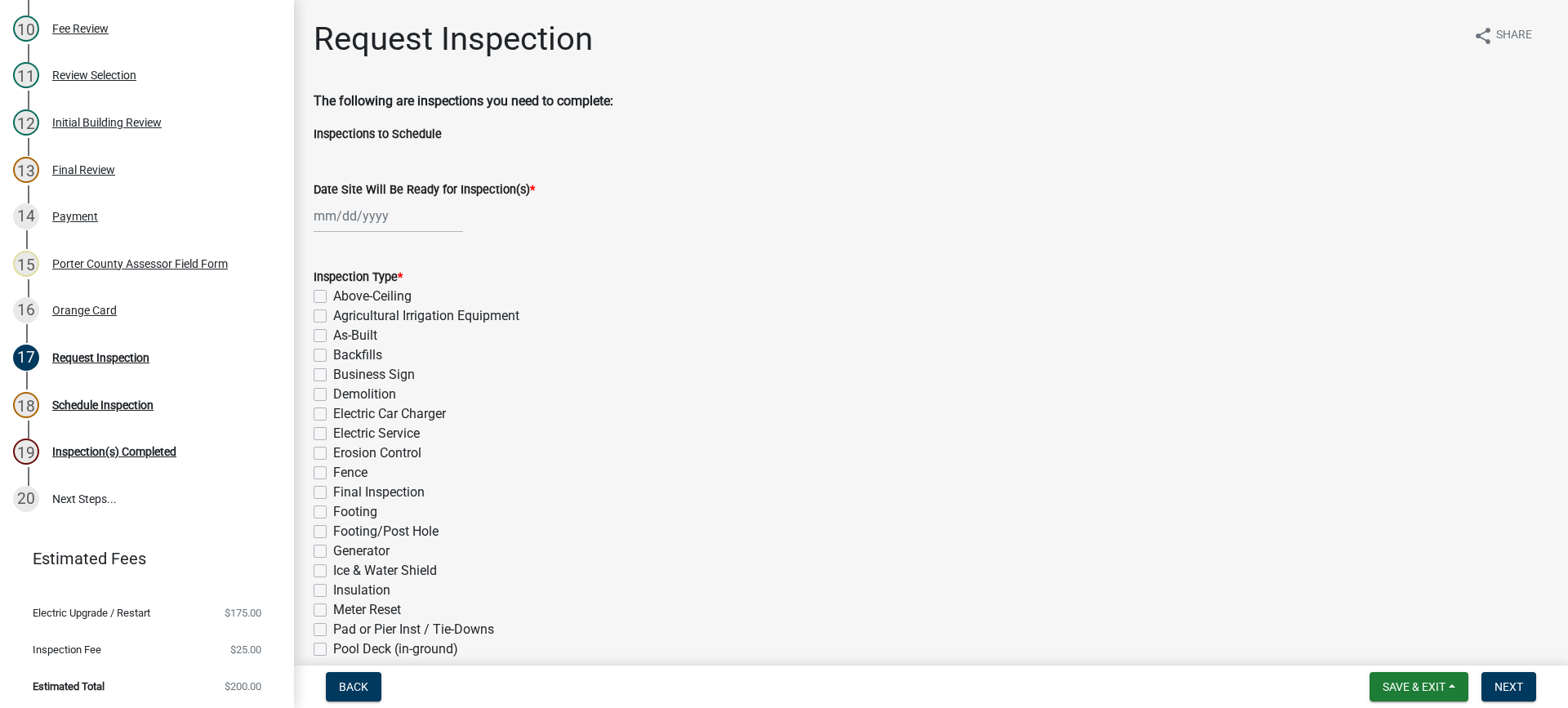
click at [344, 212] on div at bounding box center [388, 216] width 149 height 33
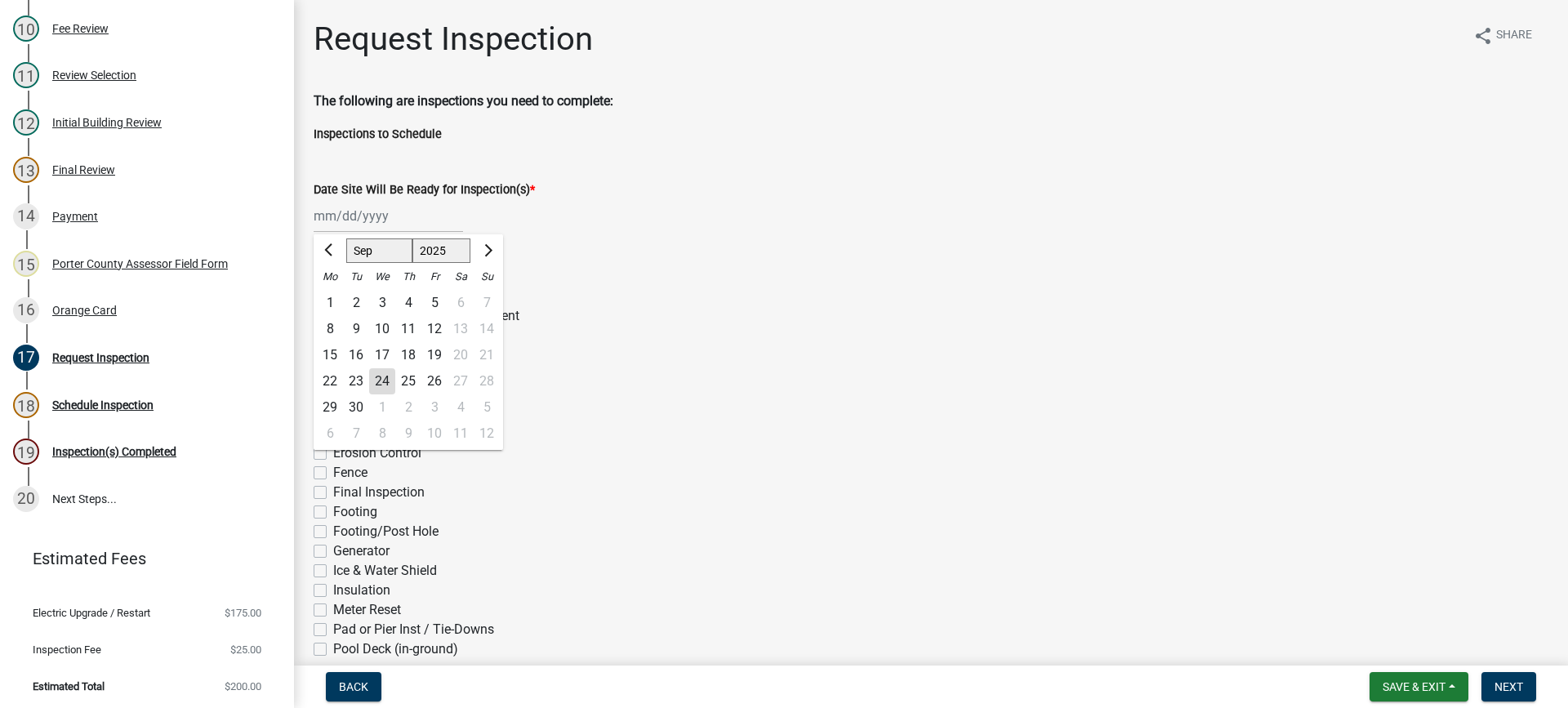
click at [380, 379] on div "24" at bounding box center [382, 381] width 26 height 26
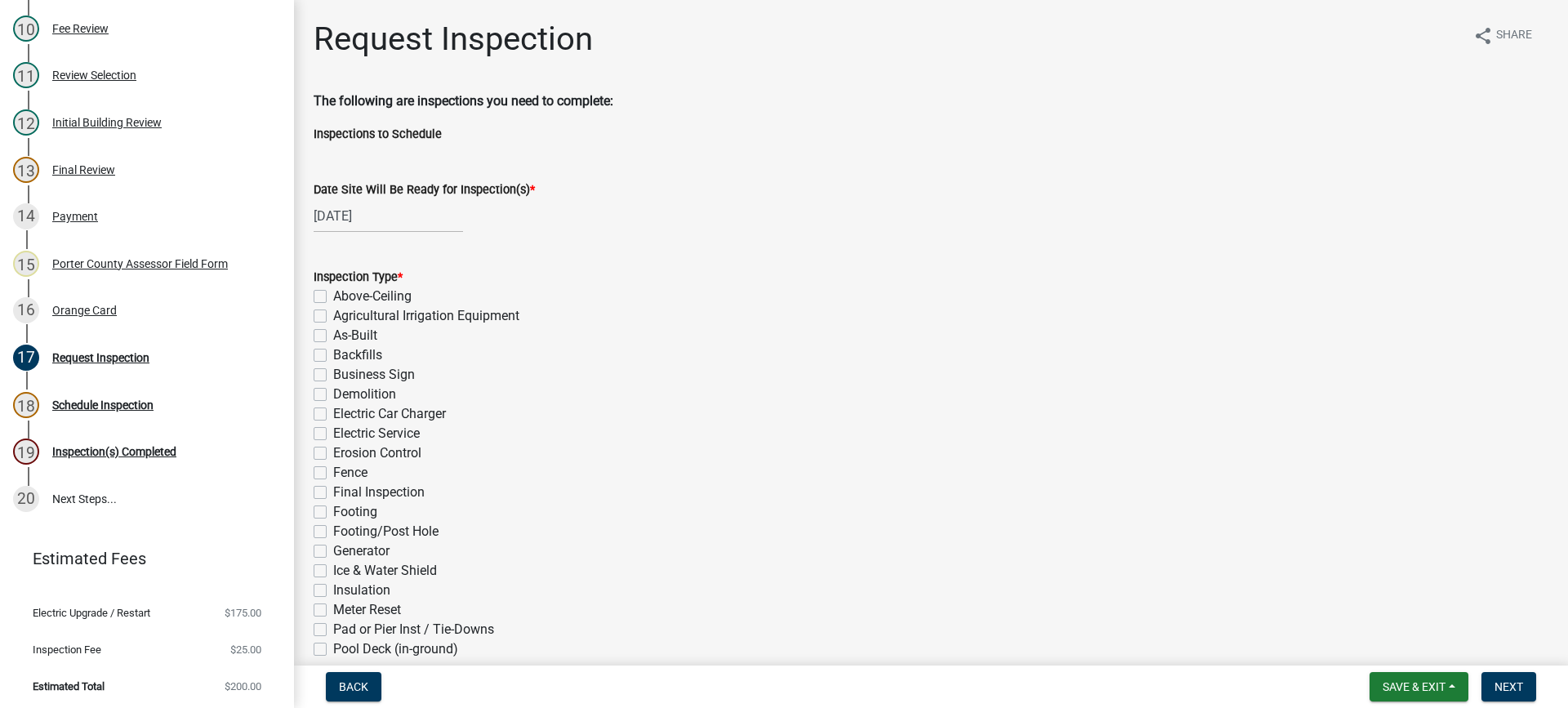
click at [333, 433] on label "Electric Service" at bounding box center [376, 434] width 87 height 19
click at [333, 433] on input "Electric Service" at bounding box center [338, 430] width 11 height 11
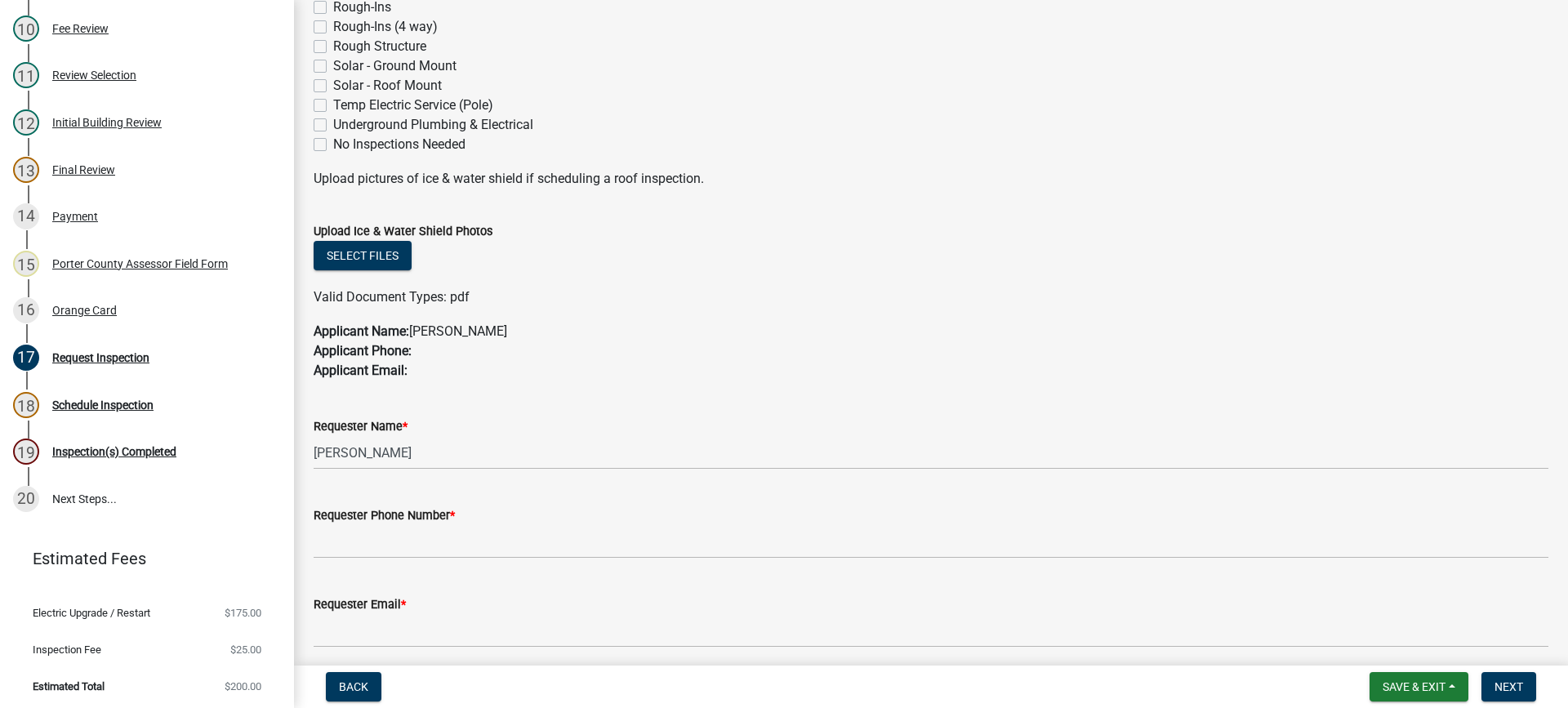
scroll to position [572, 0]
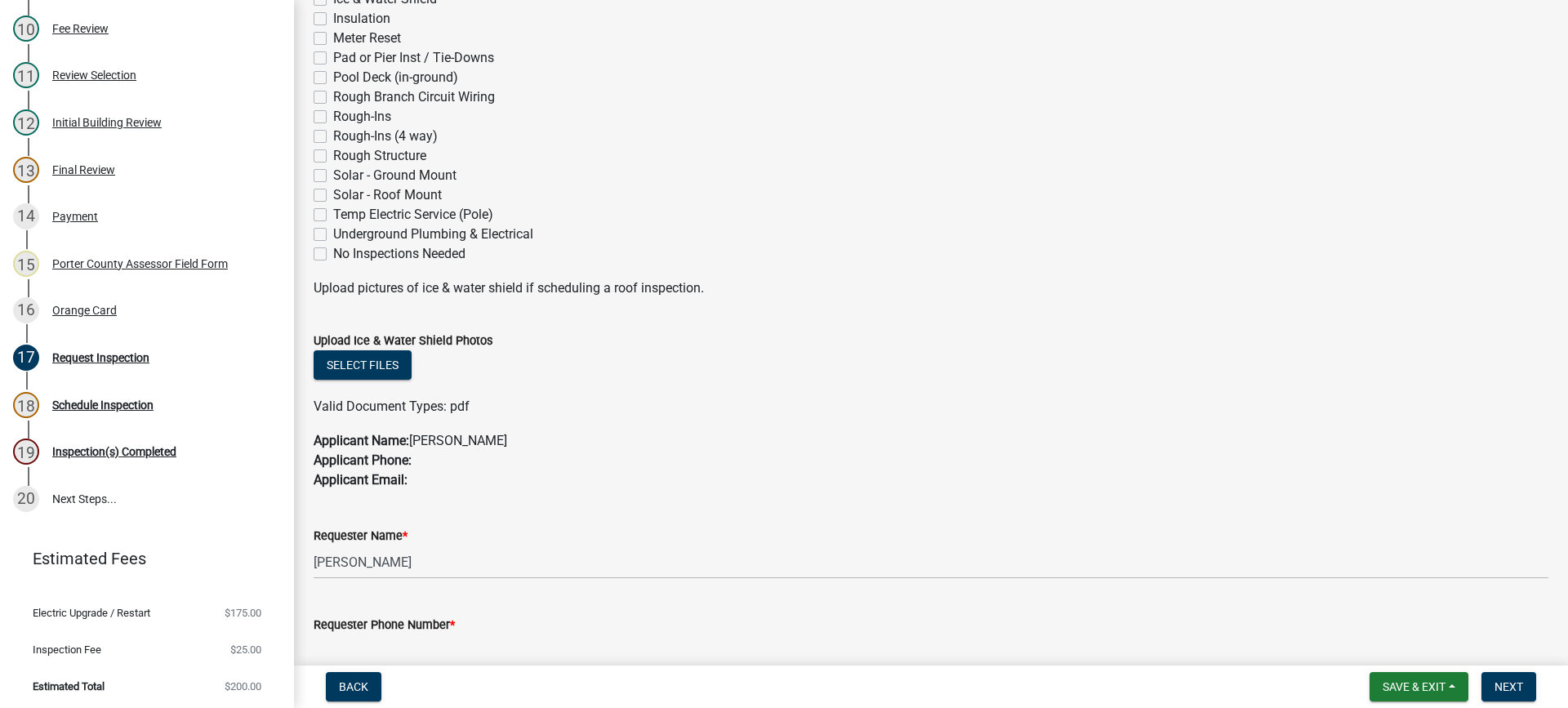
click at [333, 196] on label "Solar - Roof Mount" at bounding box center [387, 195] width 109 height 19
click at [333, 196] on input "Solar - Roof Mount" at bounding box center [338, 191] width 11 height 11
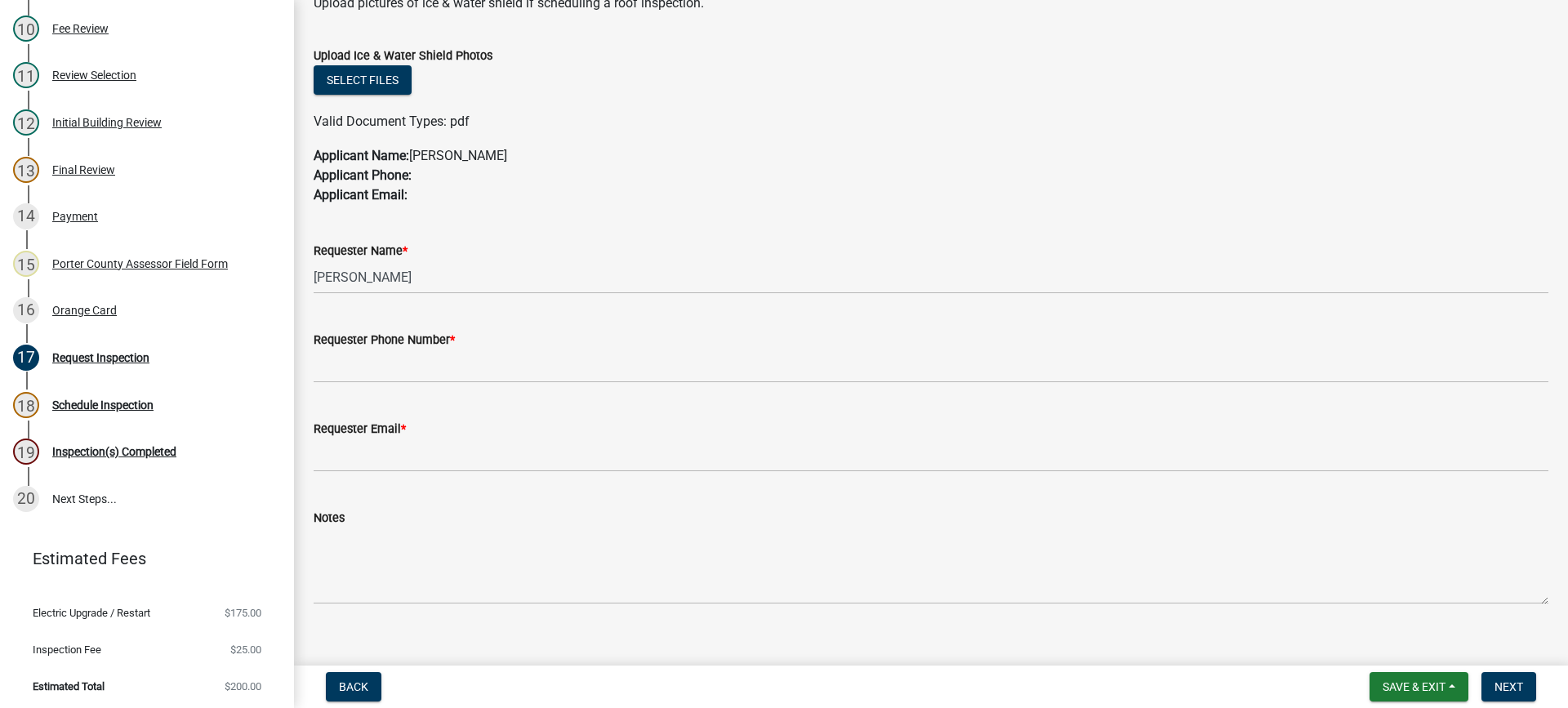
scroll to position [879, 0]
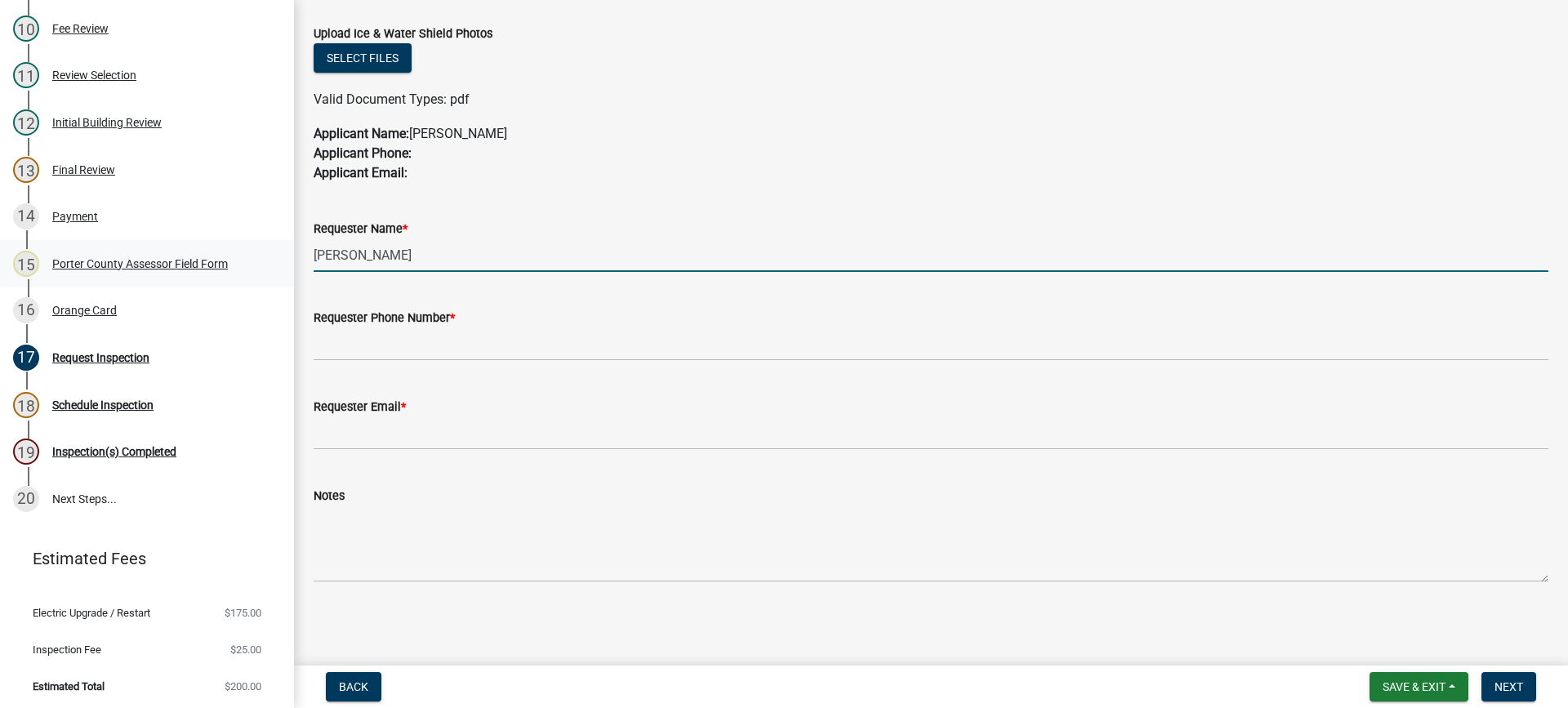
drag, startPoint x: 344, startPoint y: 253, endPoint x: 212, endPoint y: 250, distance: 132.0
click at [212, 250] on div "Building Permit EL-25-1777 Edit View Summary Notes 1 Building Permit Guide 2 Pa…" at bounding box center [784, 354] width 1568 height 708
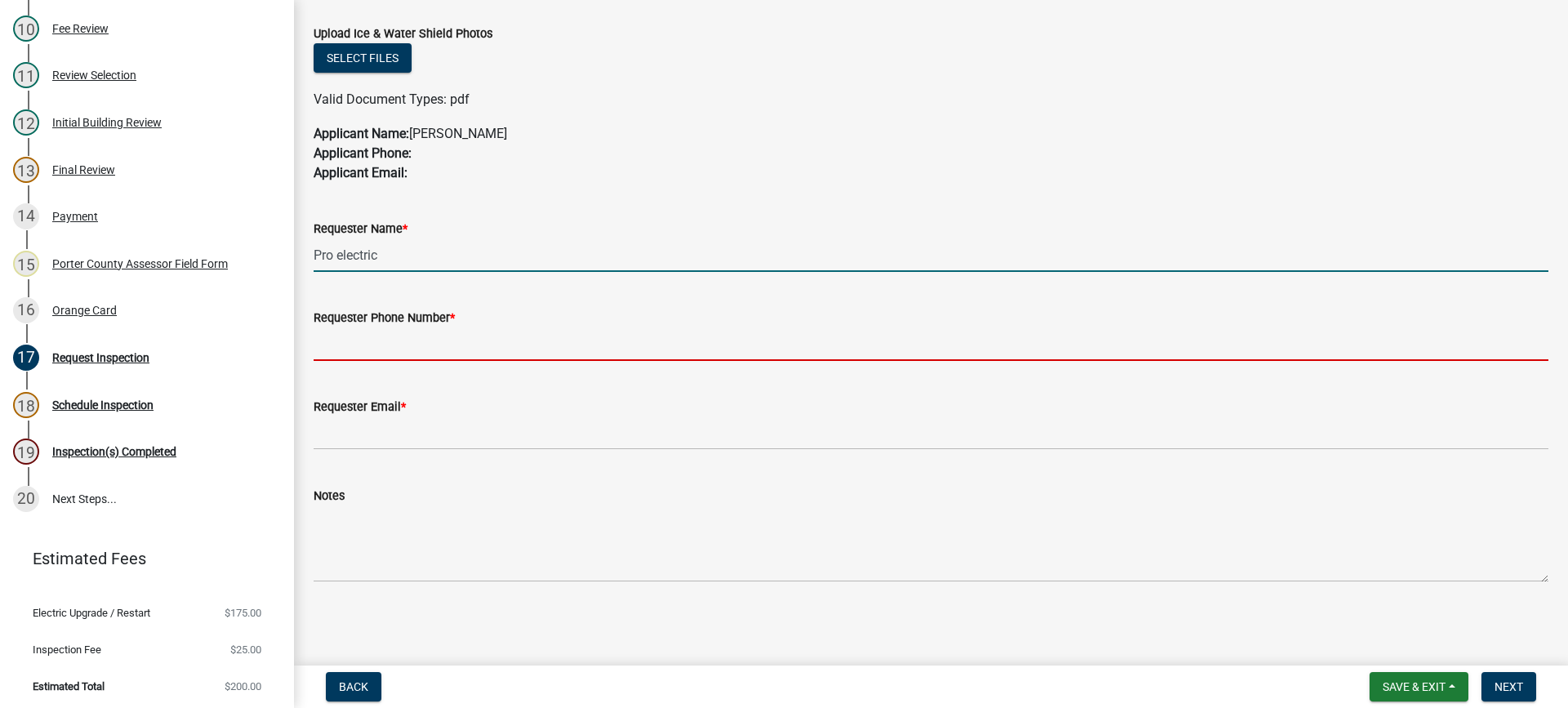
click at [368, 350] on input "Requester Phone Number *" at bounding box center [931, 344] width 1234 height 33
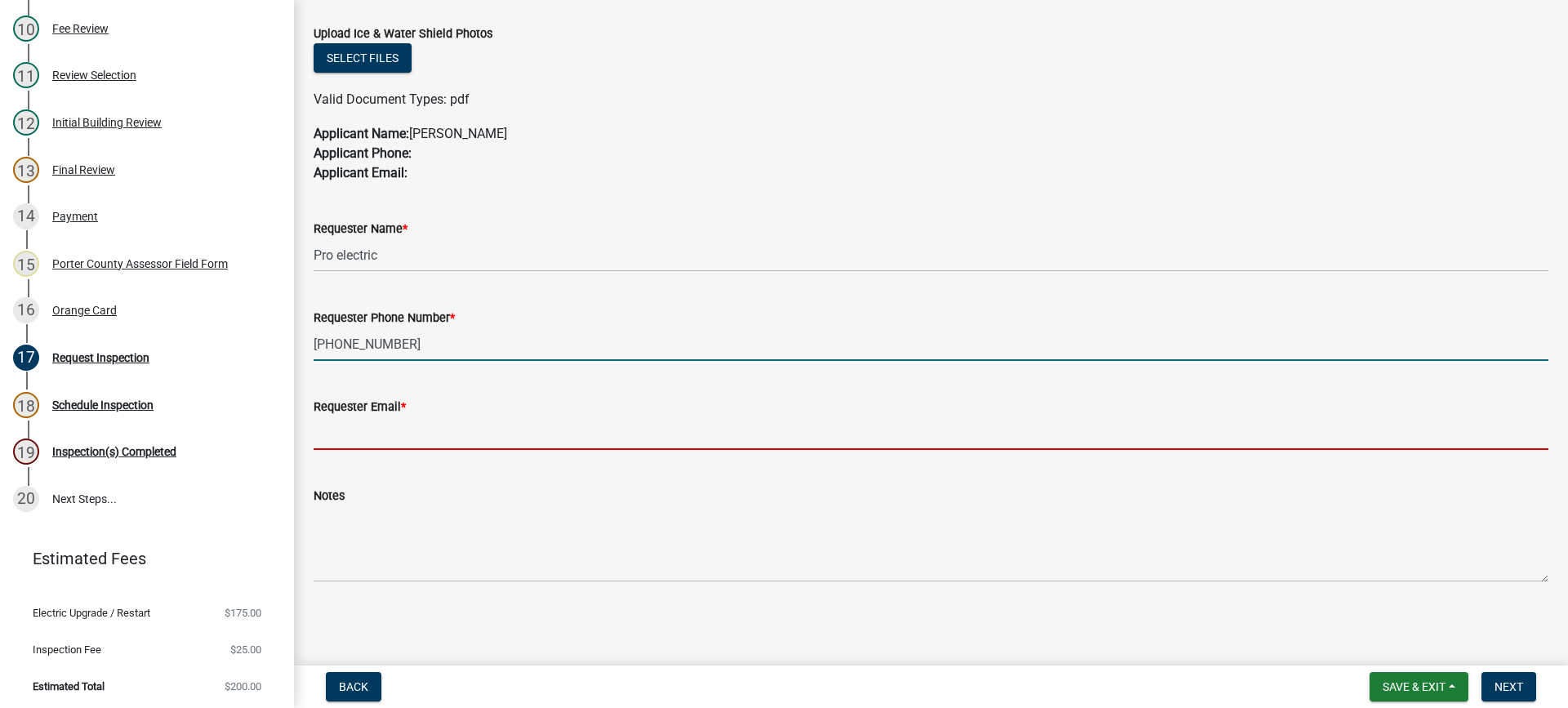
drag, startPoint x: 391, startPoint y: 434, endPoint x: 418, endPoint y: 447, distance: 30.0
click at [391, 434] on input "Requester Email *" at bounding box center [931, 433] width 1234 height 33
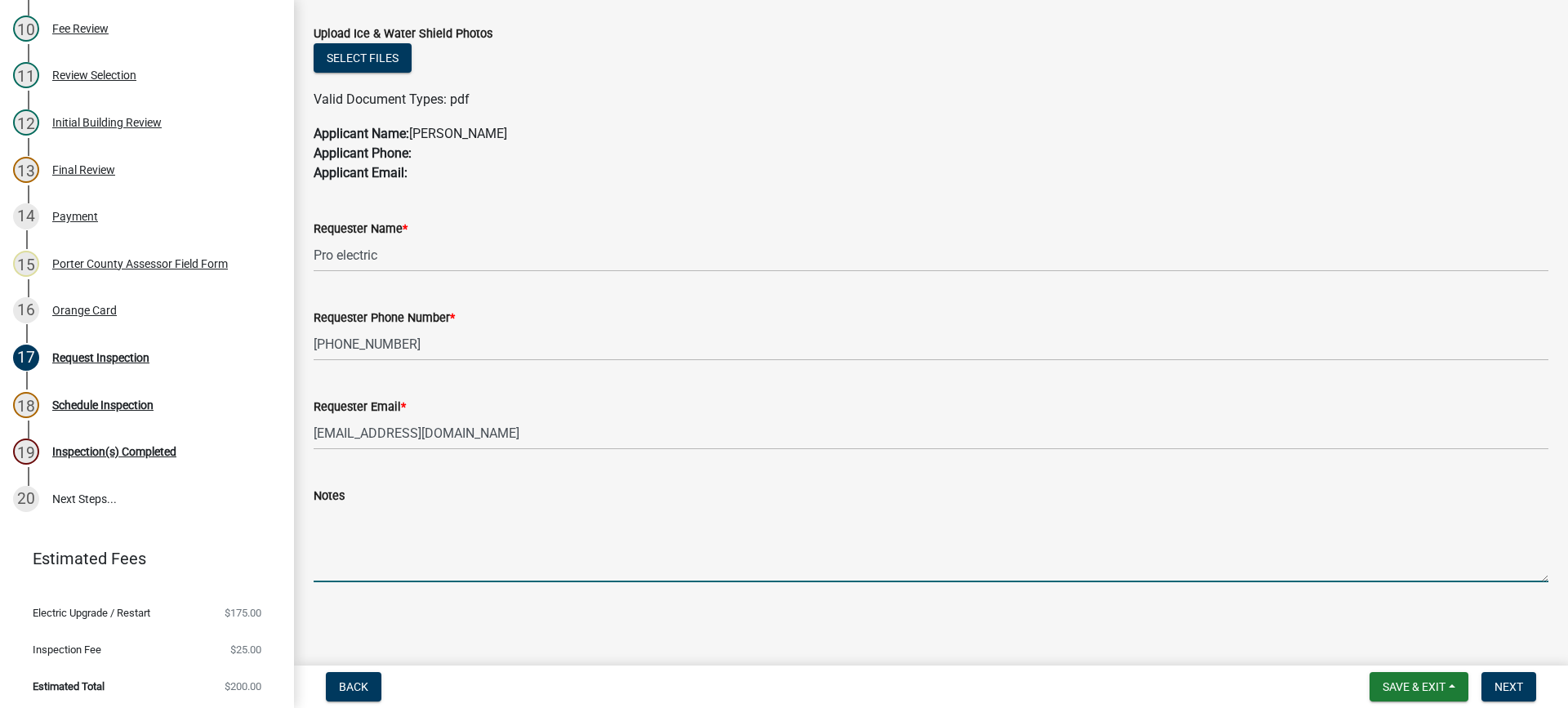
drag, startPoint x: 430, startPoint y: 505, endPoint x: 733, endPoint y: 520, distance: 303.4
click at [733, 520] on textarea "Notes" at bounding box center [931, 544] width 1234 height 76
click at [1499, 689] on span "Next" at bounding box center [1508, 687] width 29 height 13
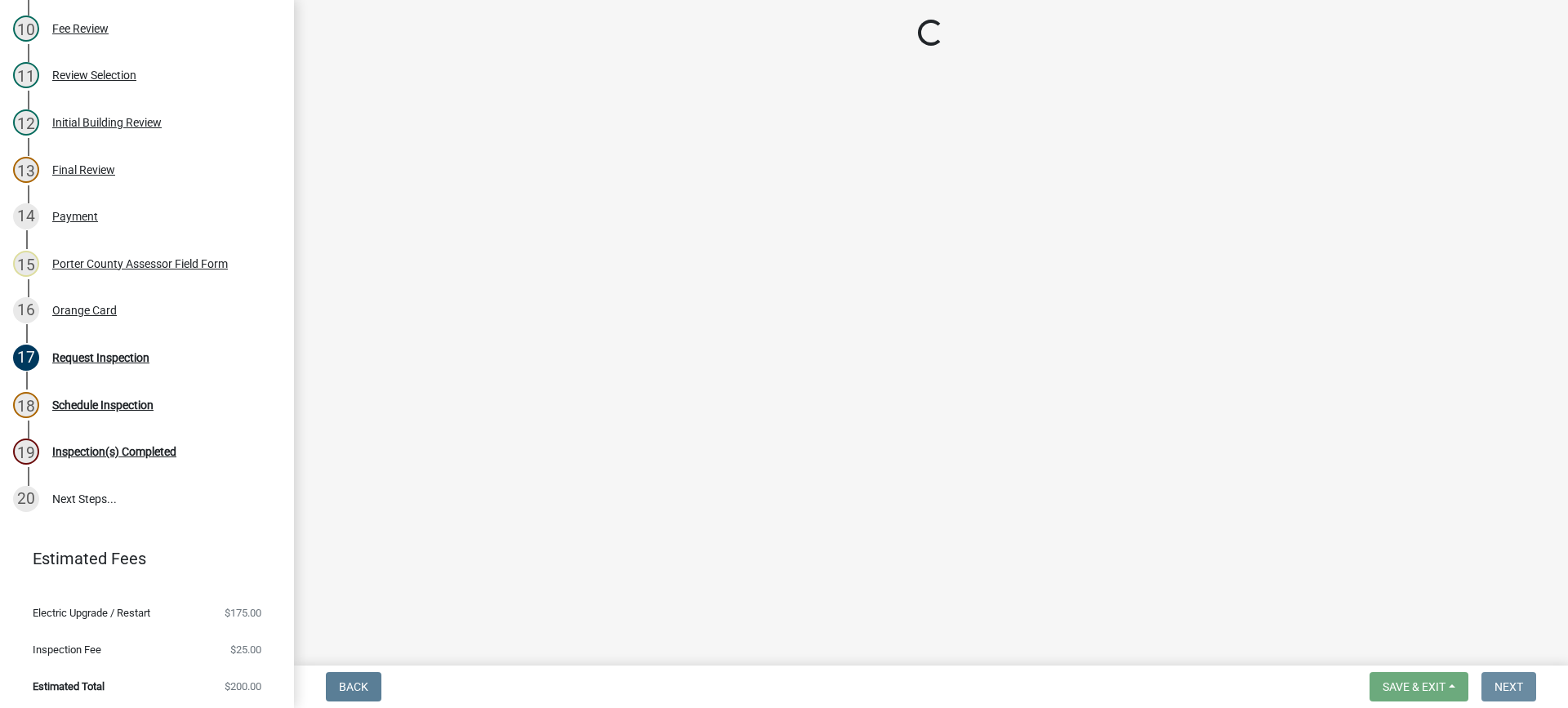
scroll to position [0, 0]
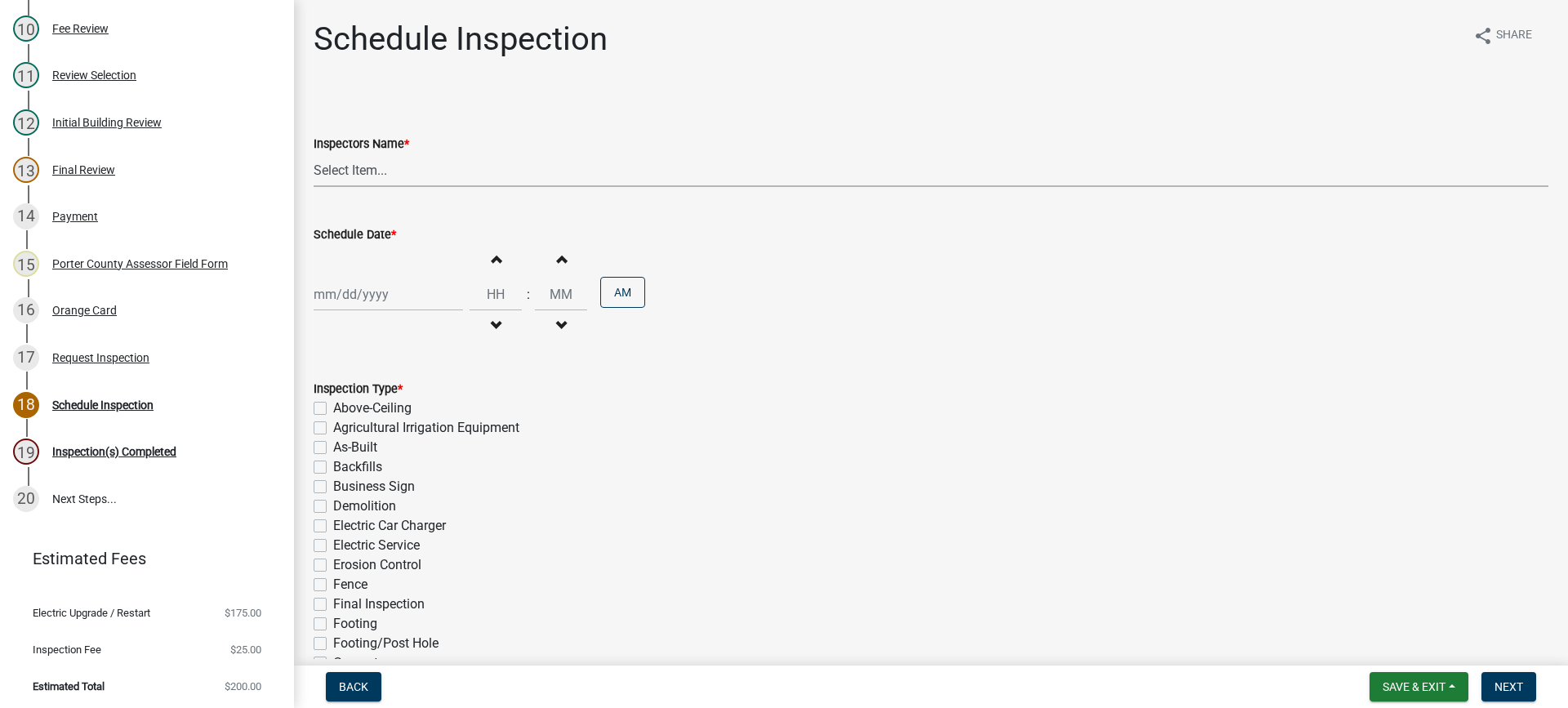
drag, startPoint x: 334, startPoint y: 171, endPoint x: 341, endPoint y: 179, distance: 10.6
click at [334, 171] on select "Select Item... mhaller ([PERSON_NAME])" at bounding box center [931, 170] width 1234 height 33
click at [313, 154] on select "Select Item... mhaller ([PERSON_NAME])" at bounding box center [931, 170] width 1234 height 33
click at [377, 298] on div at bounding box center [388, 294] width 149 height 33
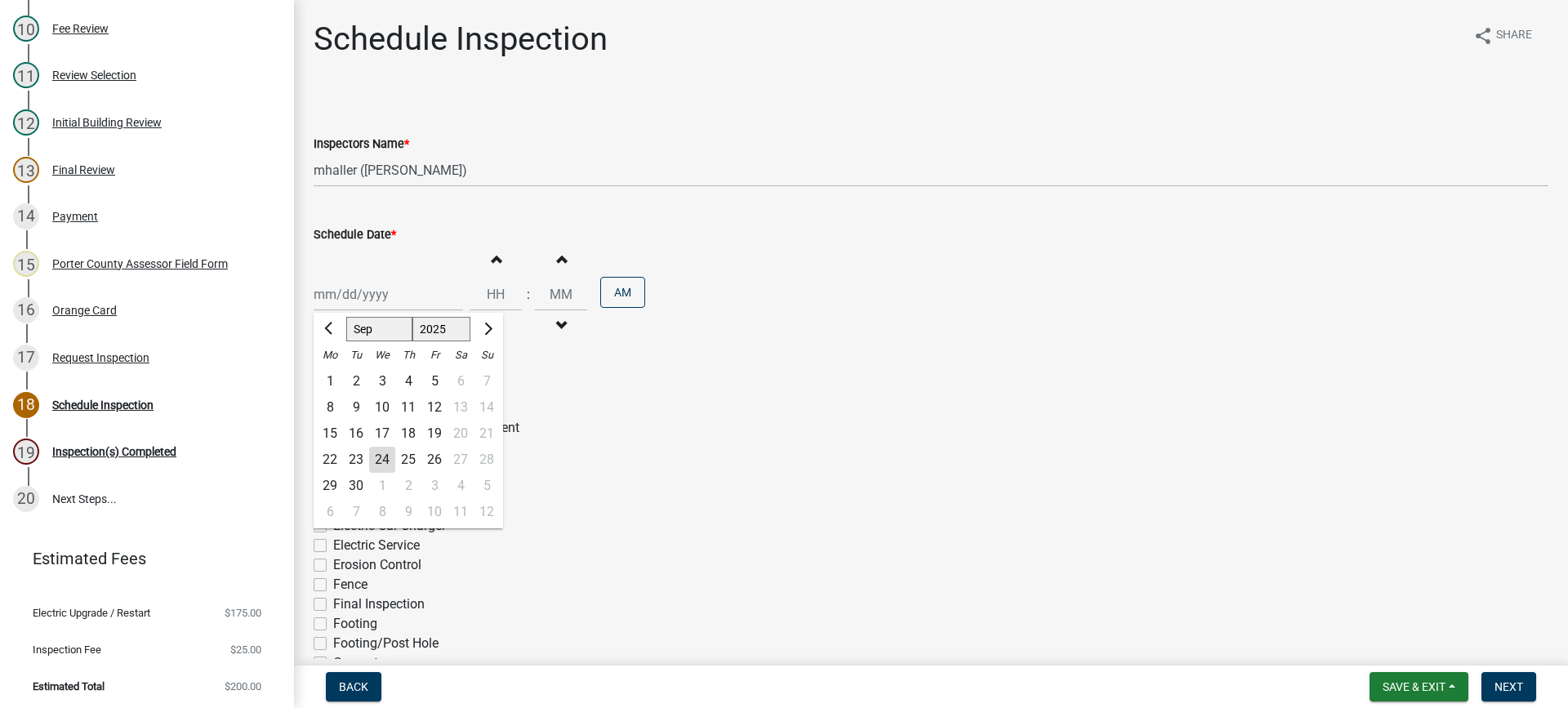
click at [327, 480] on div "29" at bounding box center [330, 486] width 26 height 26
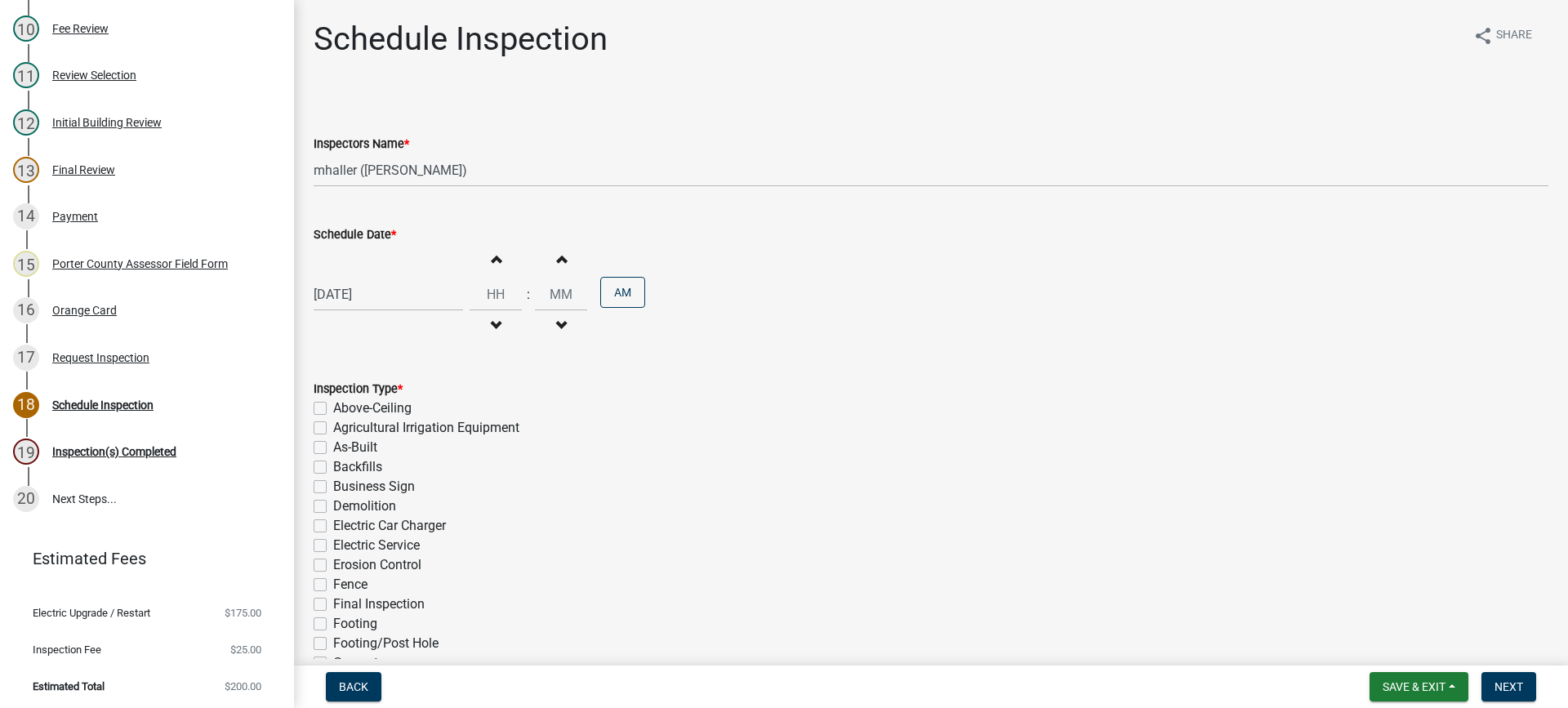
click at [333, 544] on label "Electric Service" at bounding box center [376, 545] width 87 height 19
click at [333, 544] on input "Electric Service" at bounding box center [338, 541] width 11 height 11
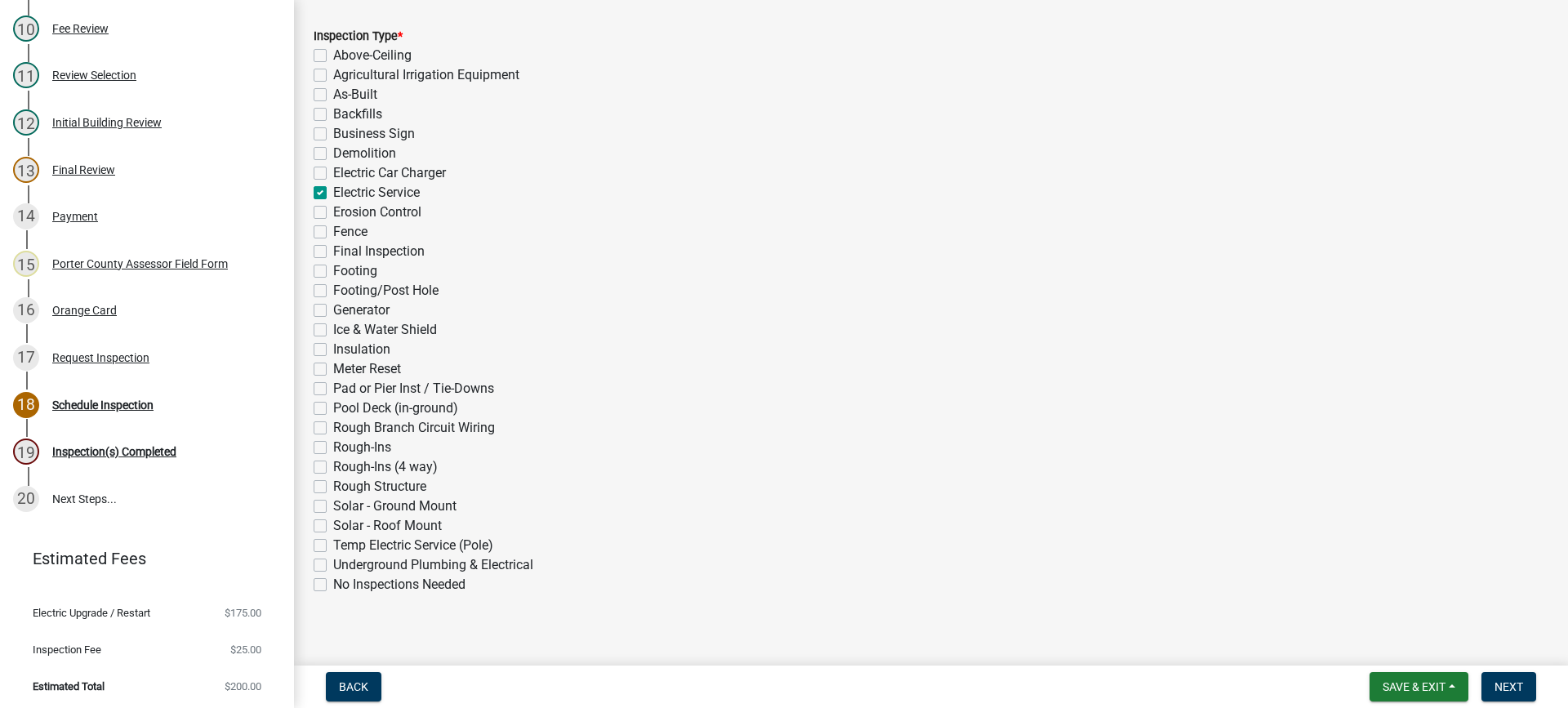
scroll to position [367, 0]
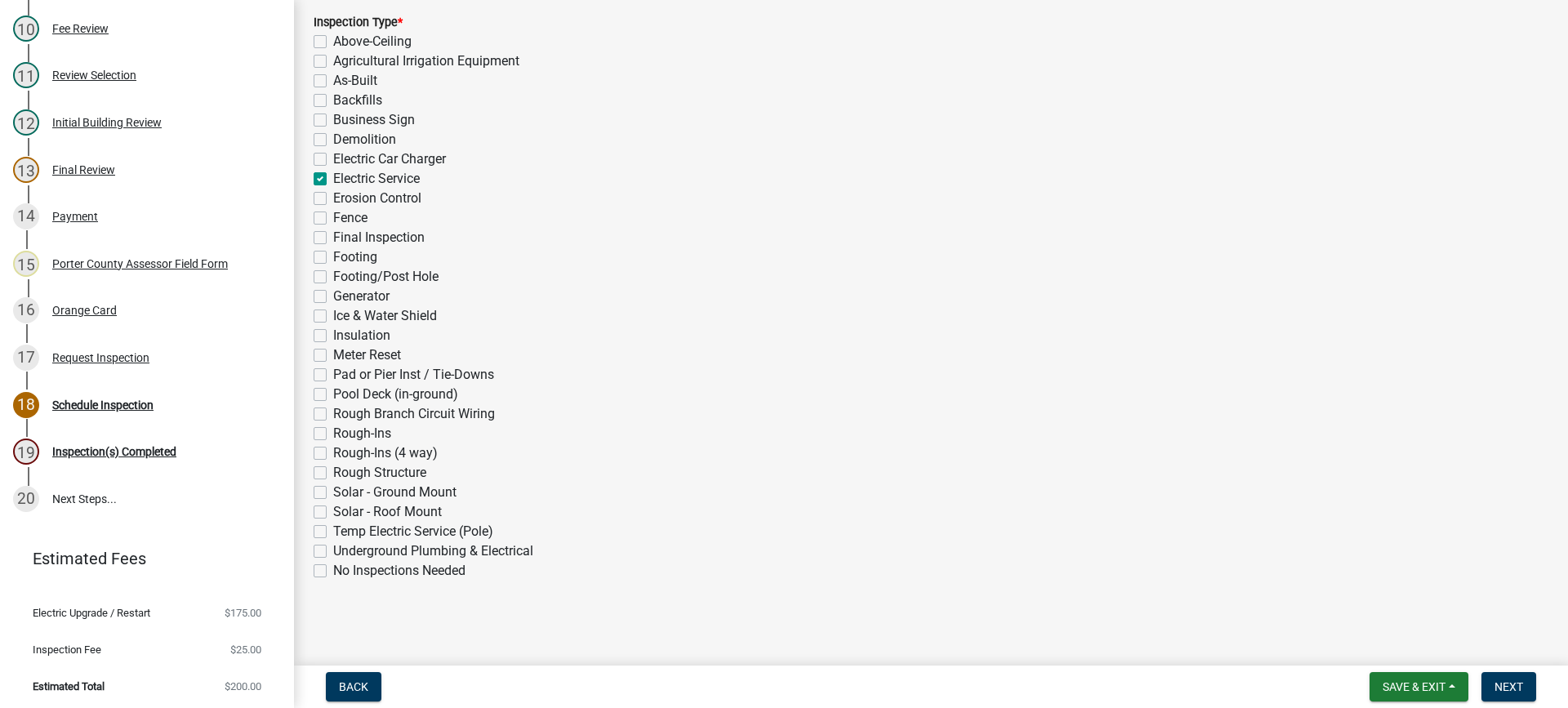
drag, startPoint x: 315, startPoint y: 509, endPoint x: 647, endPoint y: 628, distance: 352.7
click at [333, 510] on label "Solar - Roof Mount" at bounding box center [387, 512] width 109 height 19
click at [333, 510] on input "Solar - Roof Mount" at bounding box center [338, 508] width 11 height 11
click at [1494, 683] on span "Next" at bounding box center [1508, 687] width 29 height 13
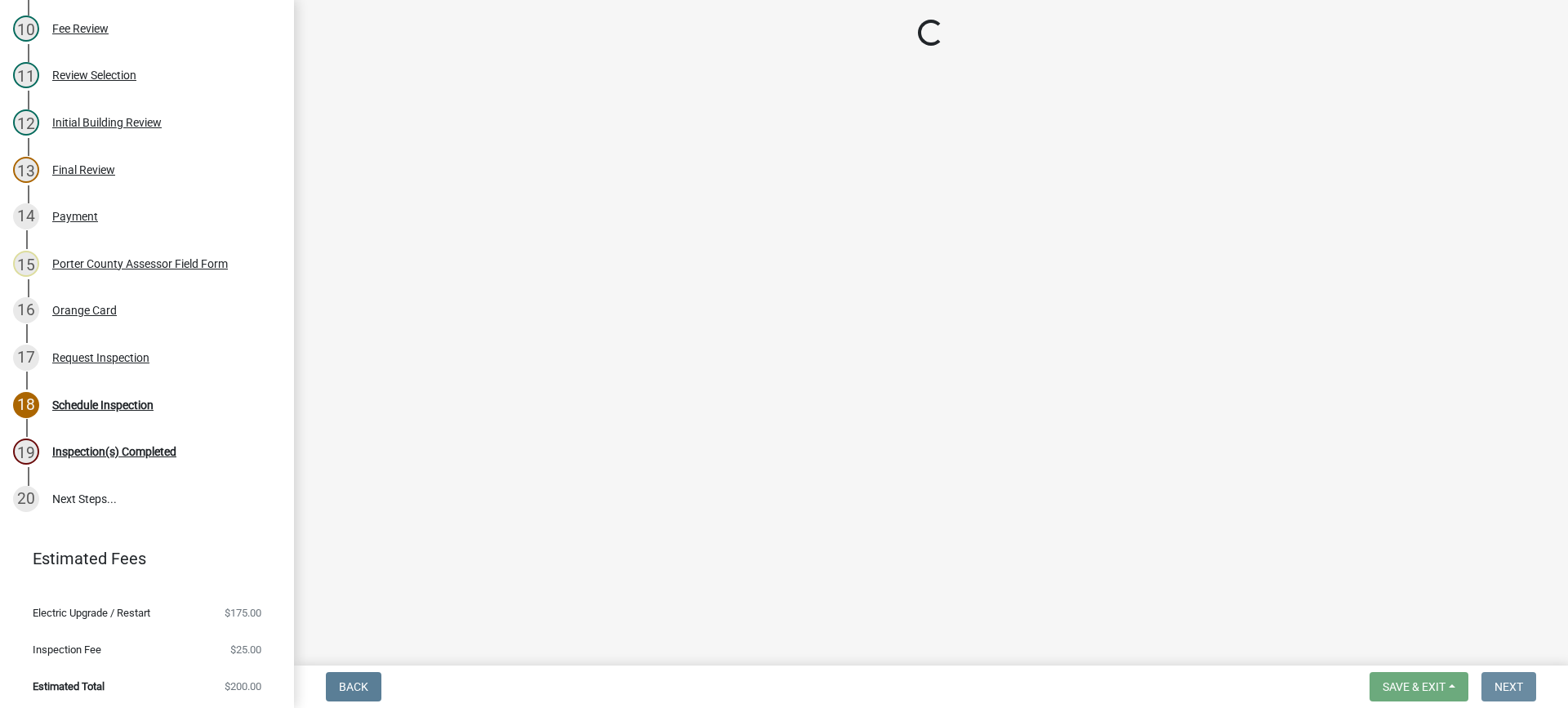
scroll to position [0, 0]
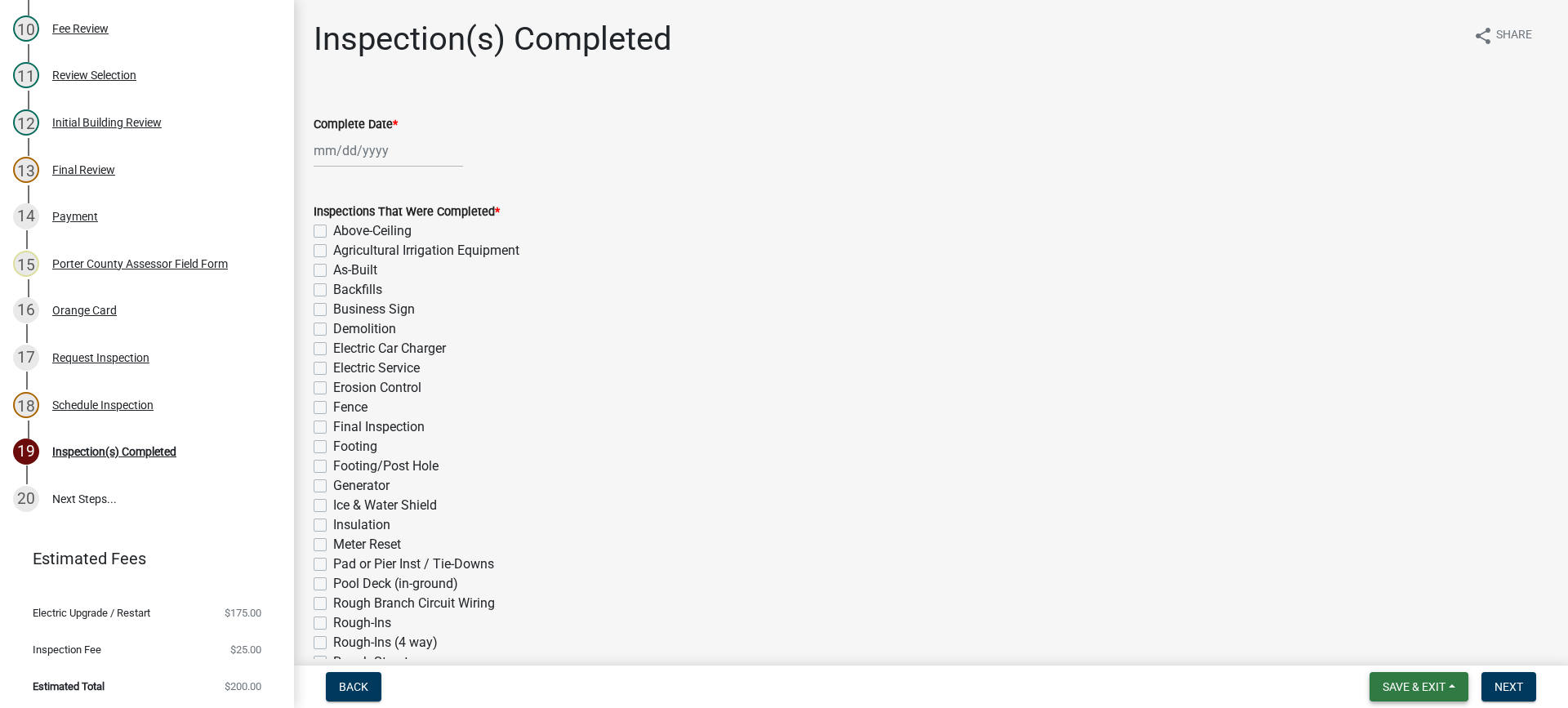
click at [1406, 683] on span "Save & Exit" at bounding box center [1413, 687] width 63 height 13
click at [1402, 647] on button "Save & Exit" at bounding box center [1402, 644] width 131 height 40
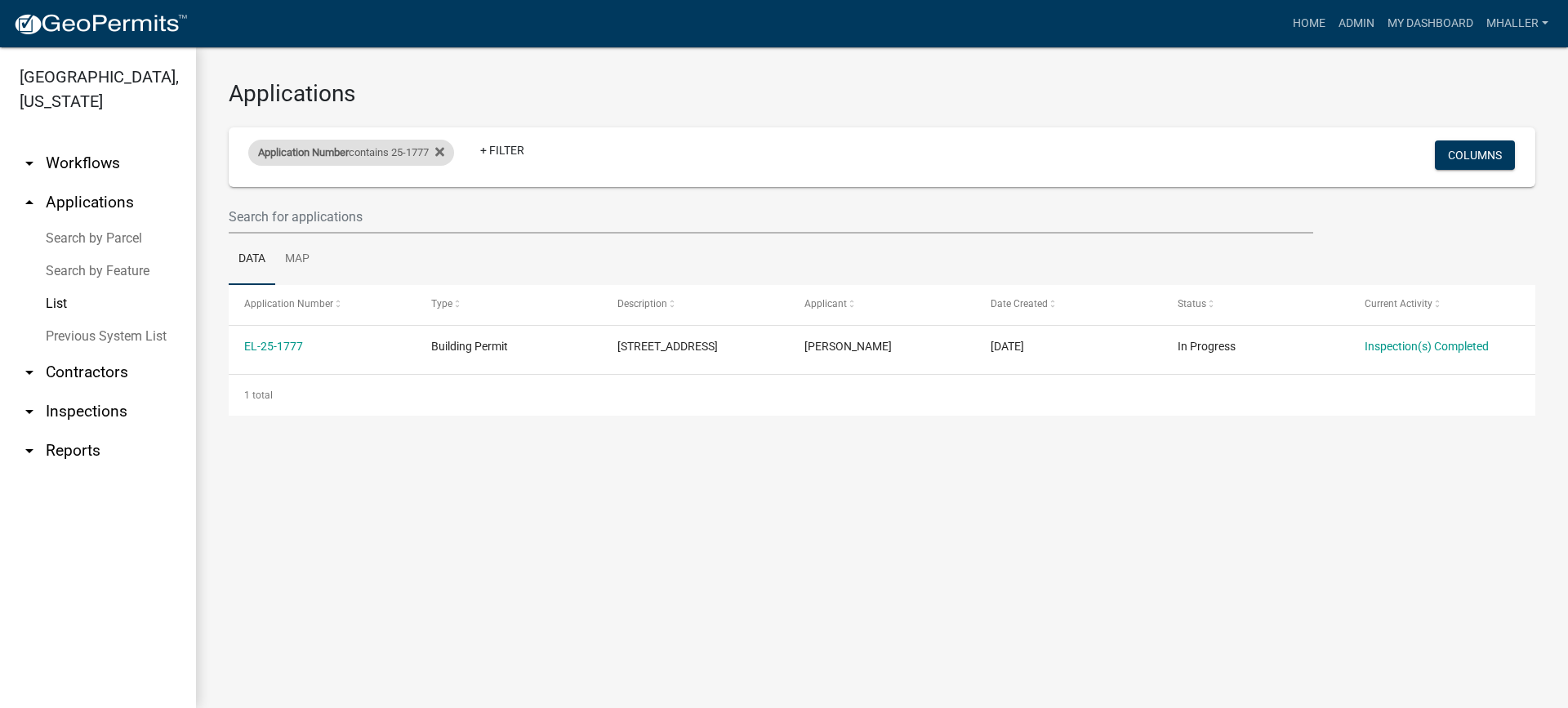
click at [355, 155] on div "Application Number contains 25-1777" at bounding box center [351, 153] width 205 height 26
click at [356, 215] on input "25-1777" at bounding box center [358, 213] width 149 height 33
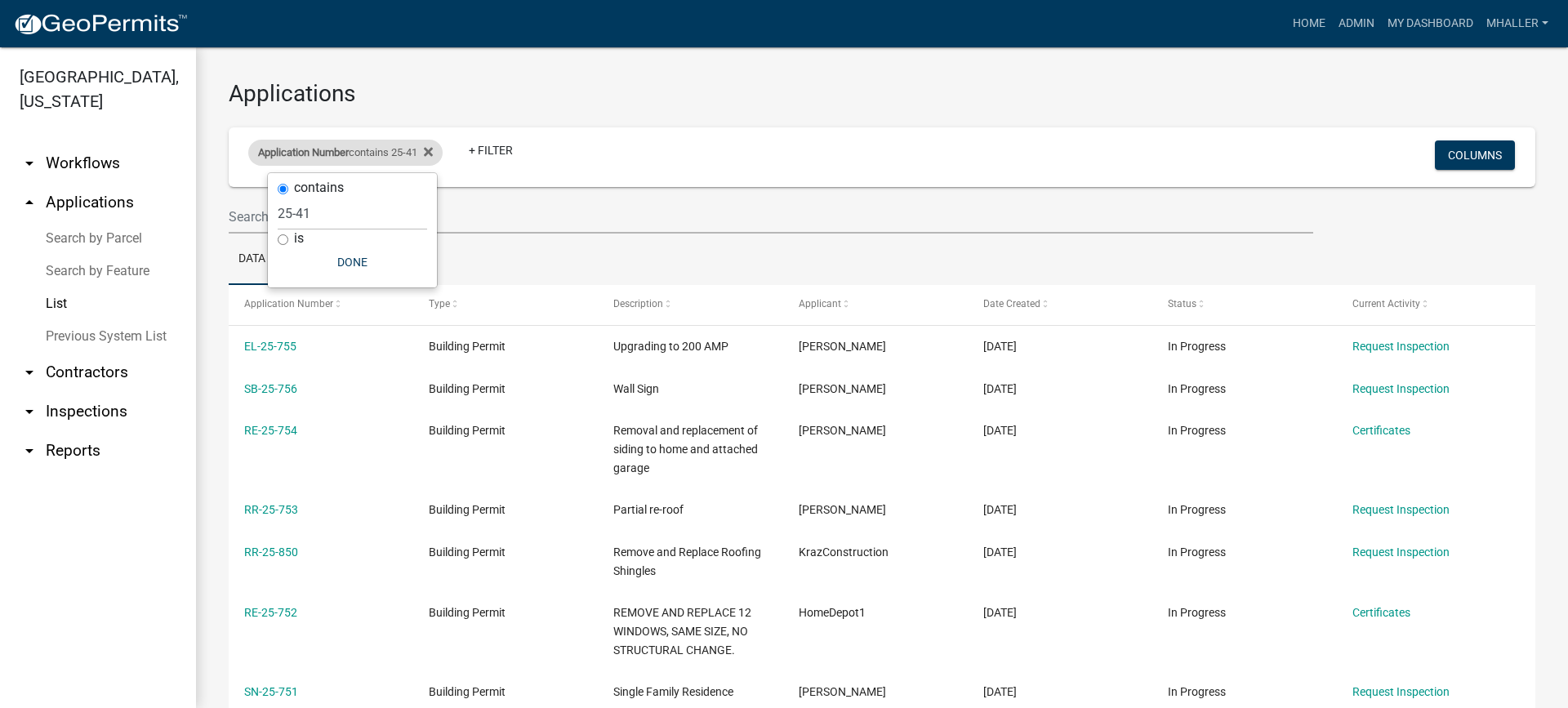
click at [369, 156] on div "Application Number contains 25-41" at bounding box center [345, 153] width 194 height 26
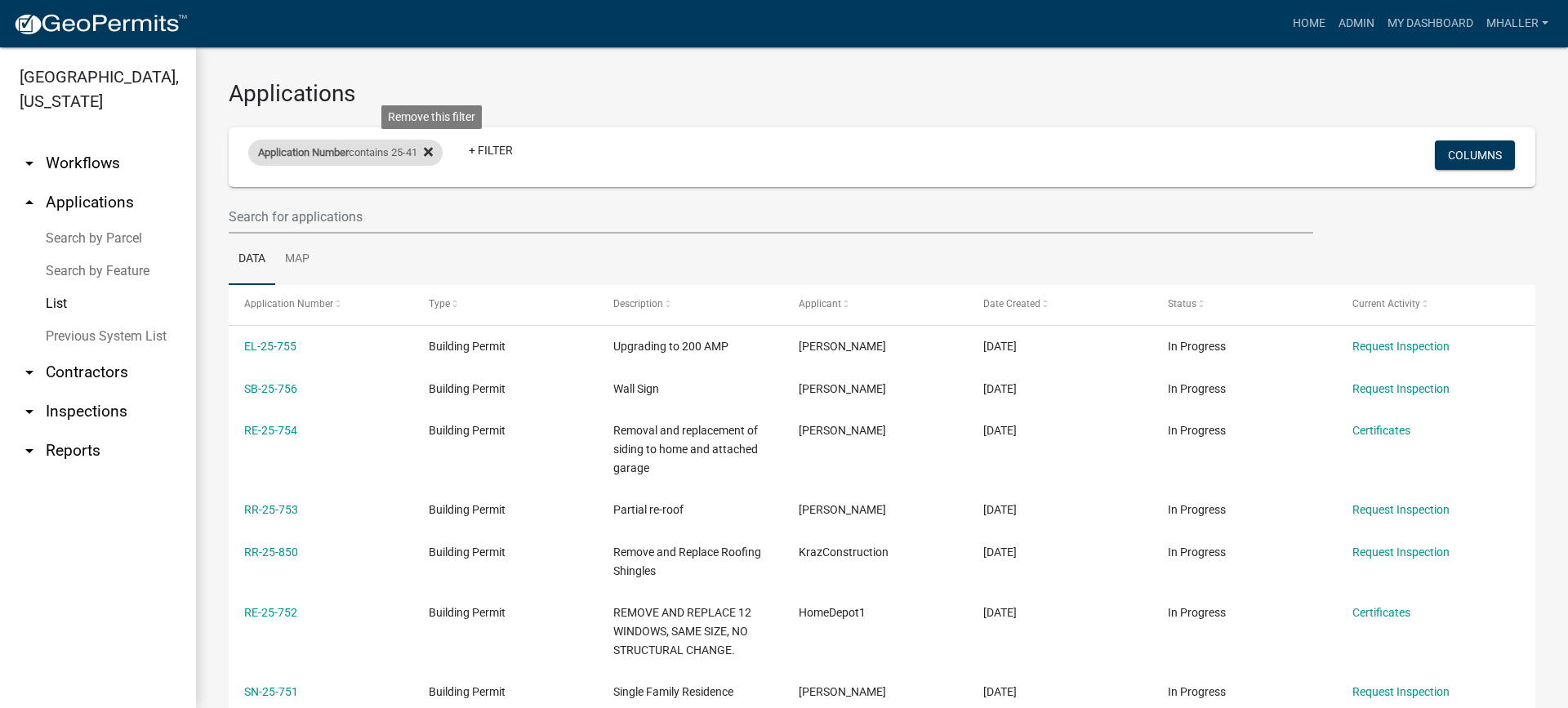
click at [433, 152] on icon at bounding box center [428, 151] width 9 height 9
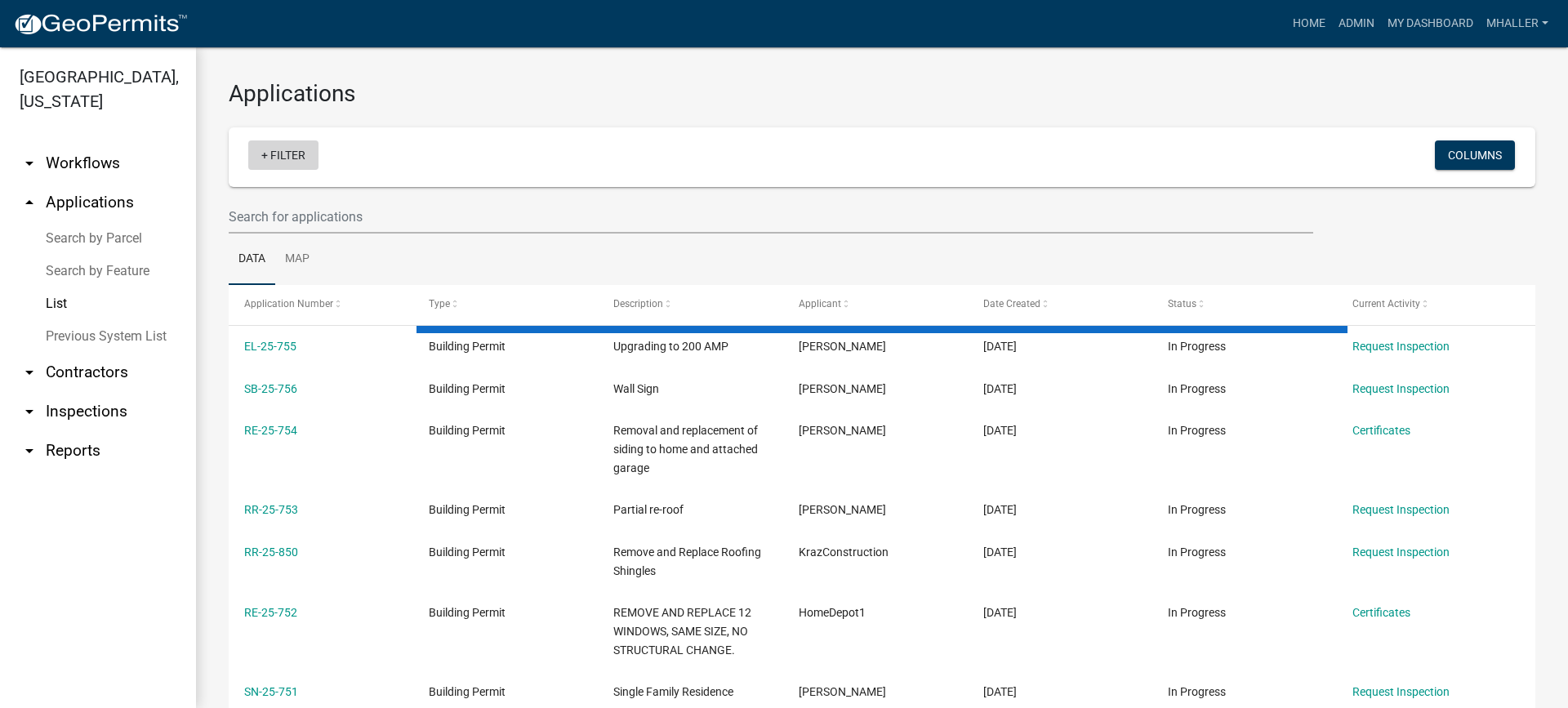
click at [286, 157] on link "+ Filter" at bounding box center [284, 155] width 70 height 29
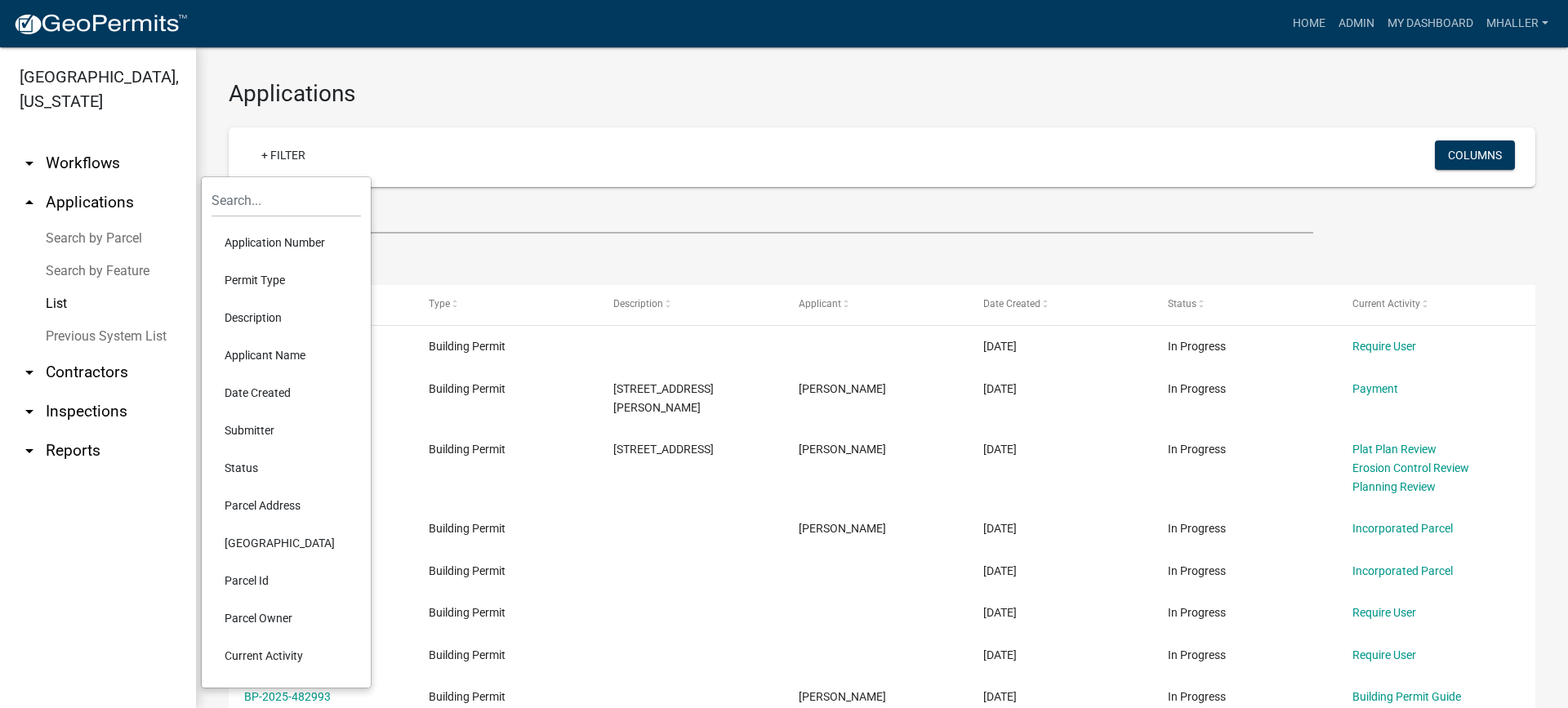
click at [245, 506] on li "Parcel Address" at bounding box center [286, 505] width 149 height 38
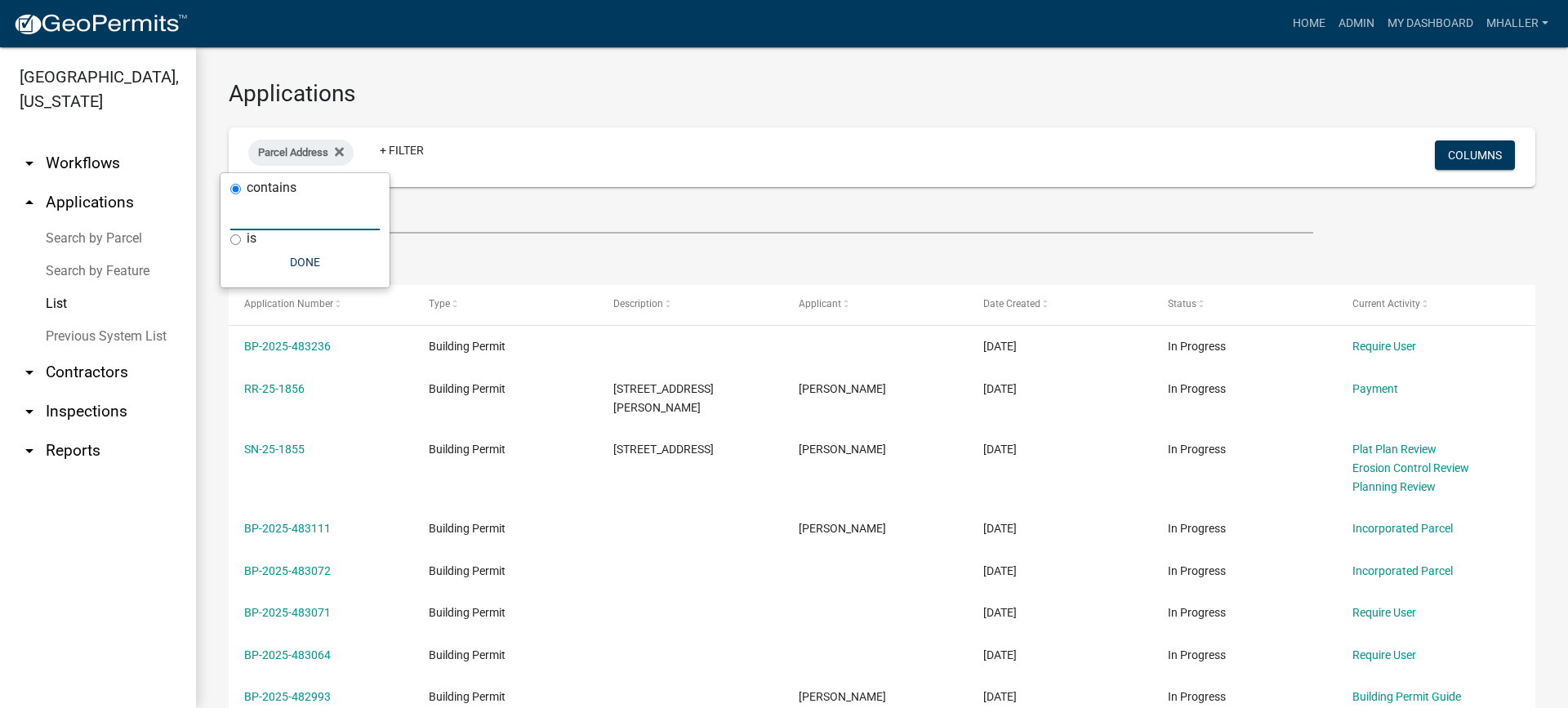
click at [278, 209] on input "text" at bounding box center [305, 213] width 149 height 33
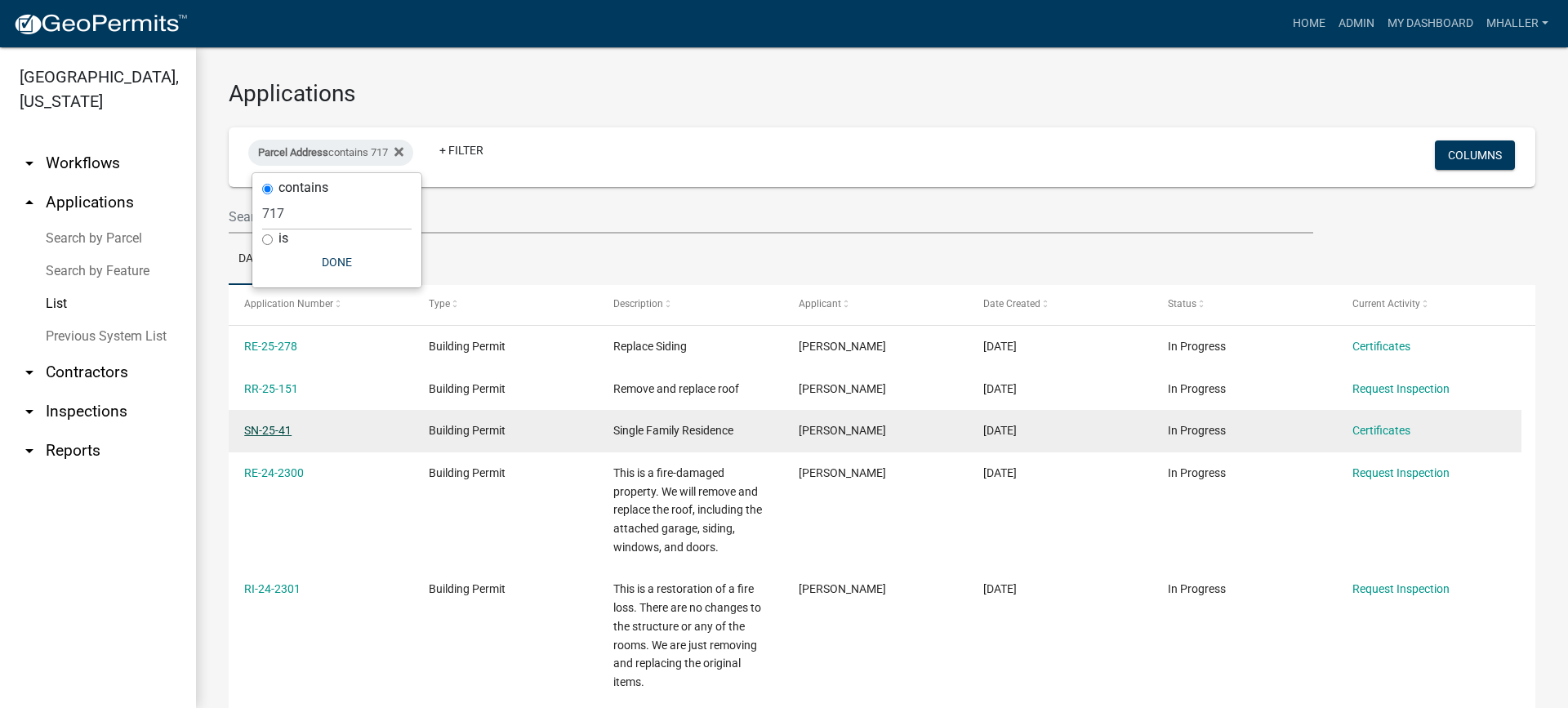
click at [272, 430] on link "SN-25-41" at bounding box center [268, 430] width 47 height 13
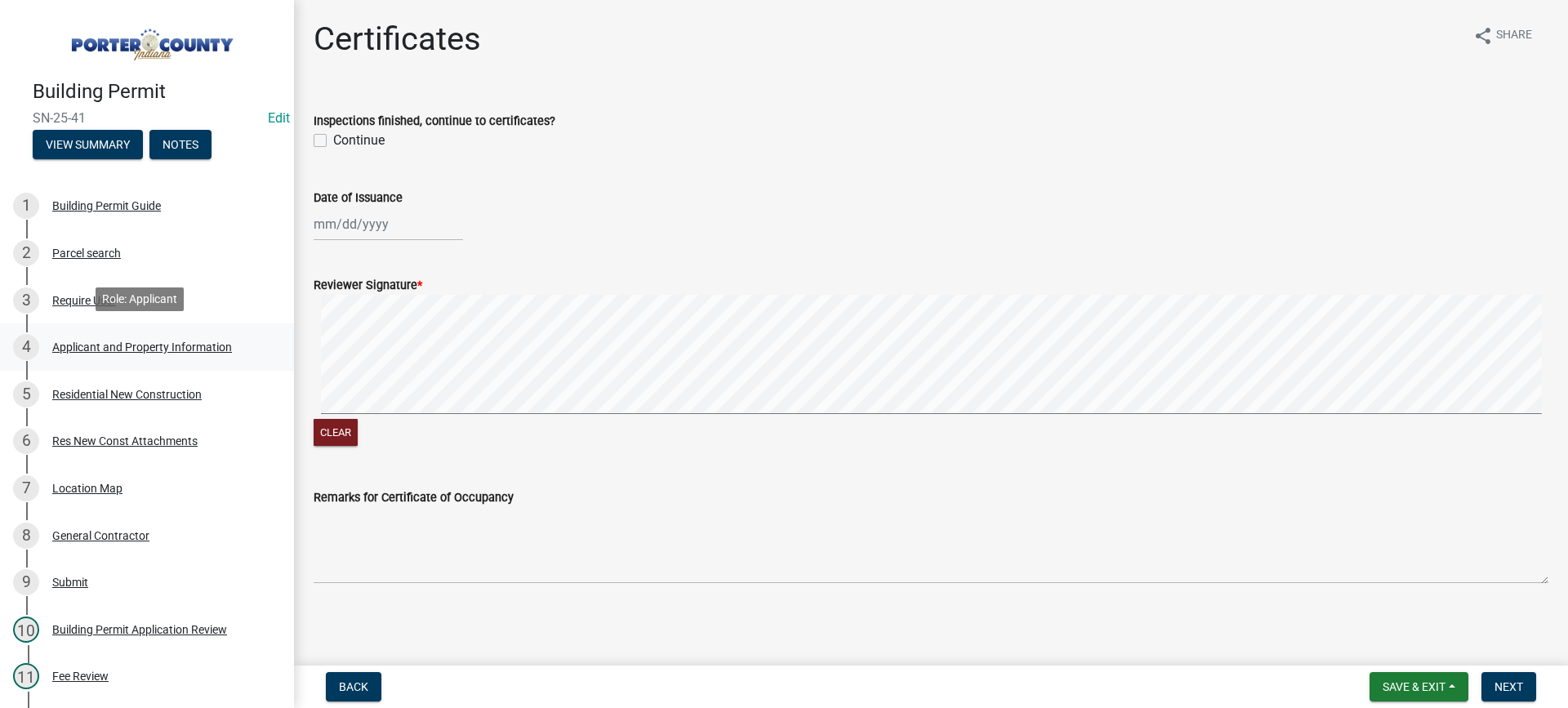
click at [119, 349] on div "Applicant and Property Information" at bounding box center [142, 347] width 180 height 11
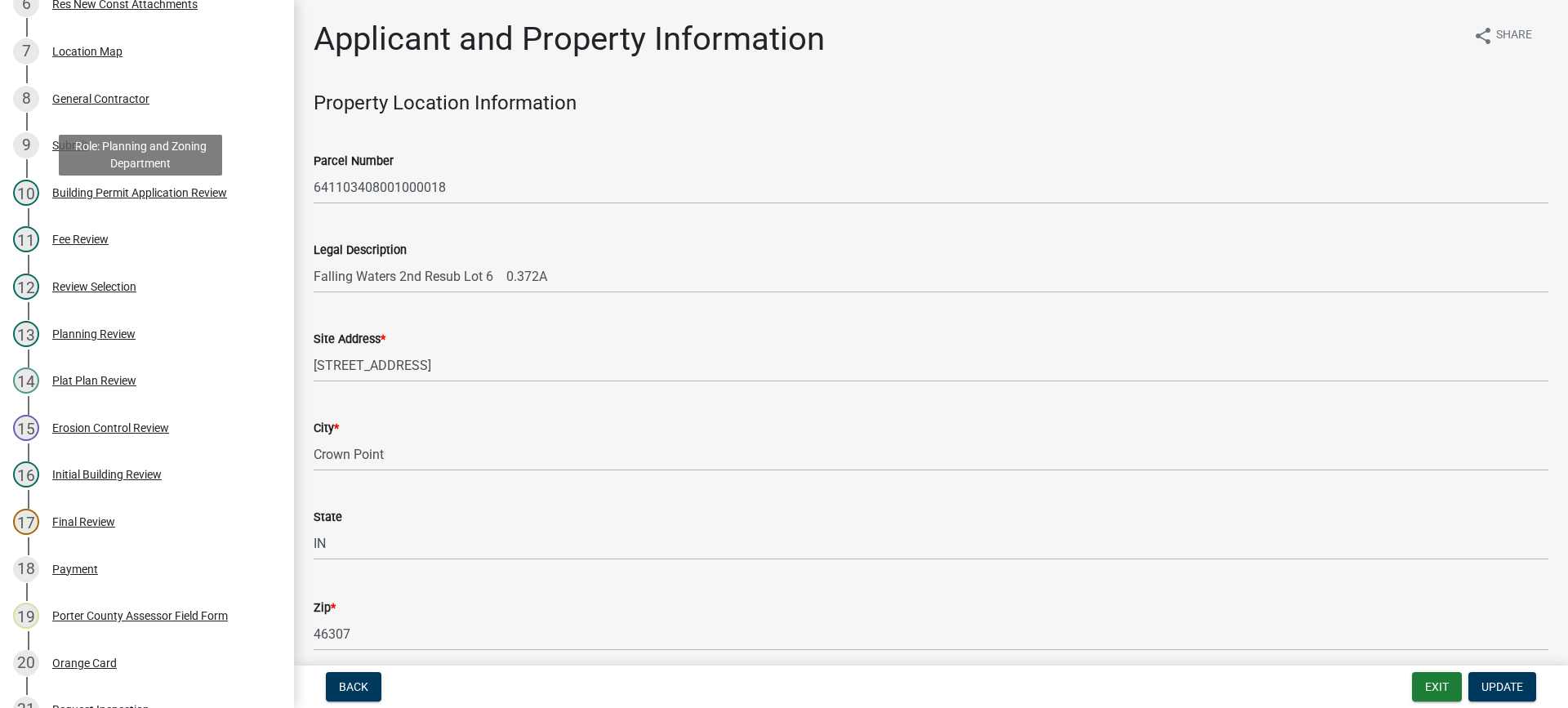
scroll to position [572, 0]
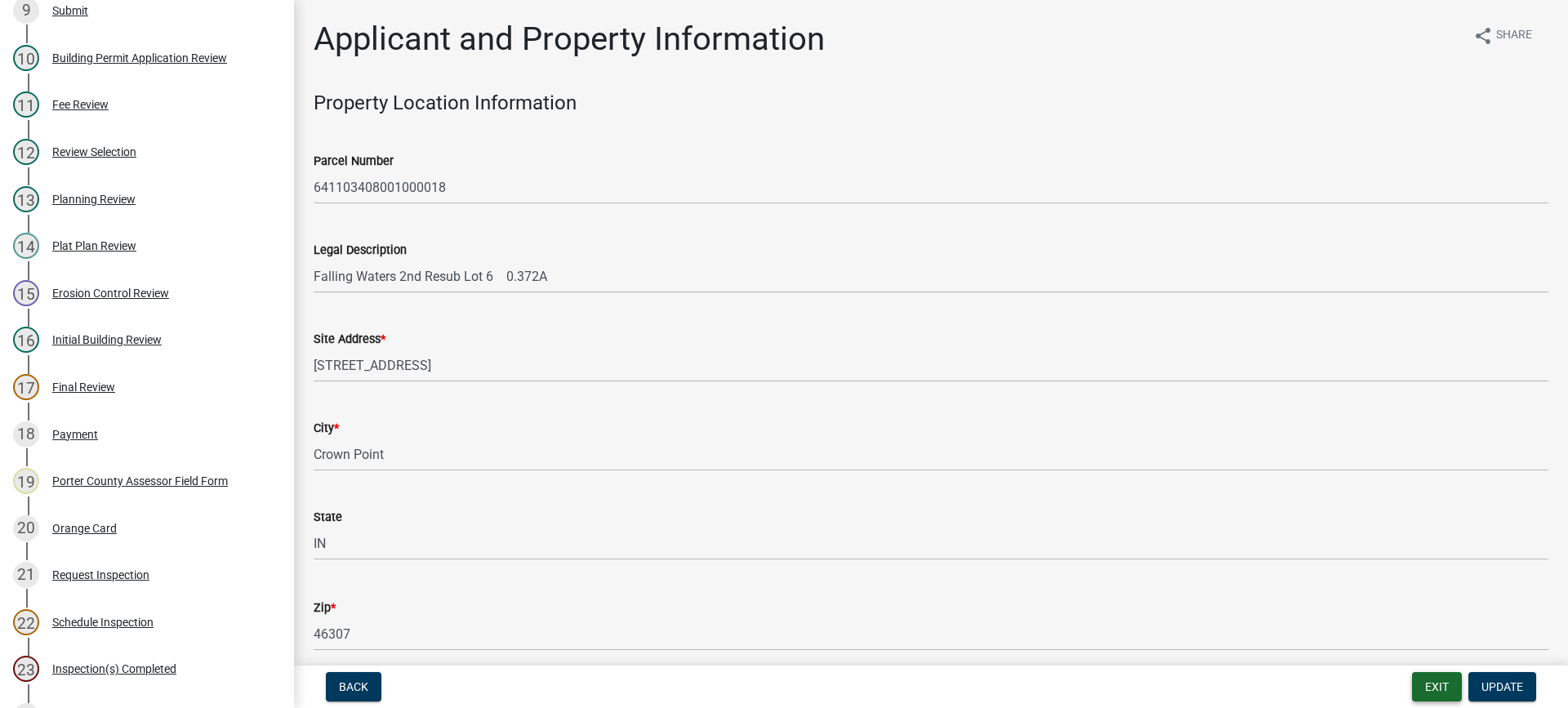
click at [1425, 679] on button "Exit" at bounding box center [1436, 686] width 50 height 29
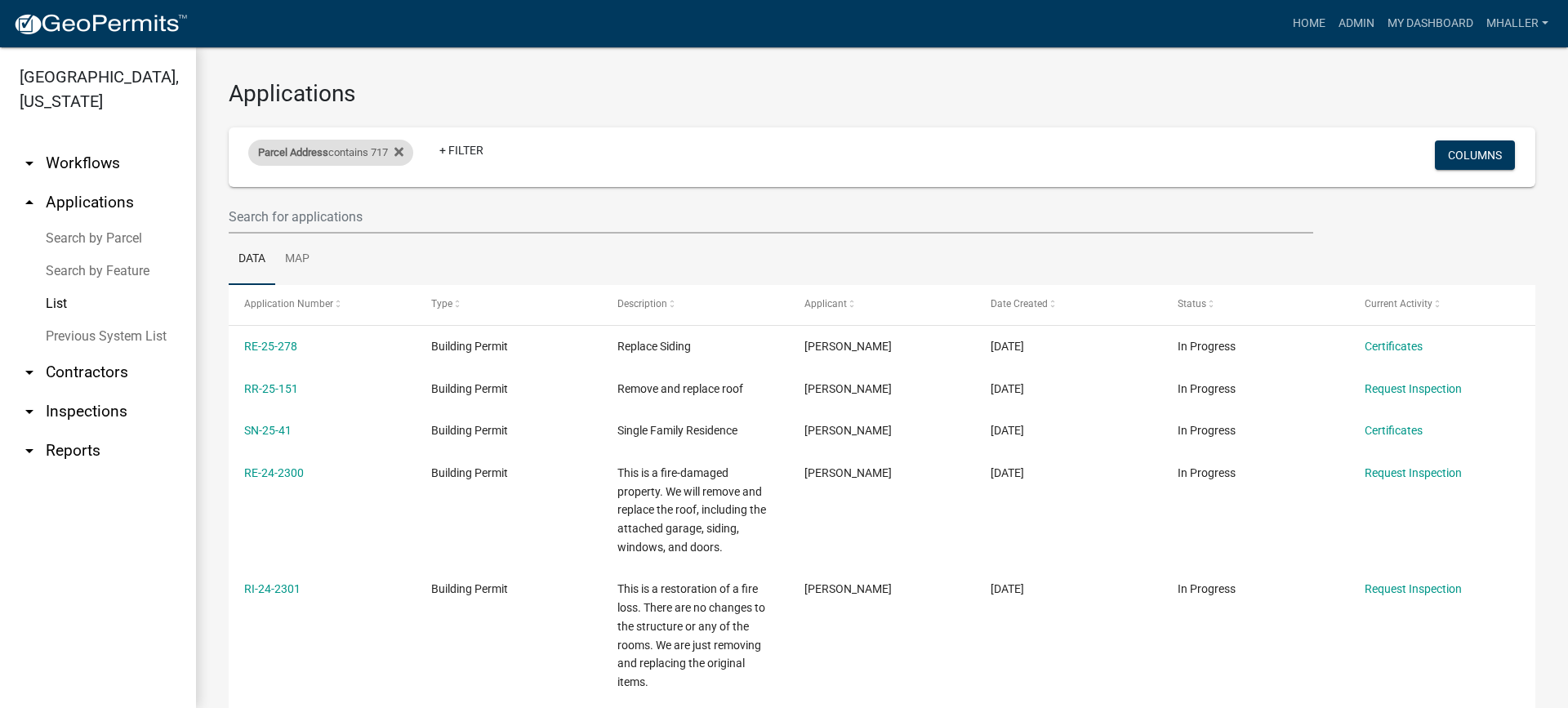
click at [325, 155] on span "Parcel Address" at bounding box center [293, 152] width 70 height 12
drag, startPoint x: 319, startPoint y: 209, endPoint x: 317, endPoint y: 228, distance: 19.1
click at [319, 212] on input "717" at bounding box center [337, 213] width 149 height 33
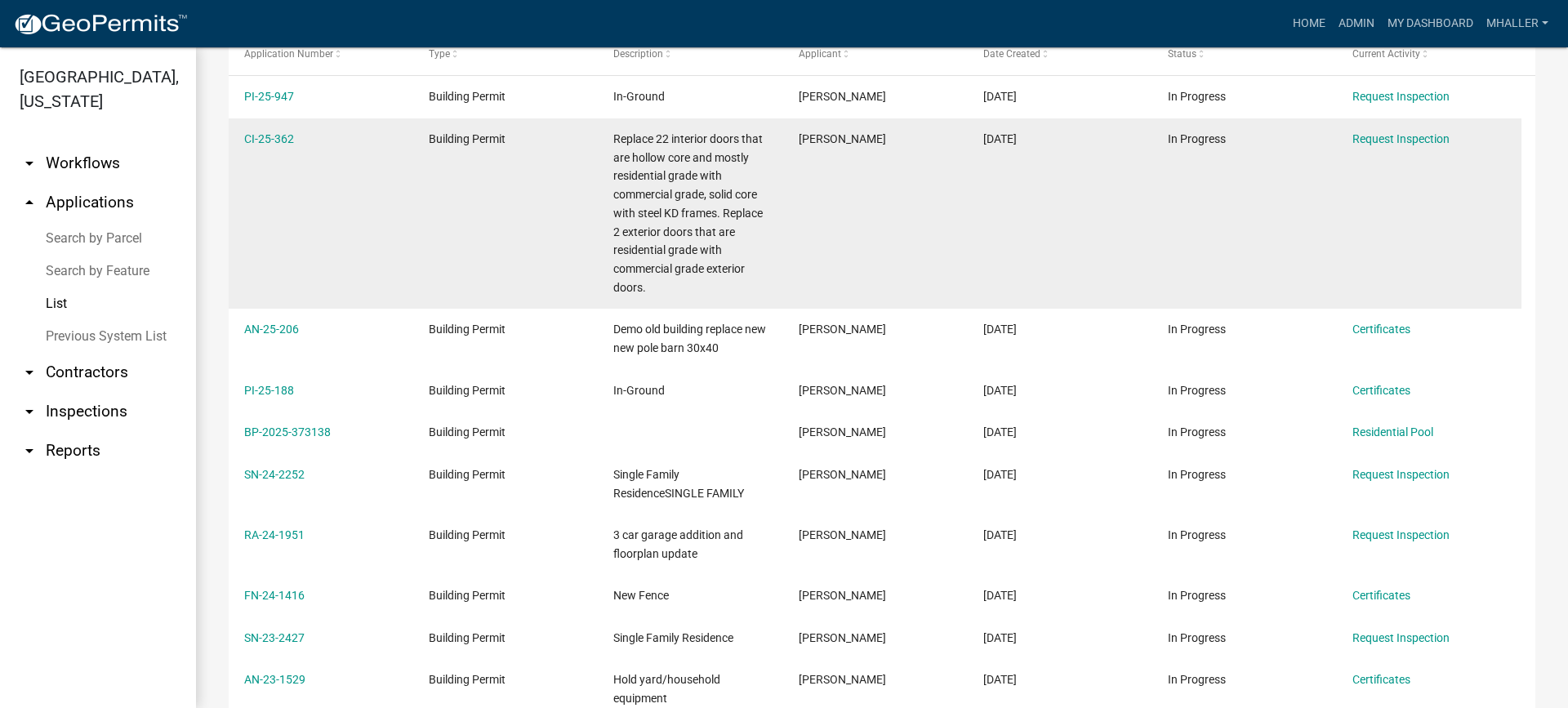
scroll to position [224, 0]
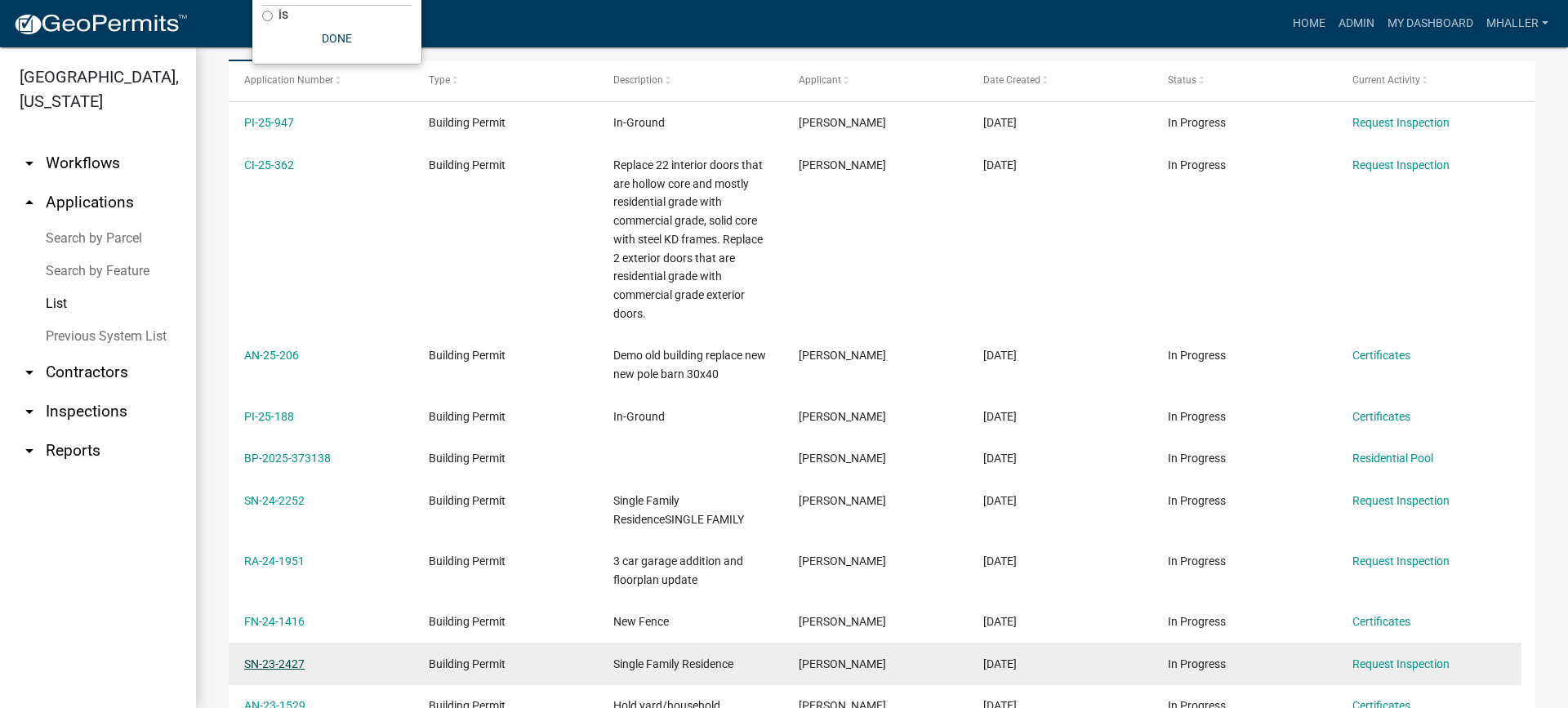
click at [261, 665] on link "SN-23-2427" at bounding box center [274, 664] width 61 height 13
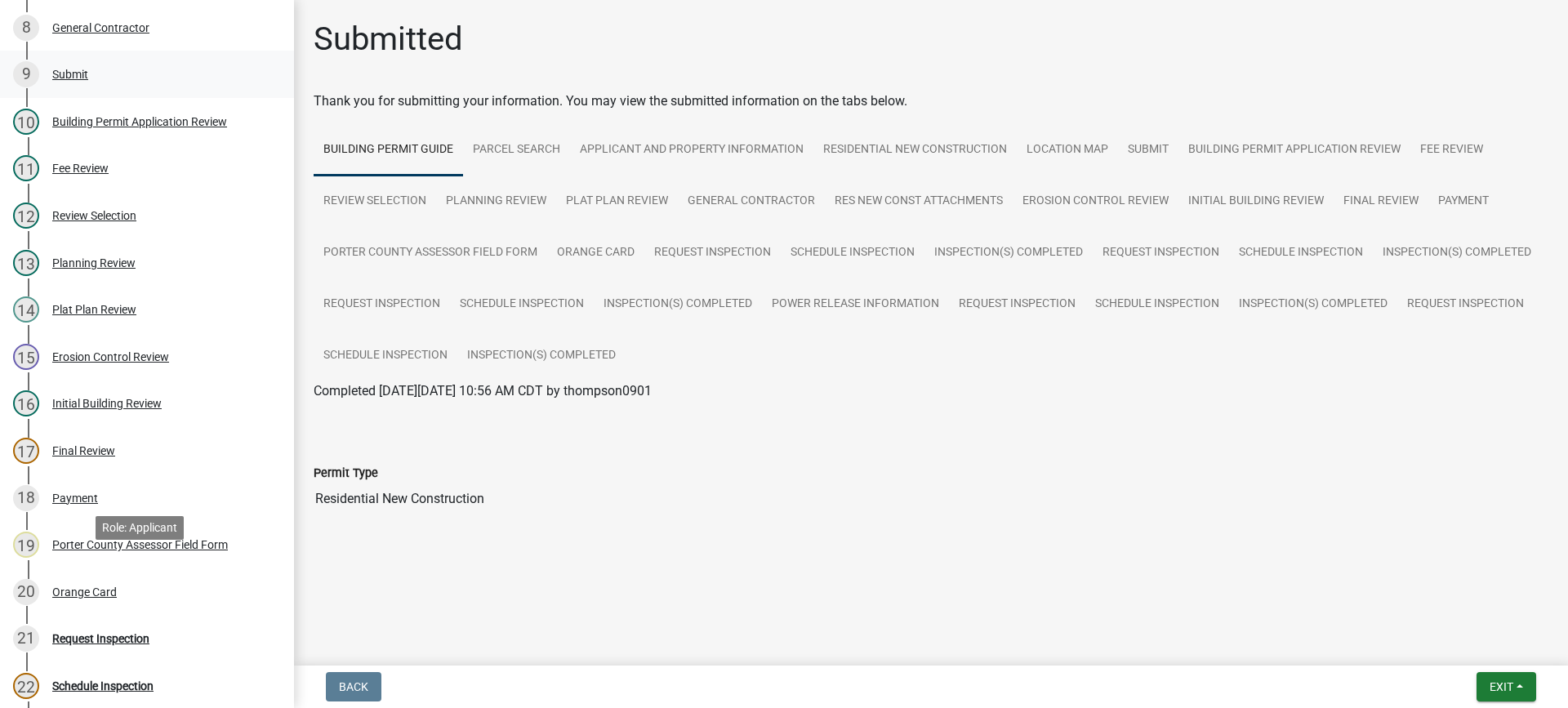
scroll to position [654, 0]
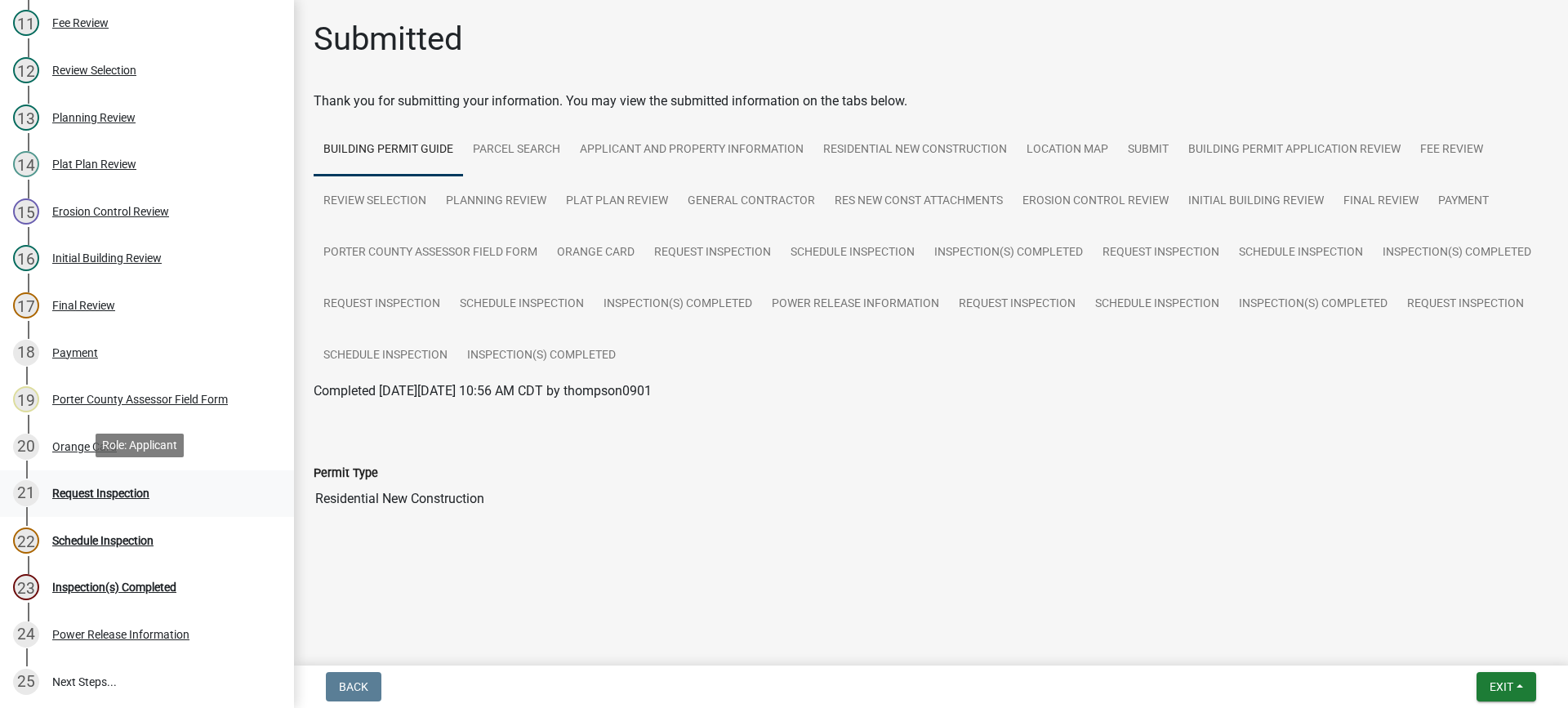
click at [104, 490] on div "Request Inspection" at bounding box center [101, 493] width 97 height 11
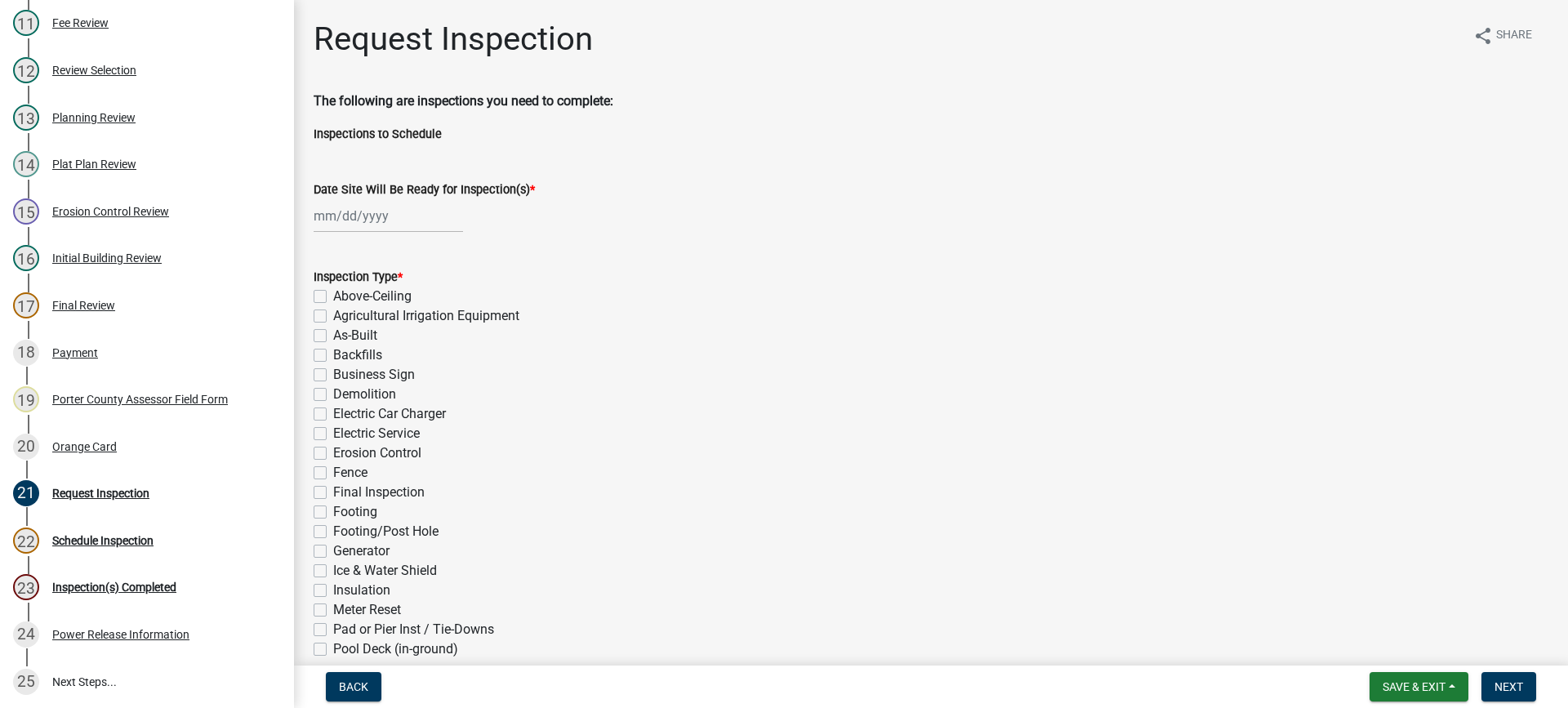
click at [357, 215] on div at bounding box center [388, 216] width 149 height 33
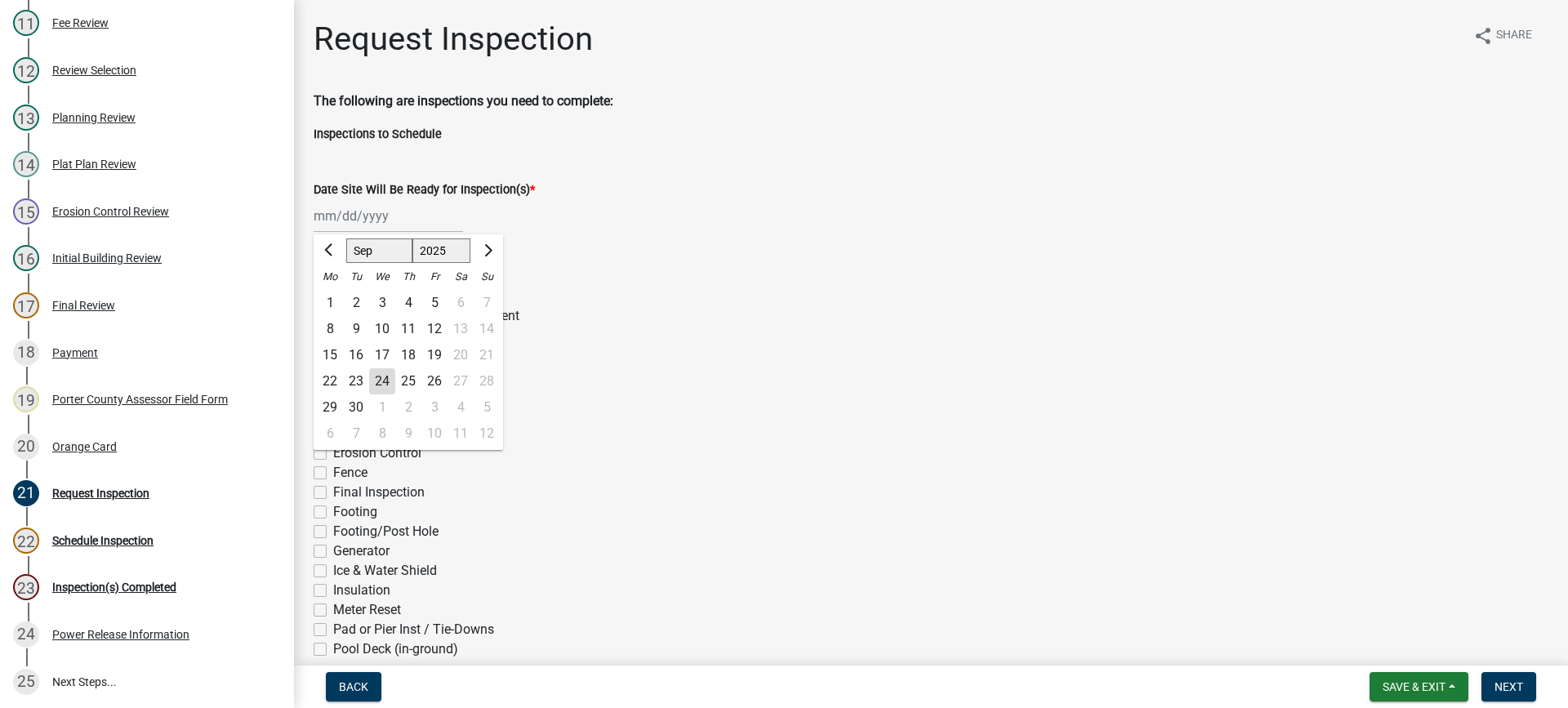
click at [382, 382] on div "24" at bounding box center [382, 381] width 26 height 26
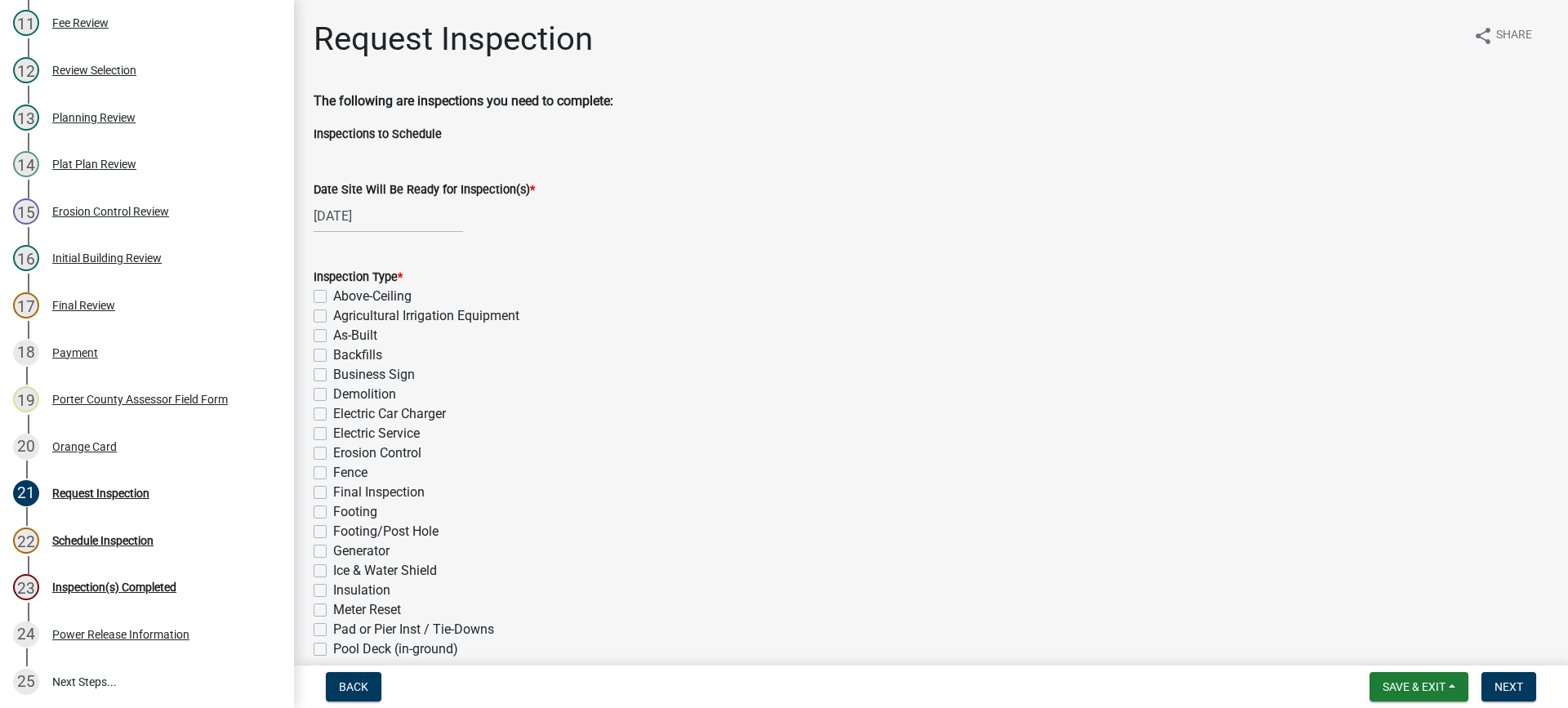
click at [333, 334] on label "As-Built" at bounding box center [355, 336] width 44 height 19
click at [333, 334] on input "As-Built" at bounding box center [338, 331] width 11 height 11
click at [333, 492] on label "Final Inspection" at bounding box center [378, 493] width 91 height 19
click at [333, 492] on input "Final Inspection" at bounding box center [338, 488] width 11 height 11
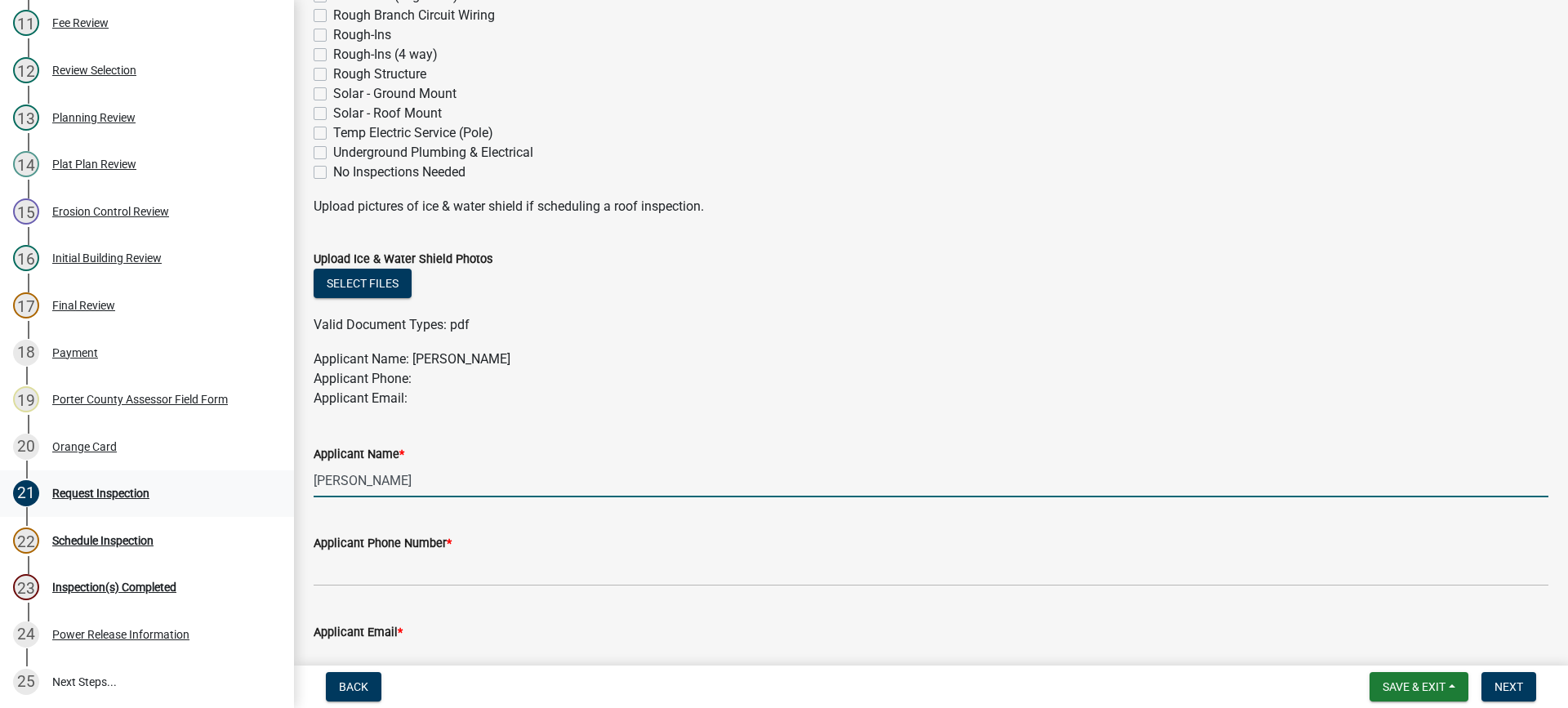
drag, startPoint x: 320, startPoint y: 474, endPoint x: 157, endPoint y: 492, distance: 164.0
click at [157, 492] on div "Building Permit SN-23-2427 Edit View Summary Notes 1 Building Permit Guide 2 Pa…" at bounding box center [784, 354] width 1568 height 708
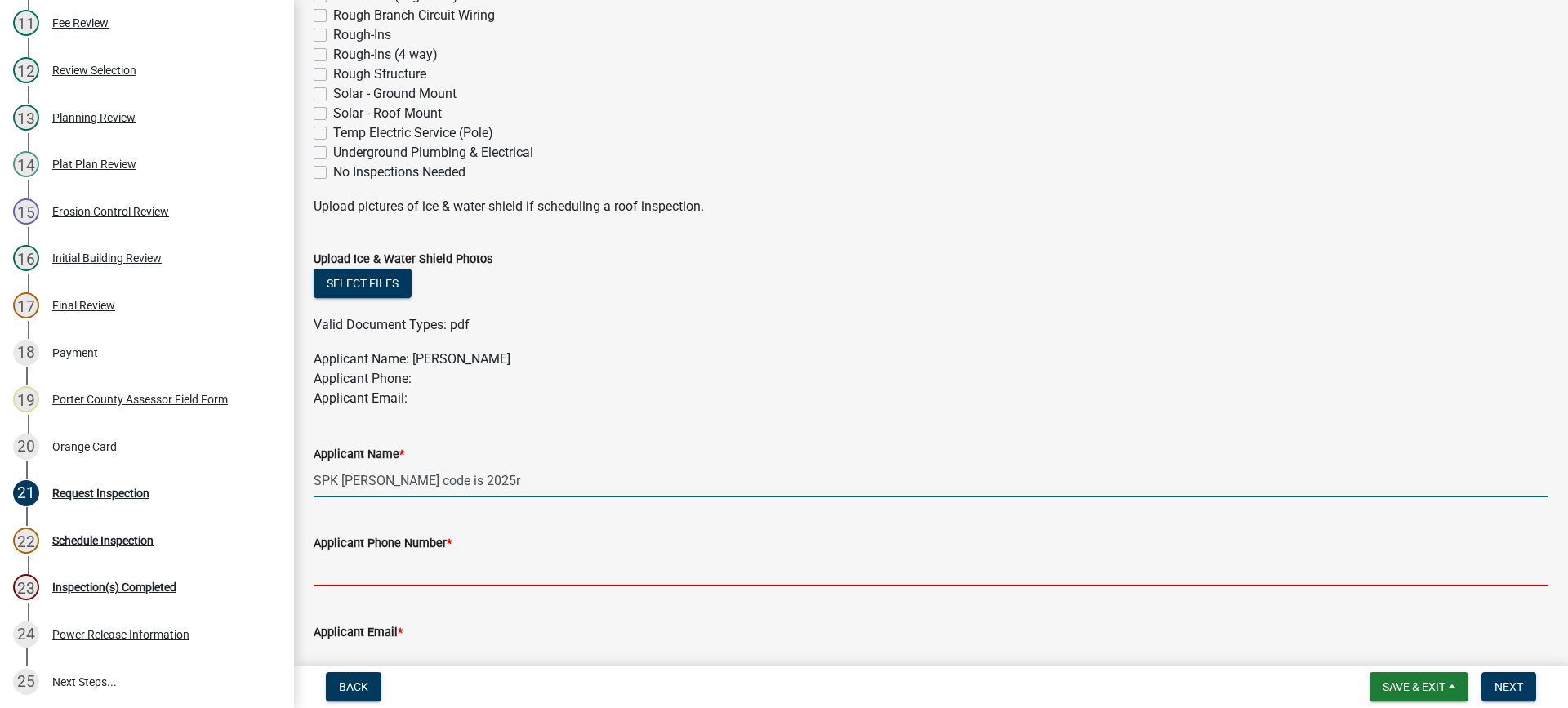
click at [385, 567] on input "Applicant Phone Number *" at bounding box center [931, 570] width 1234 height 33
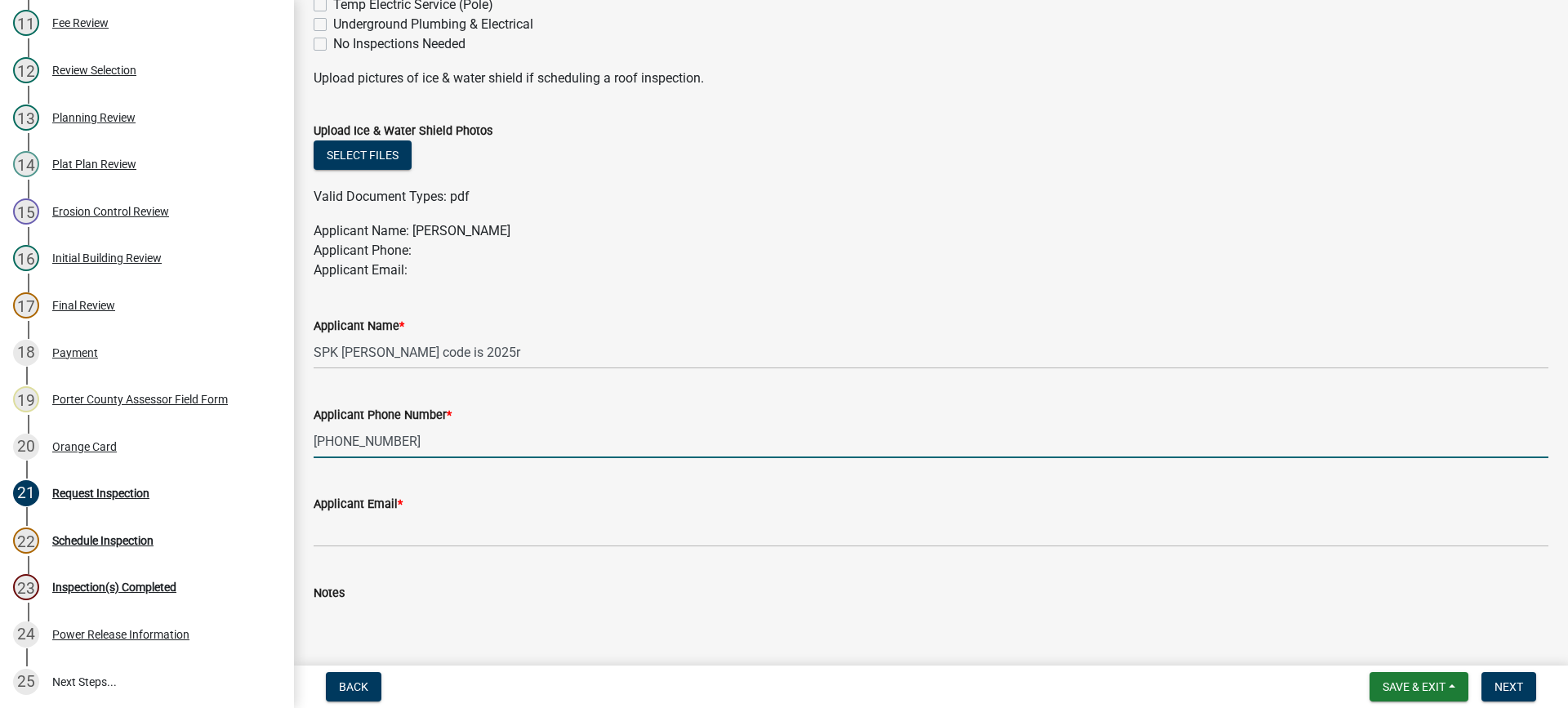
scroll to position [879, 0]
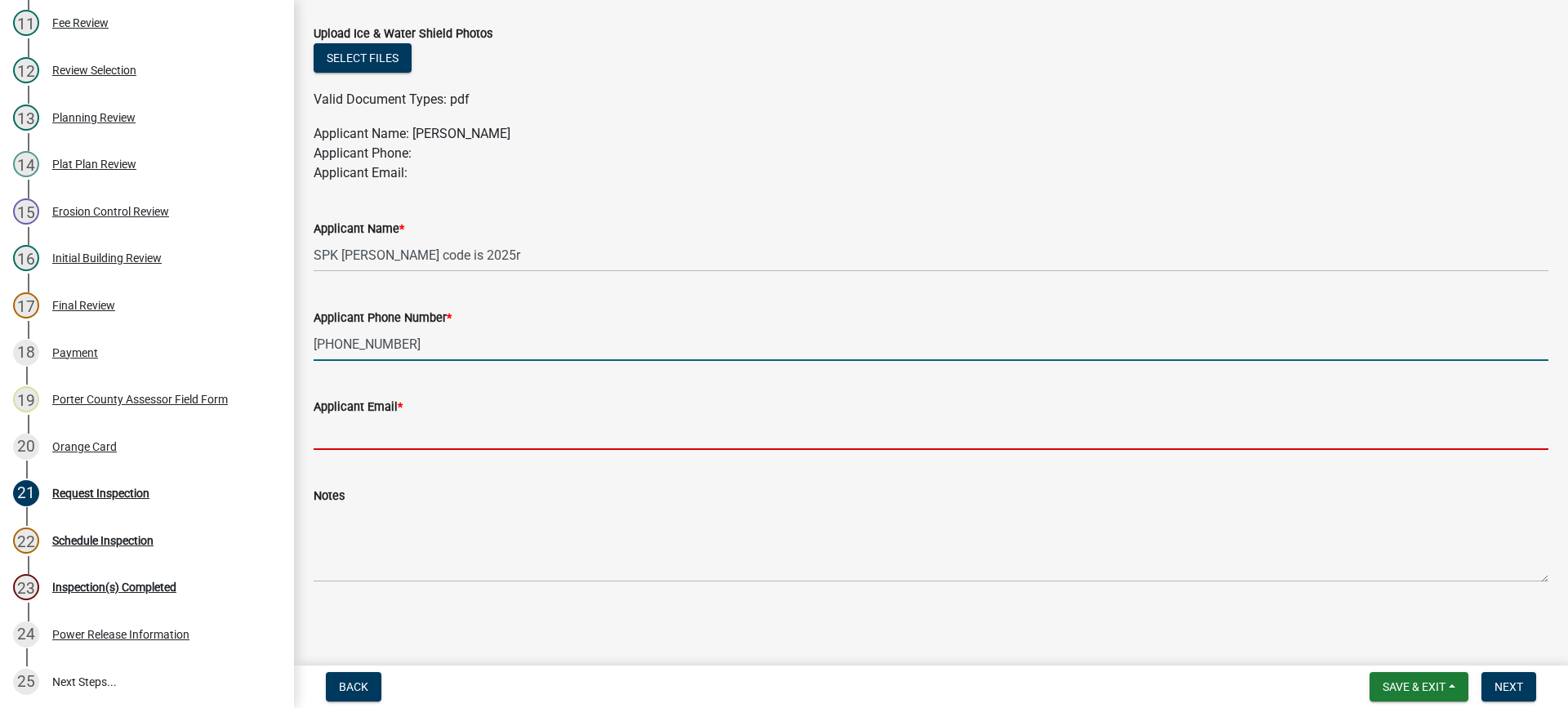
click at [432, 441] on input "Applicant Email *" at bounding box center [931, 433] width 1234 height 33
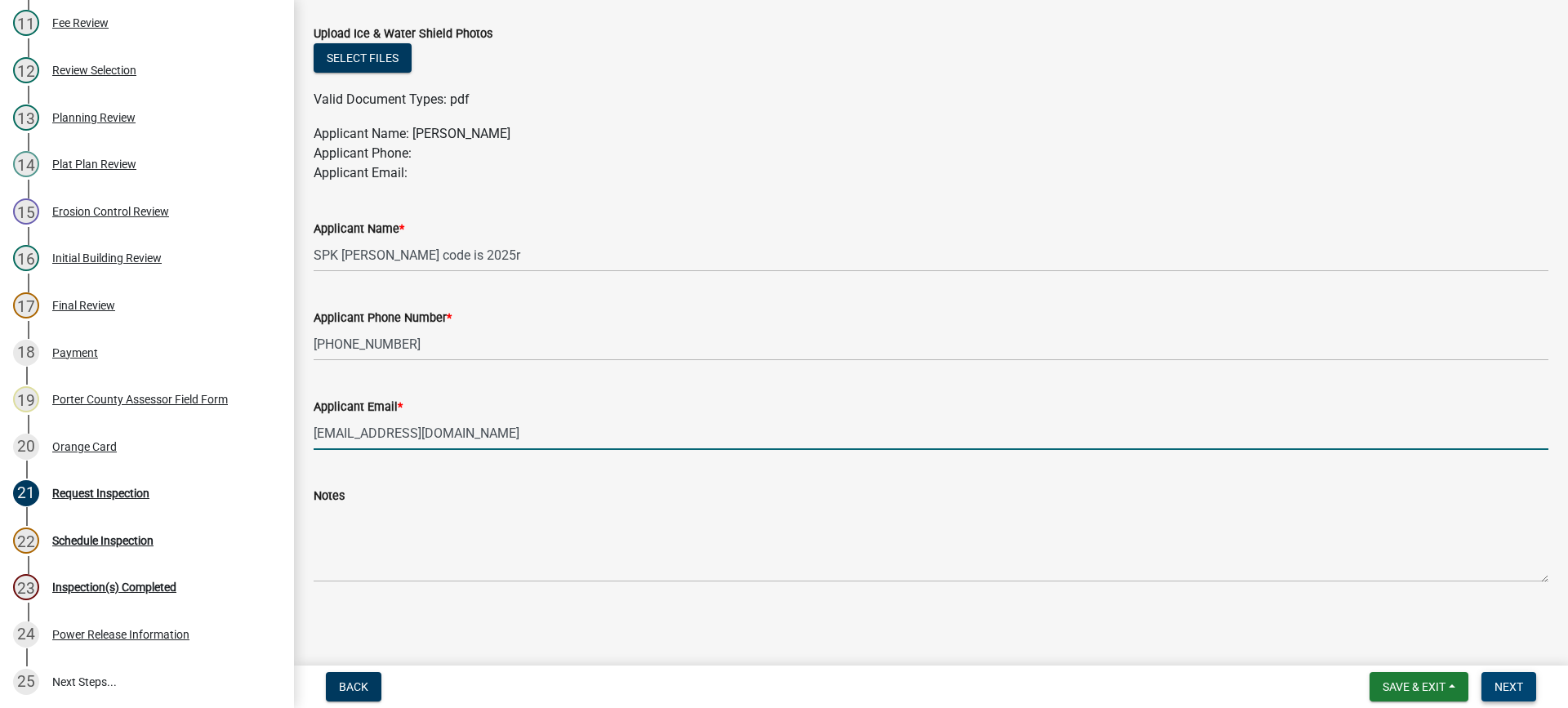
click at [1512, 684] on span "Next" at bounding box center [1508, 687] width 29 height 13
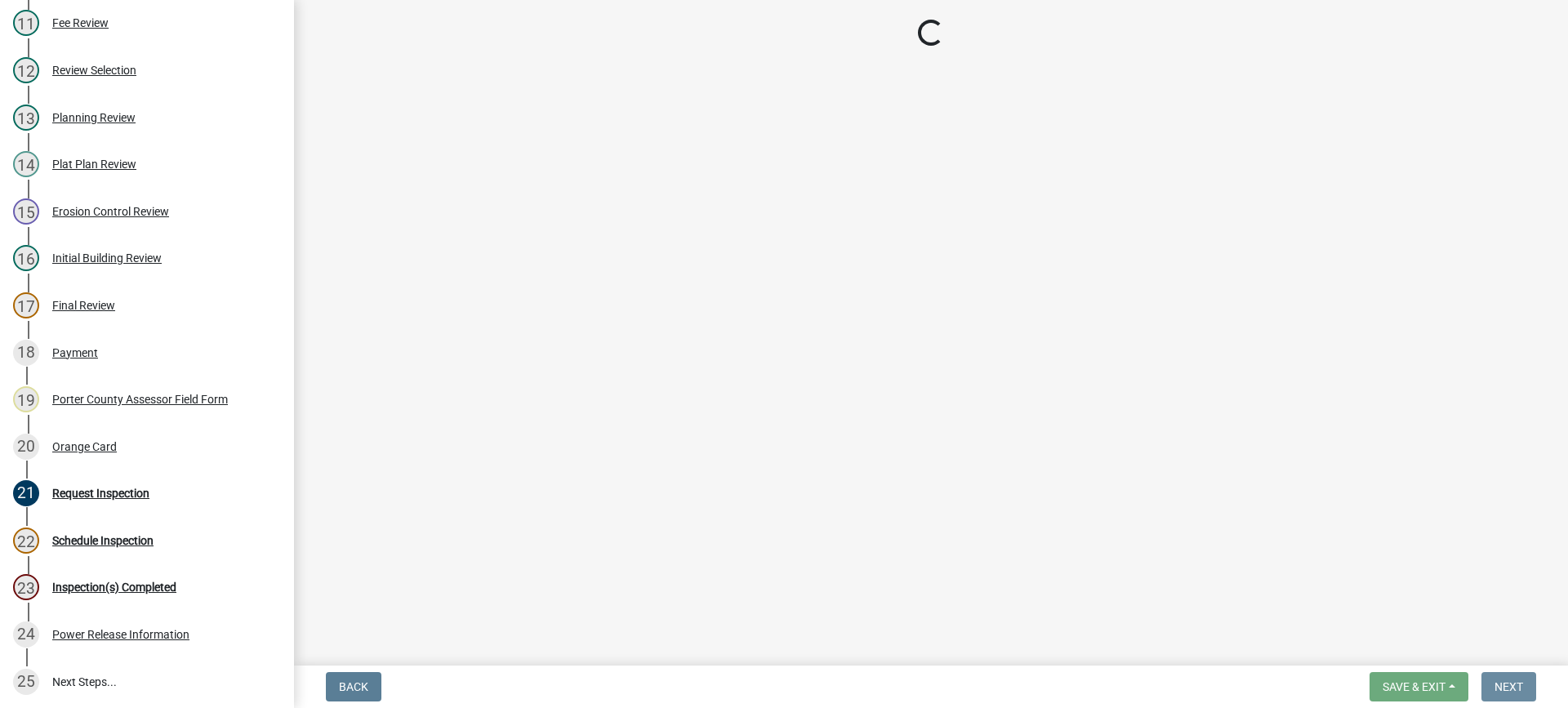
scroll to position [0, 0]
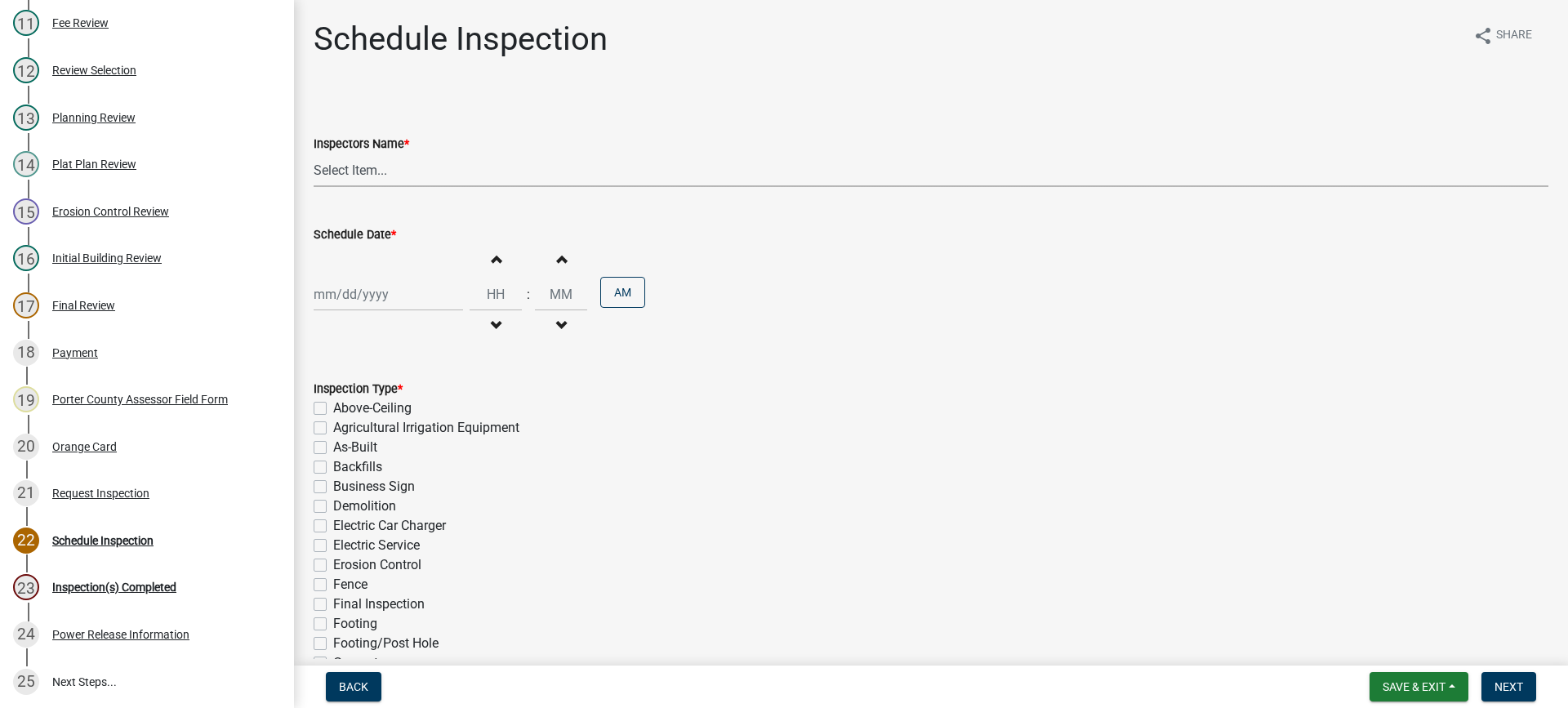
drag, startPoint x: 339, startPoint y: 168, endPoint x: 349, endPoint y: 184, distance: 18.9
click at [339, 169] on select "Select Item... mhaller ([PERSON_NAME])" at bounding box center [931, 170] width 1234 height 33
click at [313, 154] on select "Select Item... mhaller ([PERSON_NAME])" at bounding box center [931, 170] width 1234 height 33
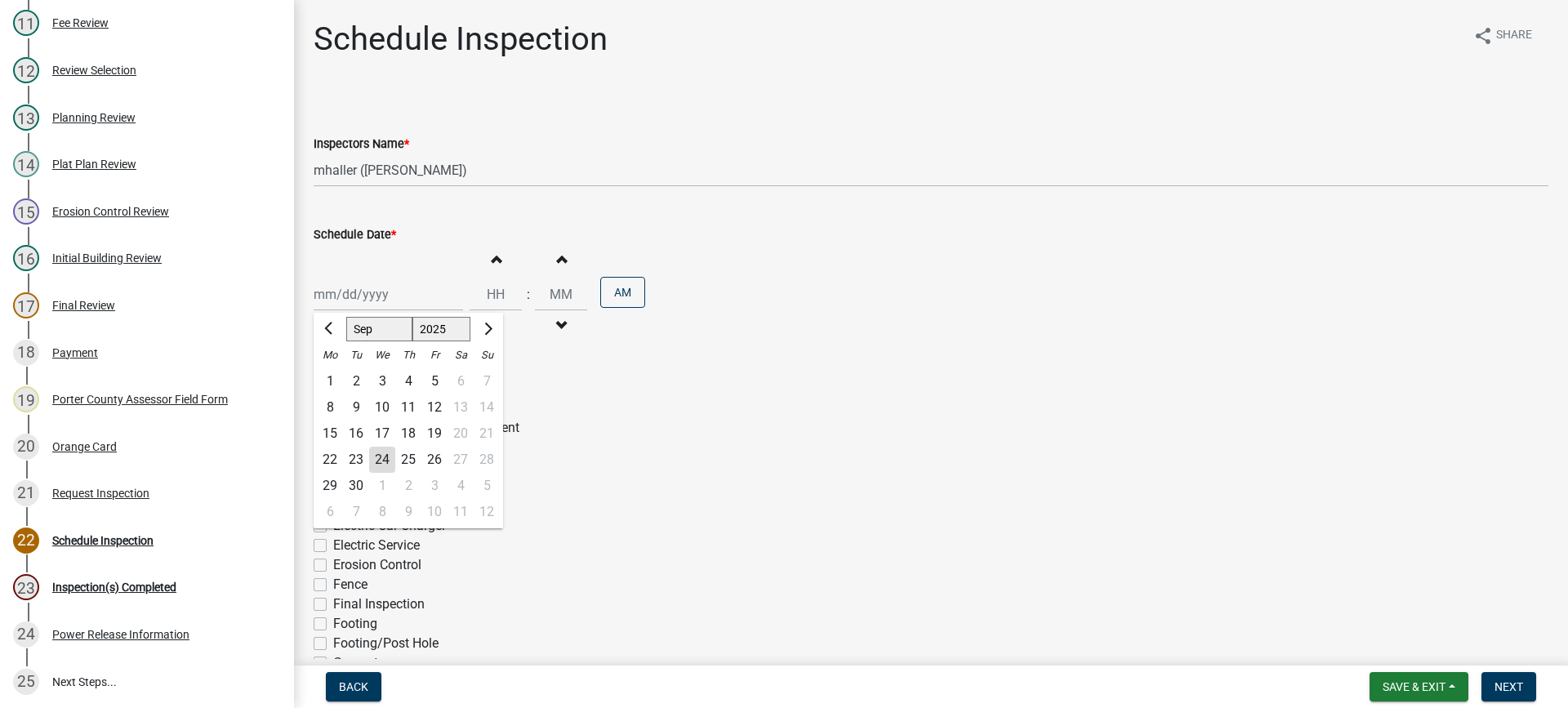
drag, startPoint x: 357, startPoint y: 292, endPoint x: 363, endPoint y: 316, distance: 24.7
click at [357, 293] on div "[PERSON_NAME] Feb Mar Apr [PERSON_NAME][DATE] Oct Nov [DATE] 1526 1527 1528 152…" at bounding box center [388, 294] width 149 height 33
click at [437, 459] on div "26" at bounding box center [435, 460] width 26 height 26
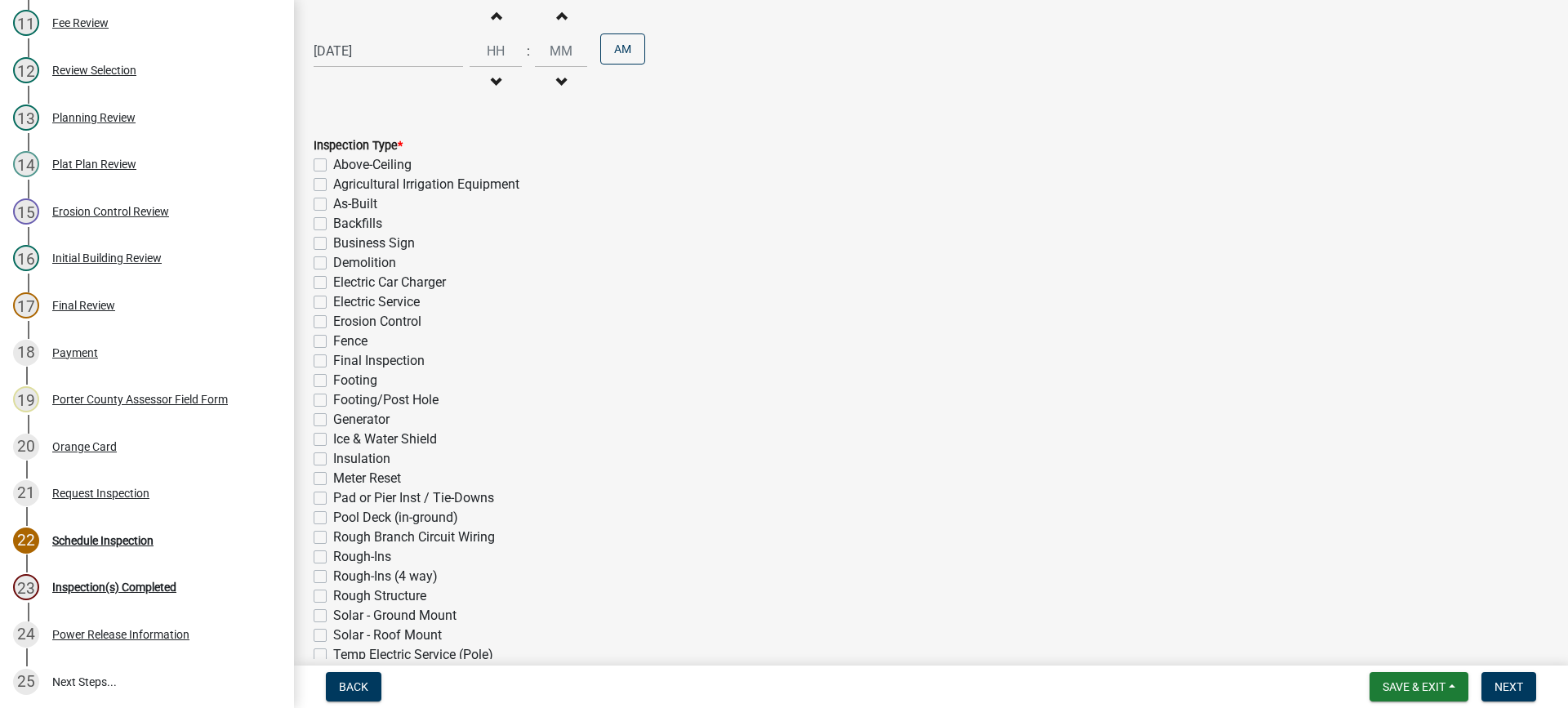
scroll to position [245, 0]
click at [333, 203] on label "As-Built" at bounding box center [355, 202] width 44 height 19
click at [333, 203] on input "As-Built" at bounding box center [338, 198] width 11 height 11
click at [333, 359] on label "Final Inspection" at bounding box center [378, 359] width 91 height 19
click at [333, 359] on input "Final Inspection" at bounding box center [338, 355] width 11 height 11
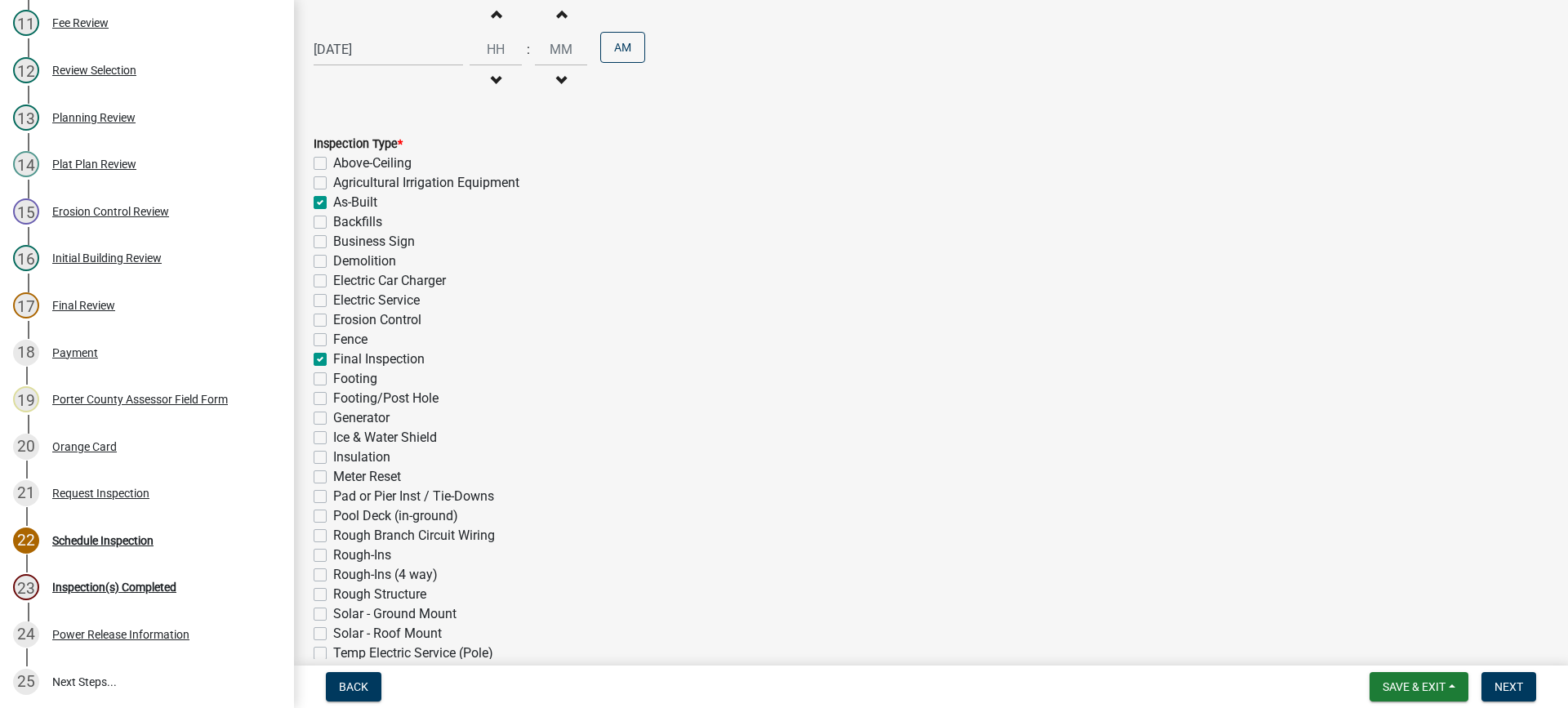
scroll to position [367, 0]
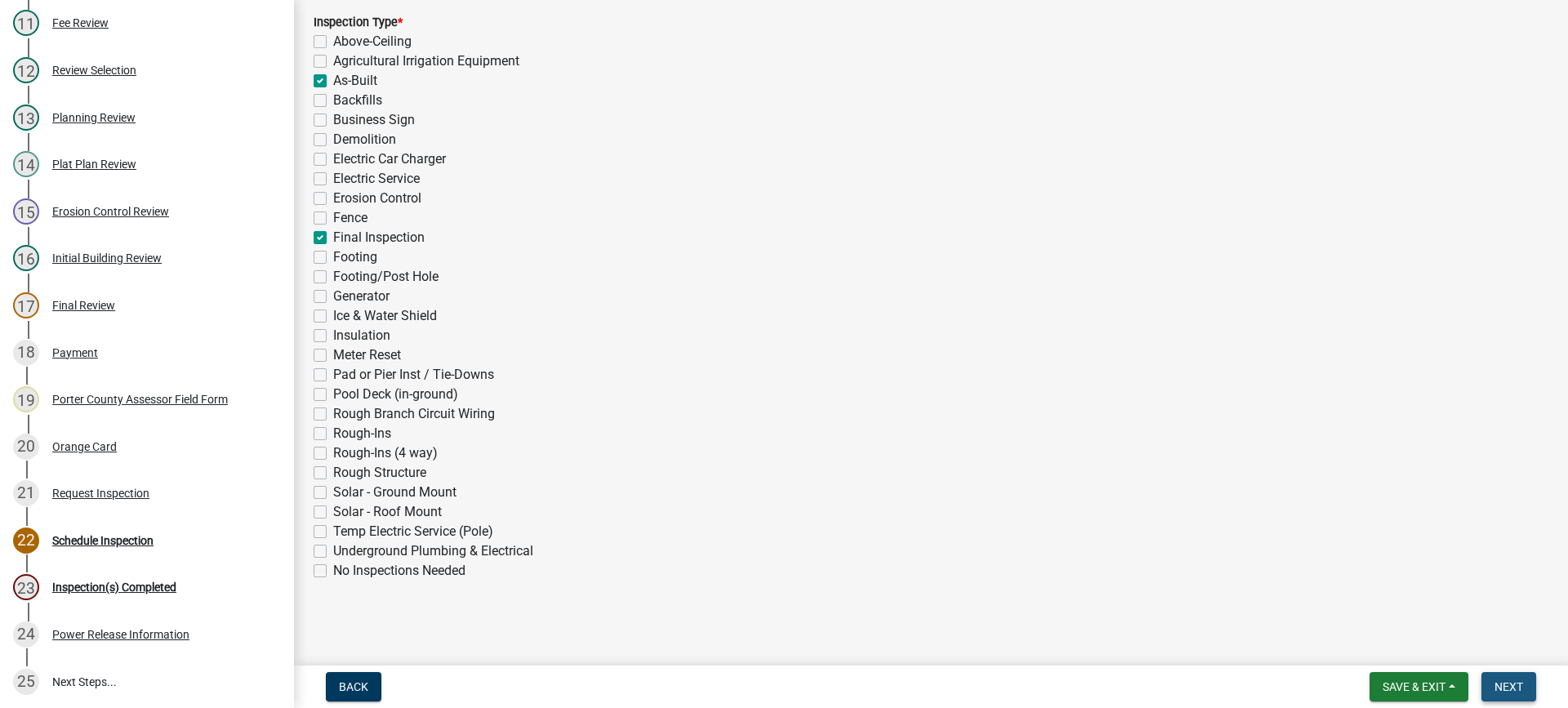
click at [1510, 692] on span "Next" at bounding box center [1508, 687] width 29 height 13
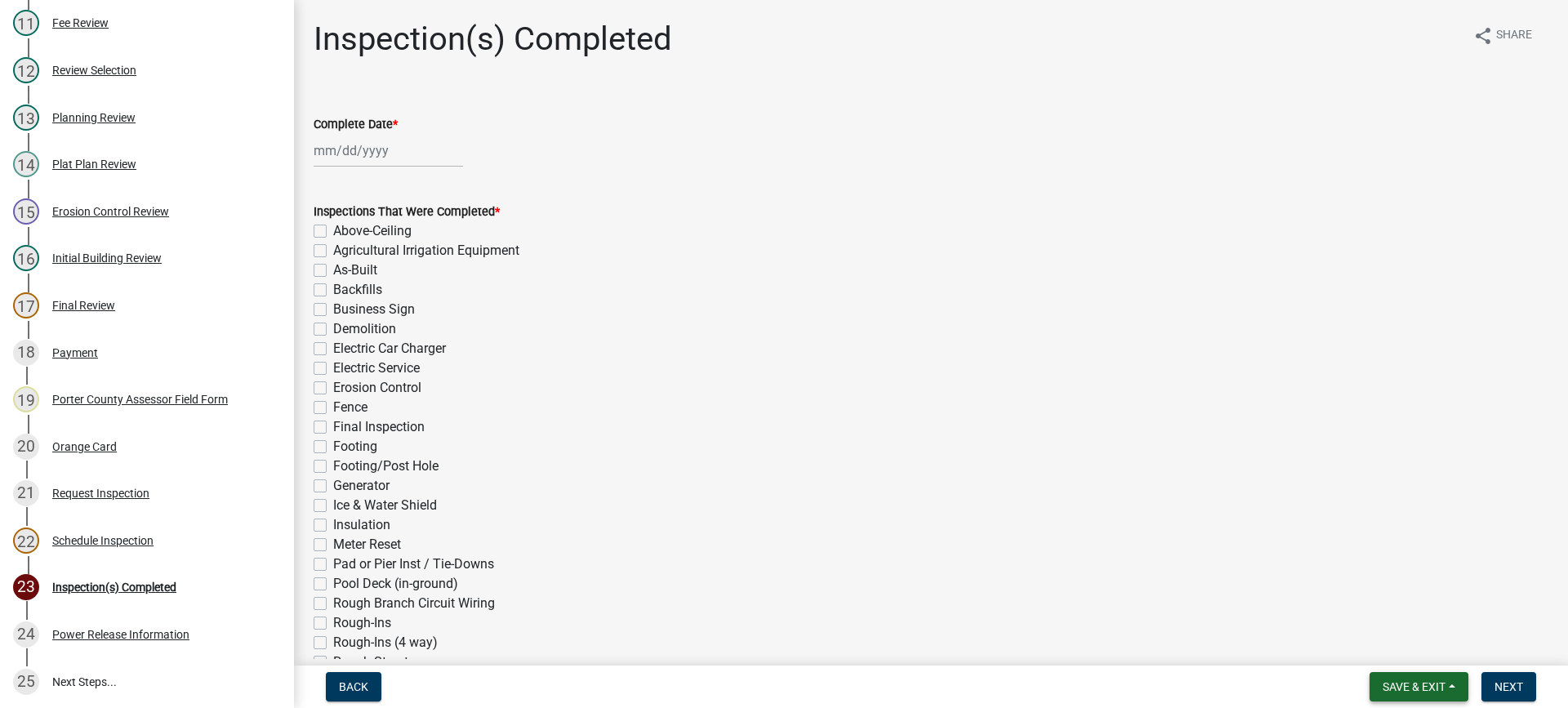
click at [1400, 690] on span "Save & Exit" at bounding box center [1413, 687] width 63 height 13
click at [1408, 643] on button "Save & Exit" at bounding box center [1402, 644] width 131 height 40
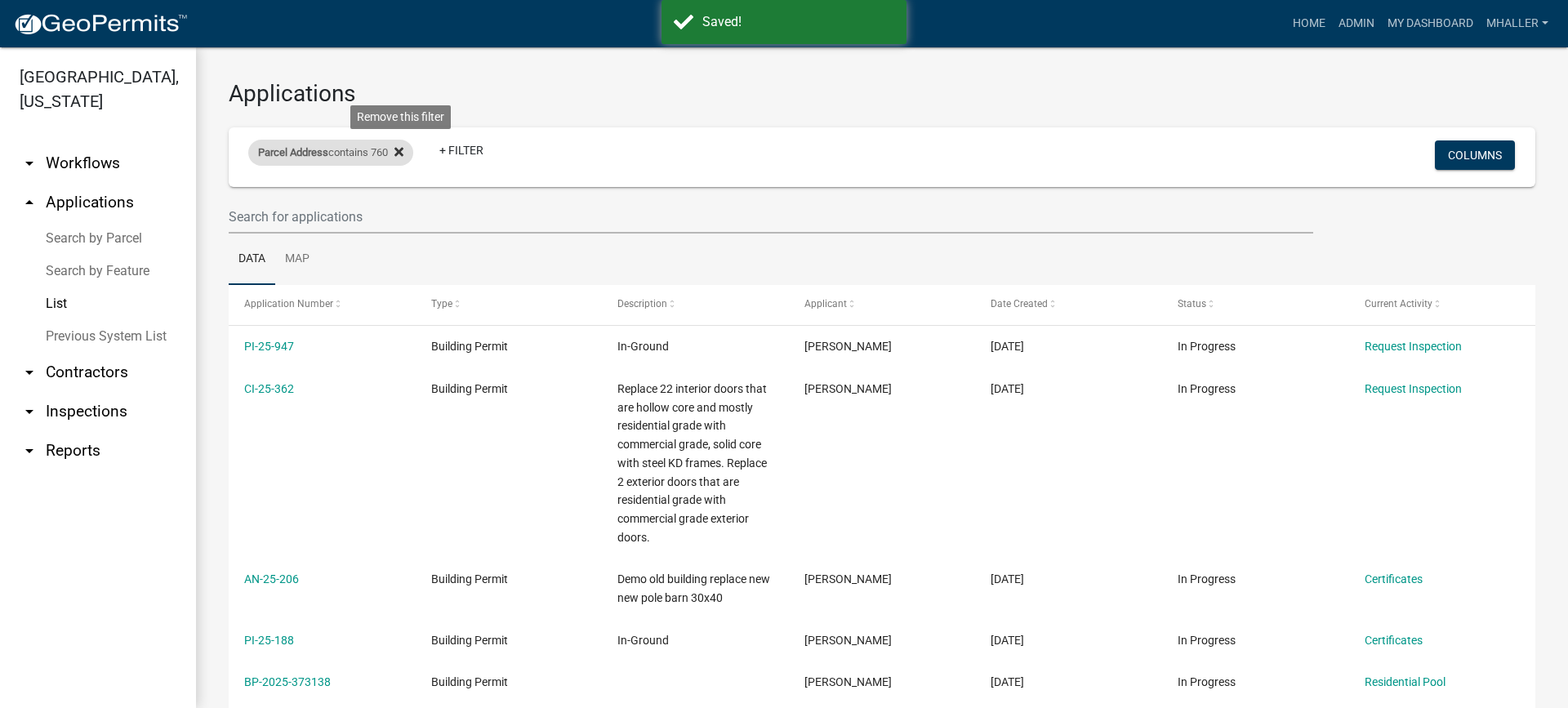
click at [403, 151] on icon at bounding box center [399, 152] width 9 height 13
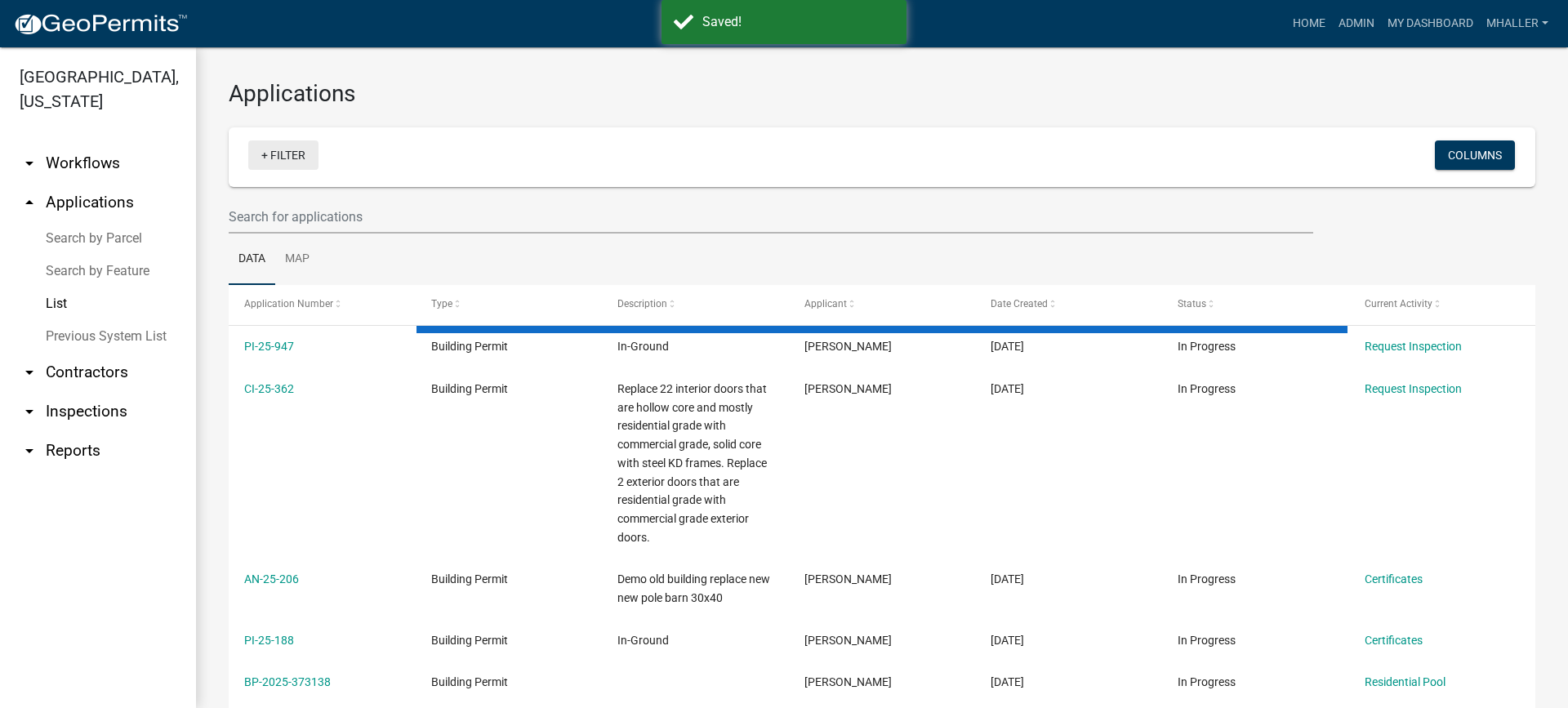
click at [278, 150] on link "+ Filter" at bounding box center [284, 155] width 70 height 29
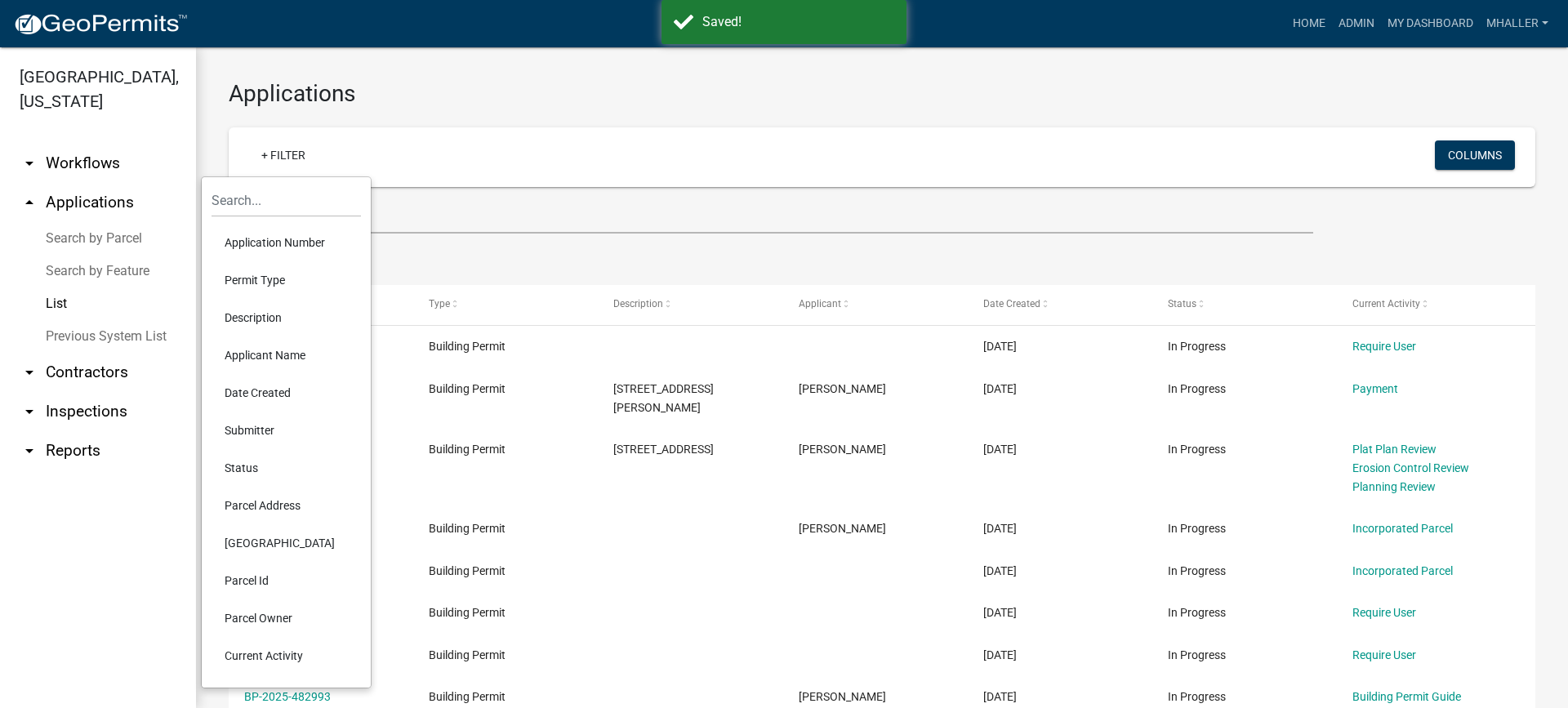
click at [274, 242] on li "Application Number" at bounding box center [286, 242] width 149 height 38
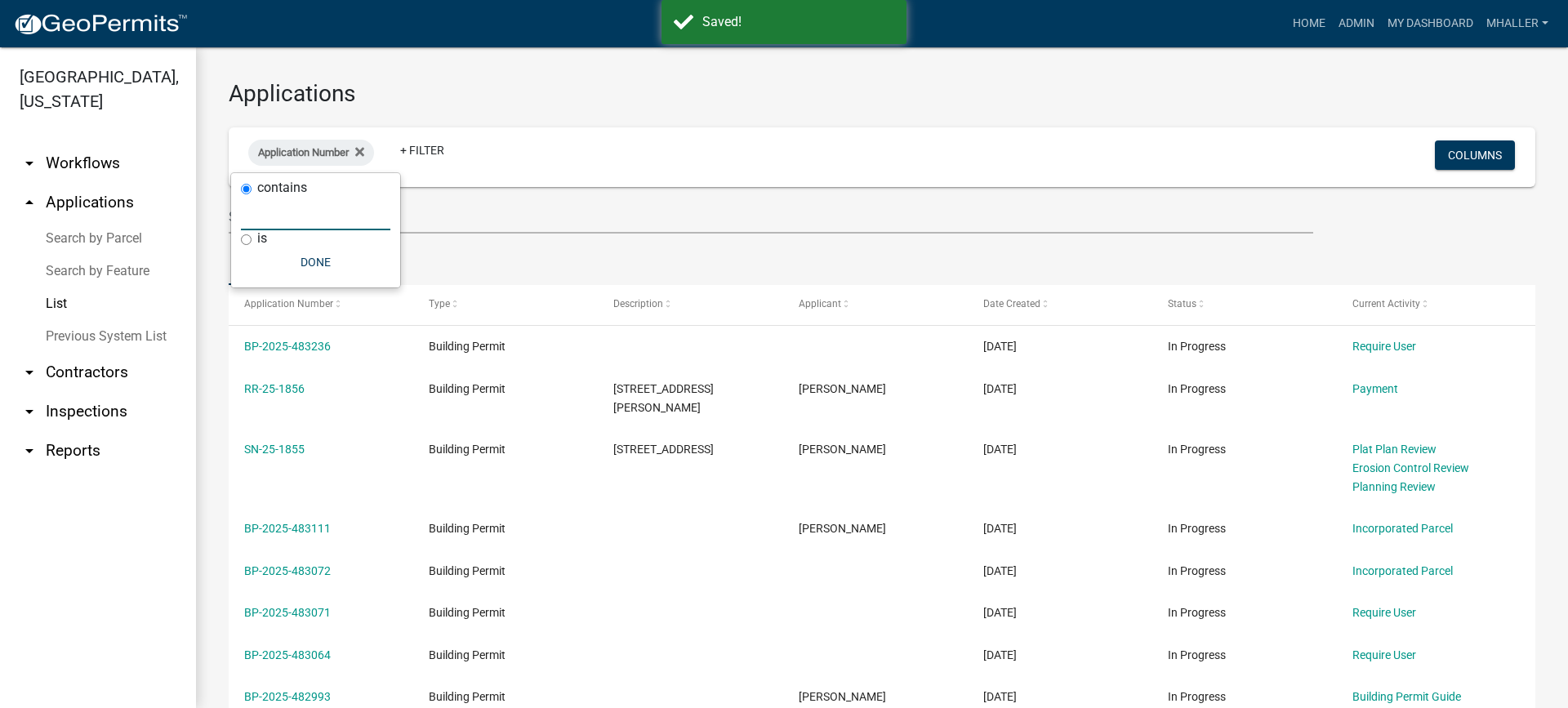
click at [285, 214] on input "text" at bounding box center [315, 213] width 149 height 33
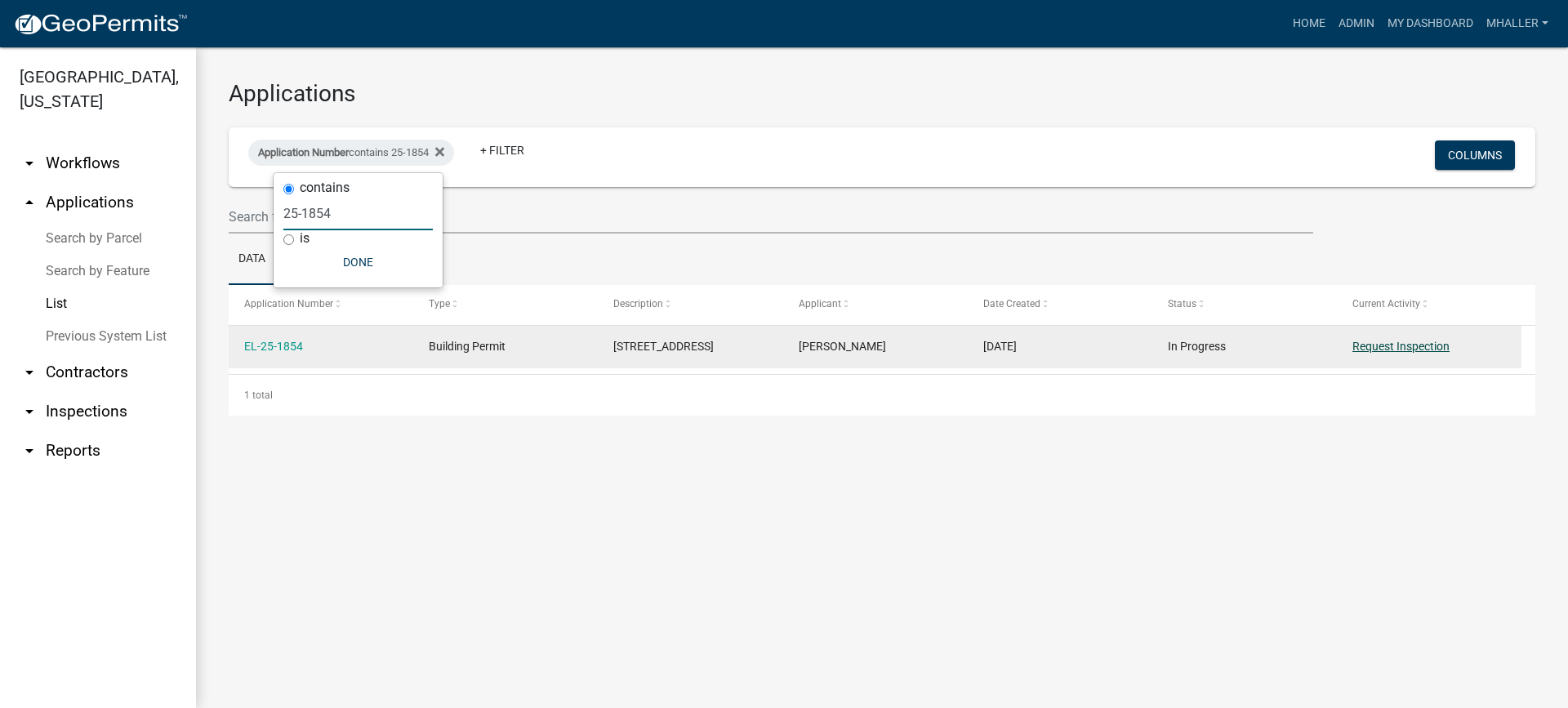
click at [1402, 348] on link "Request Inspection" at bounding box center [1400, 346] width 97 height 13
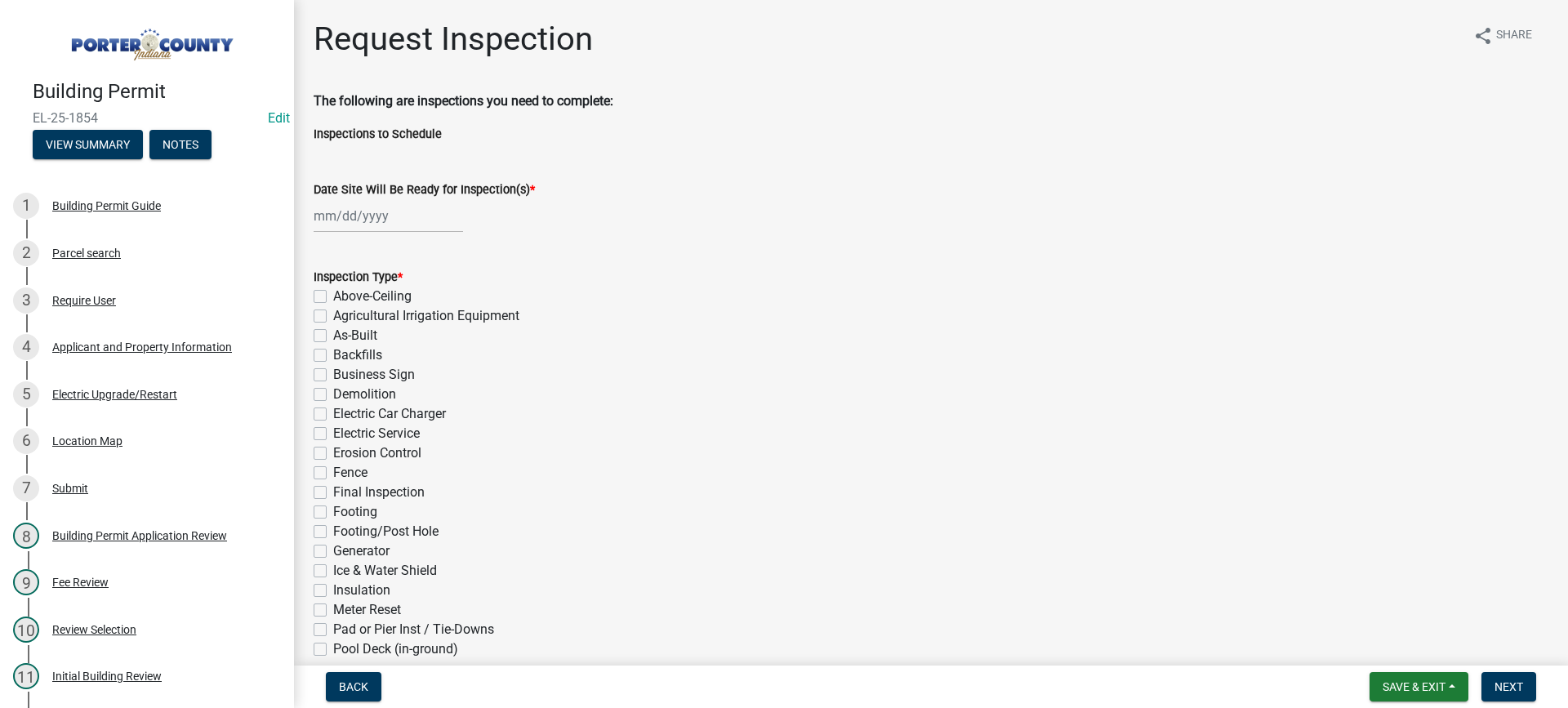
click at [372, 213] on div at bounding box center [388, 216] width 149 height 33
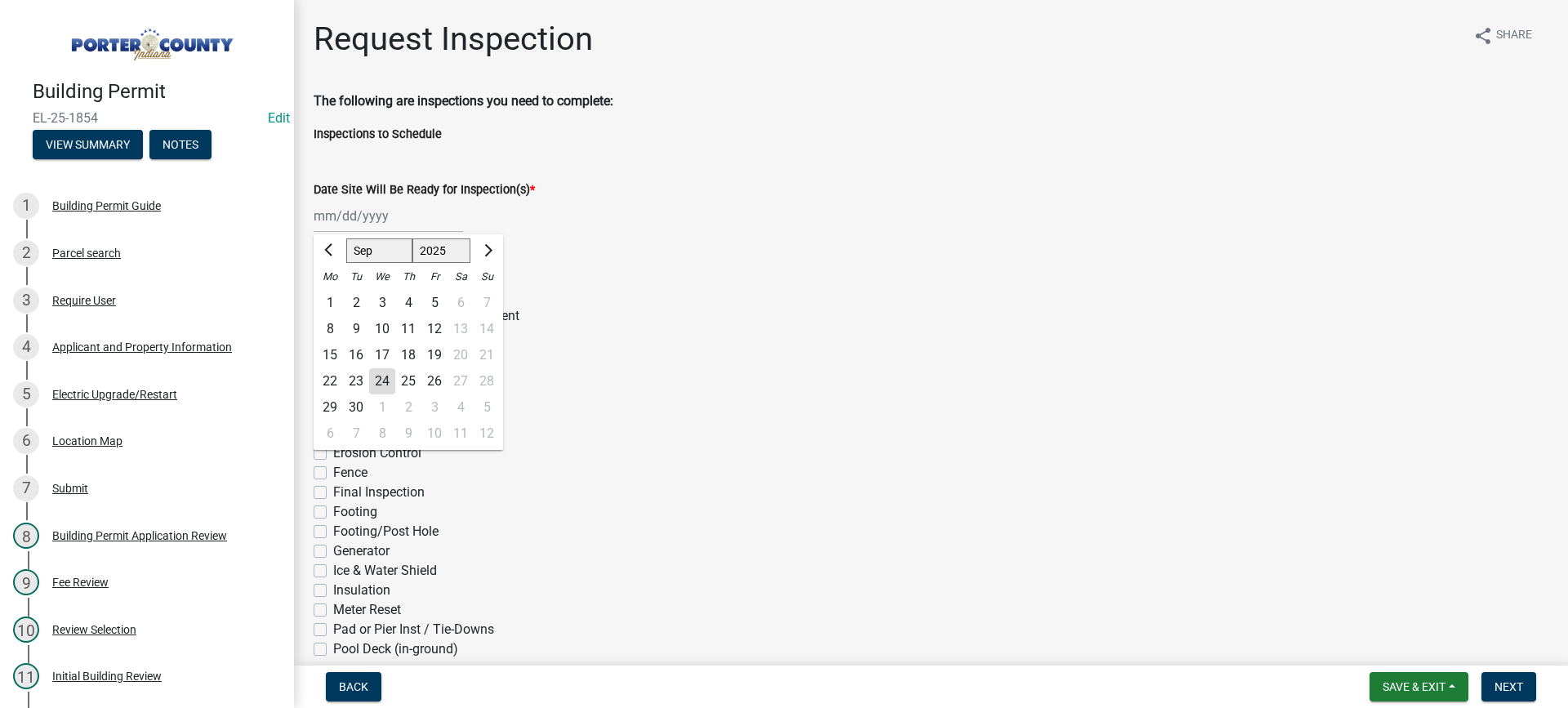
click at [385, 382] on div "24" at bounding box center [382, 381] width 26 height 26
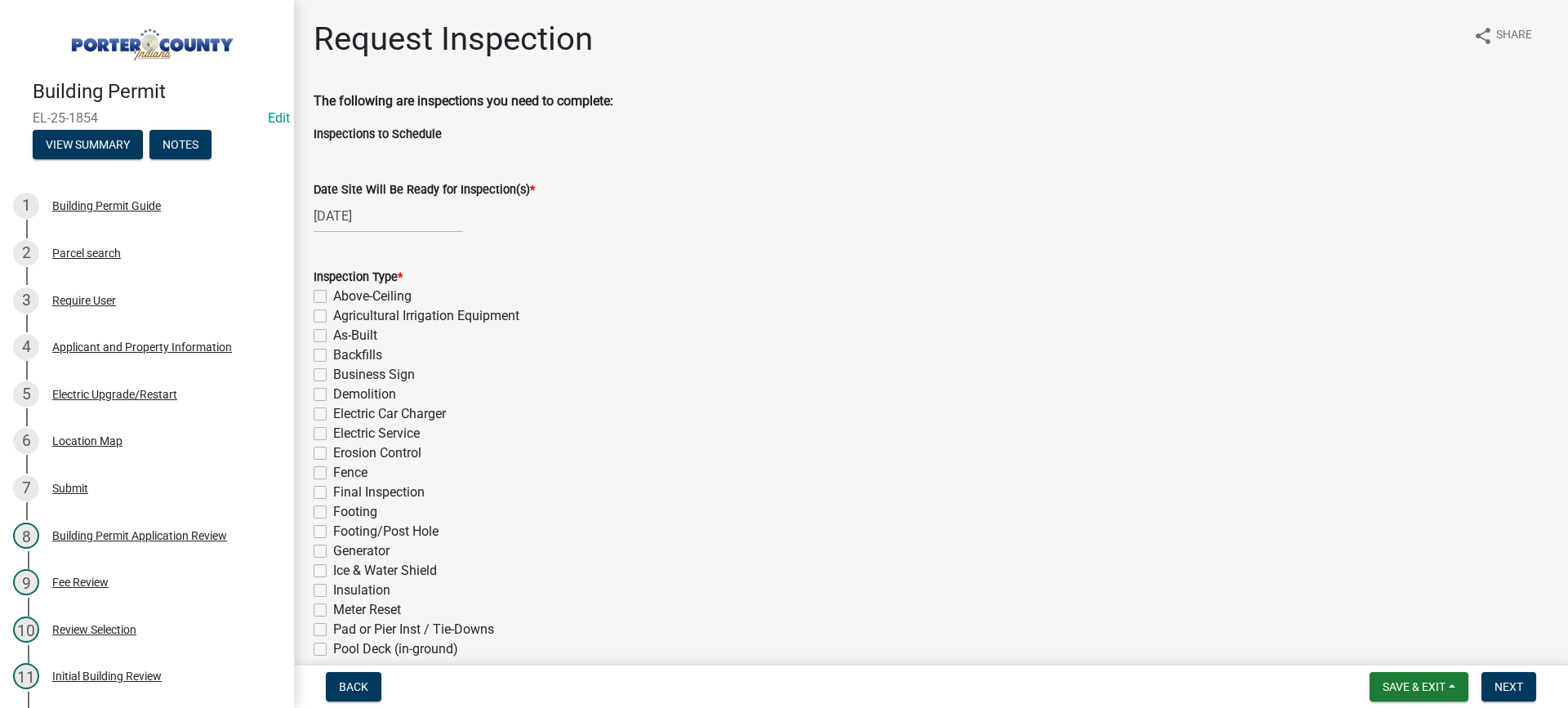
drag, startPoint x: 320, startPoint y: 430, endPoint x: 388, endPoint y: 509, distance: 104.2
click at [333, 431] on label "Electric Service" at bounding box center [376, 434] width 87 height 19
click at [333, 431] on input "Electric Service" at bounding box center [338, 430] width 11 height 11
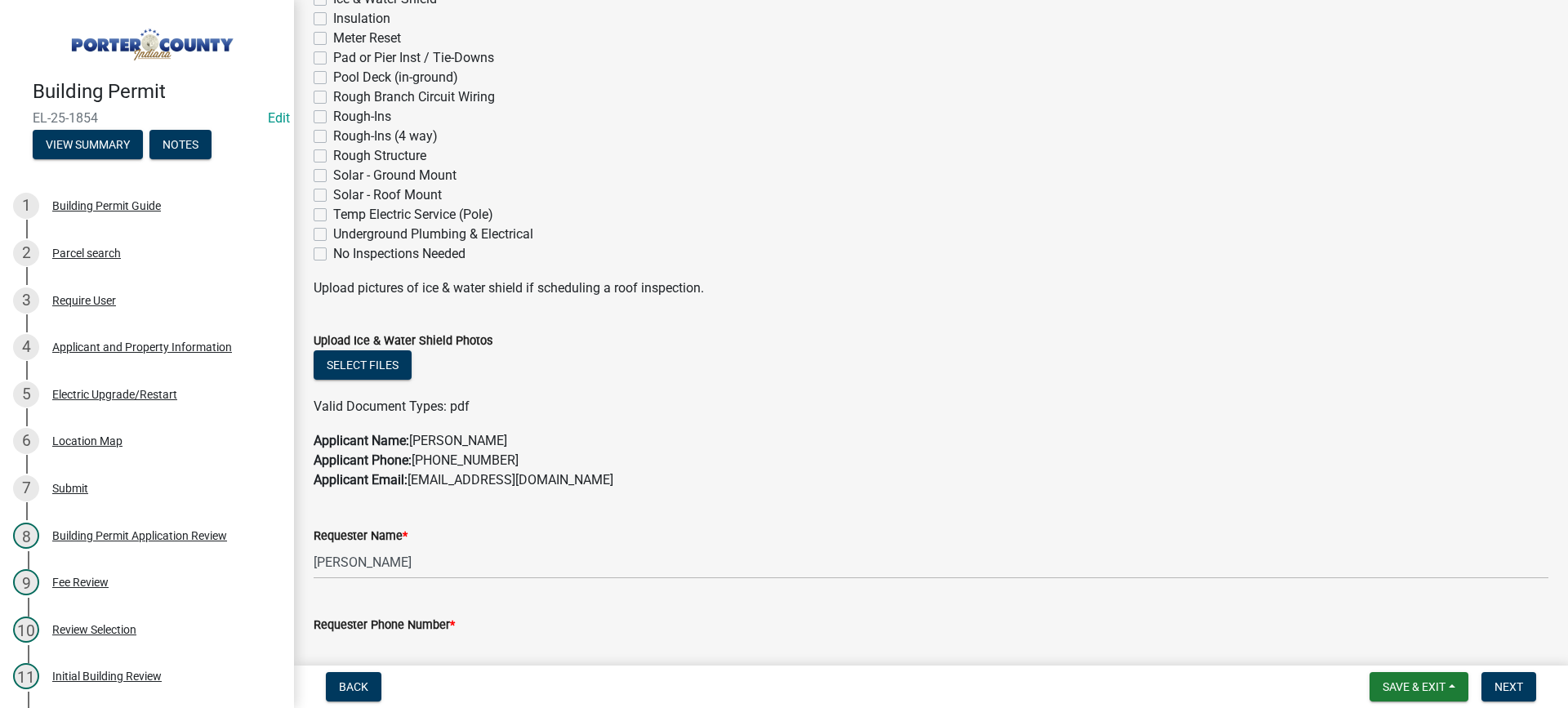
scroll to position [817, 0]
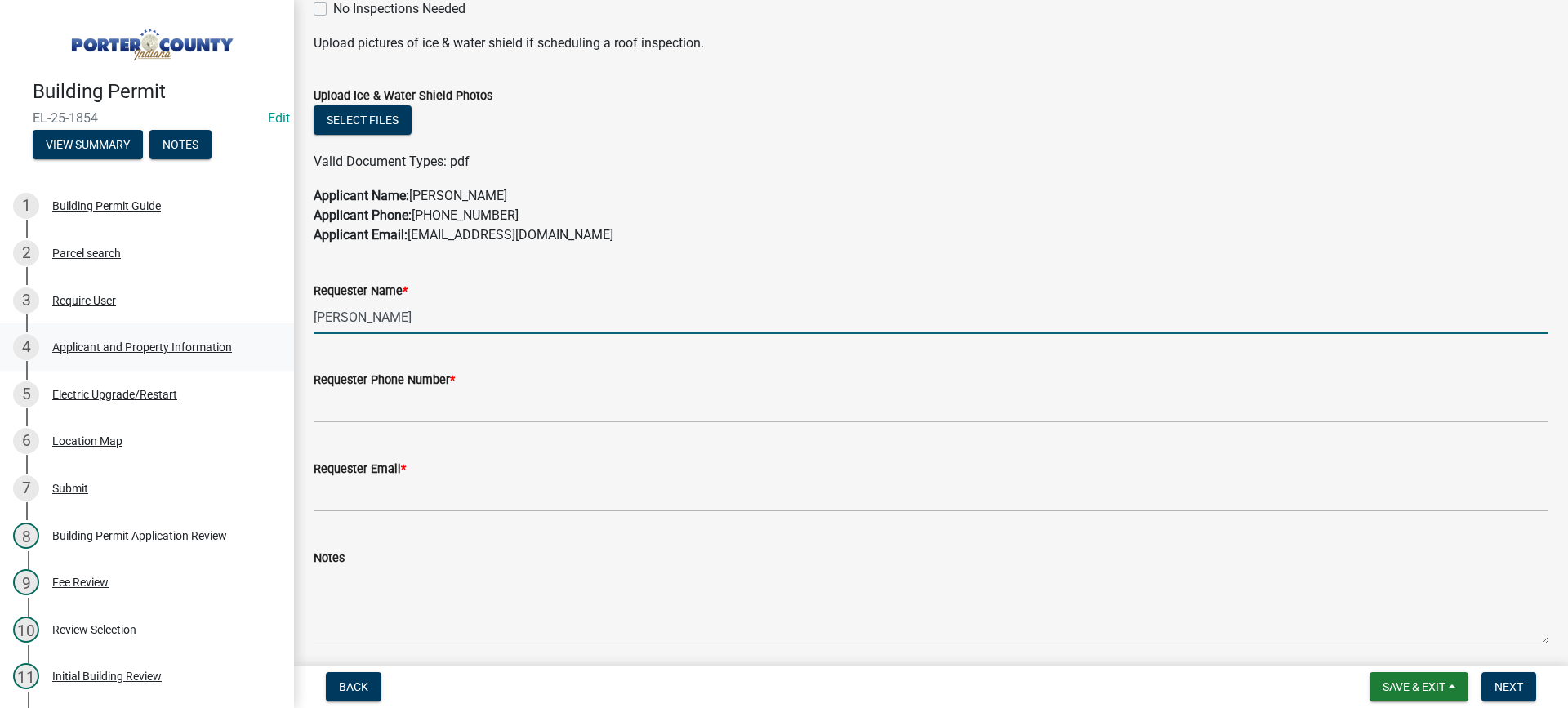
drag, startPoint x: 415, startPoint y: 309, endPoint x: 242, endPoint y: 326, distance: 173.8
click at [262, 315] on div "Building Permit EL-25-1854 Edit View Summary Notes 1 Building Permit Guide 2 Pa…" at bounding box center [784, 354] width 1568 height 708
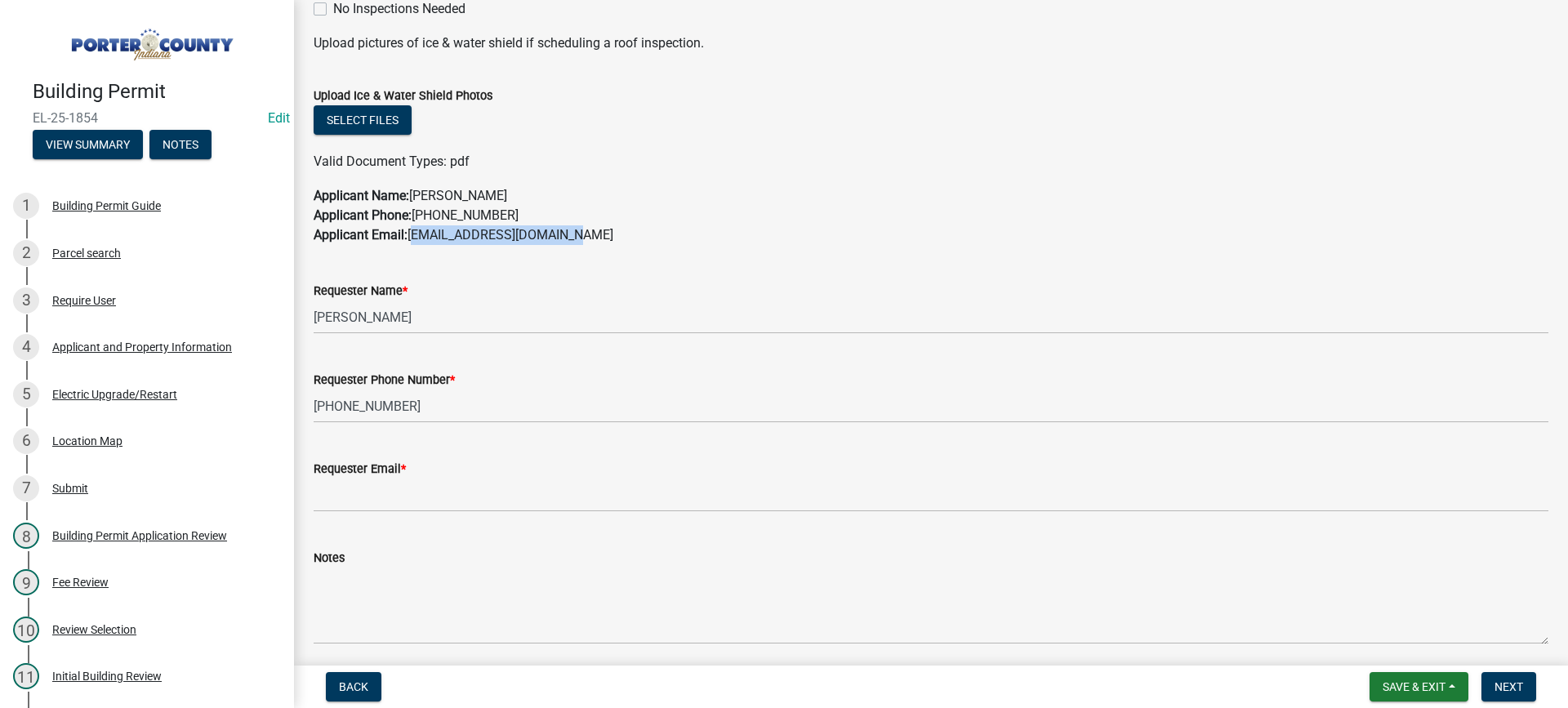
drag, startPoint x: 571, startPoint y: 235, endPoint x: 414, endPoint y: 238, distance: 157.0
click at [414, 238] on p "Applicant Name: [PERSON_NAME] Applicant Phone: [PHONE_NUMBER] Applicant Email: …" at bounding box center [931, 215] width 1234 height 59
copy p "[EMAIL_ADDRESS][DOMAIN_NAME]"
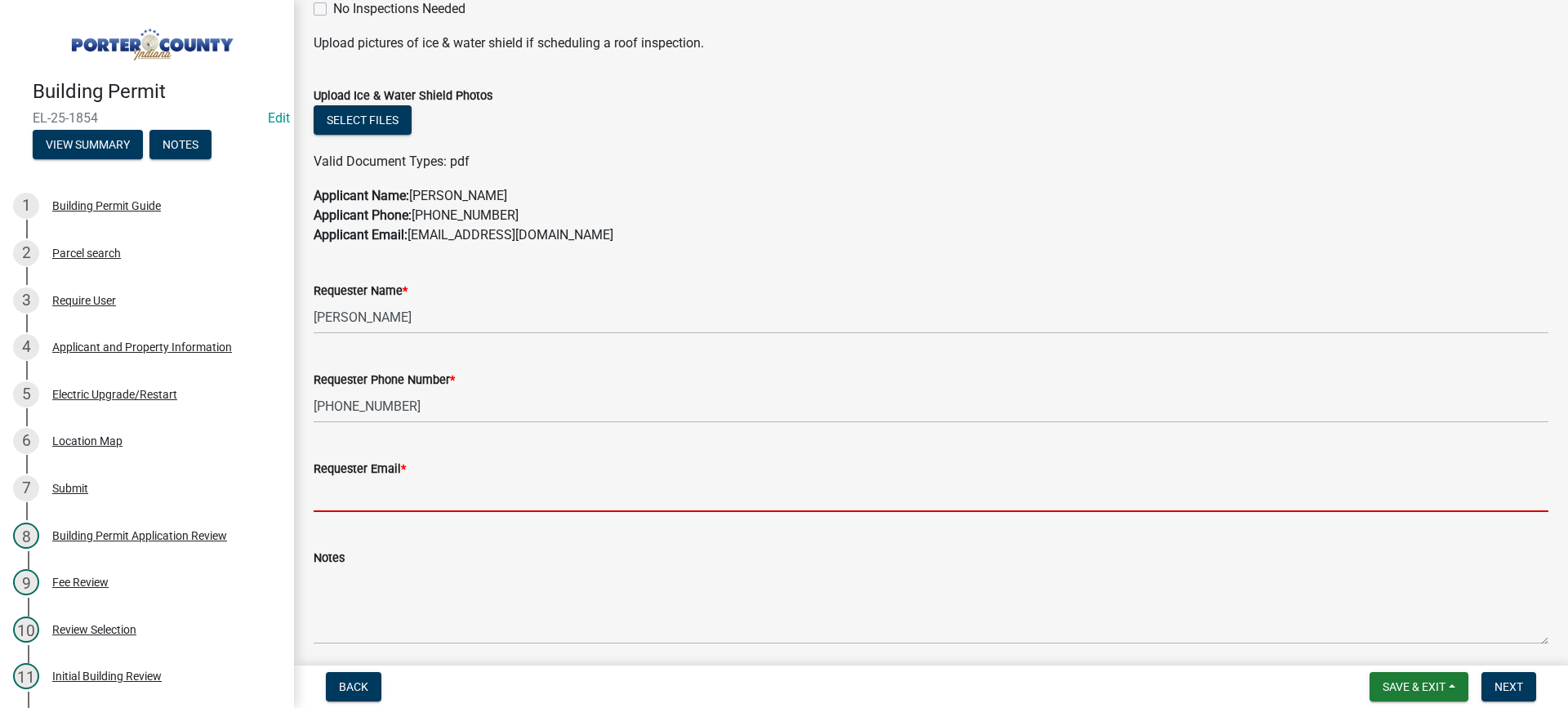
click at [428, 503] on input "Requester Email *" at bounding box center [931, 495] width 1234 height 33
paste input "[EMAIL_ADDRESS][DOMAIN_NAME]"
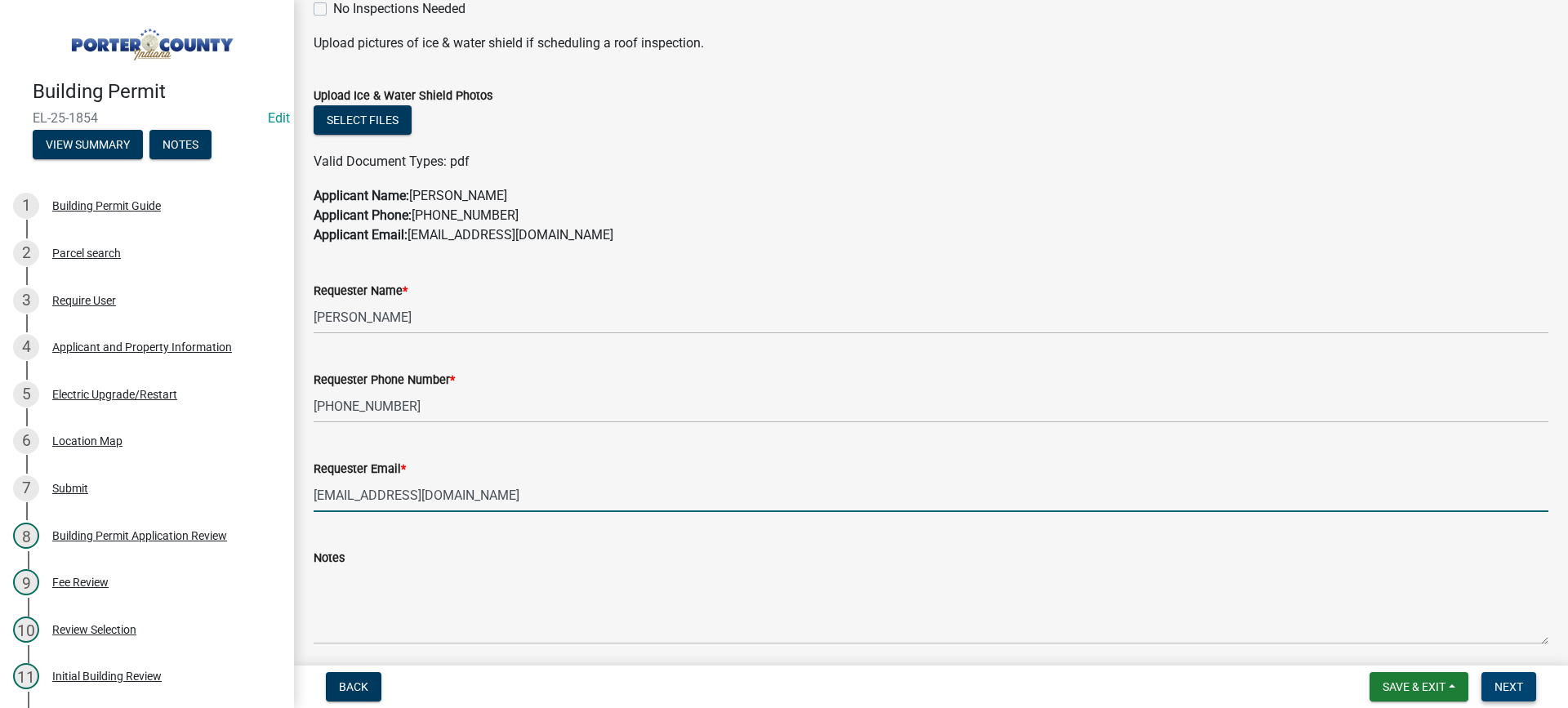
click at [1505, 690] on span "Next" at bounding box center [1508, 687] width 29 height 13
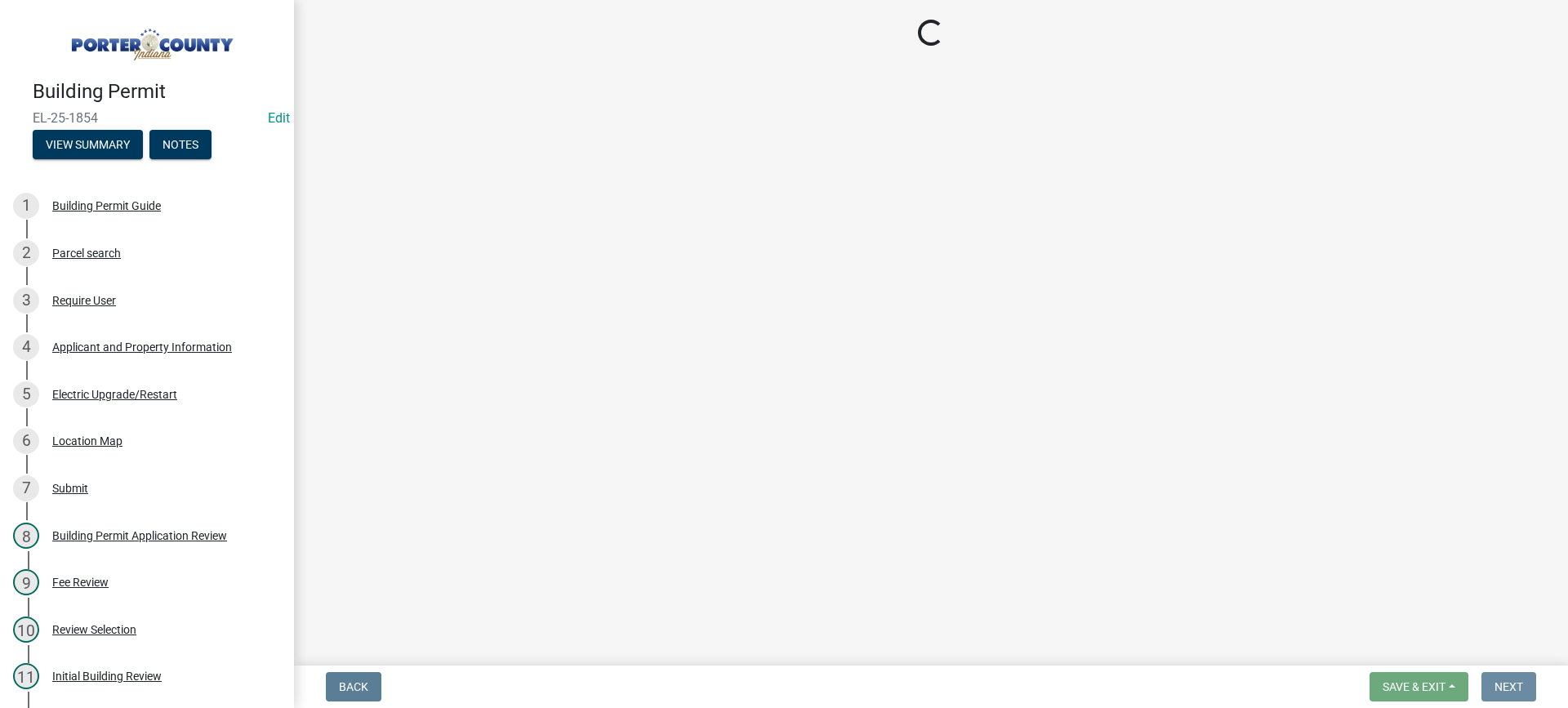
scroll to position [0, 0]
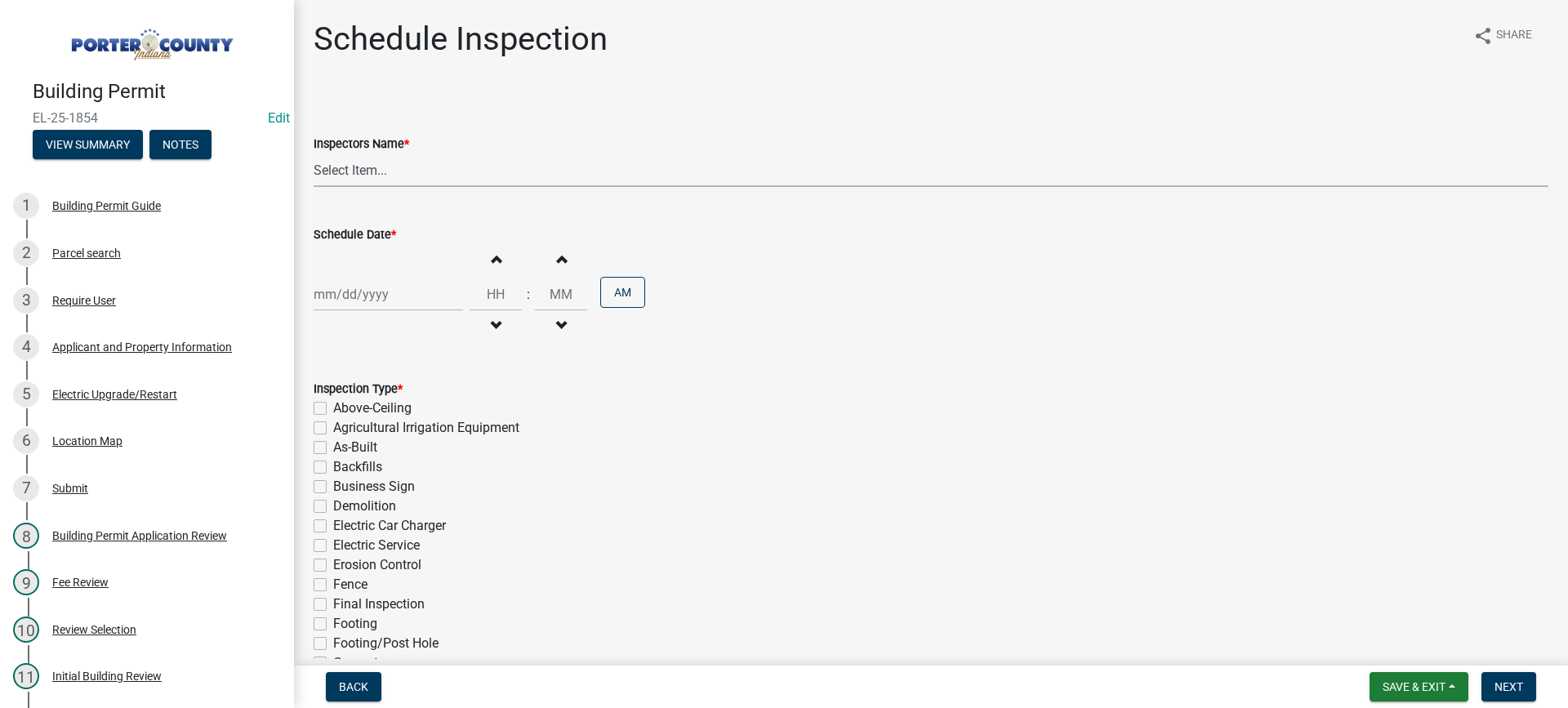
click at [344, 167] on select "Select Item... mhaller ([PERSON_NAME])" at bounding box center [931, 170] width 1234 height 33
click at [313, 154] on select "Select Item... mhaller ([PERSON_NAME])" at bounding box center [931, 170] width 1234 height 33
click at [369, 293] on div at bounding box center [388, 294] width 149 height 33
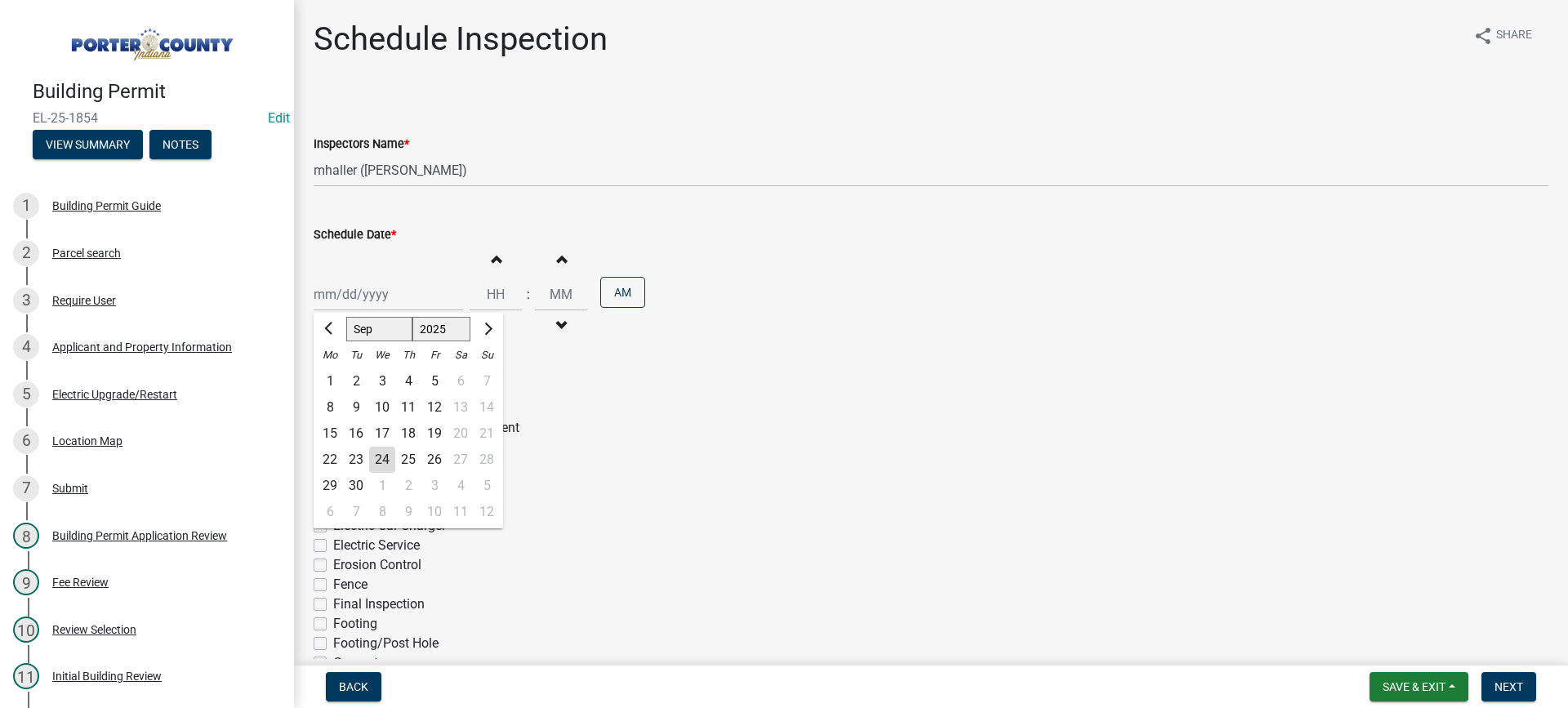
click at [381, 459] on div "24" at bounding box center [382, 460] width 26 height 26
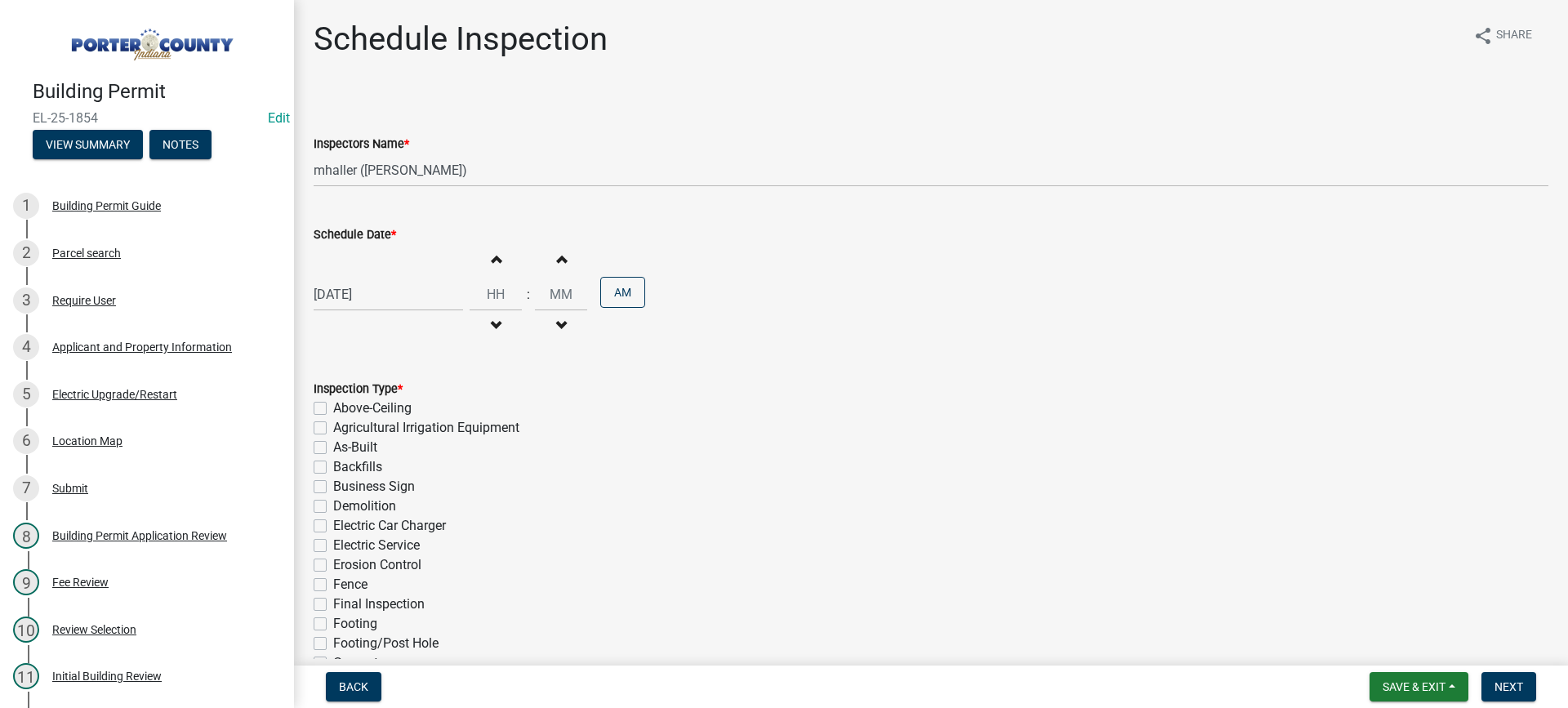
click at [333, 544] on label "Electric Service" at bounding box center [376, 545] width 87 height 19
click at [333, 544] on input "Electric Service" at bounding box center [338, 541] width 11 height 11
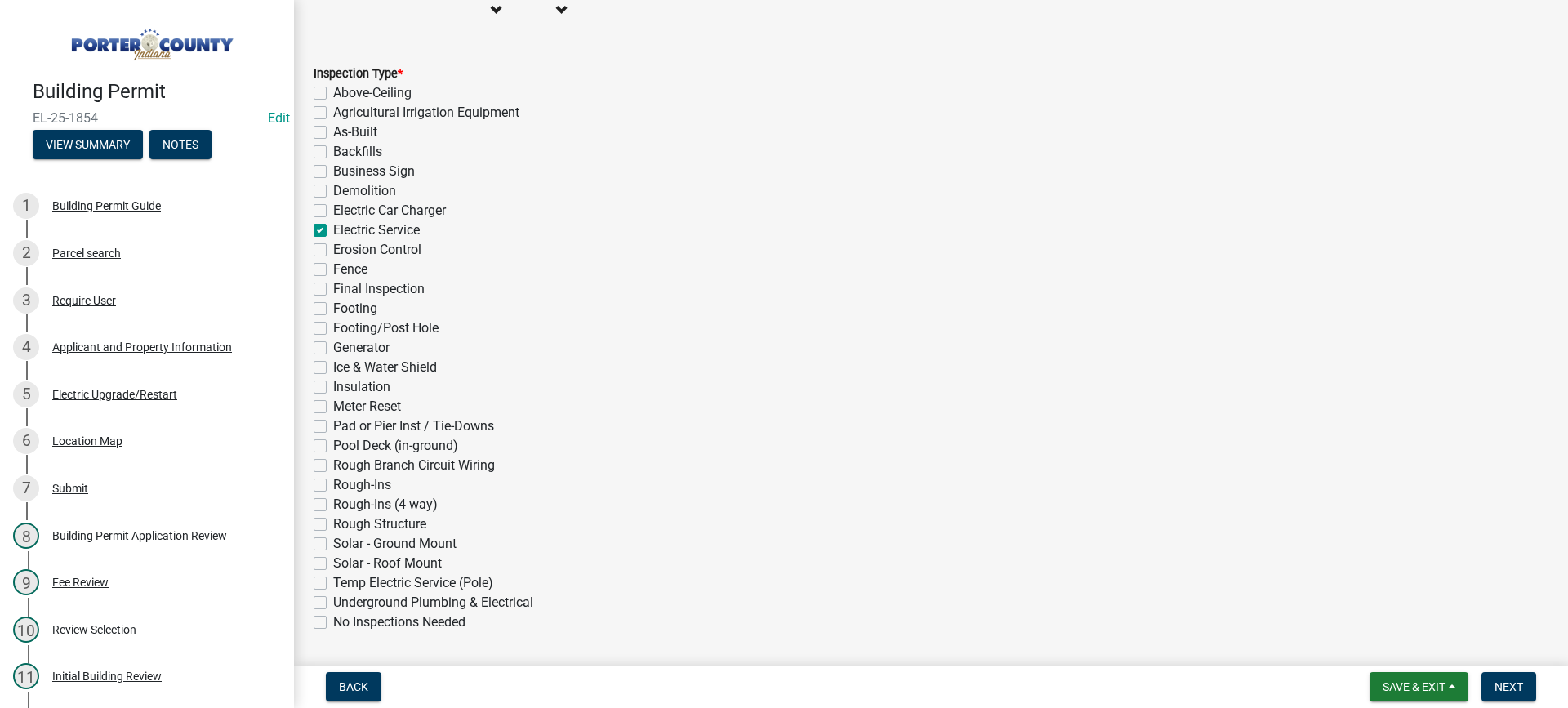
scroll to position [367, 0]
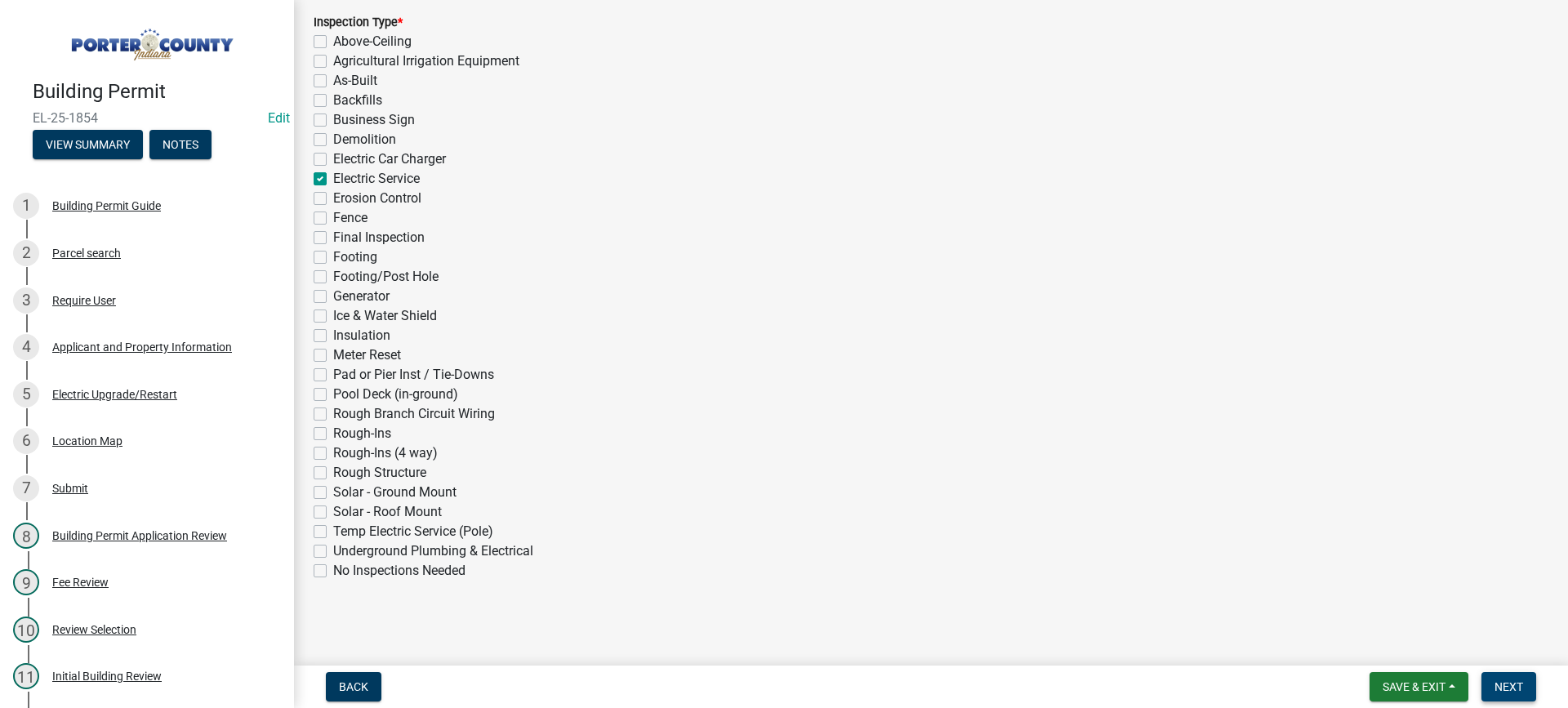
click at [1512, 681] on span "Next" at bounding box center [1508, 687] width 29 height 13
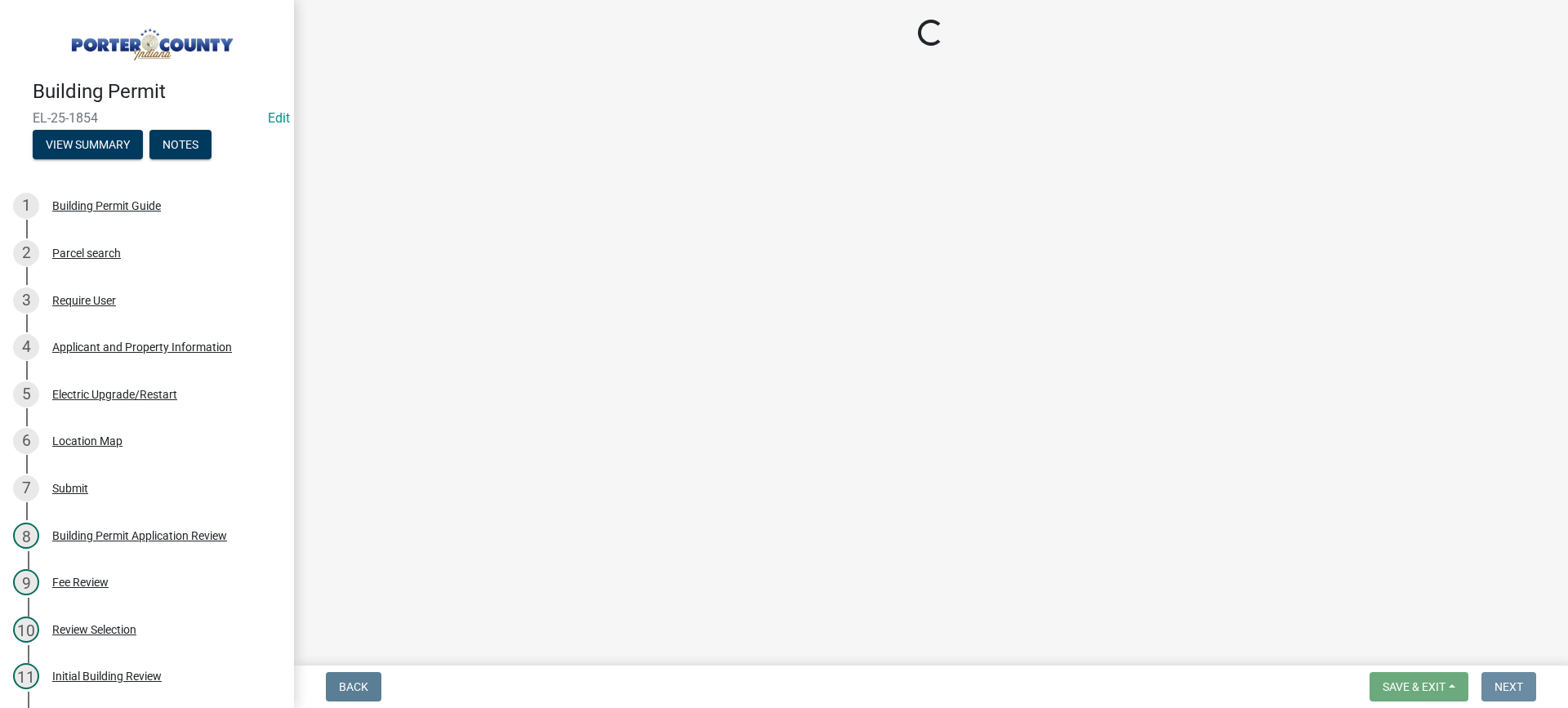
scroll to position [0, 0]
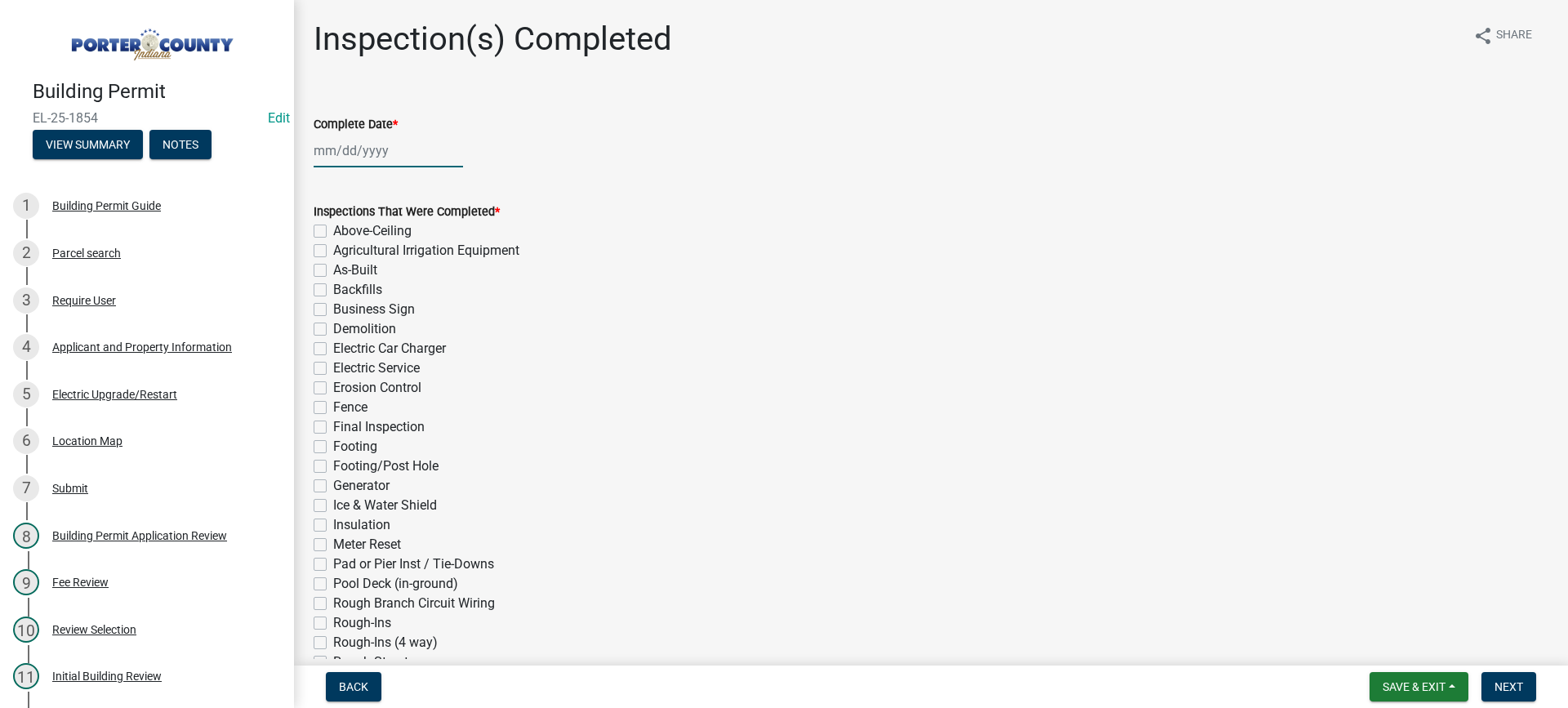
click at [363, 148] on div at bounding box center [388, 151] width 149 height 33
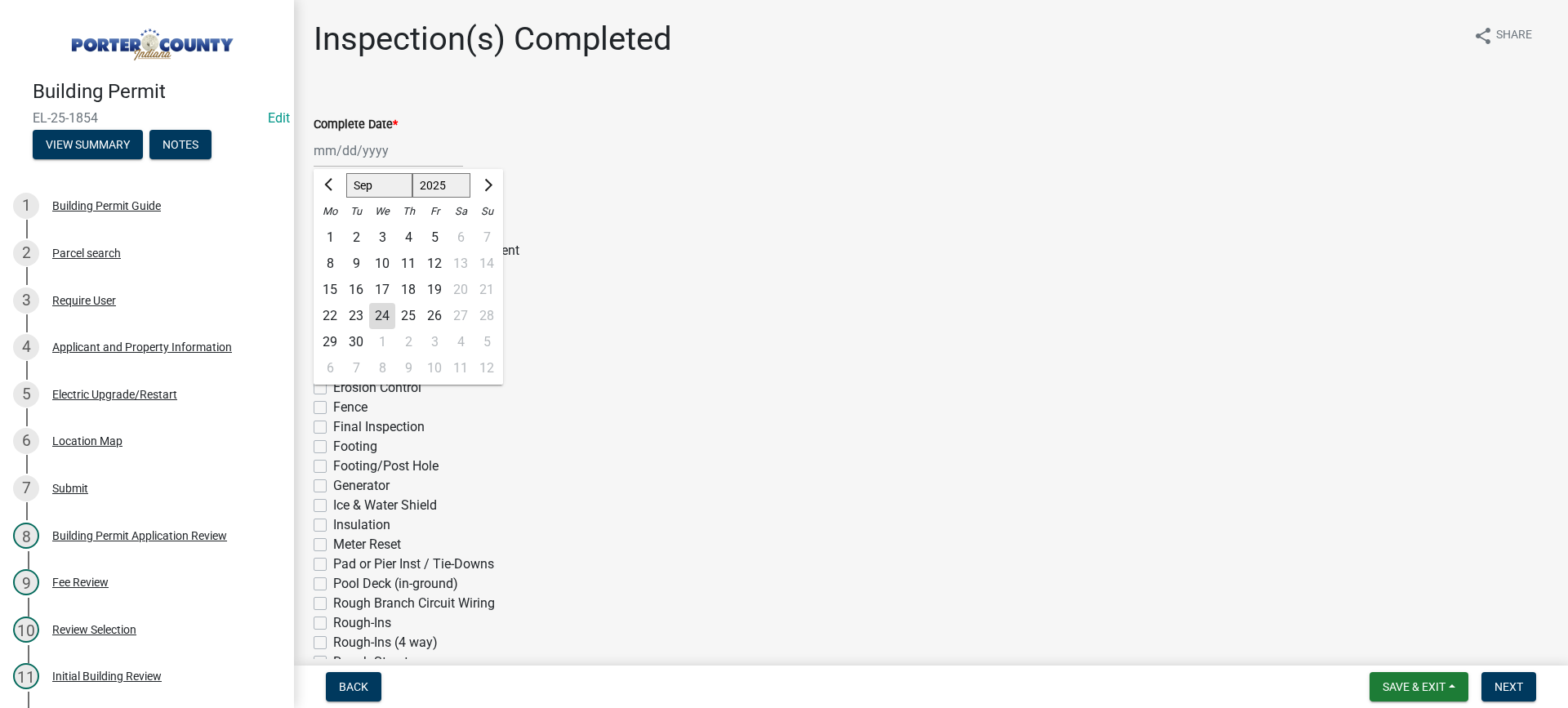
click at [381, 307] on div "24" at bounding box center [382, 316] width 26 height 26
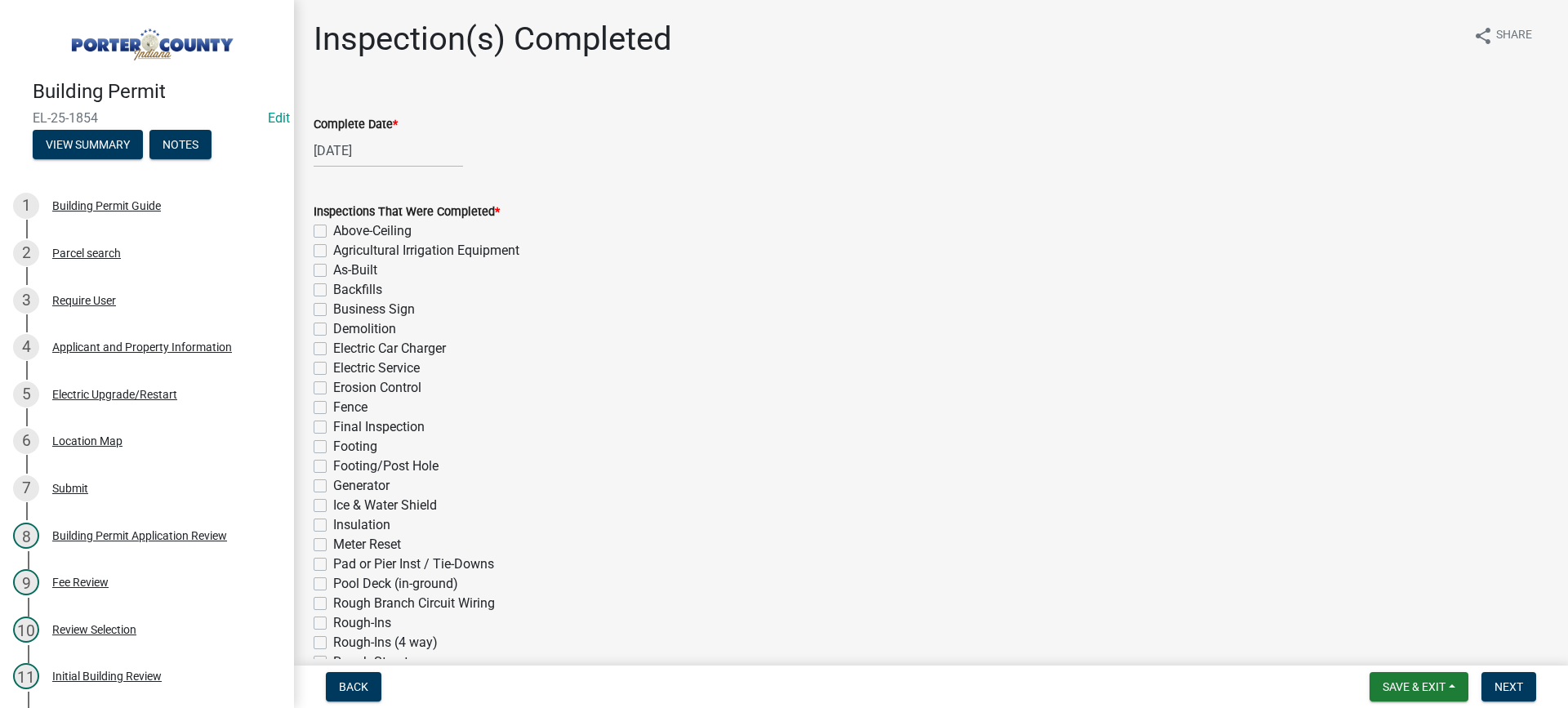
click at [333, 372] on label "Electric Service" at bounding box center [376, 368] width 87 height 19
click at [333, 369] on input "Electric Service" at bounding box center [338, 364] width 11 height 11
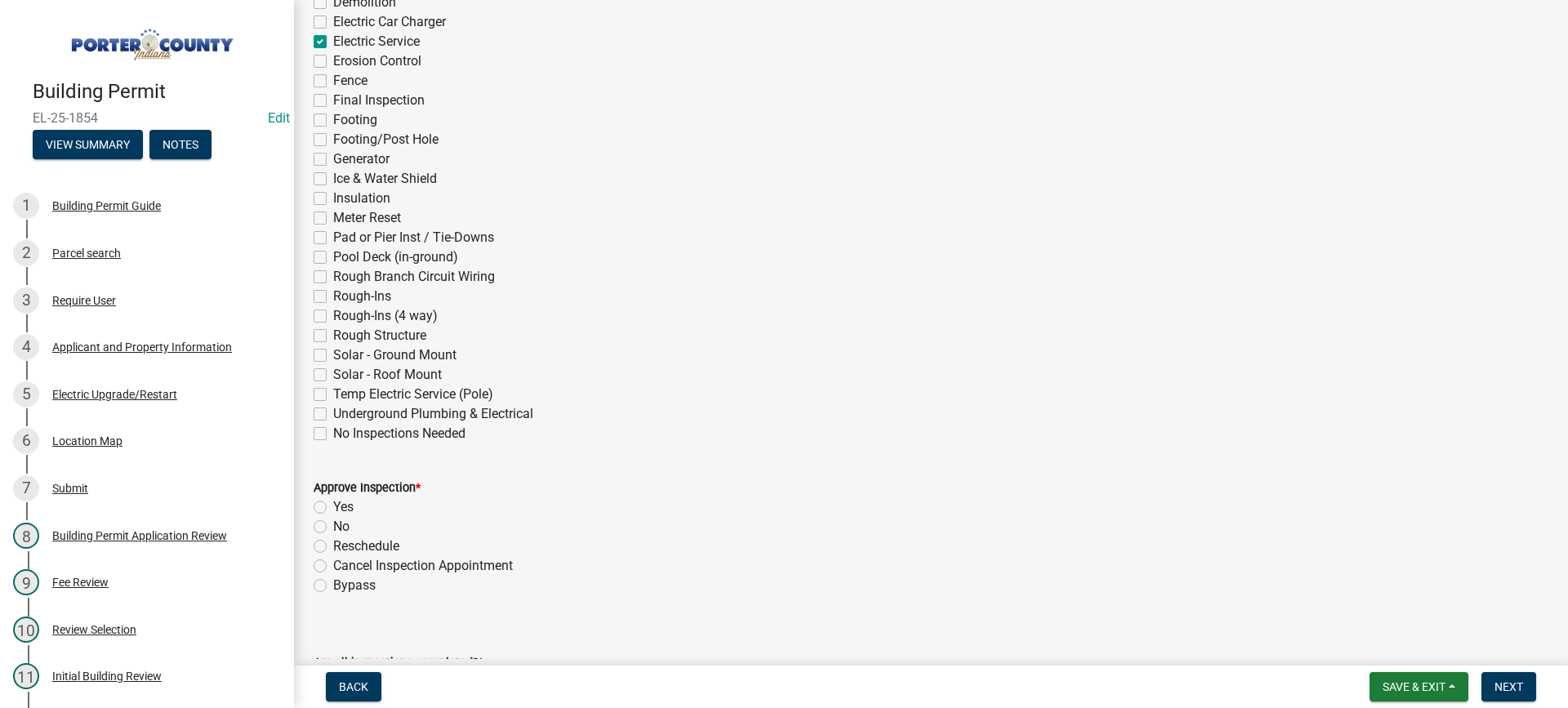
scroll to position [654, 0]
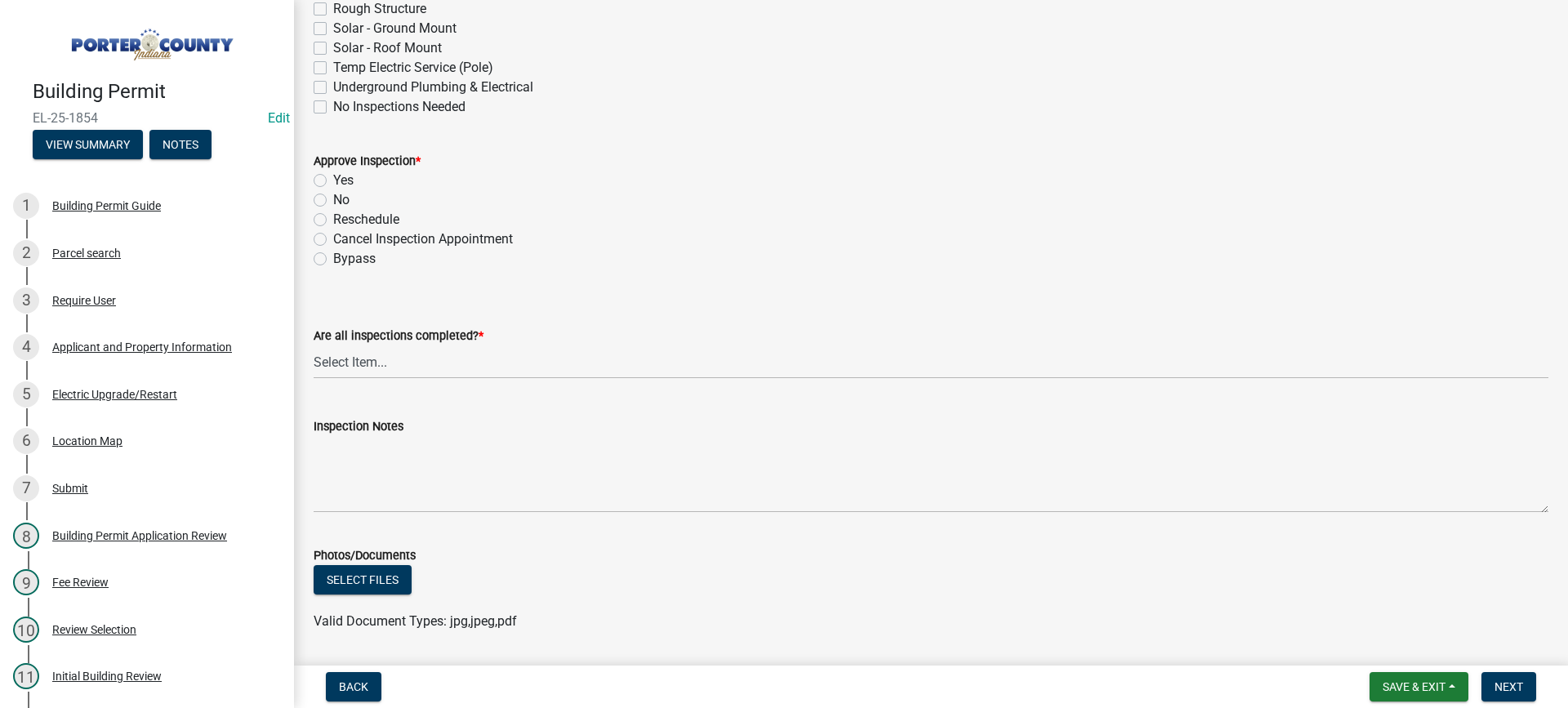
drag, startPoint x: 320, startPoint y: 178, endPoint x: 329, endPoint y: 196, distance: 20.1
click at [333, 180] on label "Yes" at bounding box center [342, 180] width 20 height 19
click at [333, 180] on input "Yes" at bounding box center [338, 176] width 11 height 11
click at [398, 364] on select "Select Item... Yes - All Inspections Have Been Completed No - More Inspections …" at bounding box center [931, 362] width 1234 height 33
click at [313, 345] on select "Select Item... Yes - All Inspections Have Been Completed No - More Inspections …" at bounding box center [931, 362] width 1234 height 33
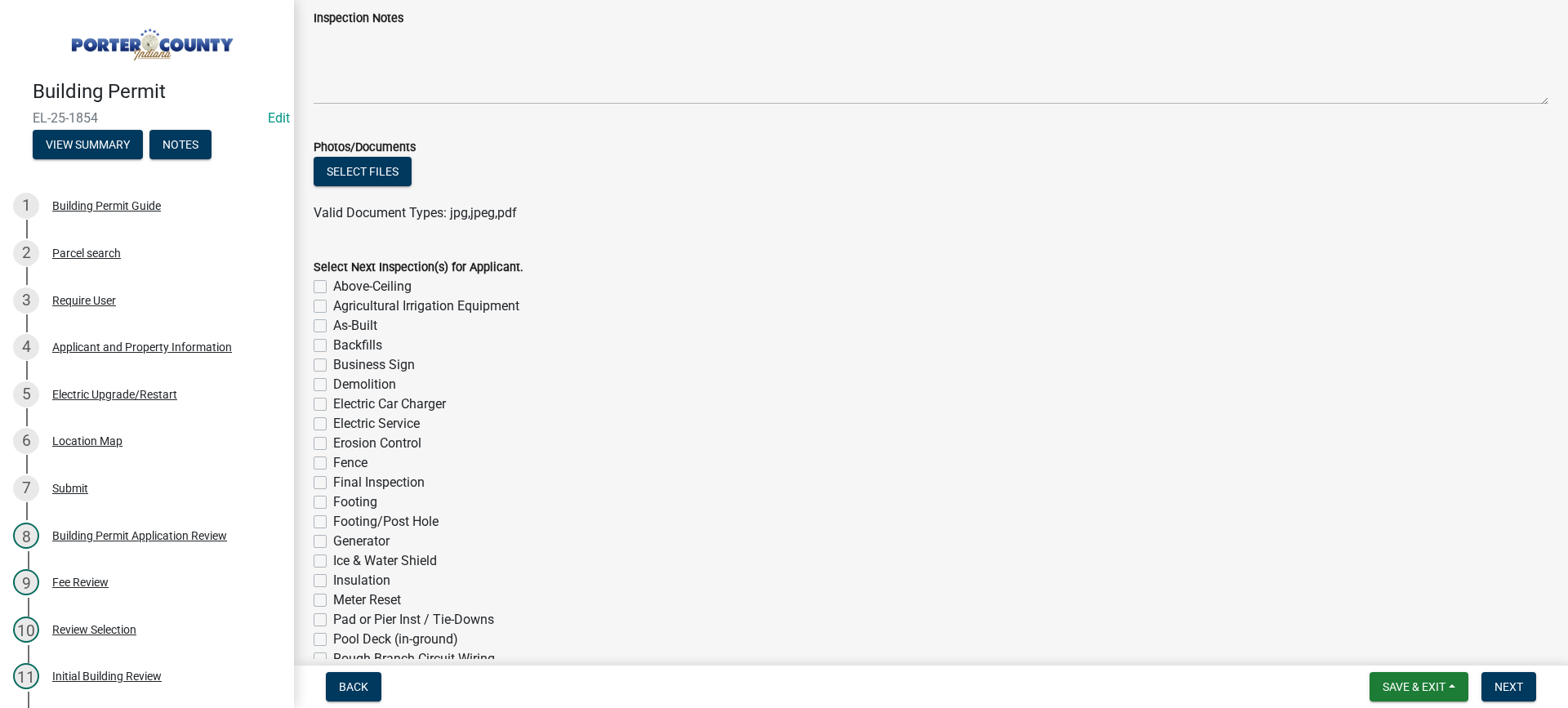
scroll to position [1307, 0]
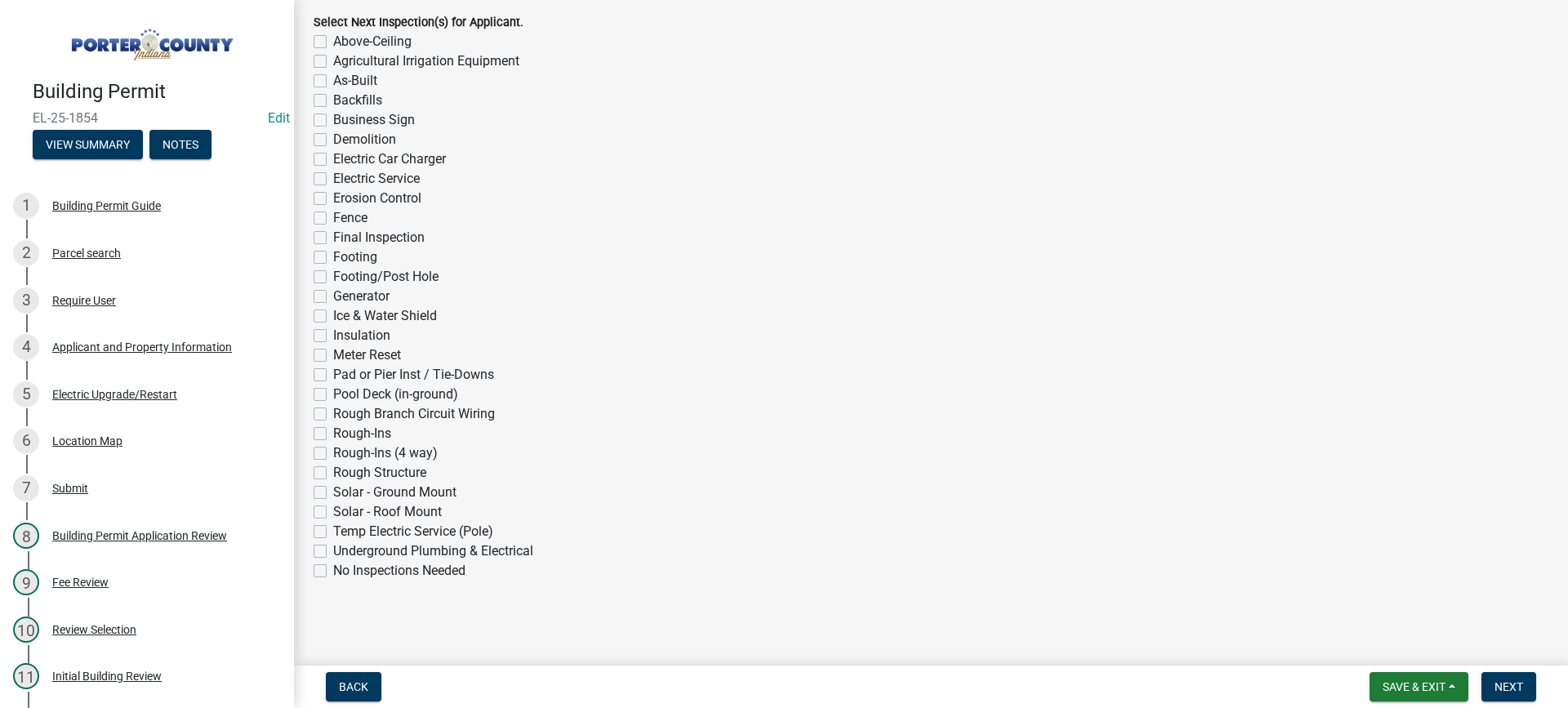
click at [333, 574] on label "No Inspections Needed" at bounding box center [399, 571] width 133 height 19
click at [333, 572] on input "No Inspections Needed" at bounding box center [338, 567] width 11 height 11
click at [1502, 689] on span "Next" at bounding box center [1508, 687] width 29 height 13
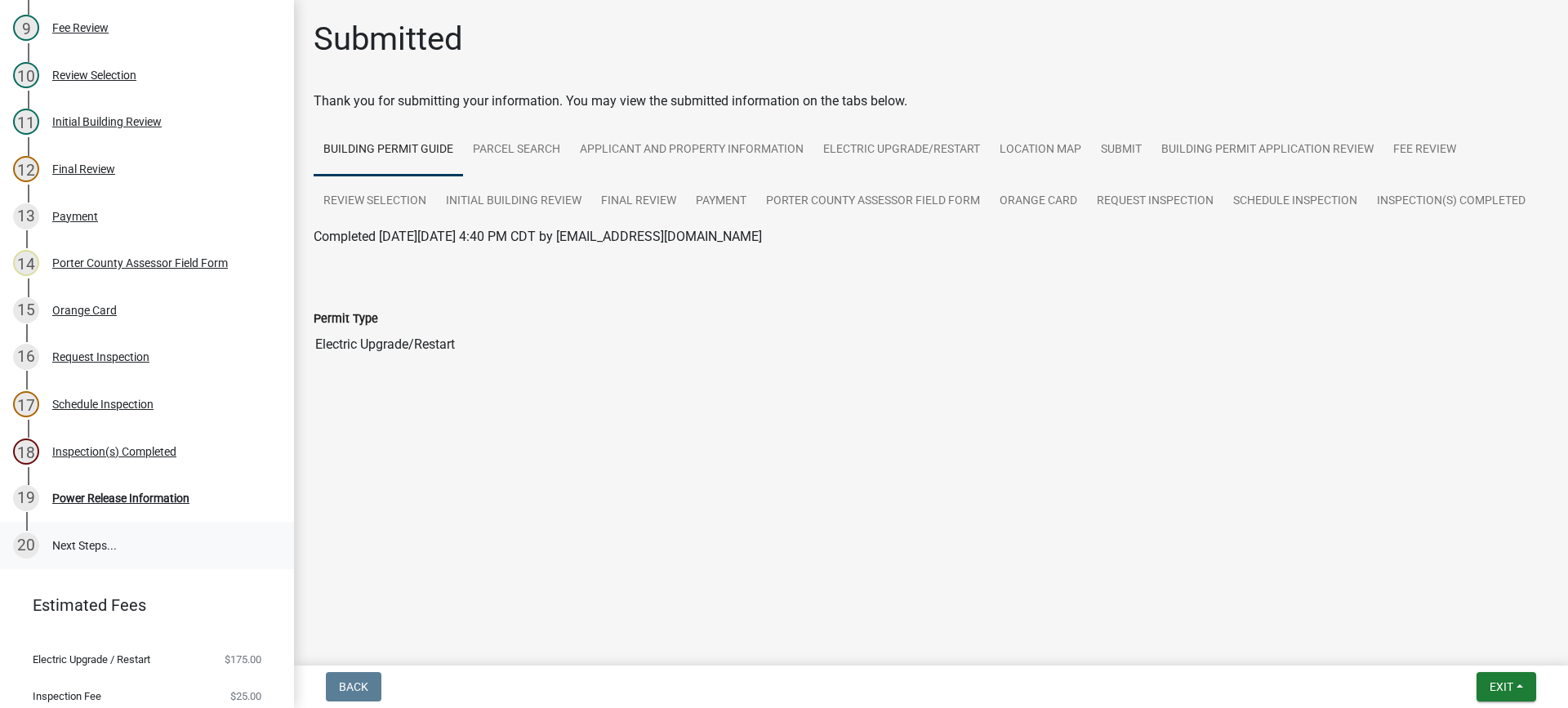
scroll to position [601, 0]
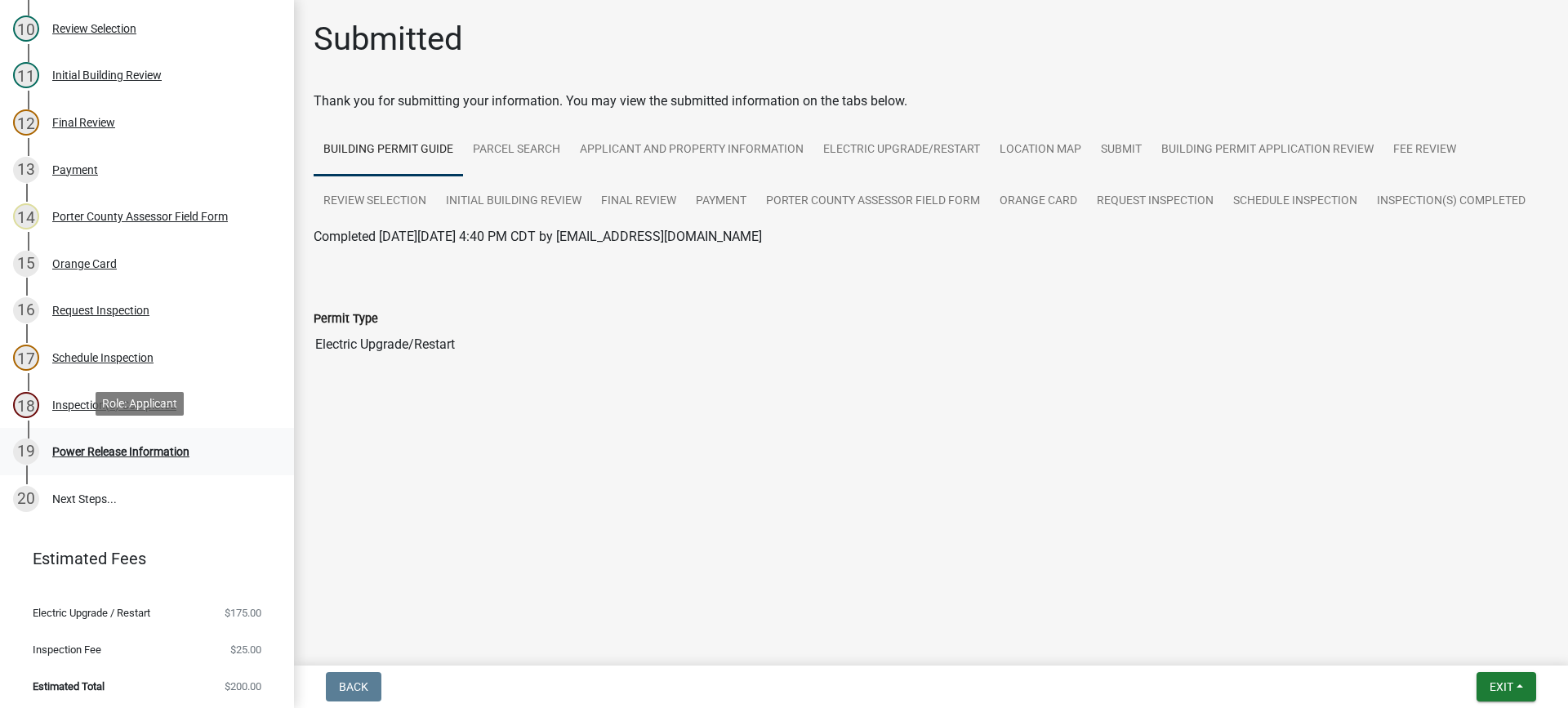
click at [140, 449] on div "Power Release Information" at bounding box center [121, 452] width 137 height 11
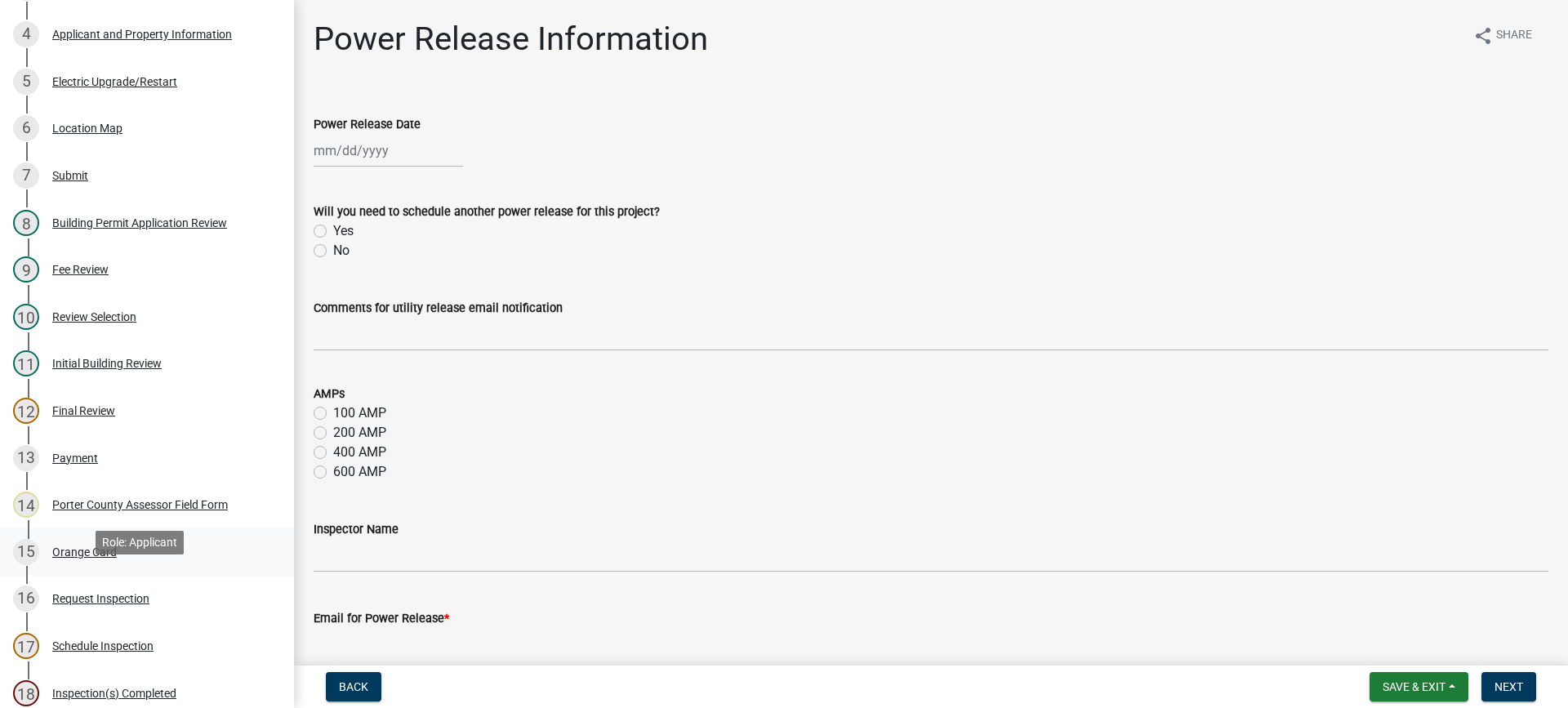
scroll to position [274, 0]
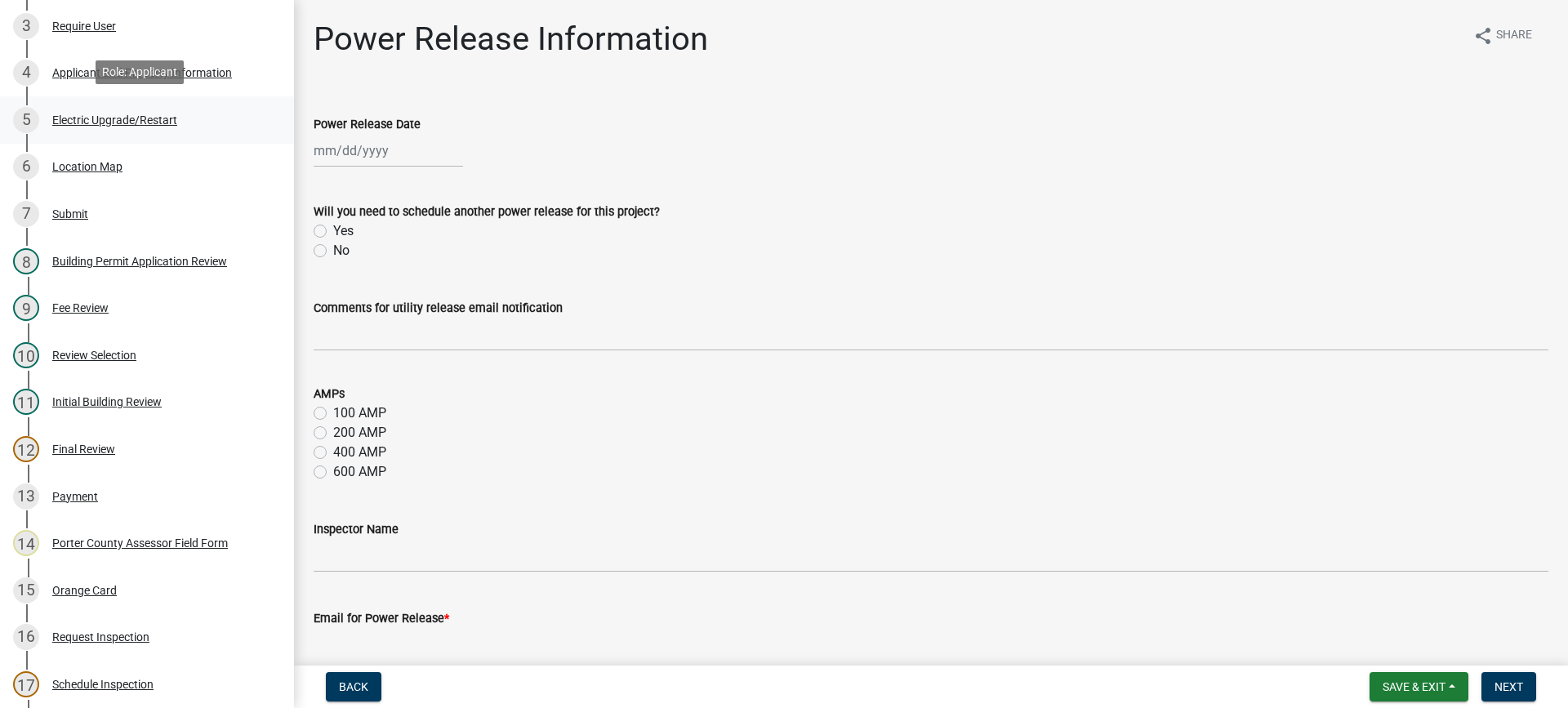
click at [101, 118] on div "Electric Upgrade/Restart" at bounding box center [115, 119] width 125 height 11
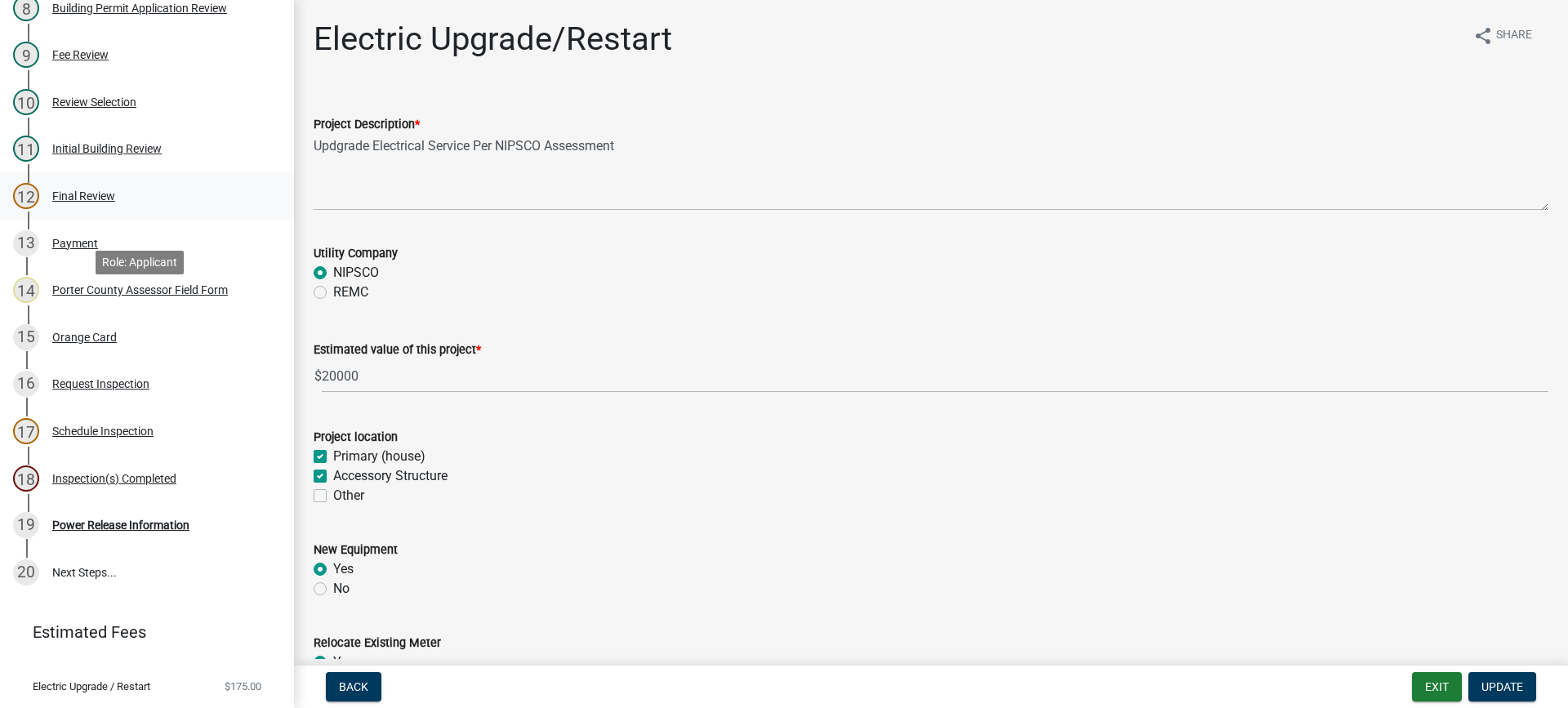
scroll to position [601, 0]
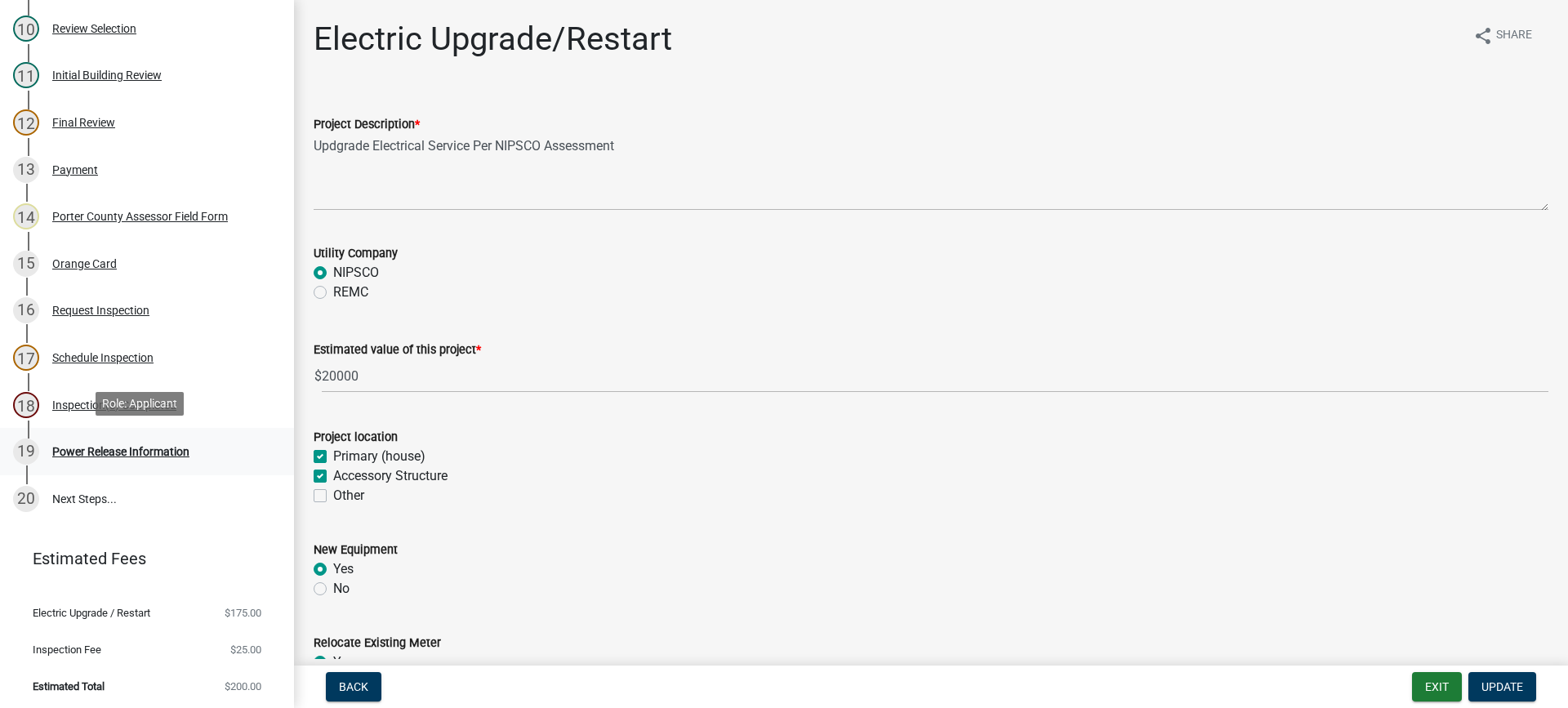
click at [122, 452] on div "Power Release Information" at bounding box center [121, 452] width 137 height 11
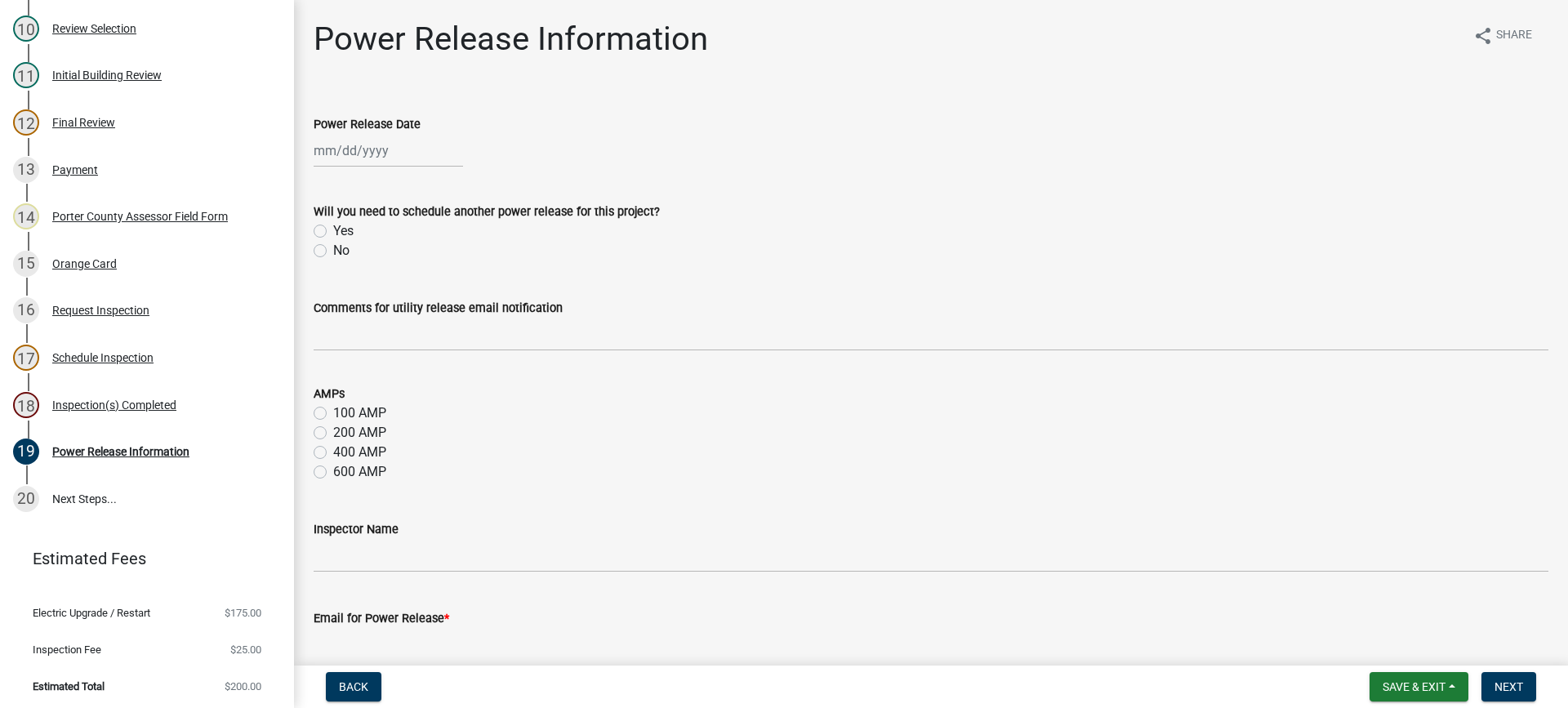
click at [371, 142] on div at bounding box center [388, 151] width 149 height 33
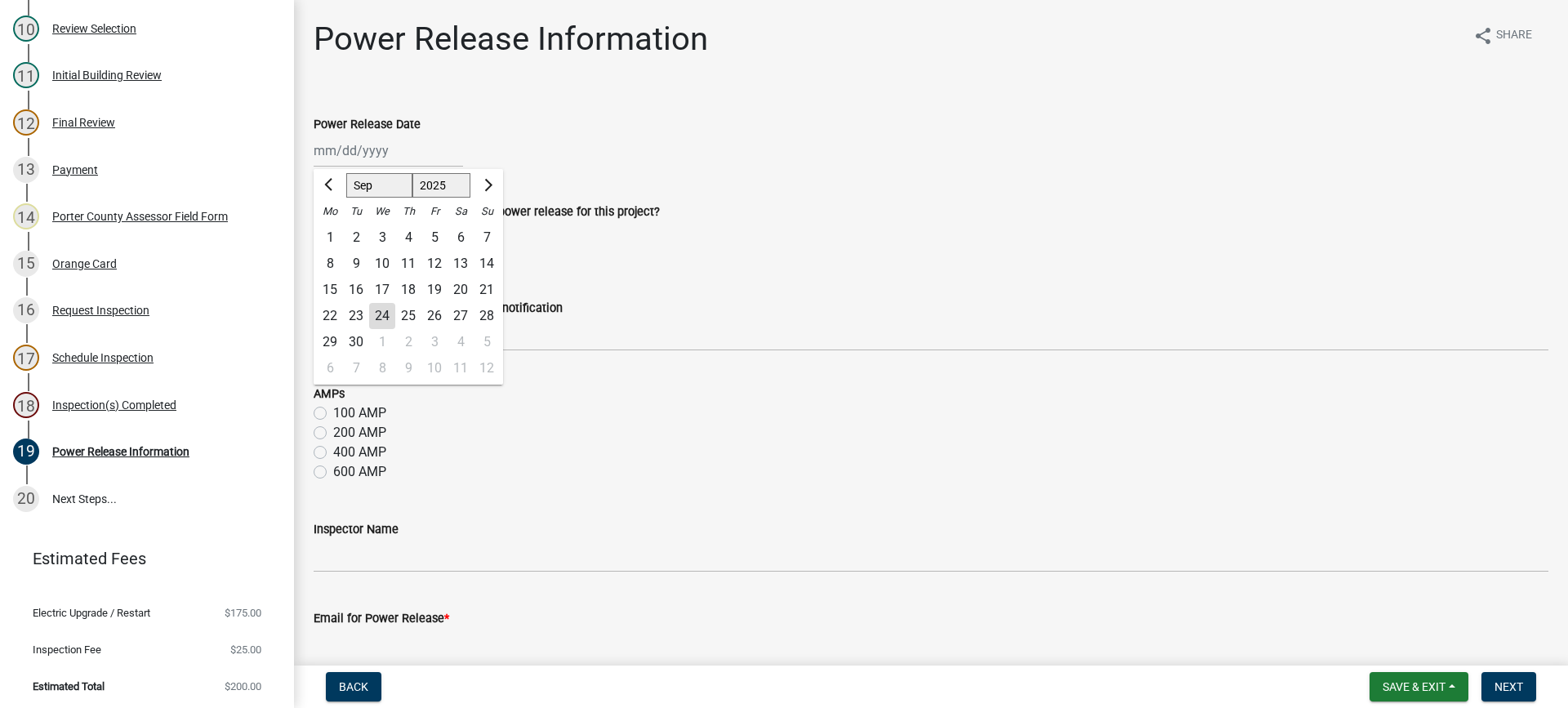
click at [382, 311] on div "24" at bounding box center [382, 316] width 26 height 26
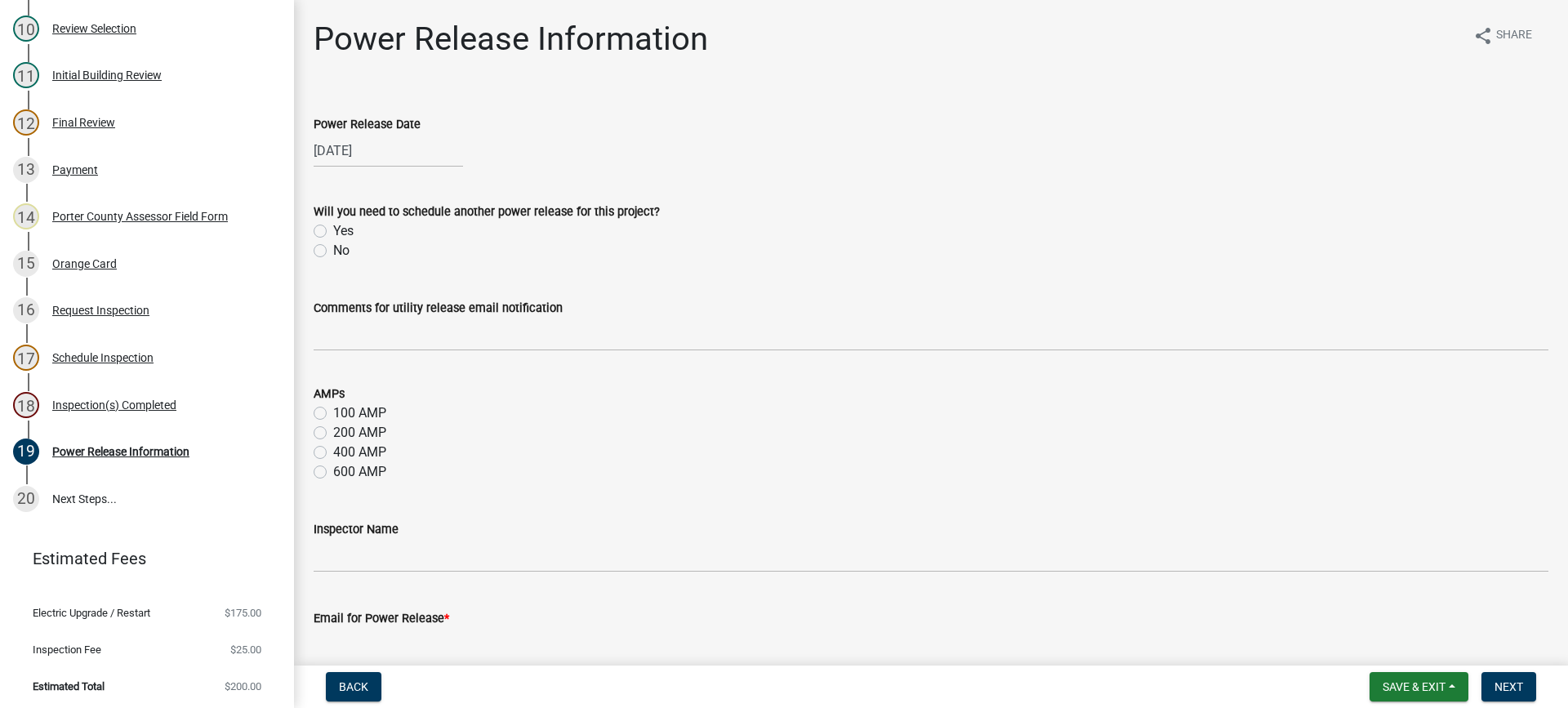
drag, startPoint x: 320, startPoint y: 250, endPoint x: 335, endPoint y: 264, distance: 20.5
click at [333, 251] on label "No" at bounding box center [341, 250] width 17 height 19
click at [333, 251] on input "No" at bounding box center [338, 246] width 11 height 11
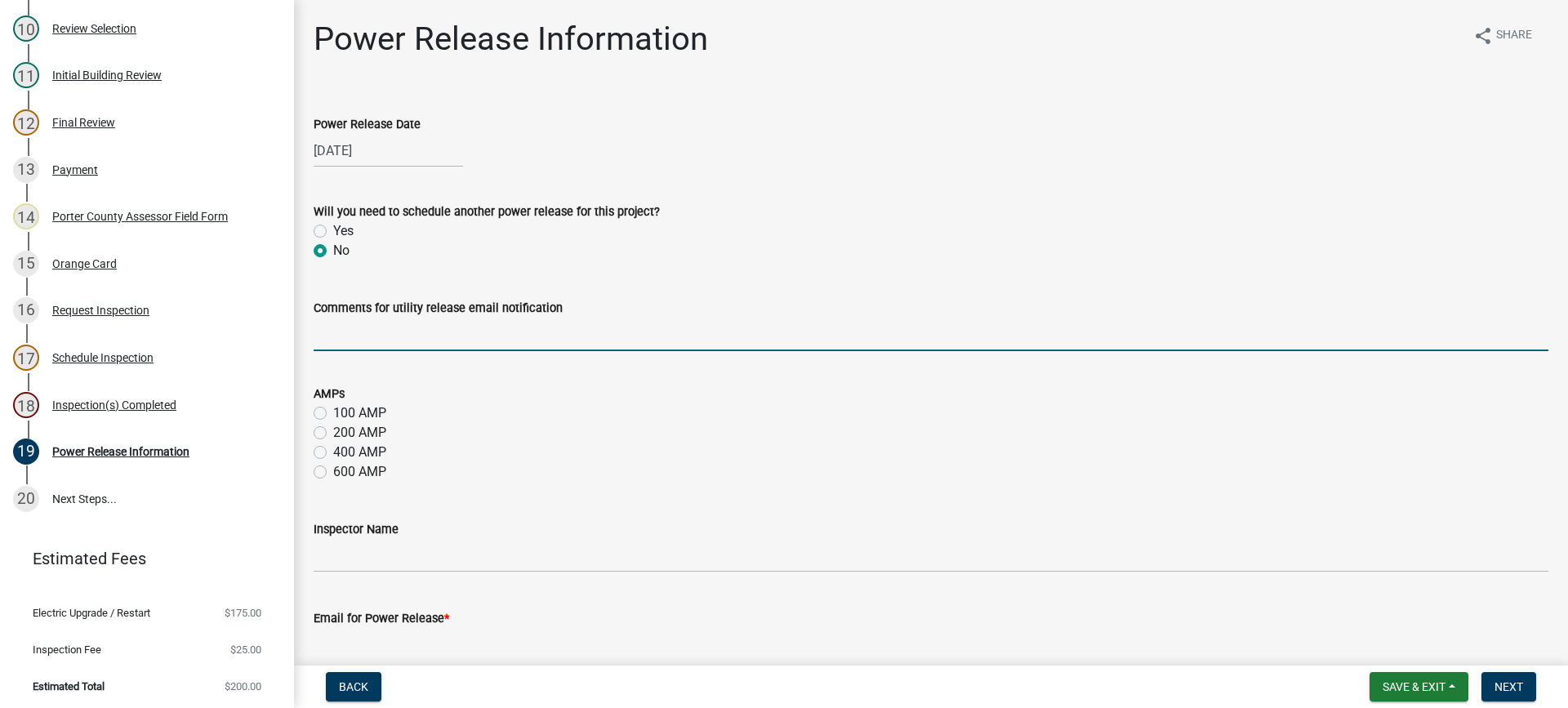
click at [382, 340] on input "Comments for utility release email notification" at bounding box center [931, 335] width 1234 height 33
click at [446, 335] on input "Comments for utility release email notification" at bounding box center [931, 335] width 1234 height 33
click at [333, 473] on label "600 AMP" at bounding box center [359, 472] width 53 height 19
click at [333, 473] on input "600 AMP" at bounding box center [338, 467] width 11 height 11
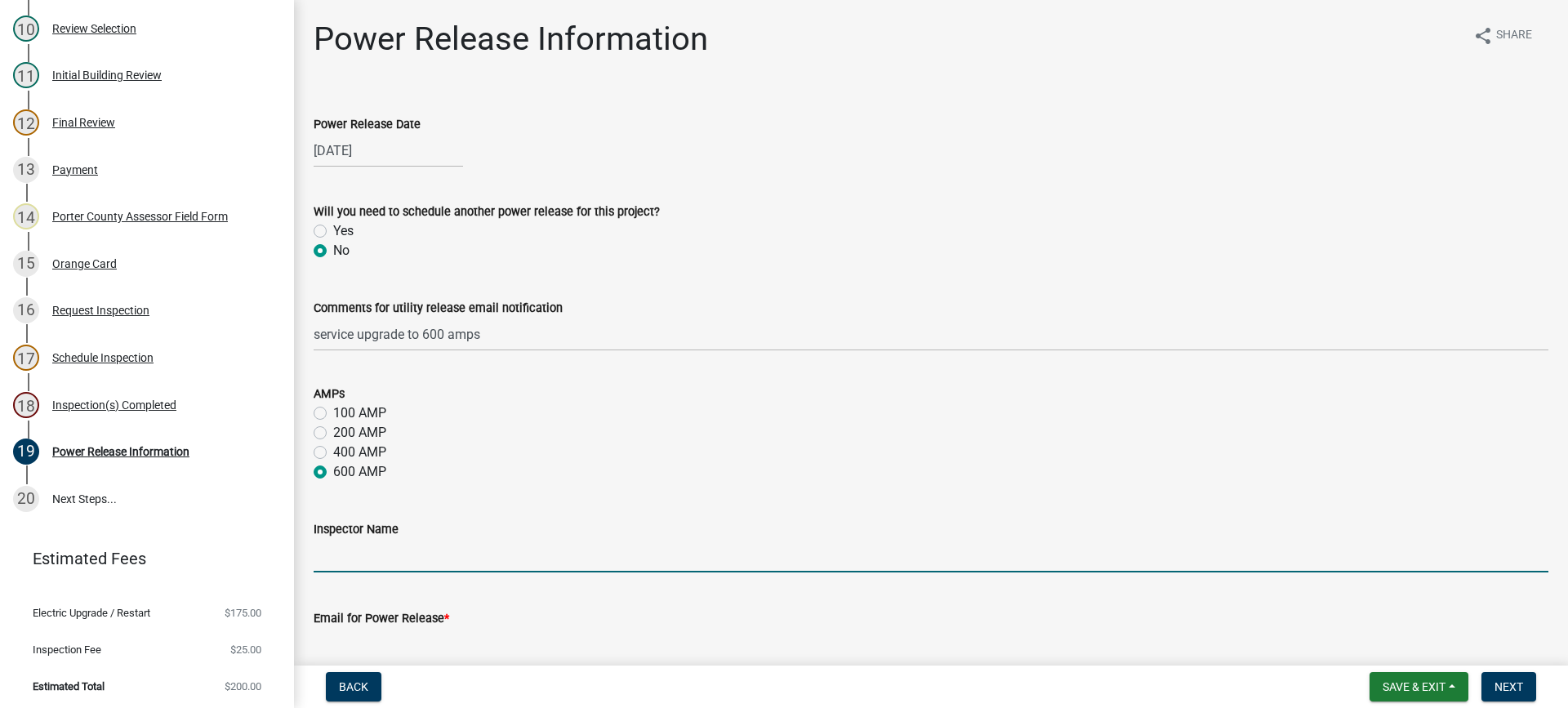
drag, startPoint x: 425, startPoint y: 553, endPoint x: 432, endPoint y: 562, distance: 11.4
click at [425, 554] on input "Inspector Name" at bounding box center [931, 556] width 1234 height 33
click at [476, 647] on input "Email for Power Release *" at bounding box center [931, 645] width 1234 height 33
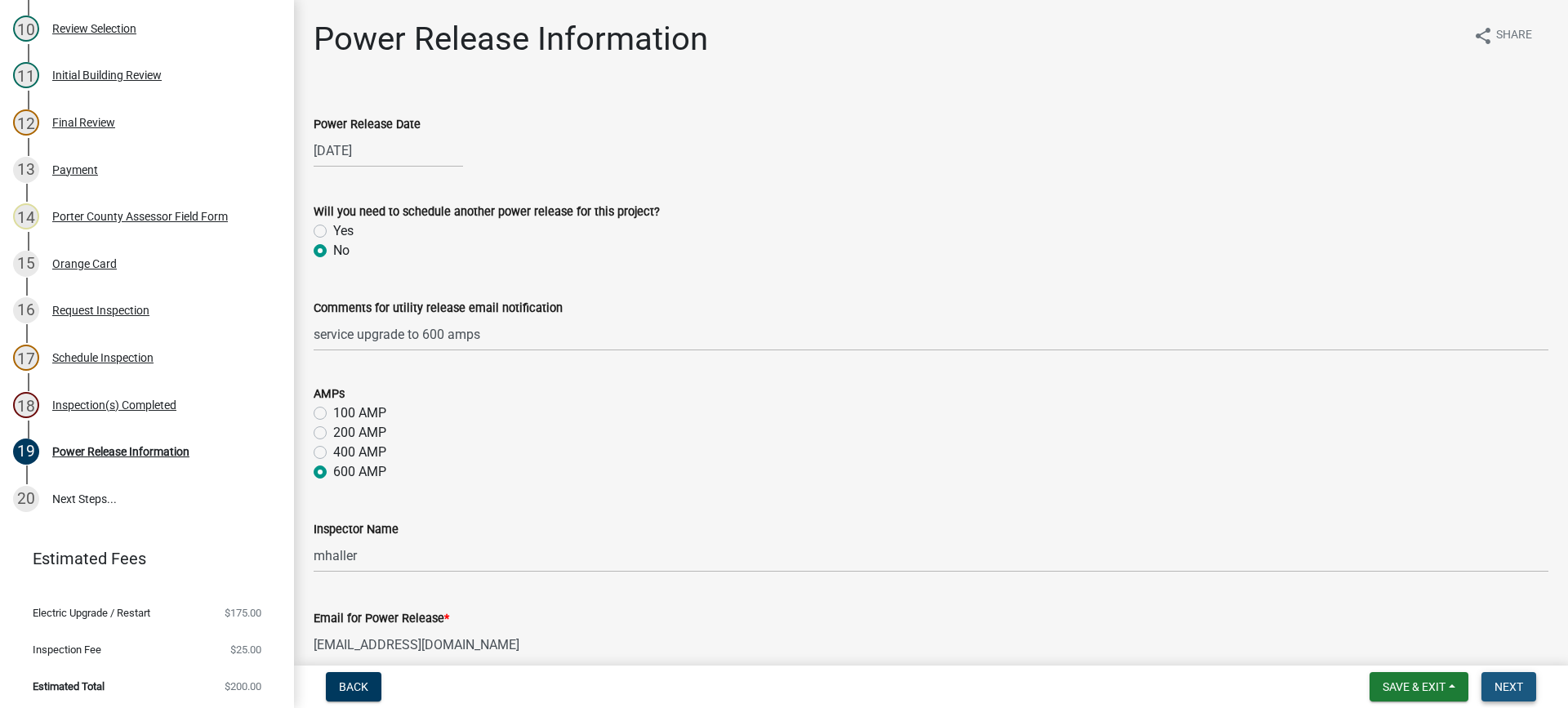
click at [1499, 689] on span "Next" at bounding box center [1508, 687] width 29 height 13
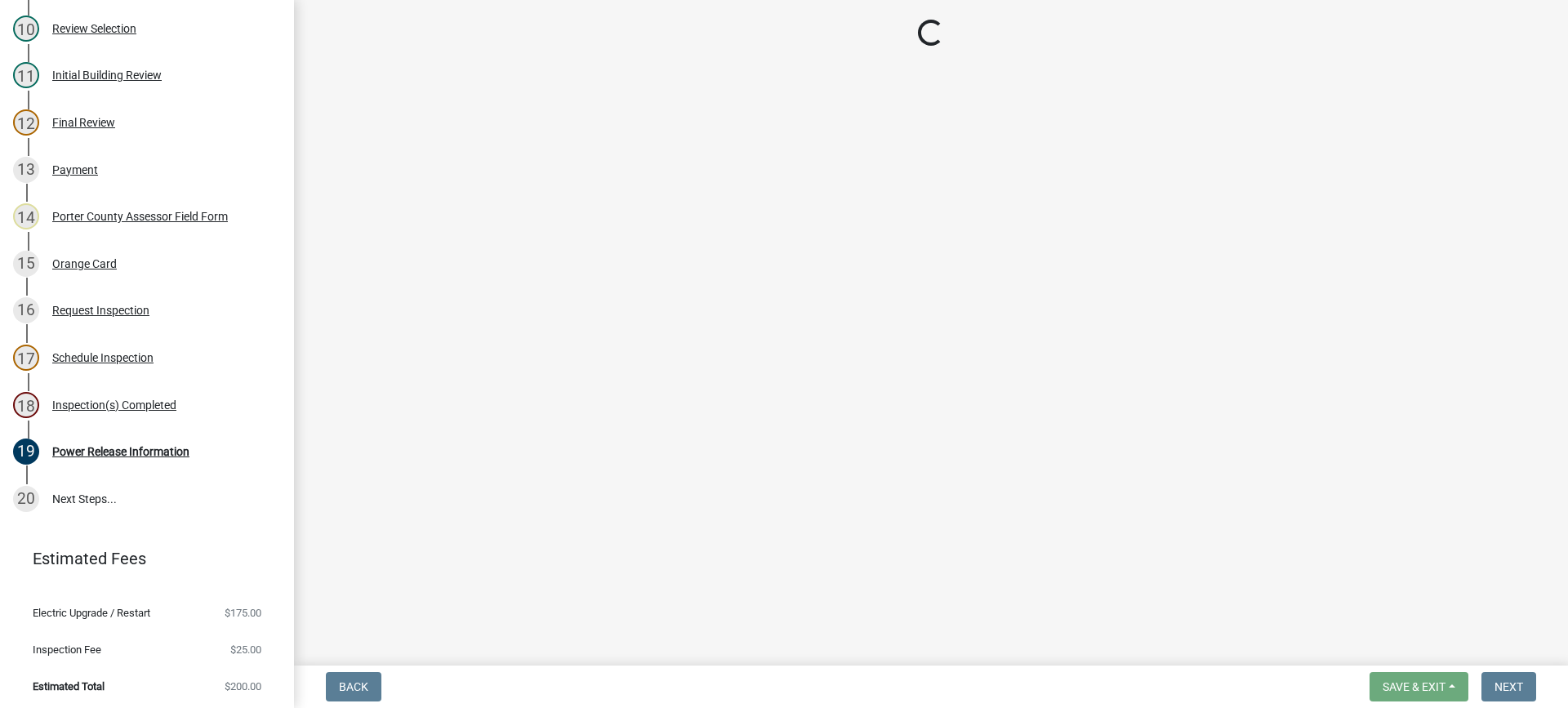
scroll to position [695, 0]
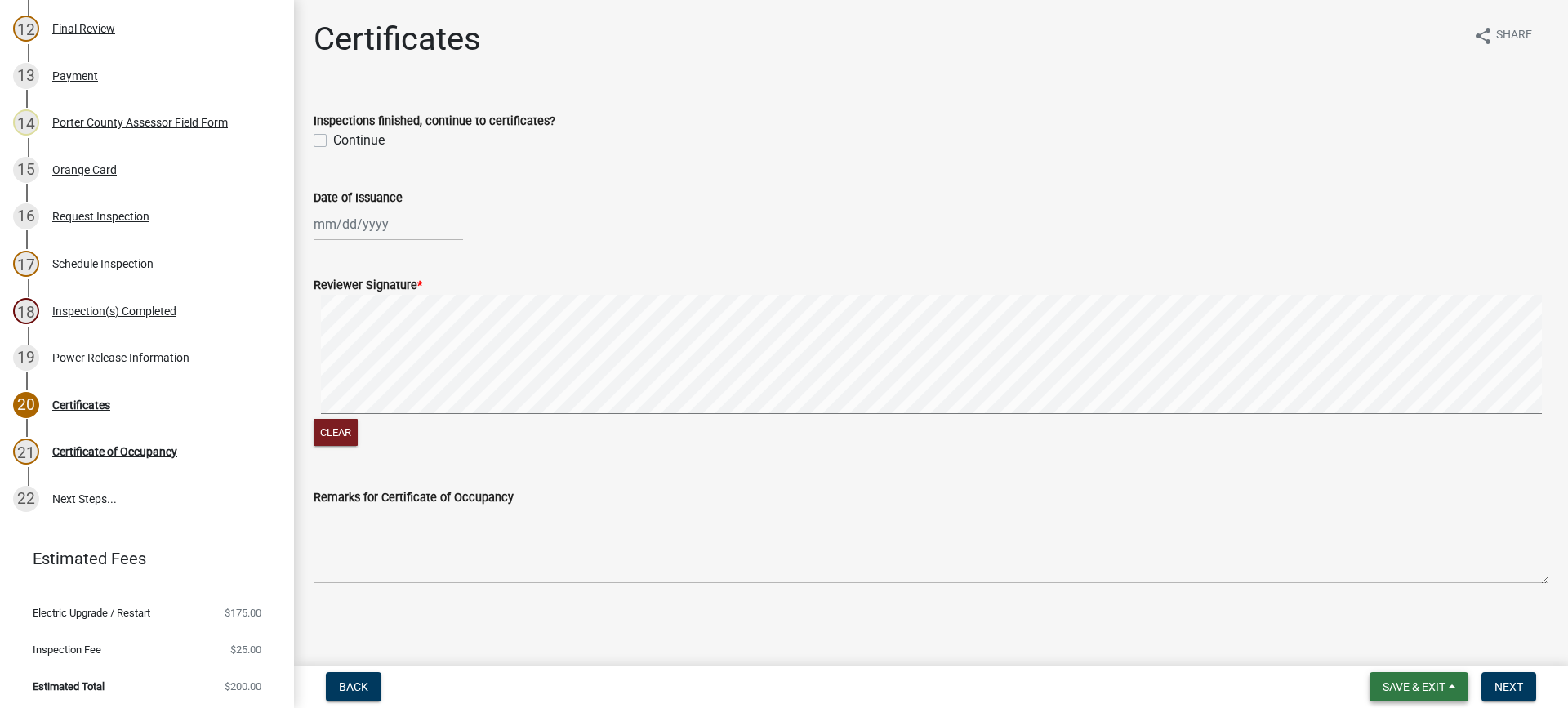
click at [1388, 689] on span "Save & Exit" at bounding box center [1413, 687] width 63 height 13
click at [1380, 647] on button "Save & Exit" at bounding box center [1402, 644] width 131 height 40
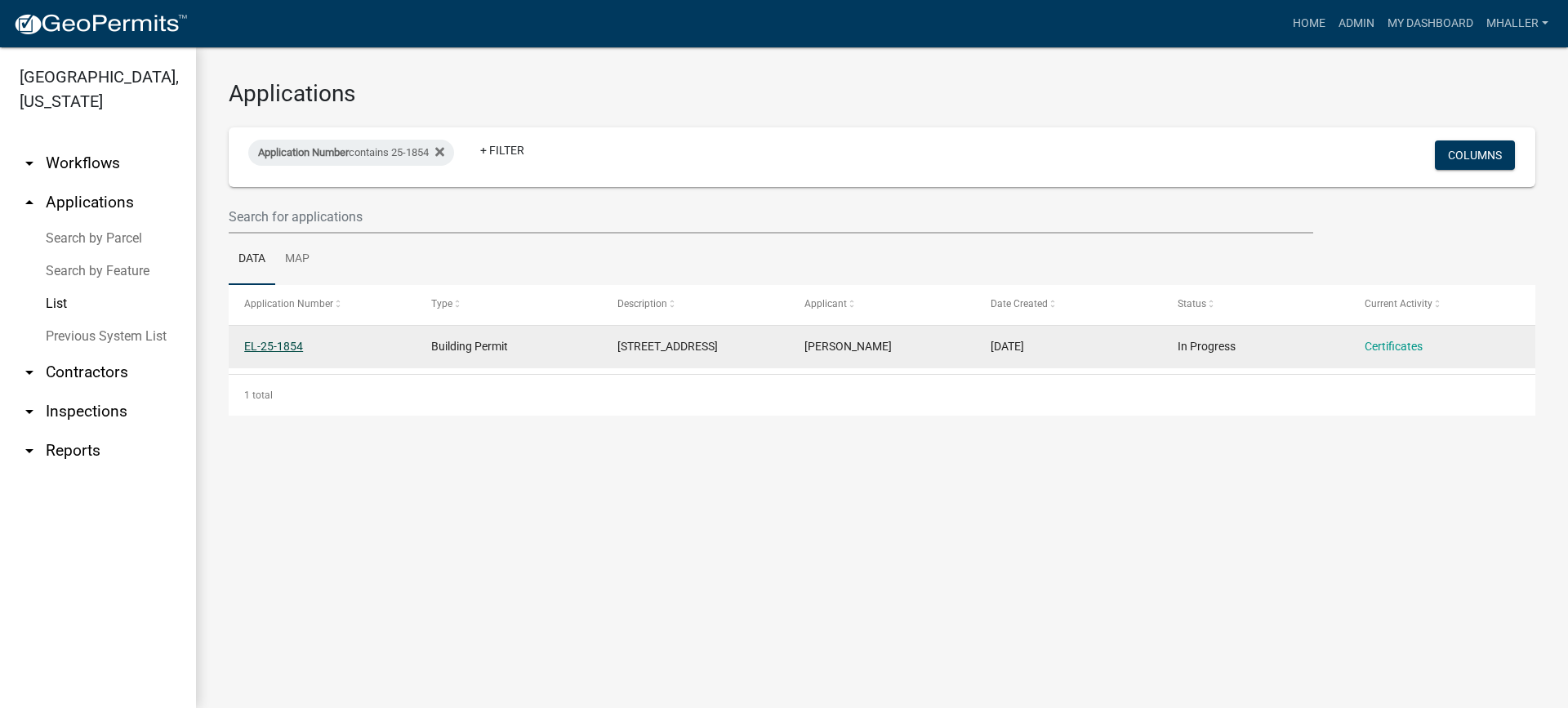
click at [267, 343] on link "EL-25-1854" at bounding box center [273, 346] width 59 height 13
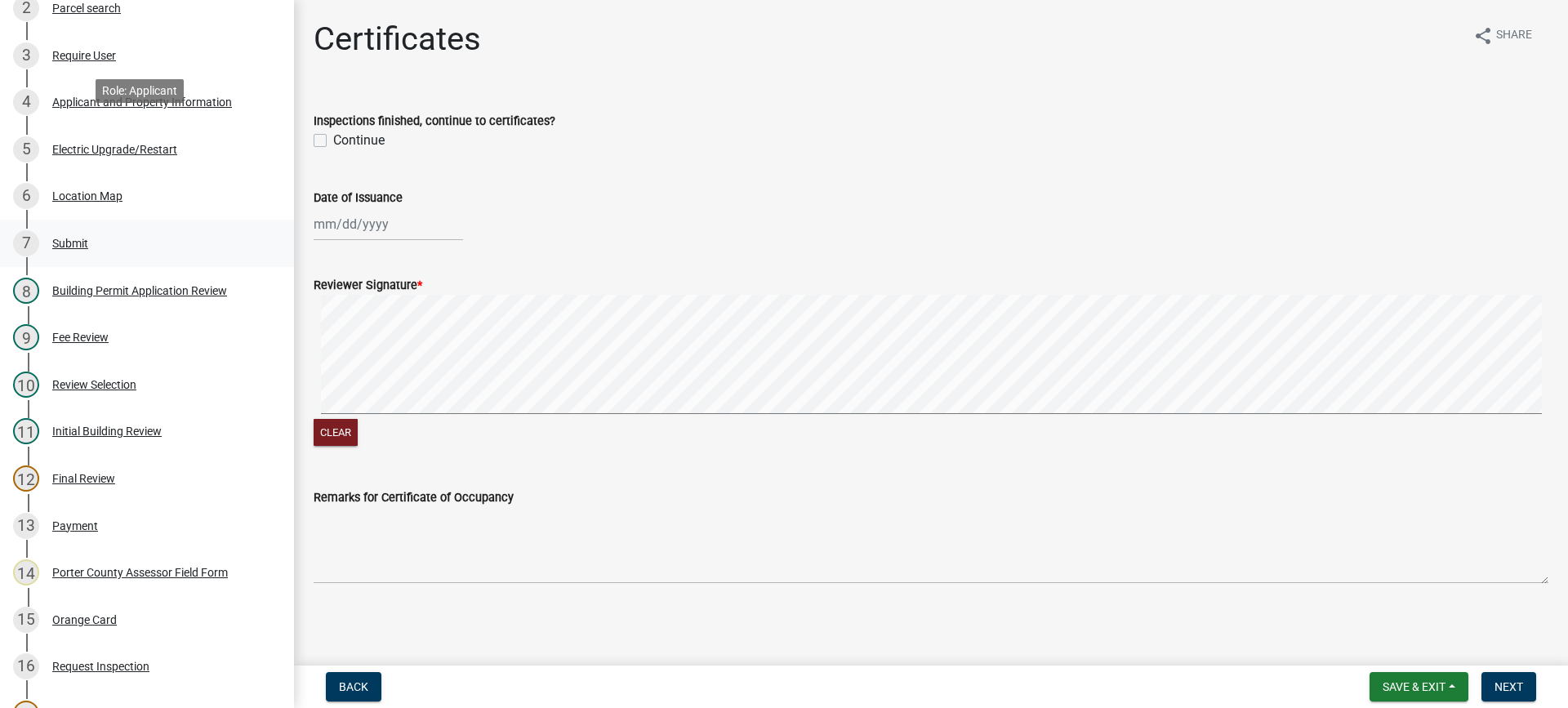
scroll to position [490, 0]
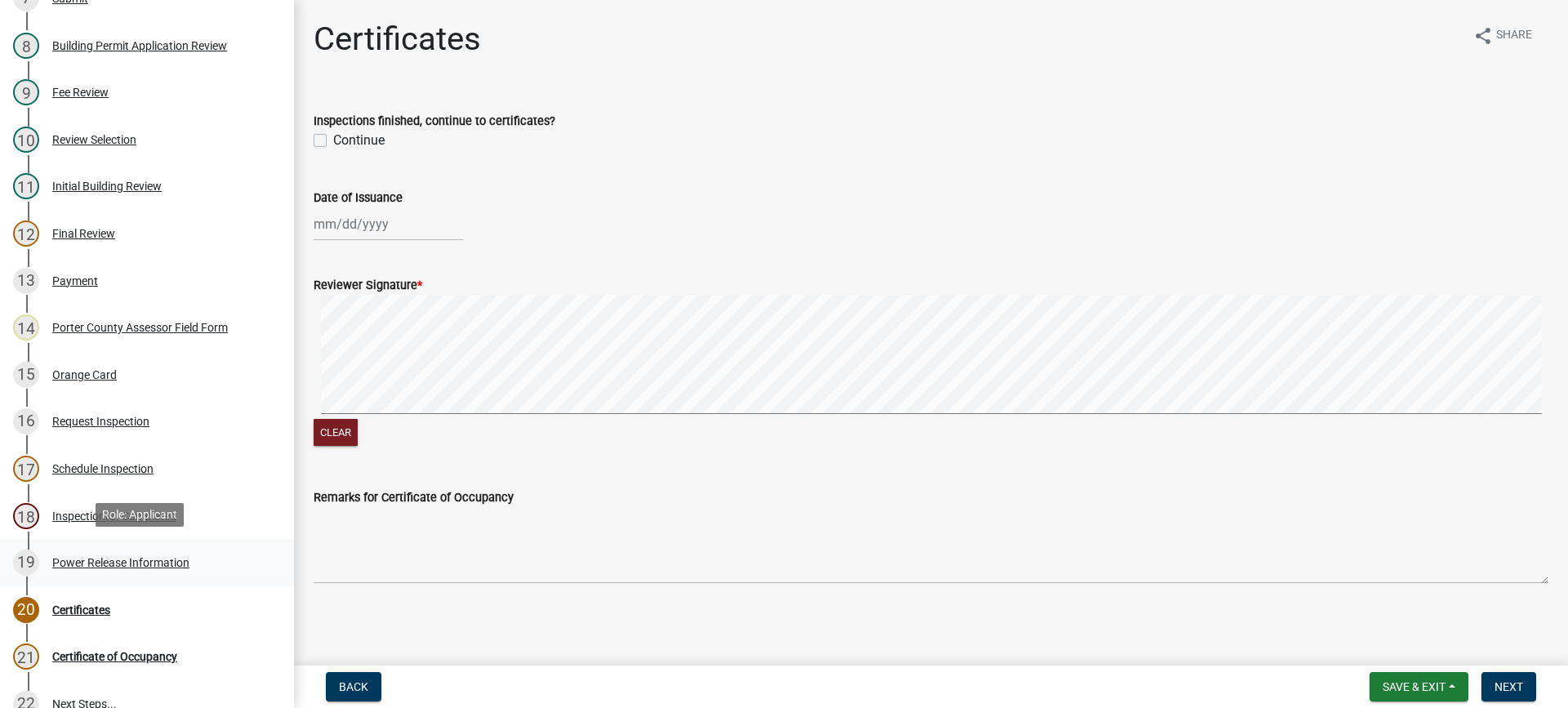
click at [88, 561] on div "Power Release Information" at bounding box center [121, 562] width 137 height 11
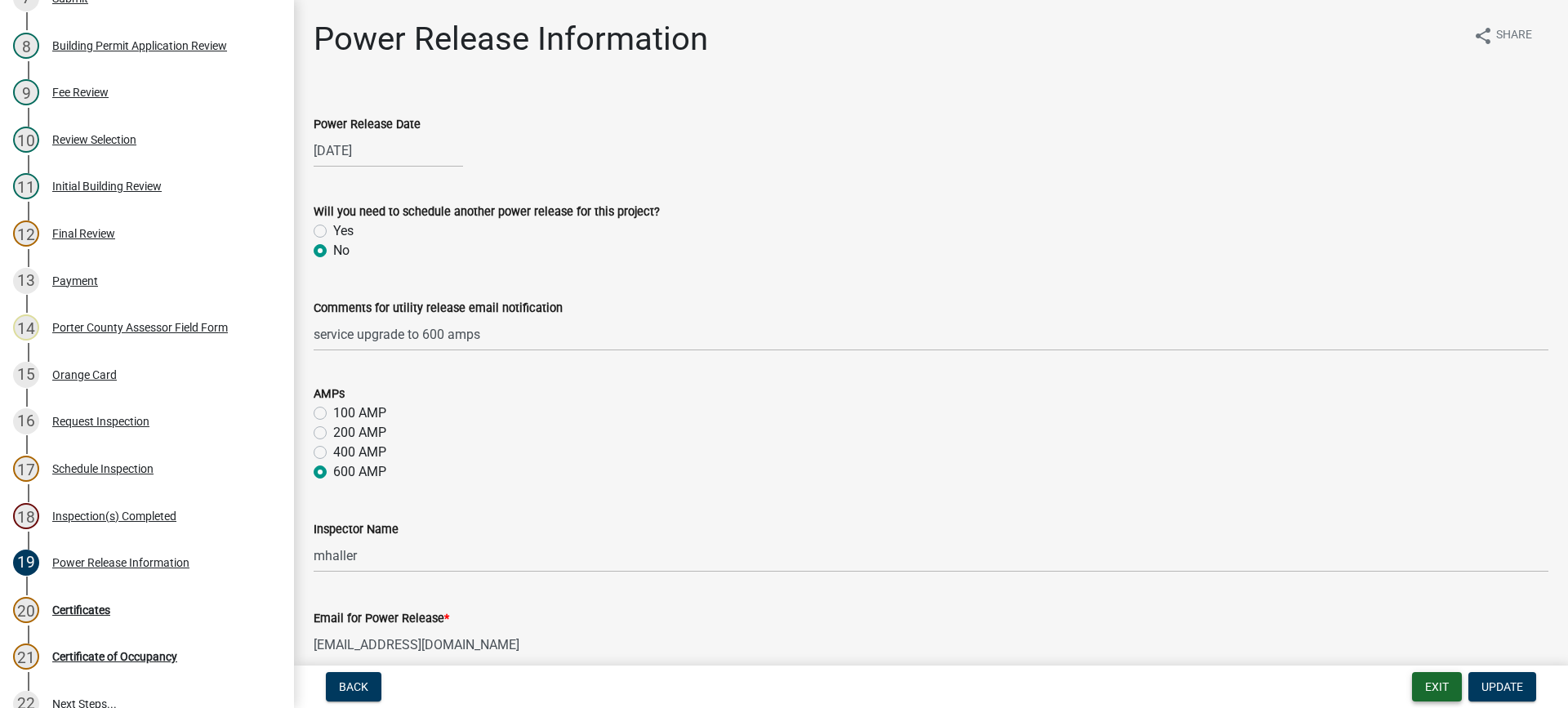
click at [1442, 681] on button "Exit" at bounding box center [1436, 686] width 50 height 29
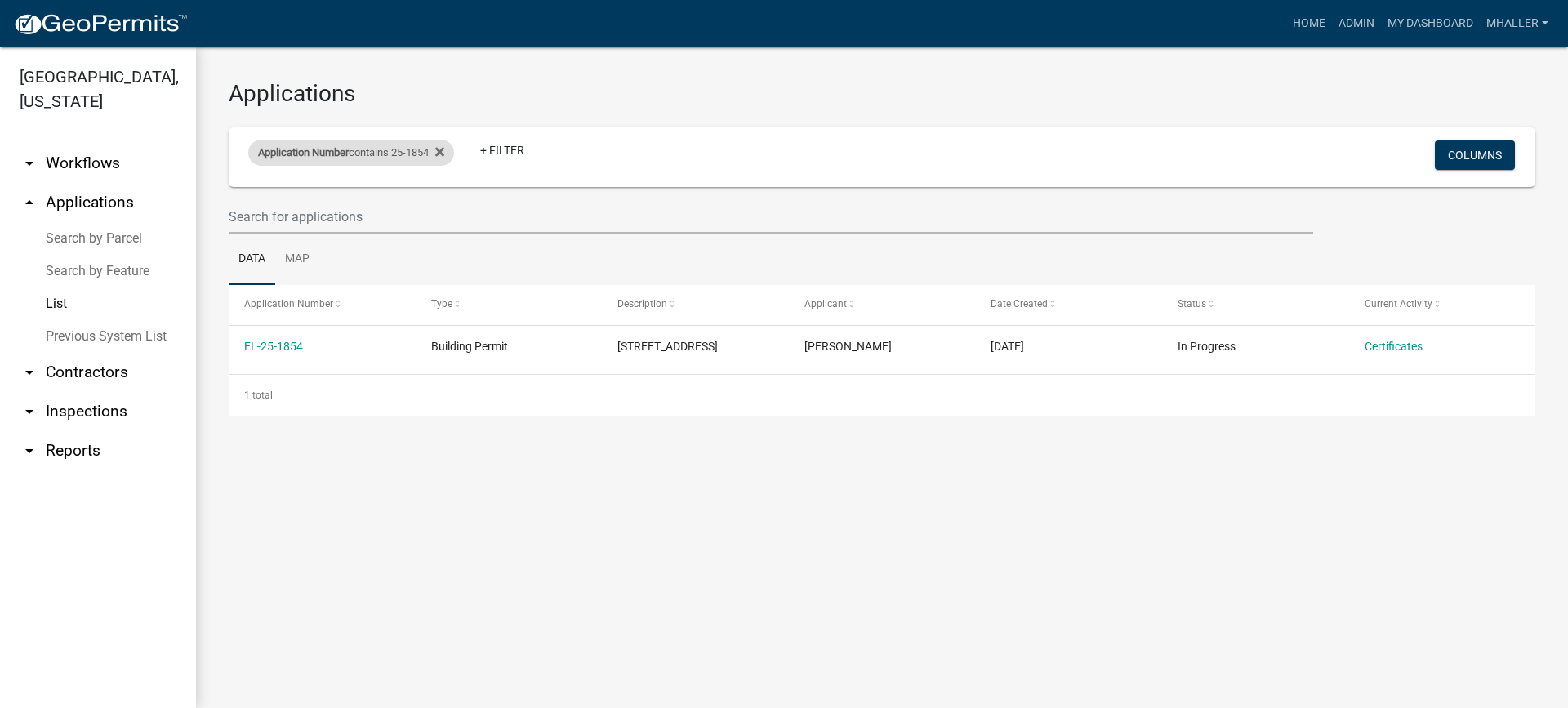
click at [364, 151] on div "Application Number contains 25-1854" at bounding box center [351, 153] width 205 height 26
click at [356, 211] on input "25-1854" at bounding box center [358, 213] width 149 height 33
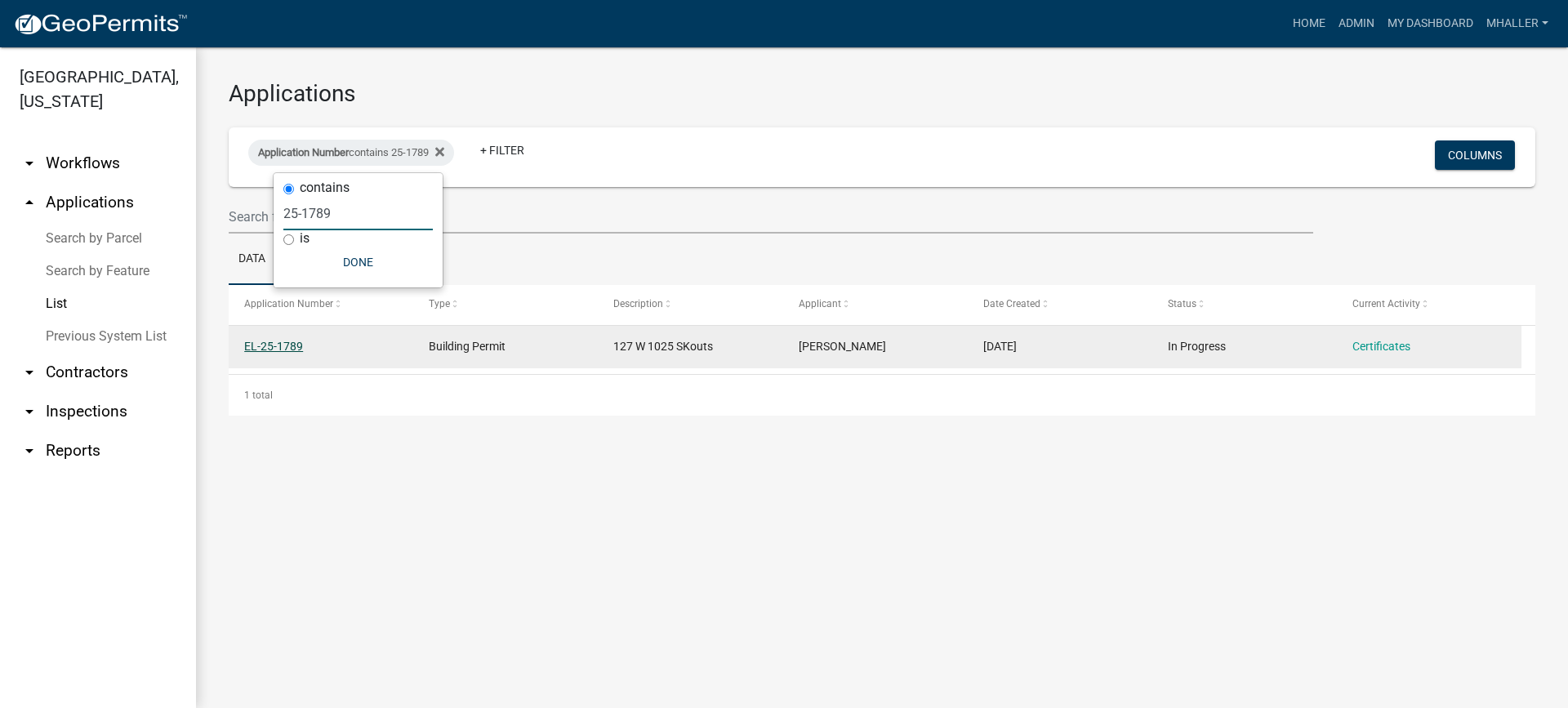
click at [280, 345] on link "EL-25-1789" at bounding box center [273, 346] width 59 height 13
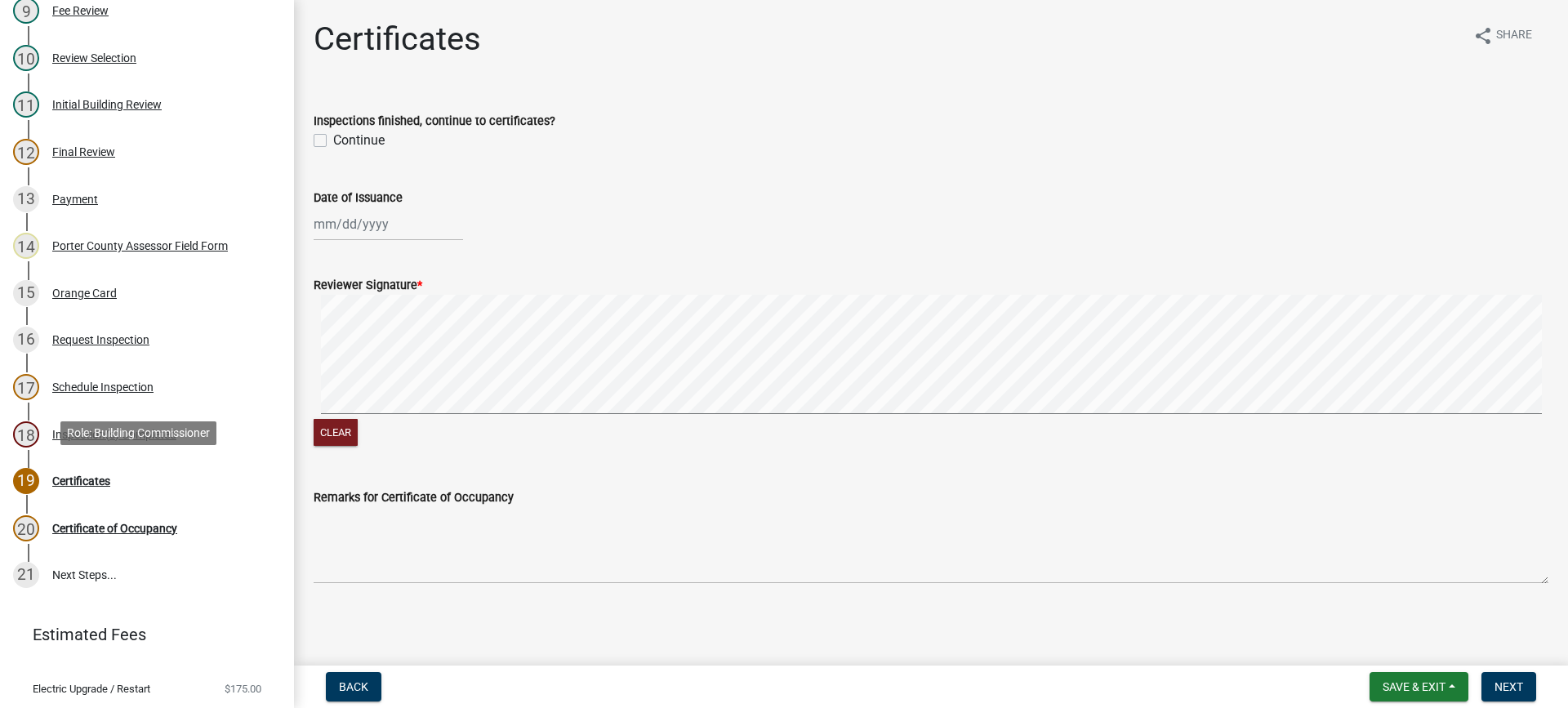
scroll to position [408, 0]
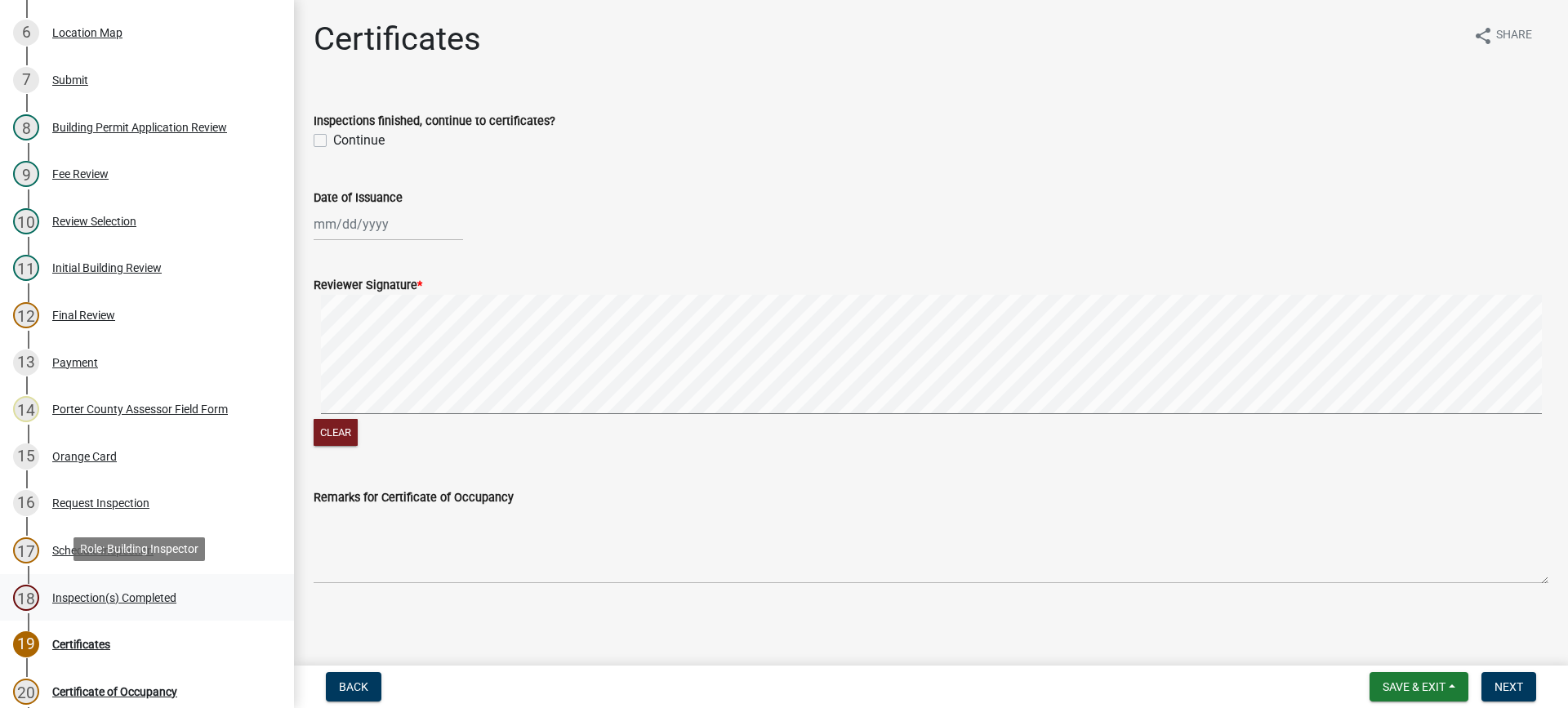
click at [95, 592] on div "Inspection(s) Completed" at bounding box center [114, 597] width 124 height 11
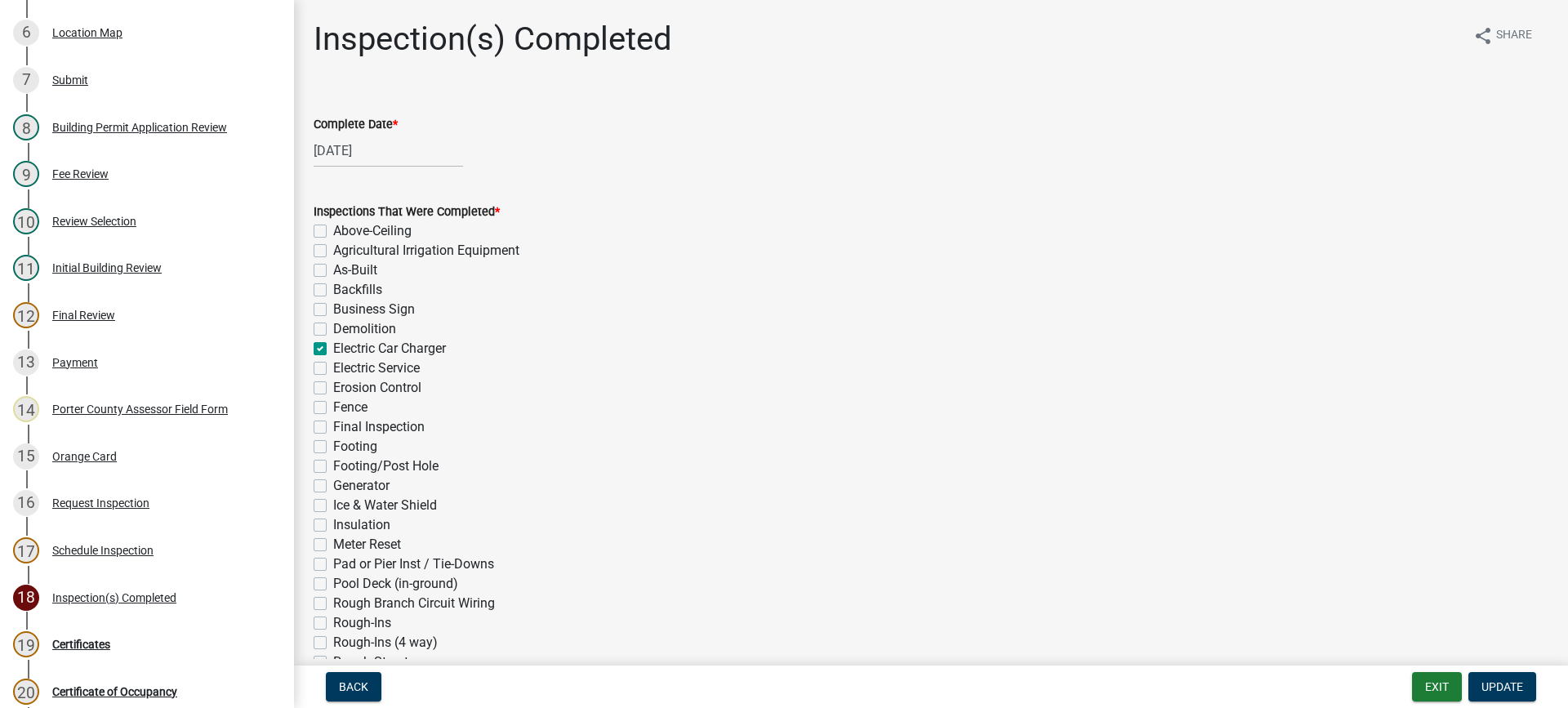
click at [333, 348] on label "Electric Car Charger" at bounding box center [389, 349] width 112 height 19
click at [333, 348] on input "Electric Car Charger" at bounding box center [338, 344] width 11 height 11
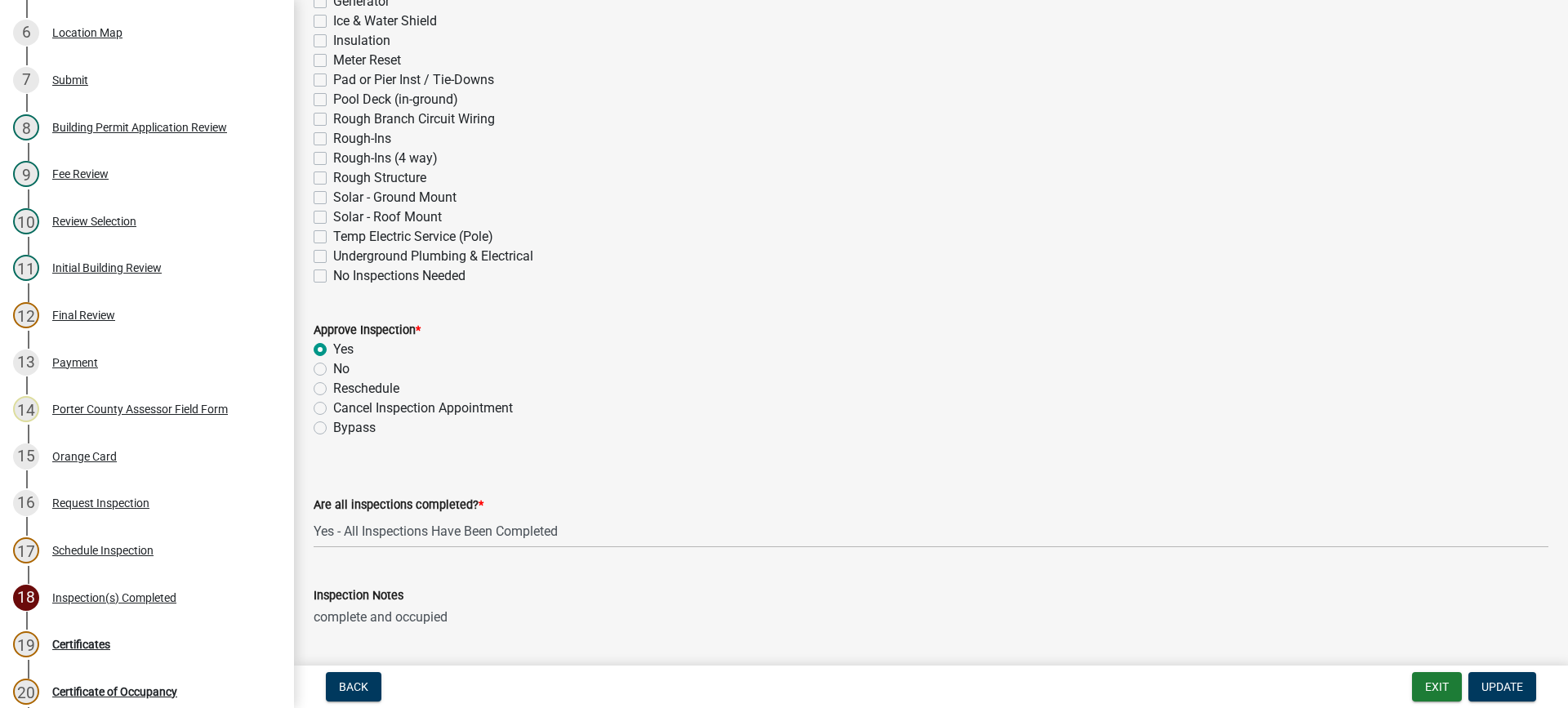
scroll to position [490, 0]
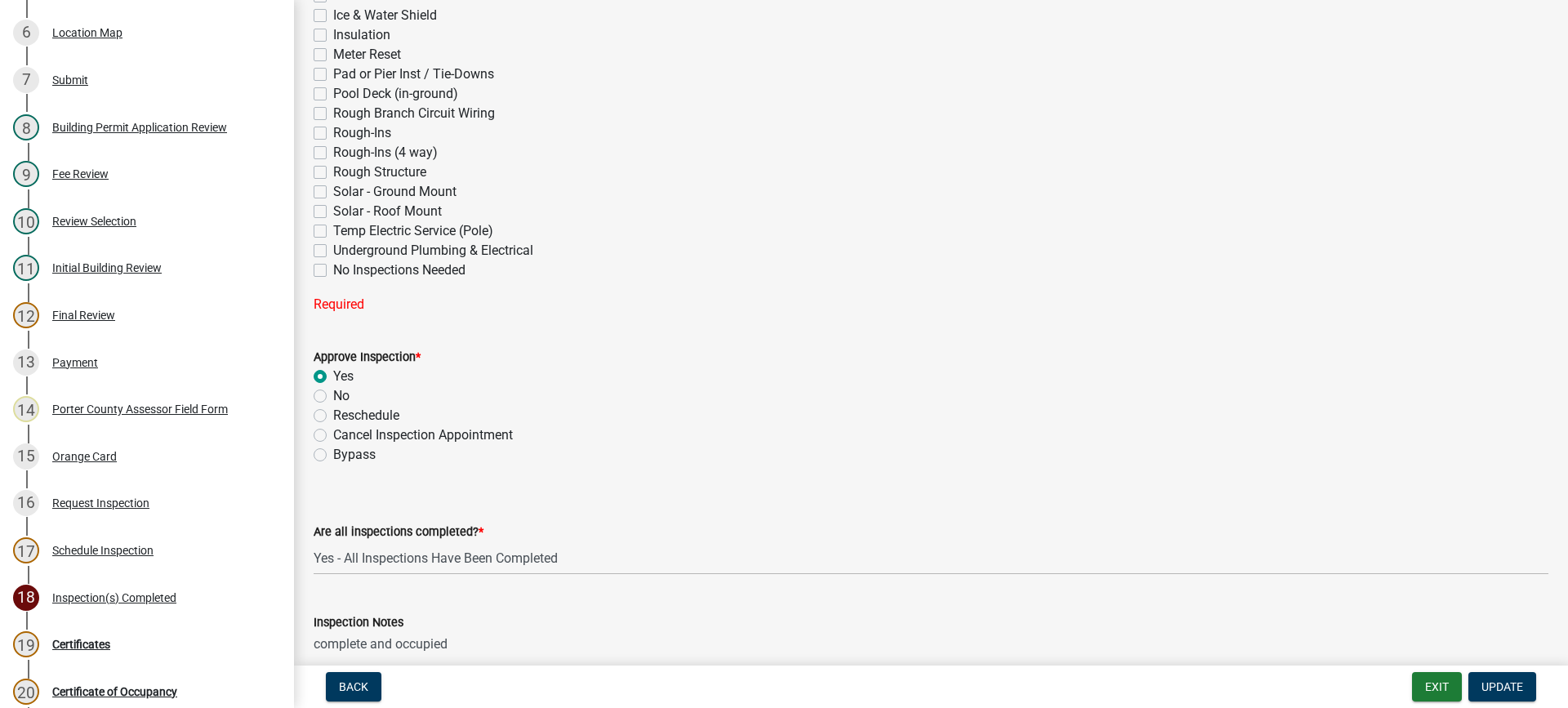
click at [318, 342] on form "Approve Inspection * Yes No Reschedule Cancel Inspection Appointment Bypass" at bounding box center [931, 396] width 1234 height 137
click at [333, 417] on label "Reschedule" at bounding box center [365, 415] width 66 height 19
click at [333, 416] on input "Reschedule" at bounding box center [338, 411] width 11 height 11
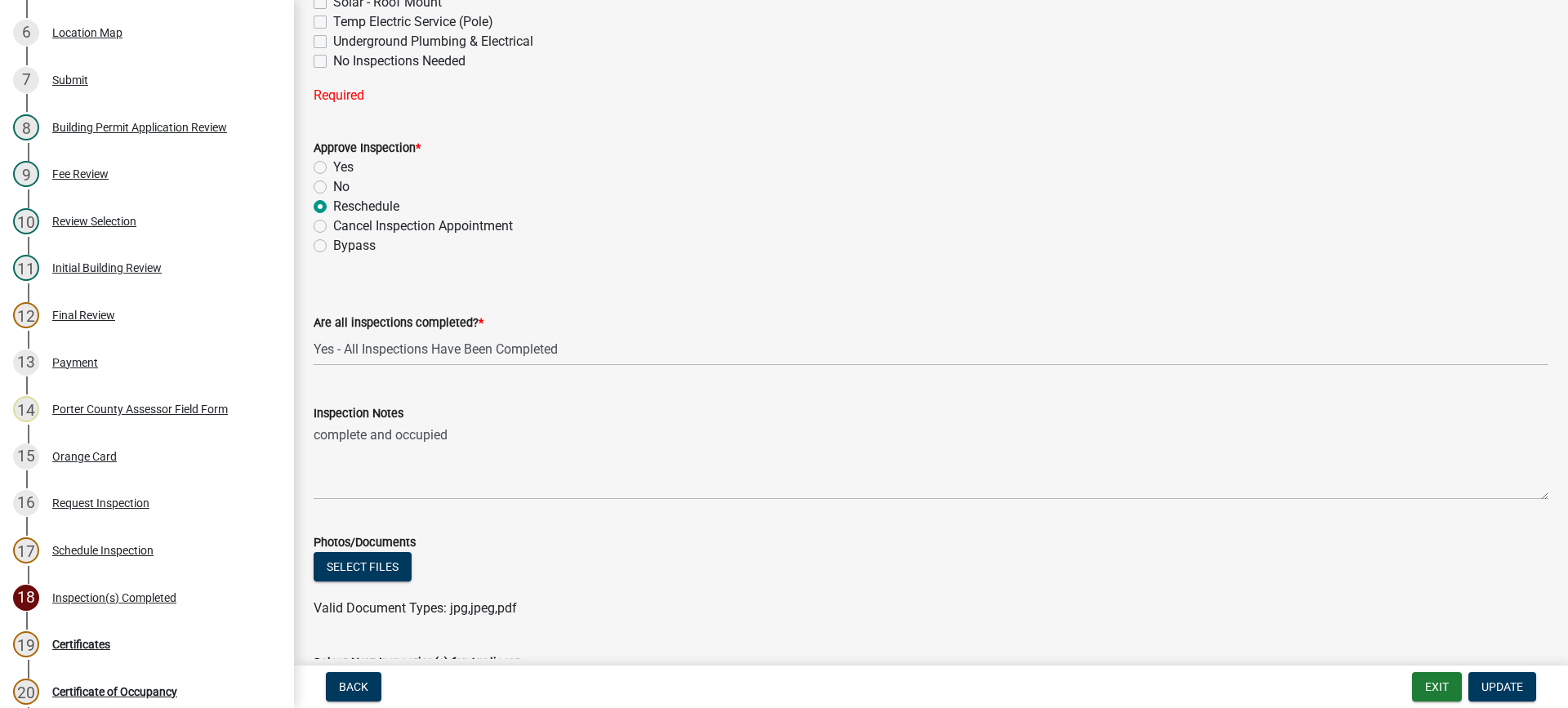
scroll to position [735, 0]
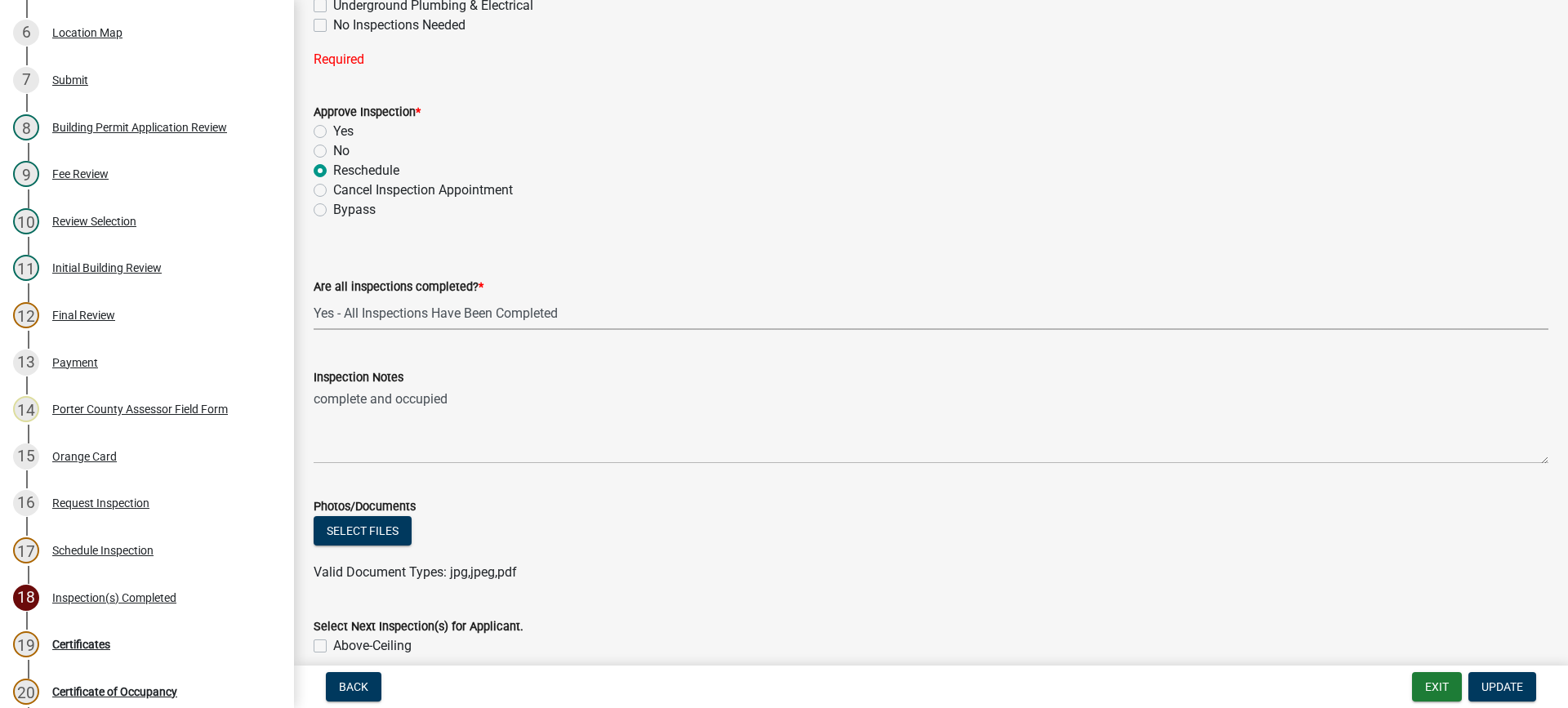
click at [543, 320] on select "Select Item... Yes - All Inspections Have Been Completed No - More Inspections …" at bounding box center [931, 314] width 1234 height 33
click at [313, 297] on select "Select Item... Yes - All Inspections Have Been Completed No - More Inspections …" at bounding box center [931, 314] width 1234 height 33
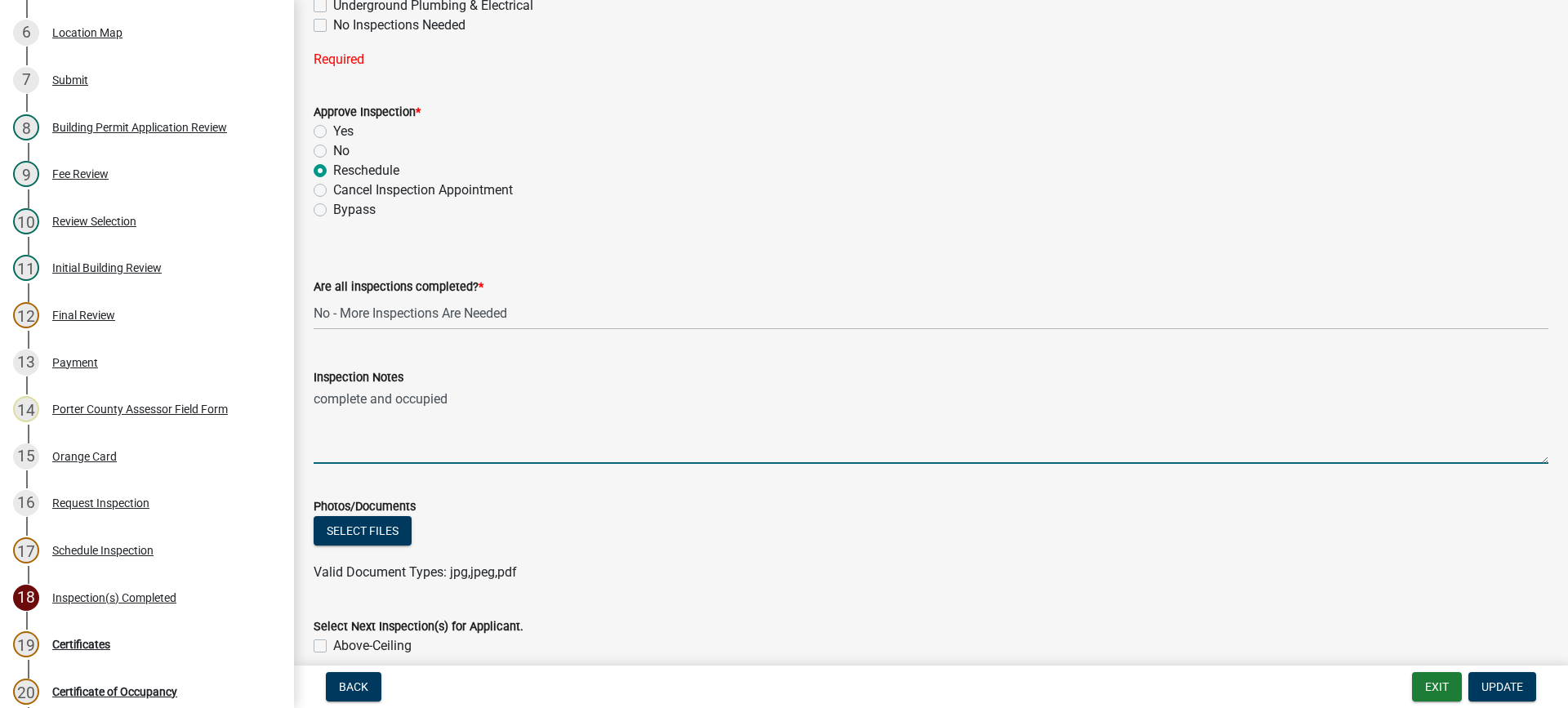
drag, startPoint x: 461, startPoint y: 405, endPoint x: 295, endPoint y: 407, distance: 166.0
click at [296, 407] on div "Inspection(s) Completed share Share Complete Date [DATE] Inspections That Were …" at bounding box center [931, 322] width 1274 height 2077
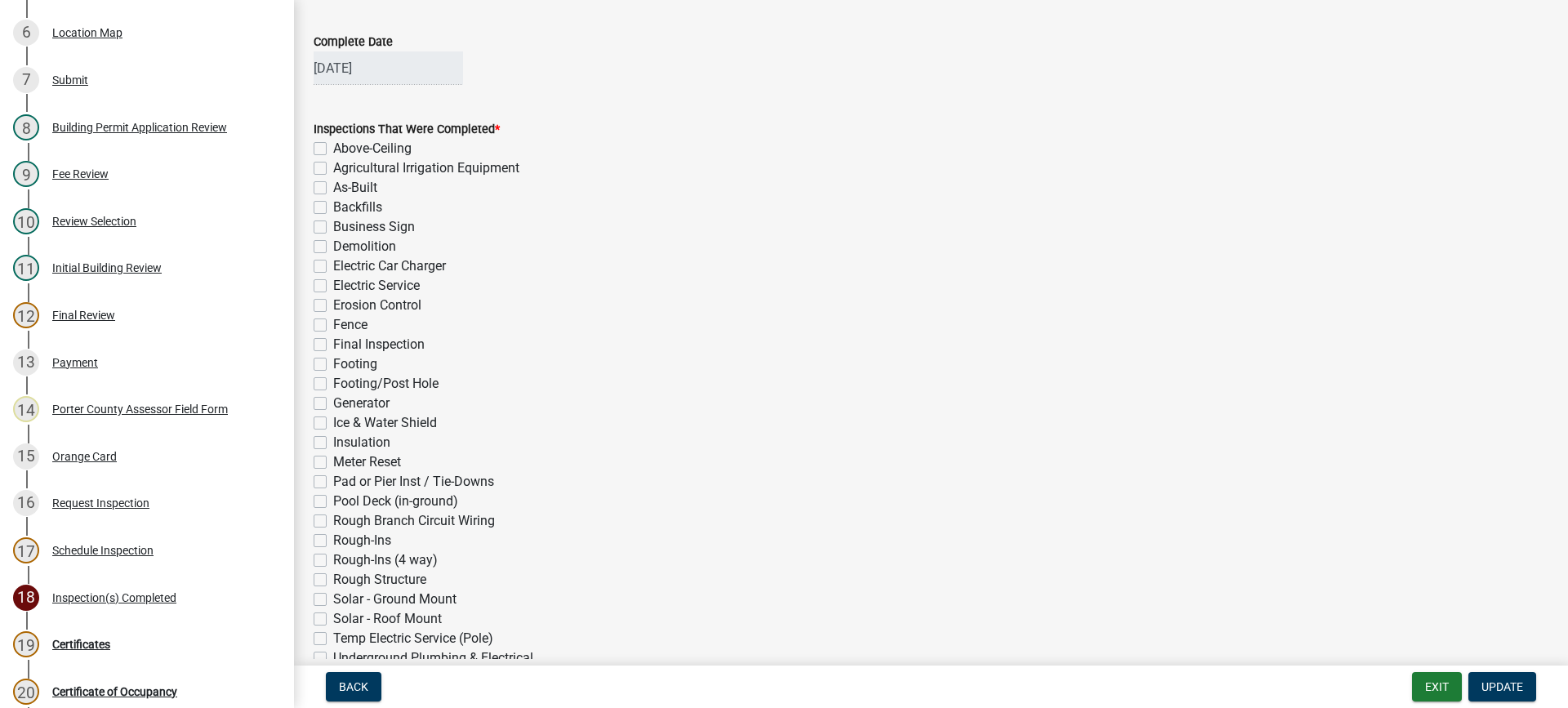
scroll to position [82, 0]
click at [333, 285] on label "Electric Service" at bounding box center [376, 286] width 87 height 19
click at [333, 285] on input "Electric Service" at bounding box center [338, 282] width 11 height 11
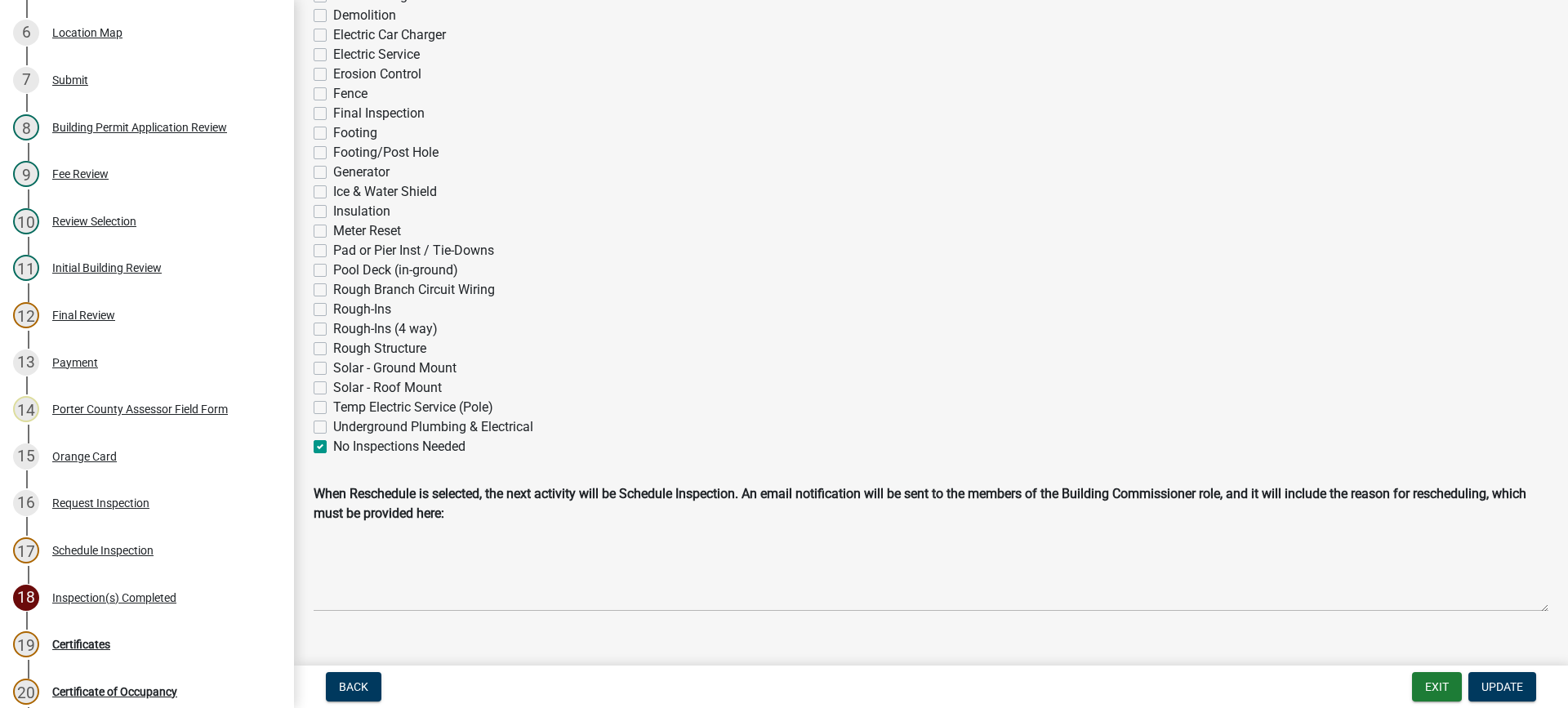
scroll to position [1454, 0]
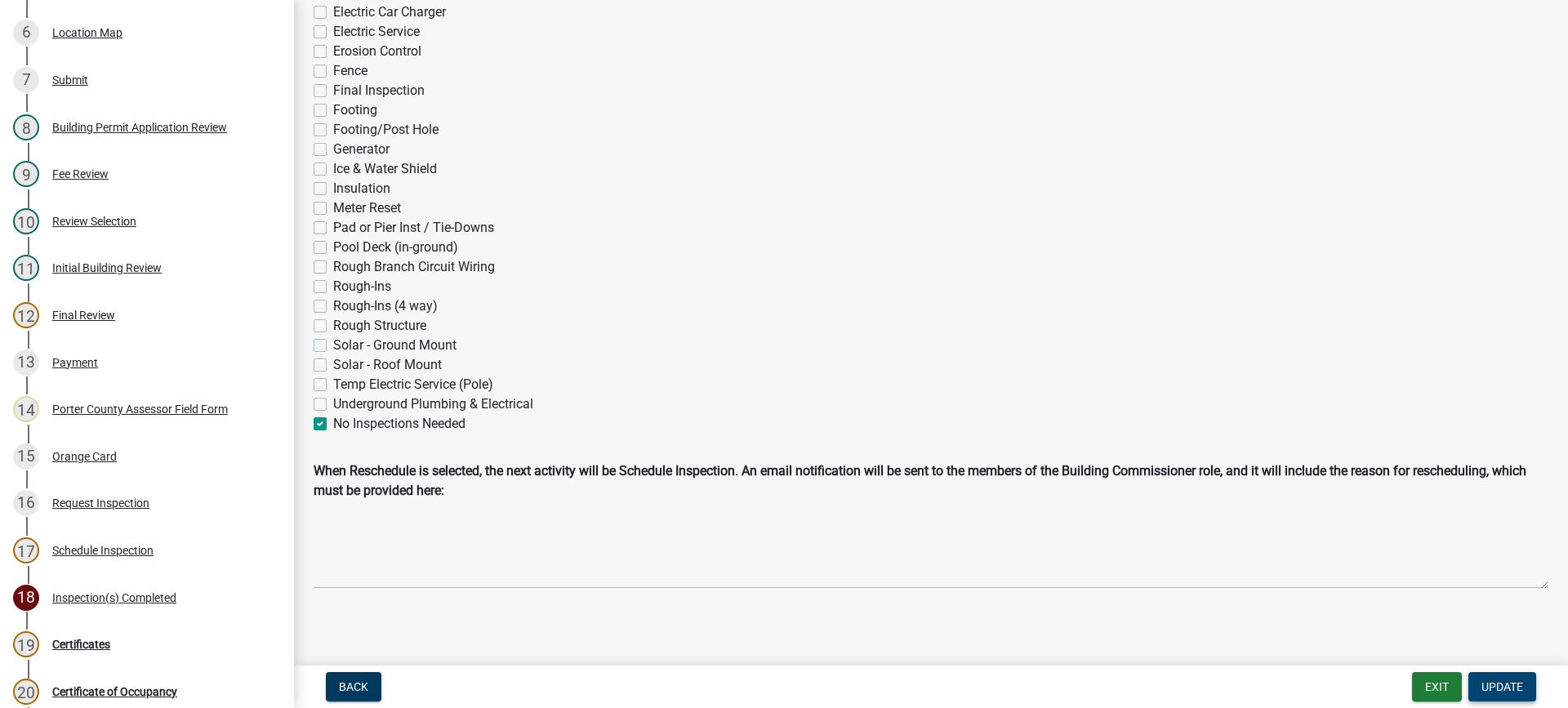
click at [1486, 684] on span "Update" at bounding box center [1501, 687] width 41 height 13
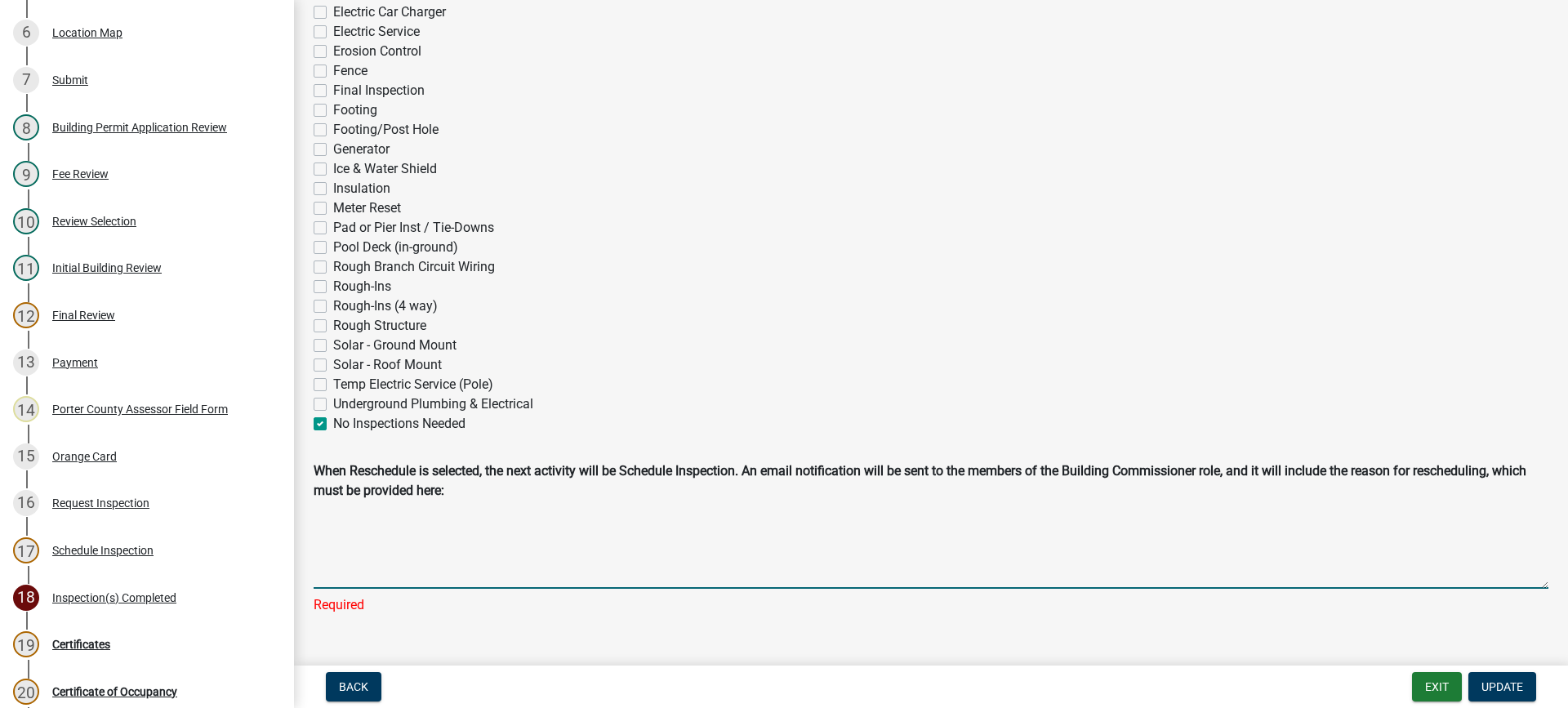
click at [402, 569] on textarea "Reschedule Reason" at bounding box center [931, 548] width 1234 height 82
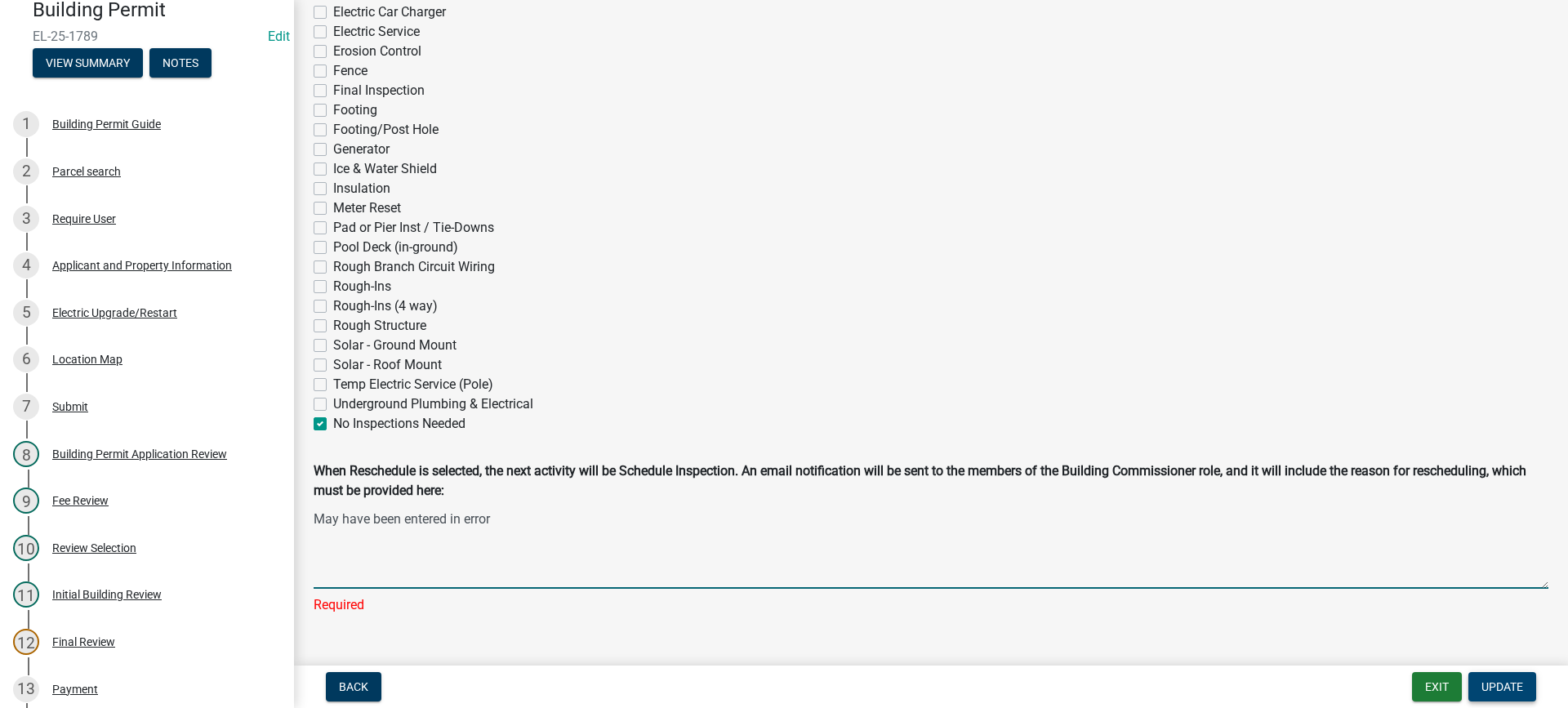
click at [1510, 692] on span "Update" at bounding box center [1501, 687] width 41 height 13
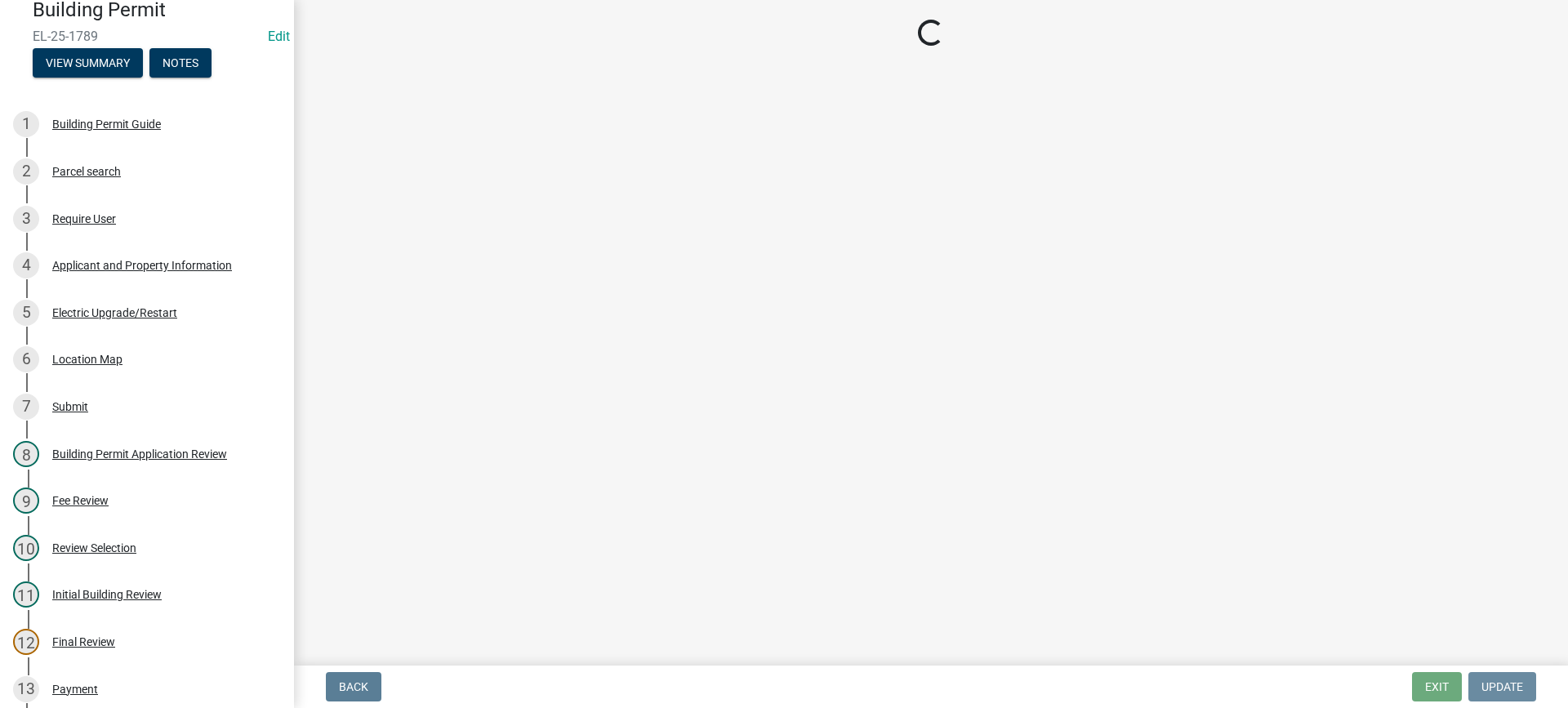
scroll to position [0, 0]
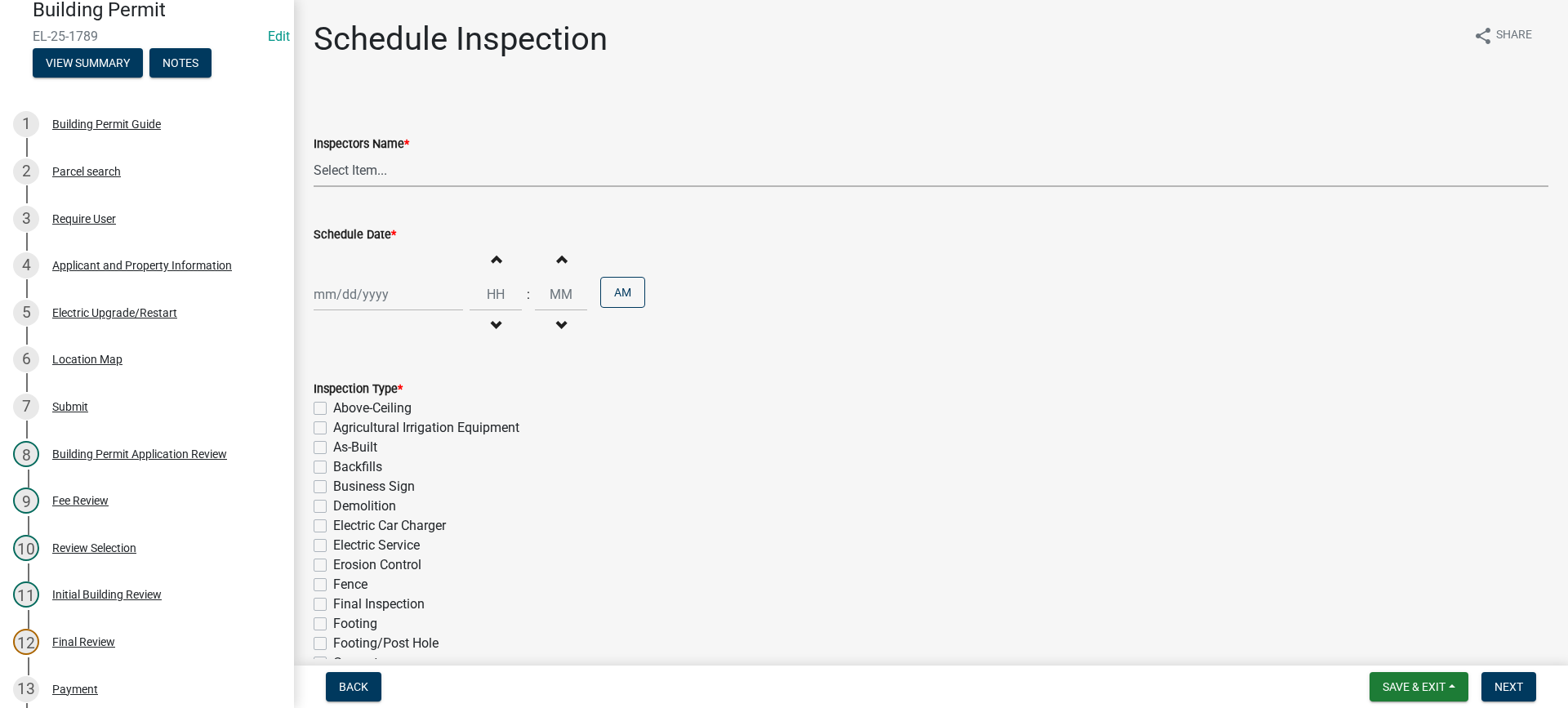
click at [333, 174] on select "Select Item... mhaller ([PERSON_NAME])" at bounding box center [931, 170] width 1234 height 33
click at [313, 154] on select "Select Item... mhaller ([PERSON_NAME])" at bounding box center [931, 170] width 1234 height 33
click at [356, 291] on div at bounding box center [388, 294] width 149 height 33
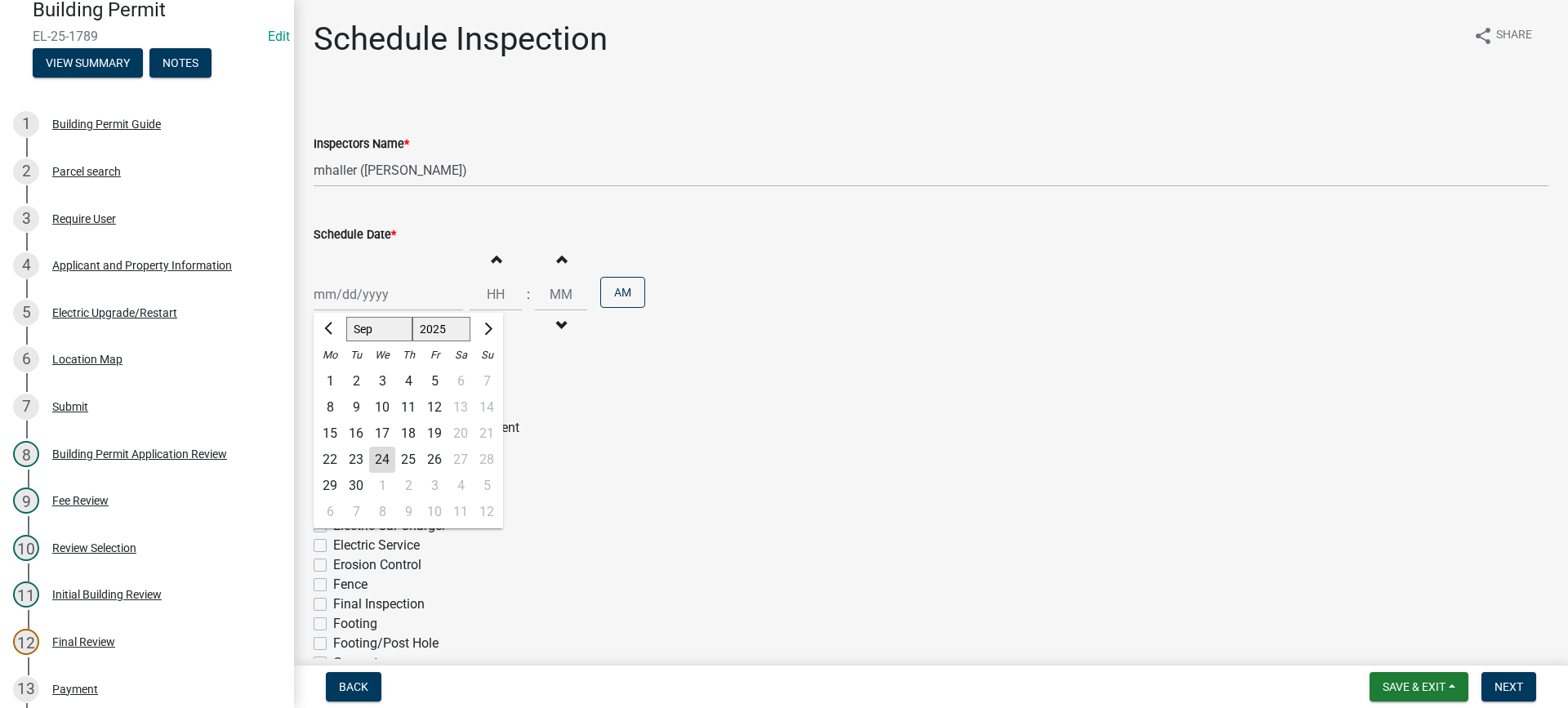
click at [333, 487] on div "29" at bounding box center [330, 486] width 26 height 26
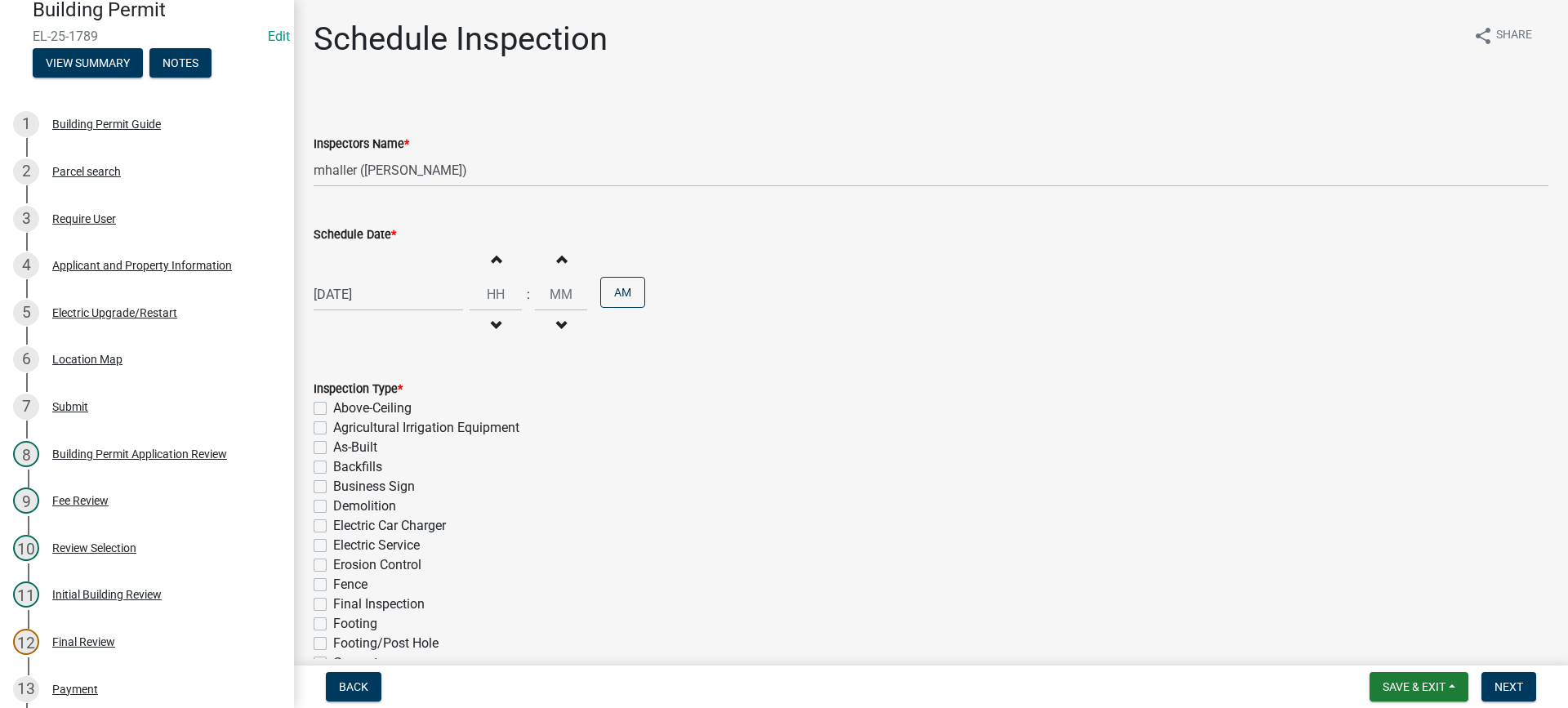
click at [333, 526] on label "Electric Car Charger" at bounding box center [389, 526] width 112 height 19
click at [333, 526] on input "Electric Car Charger" at bounding box center [338, 522] width 11 height 11
click at [333, 543] on label "Electric Service" at bounding box center [376, 545] width 87 height 19
click at [333, 543] on input "Electric Service" at bounding box center [338, 541] width 11 height 11
click at [333, 526] on label "Electric Car Charger" at bounding box center [389, 526] width 112 height 19
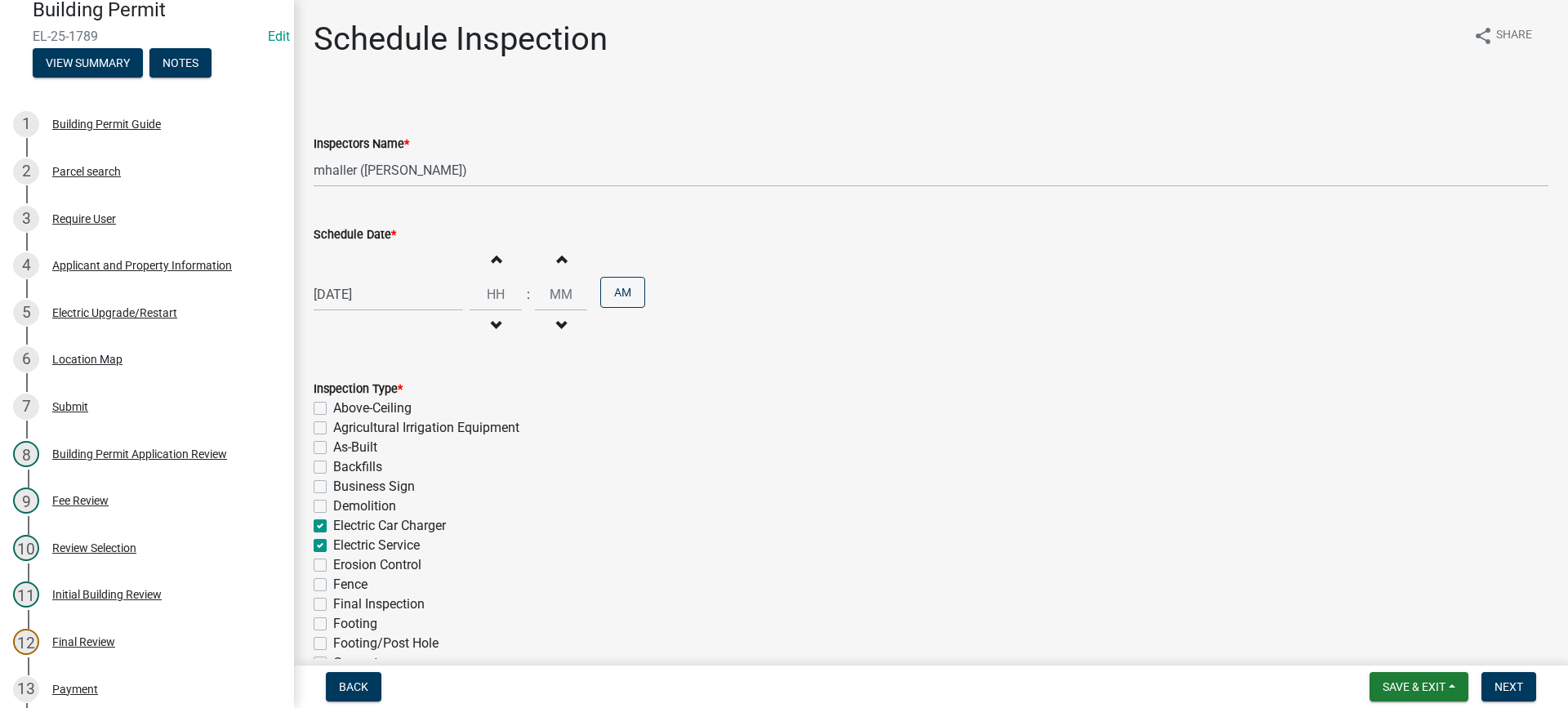
click at [333, 526] on input "Electric Car Charger" at bounding box center [338, 522] width 11 height 11
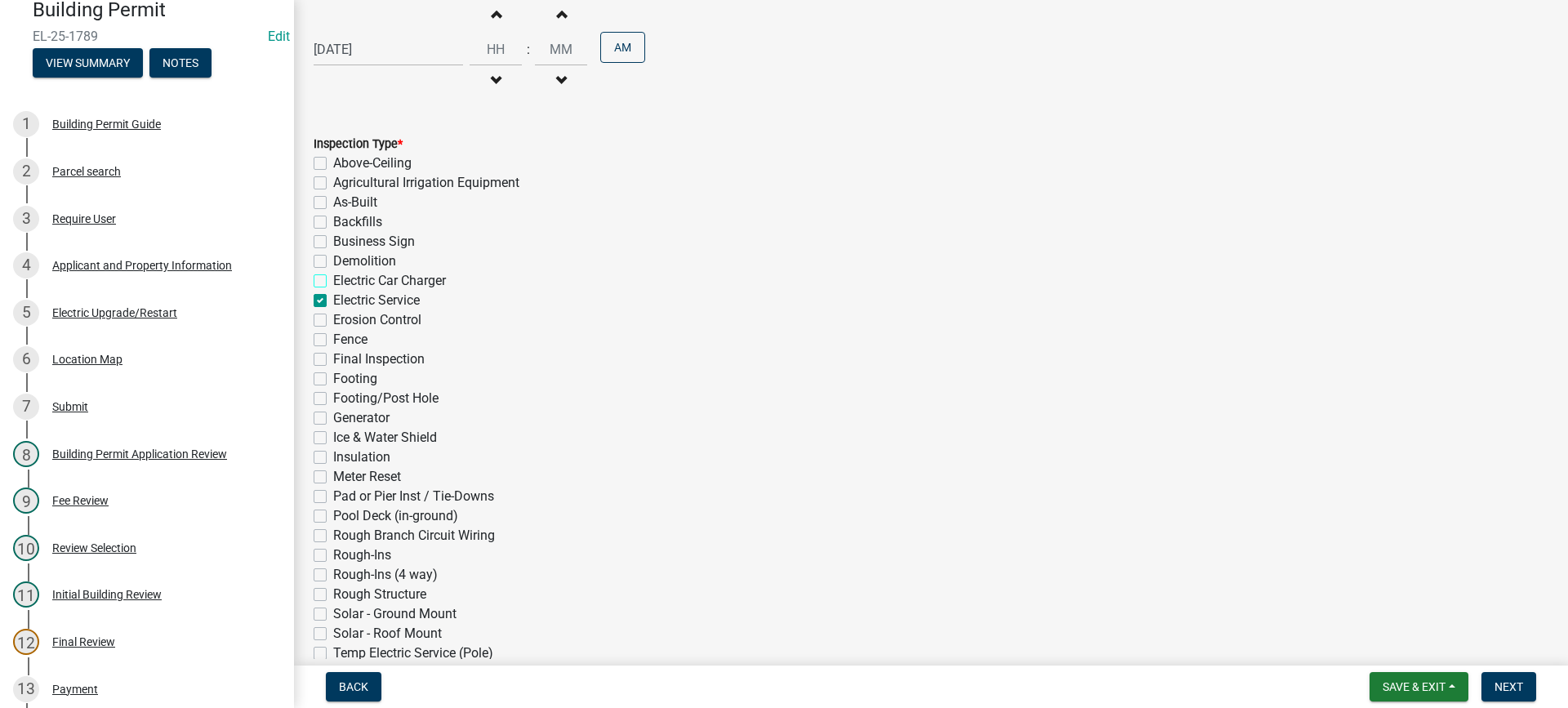
scroll to position [367, 0]
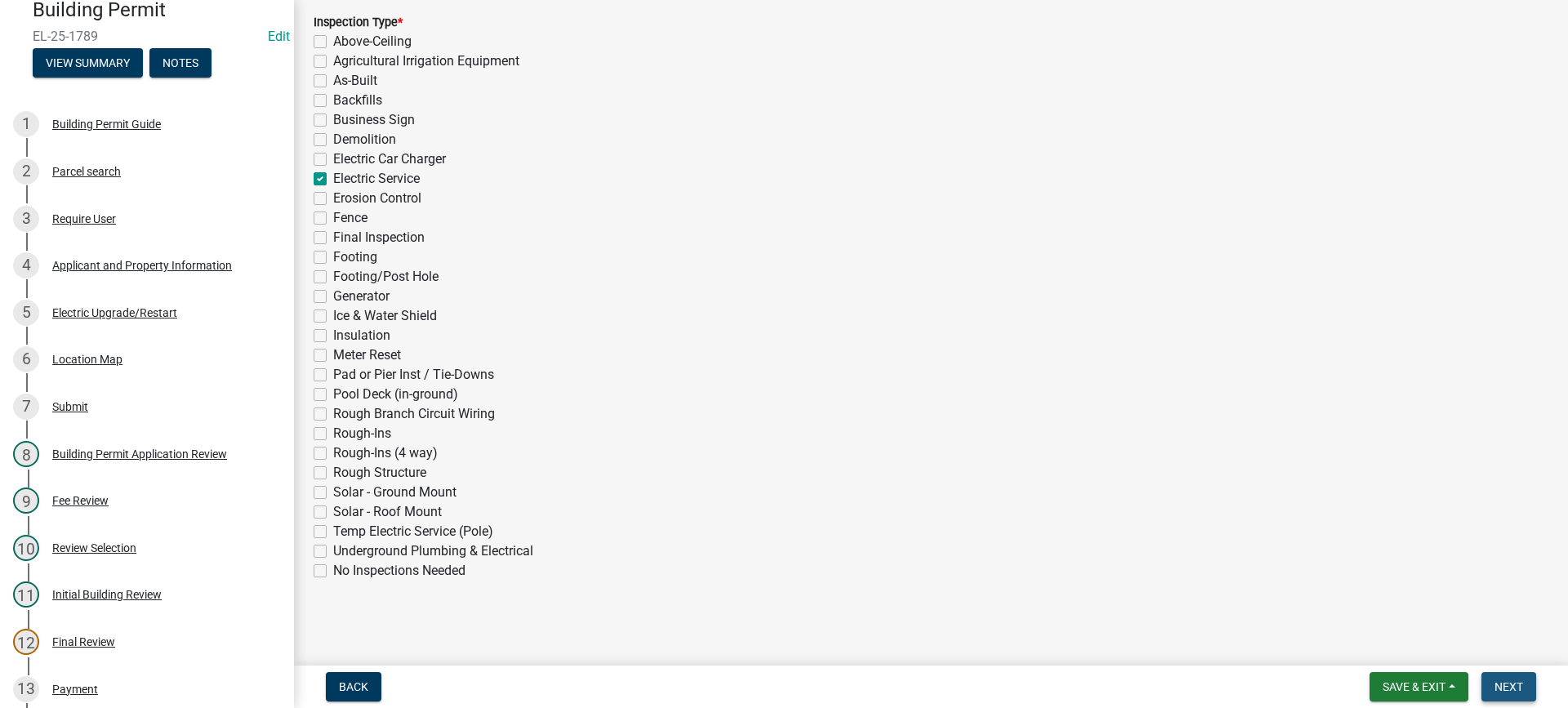
click at [1508, 687] on span "Next" at bounding box center [1508, 687] width 29 height 13
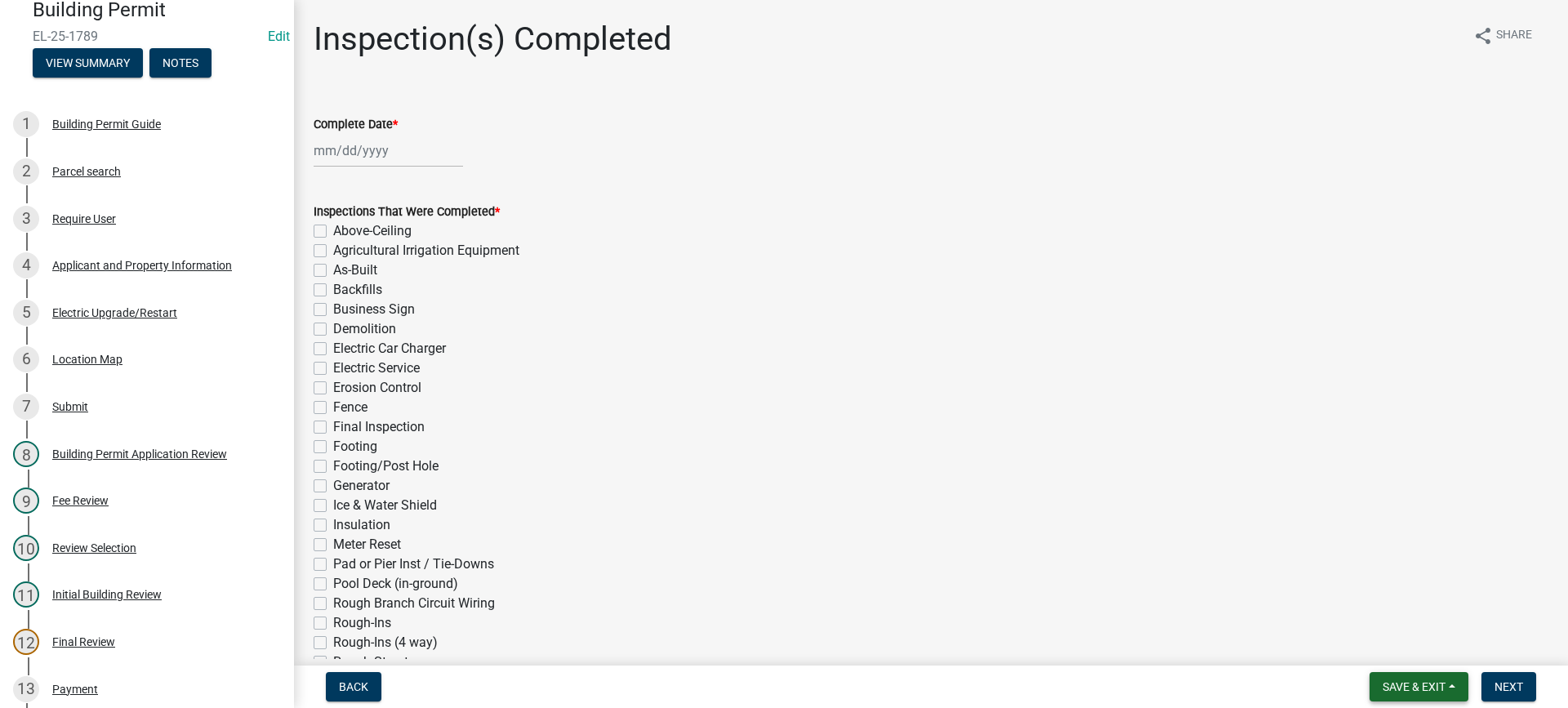
click at [1392, 683] on span "Save & Exit" at bounding box center [1413, 687] width 63 height 13
click at [1390, 647] on button "Save & Exit" at bounding box center [1402, 644] width 131 height 40
